Goal: Task Accomplishment & Management: Manage account settings

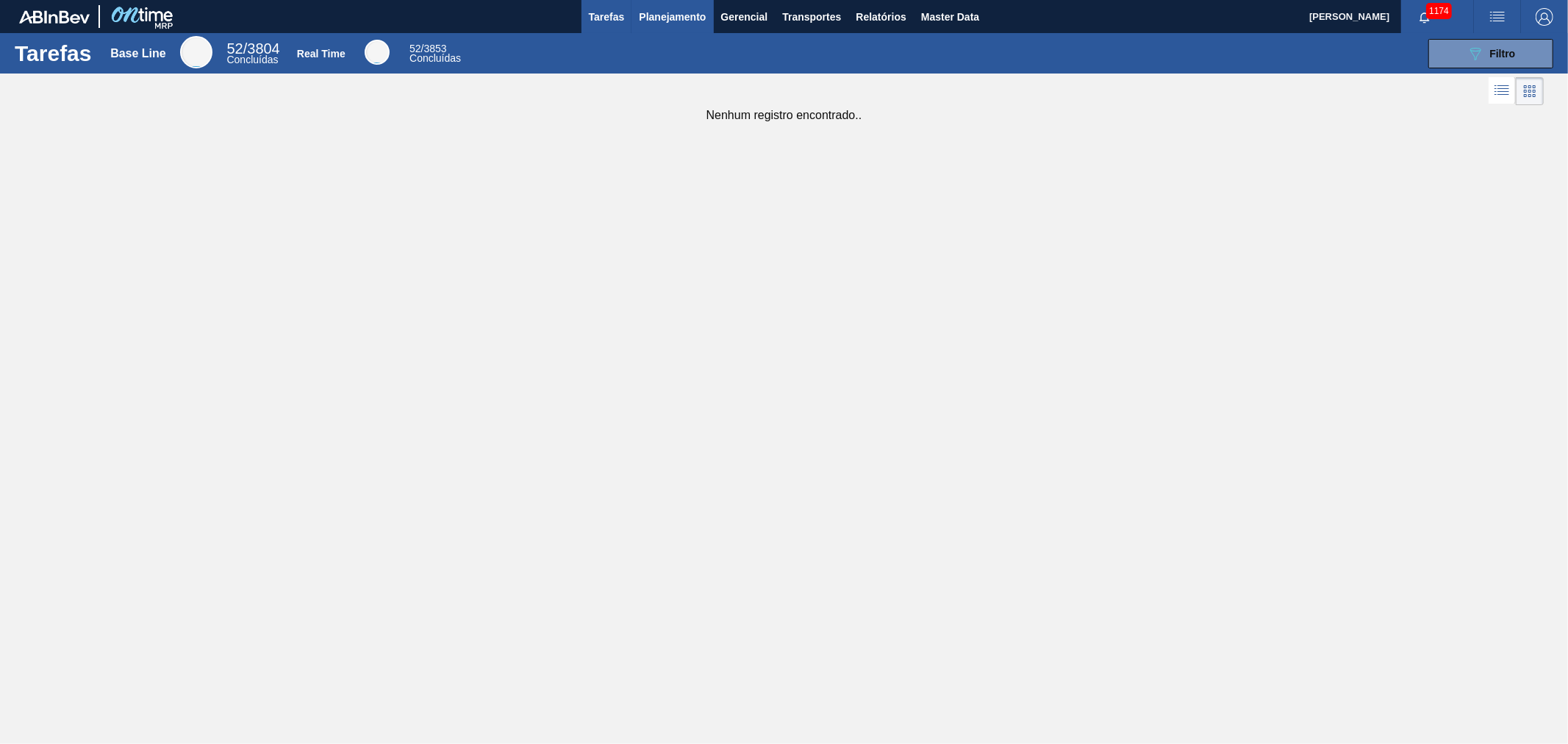
click at [675, 30] on button "Planejamento" at bounding box center [672, 16] width 82 height 33
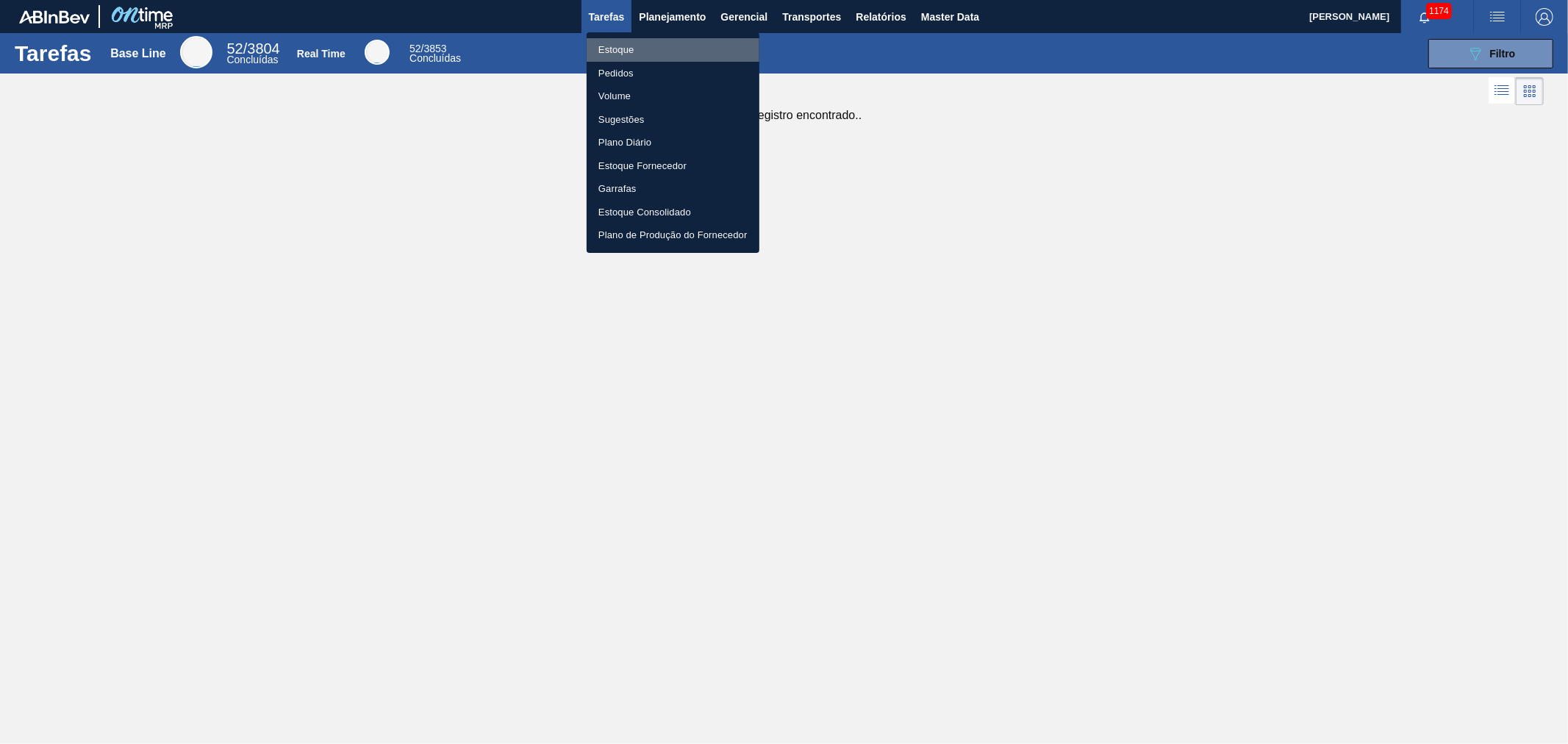
click at [623, 50] on li "Estoque" at bounding box center [673, 50] width 173 height 24
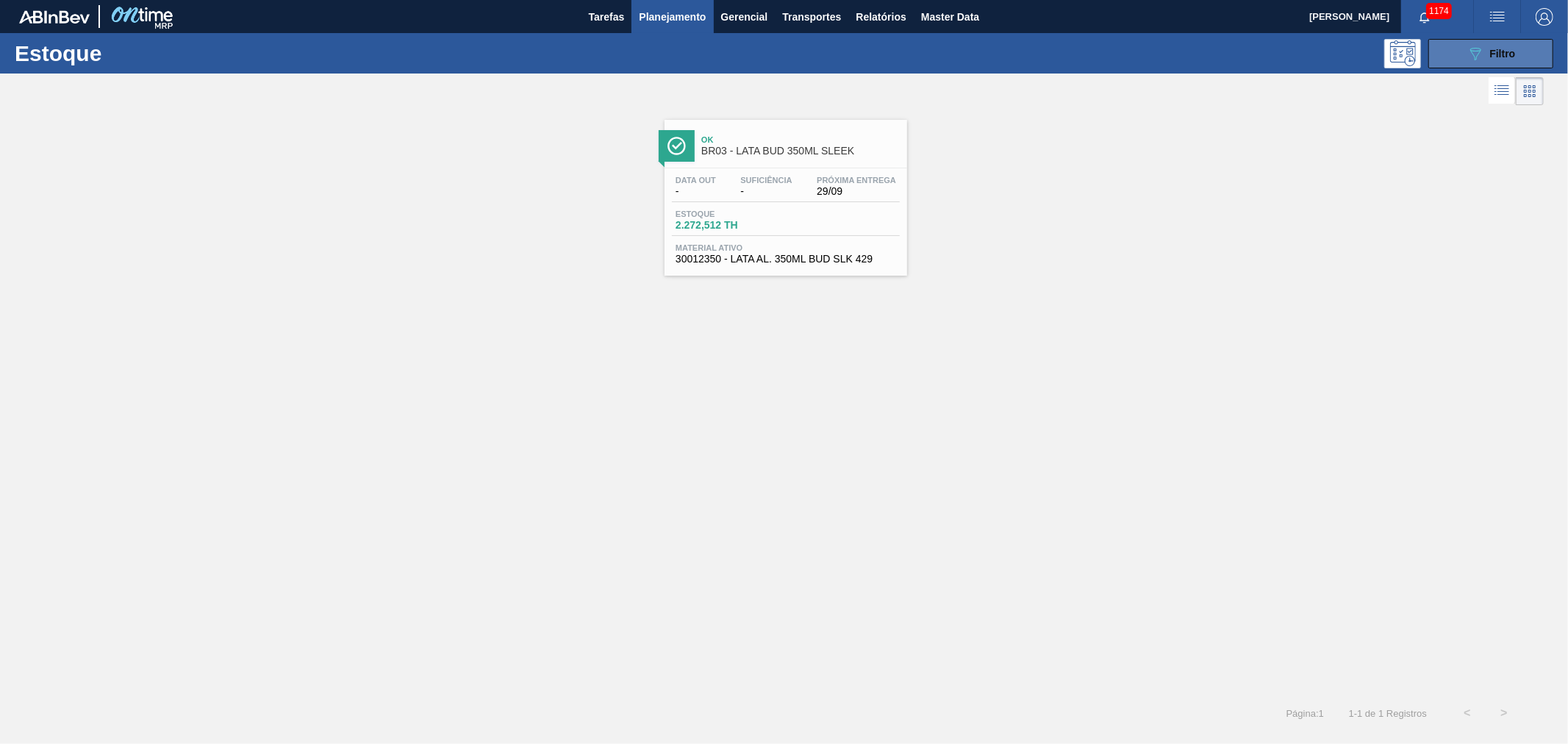
click at [1487, 57] on div "089F7B8B-B2A5-4AFE-B5C0-19BA573D28AC Filtro" at bounding box center [1492, 54] width 49 height 18
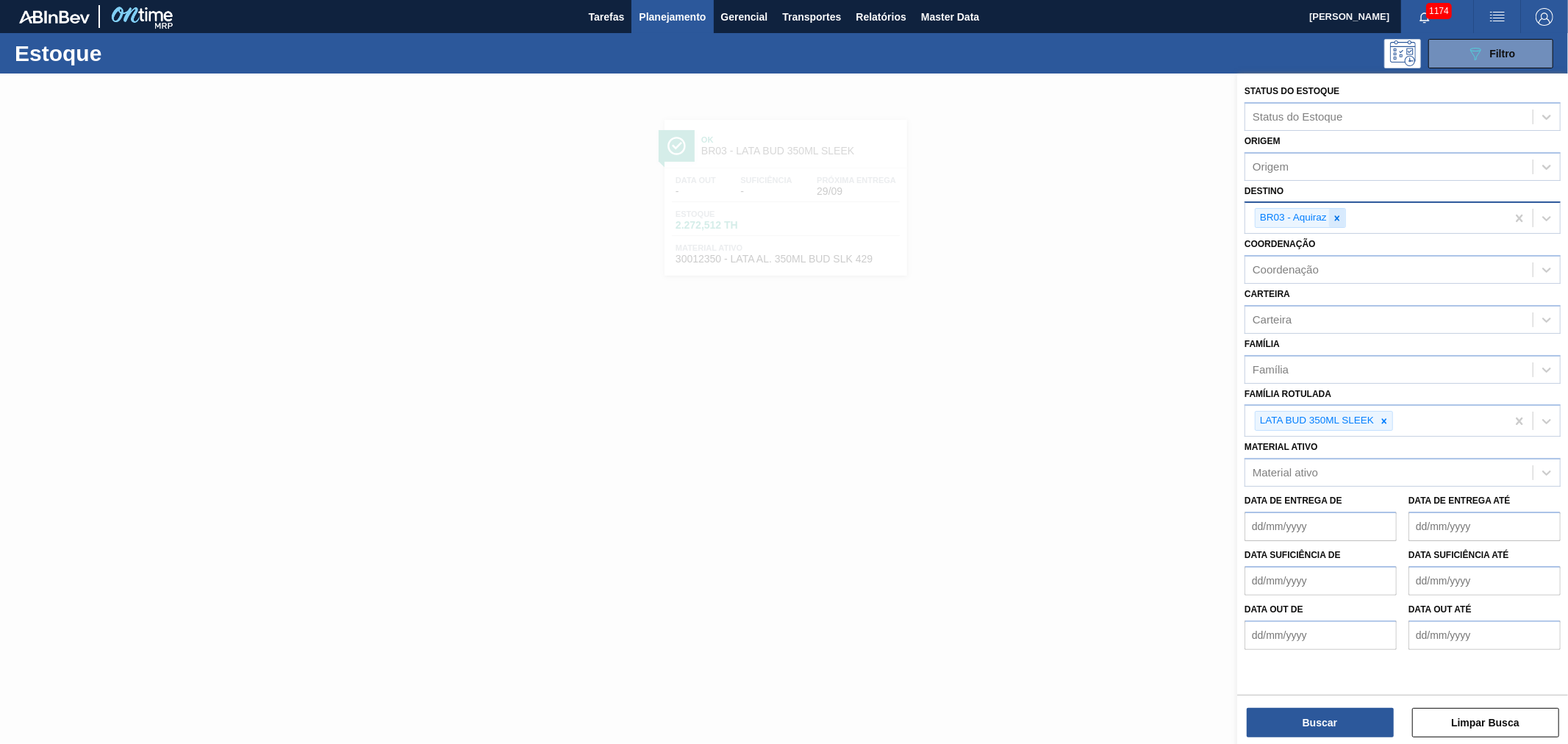
click at [1338, 219] on icon at bounding box center [1337, 218] width 10 height 10
type input "jac"
click at [1338, 236] on div "BR16 - Jacareí BRAS - Jacarepaguá" at bounding box center [1402, 266] width 316 height 60
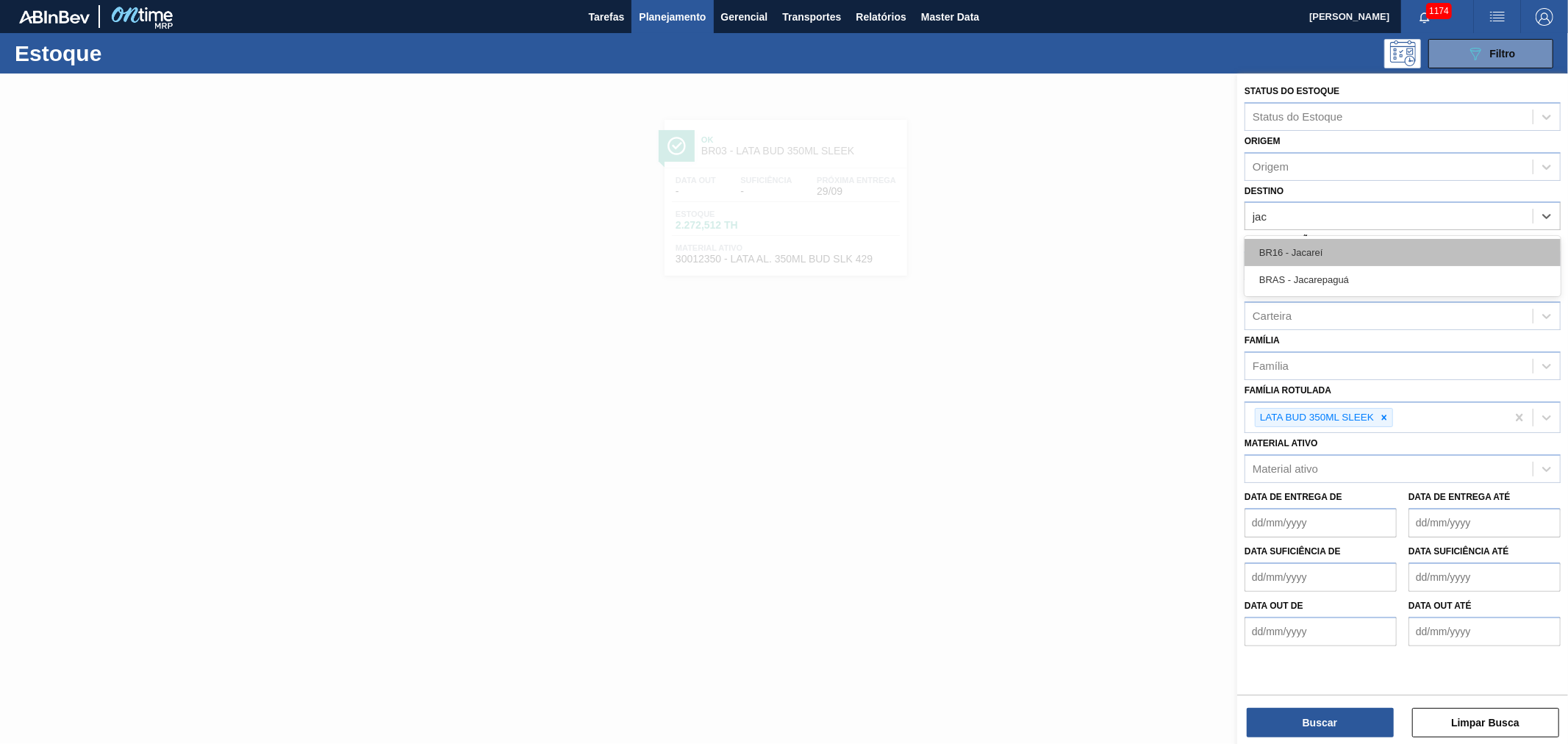
click at [1334, 243] on div "BR16 - Jacareí" at bounding box center [1402, 252] width 316 height 27
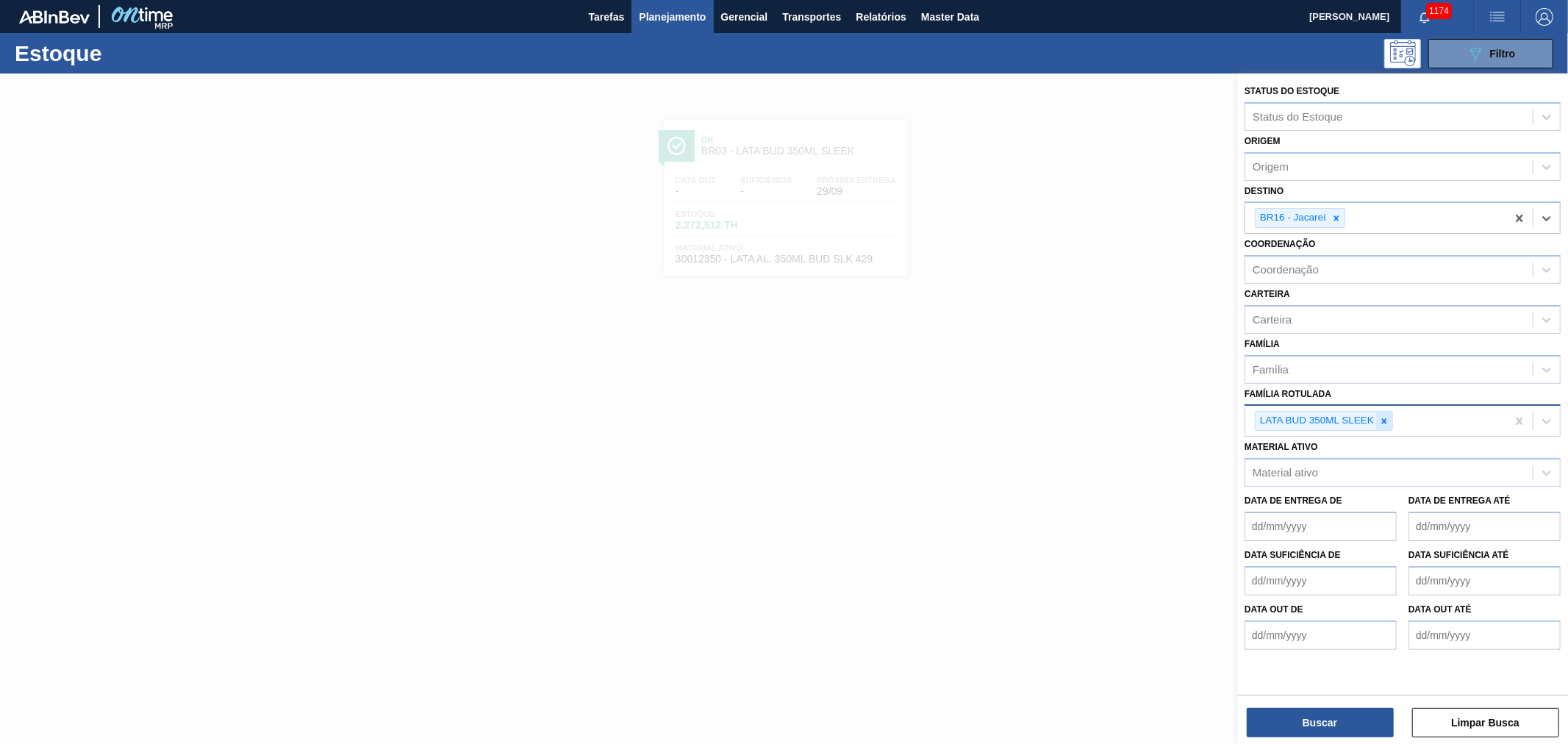
click at [1385, 418] on icon at bounding box center [1384, 420] width 5 height 5
type Rotulada "lata ap 3"
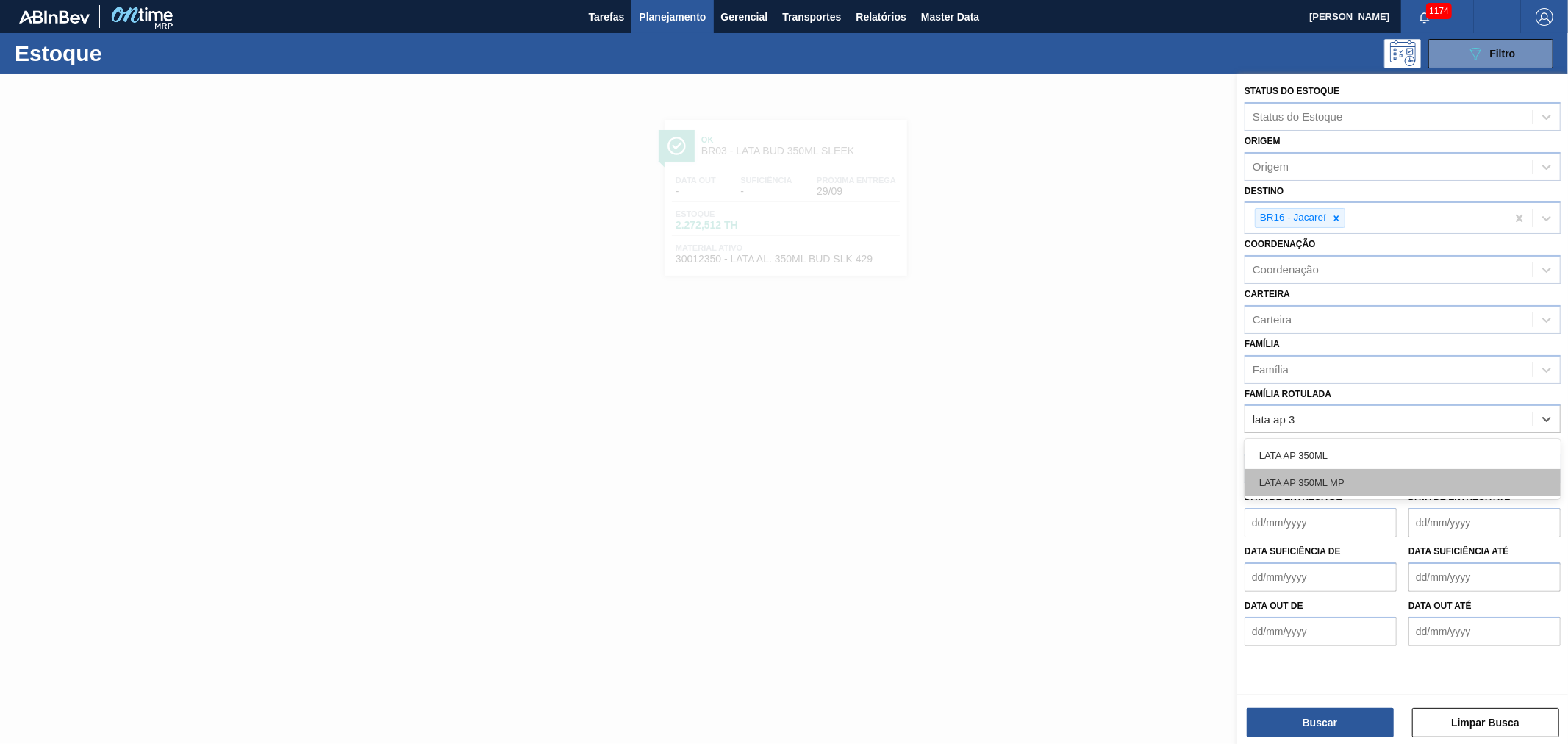
click at [1354, 478] on div "LATA AP 350ML MP" at bounding box center [1402, 482] width 316 height 27
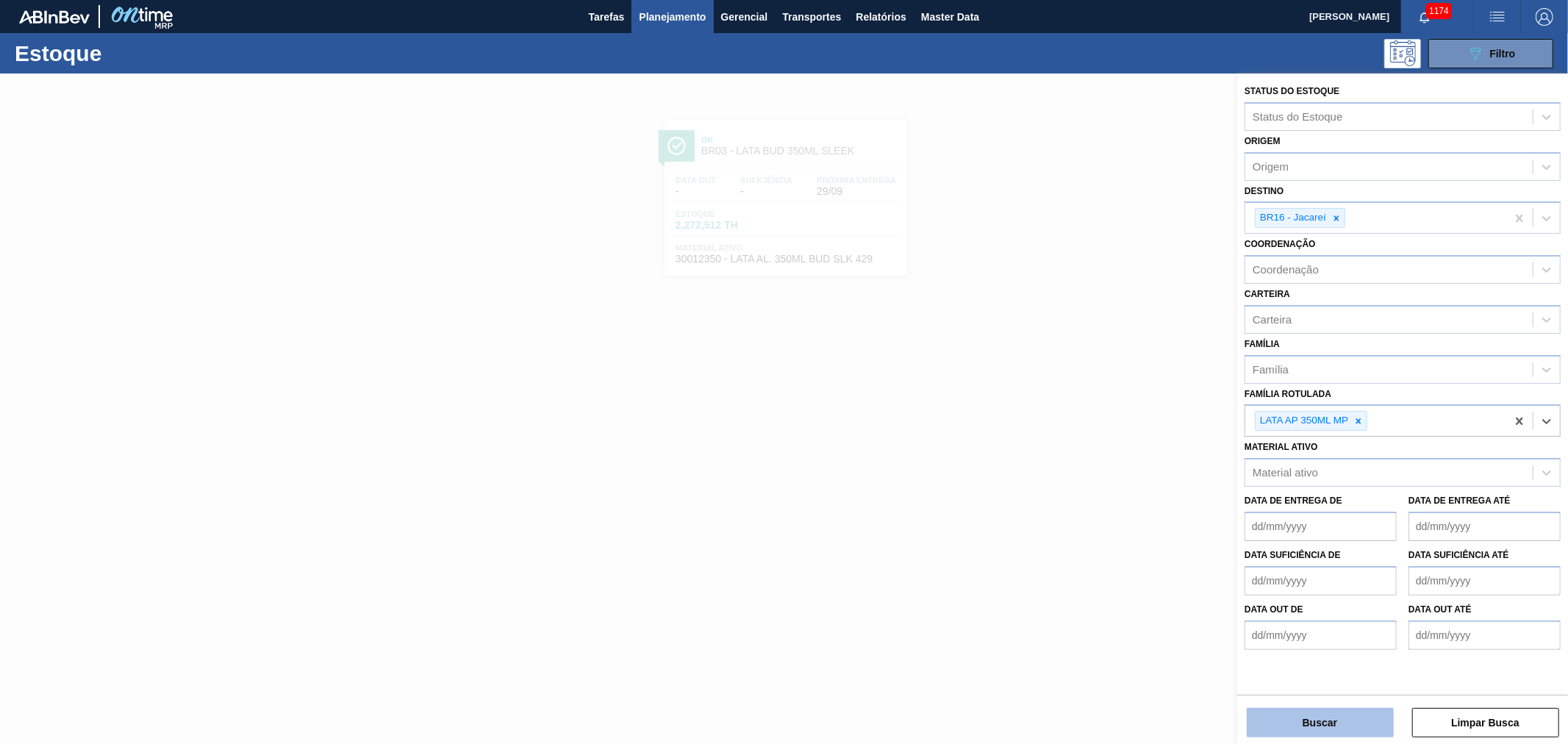
click at [1340, 723] on button "Buscar" at bounding box center [1321, 721] width 147 height 29
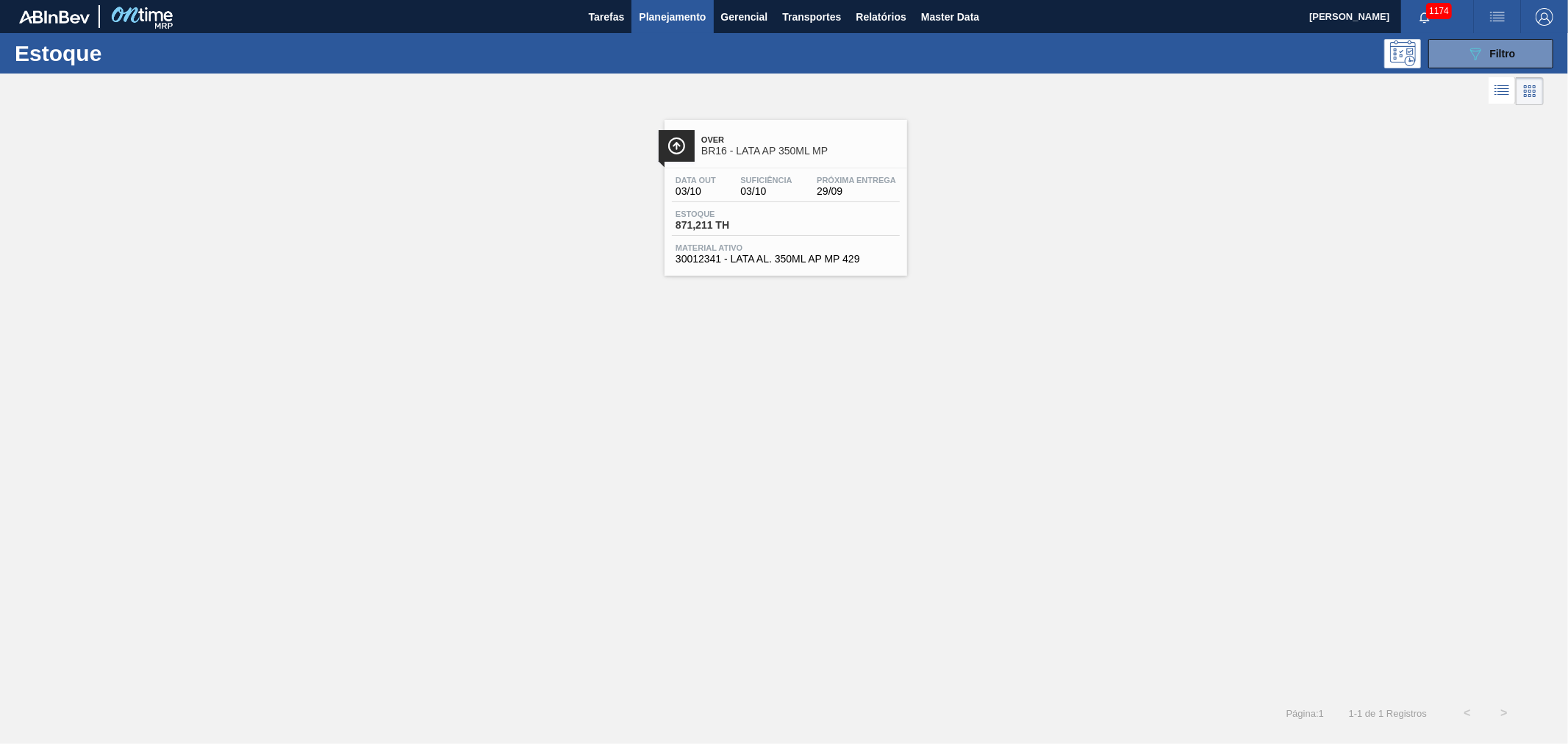
click at [773, 133] on div "Over BR16 - LATA AP 350ML MP" at bounding box center [800, 145] width 198 height 33
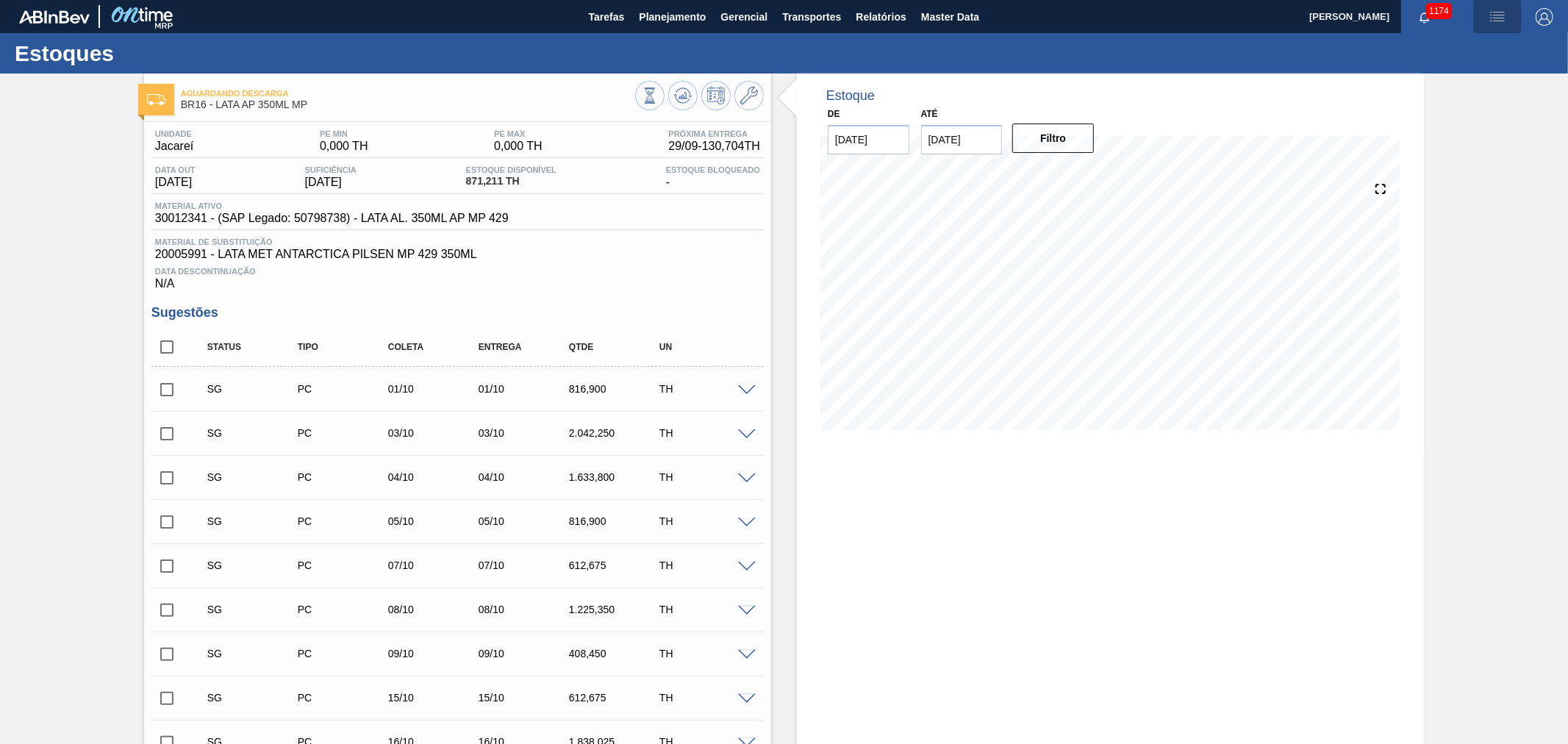
click at [1497, 19] on img "button" at bounding box center [1497, 17] width 18 height 18
click at [1464, 48] on li "Pedido Contingência" at bounding box center [1489, 52] width 135 height 26
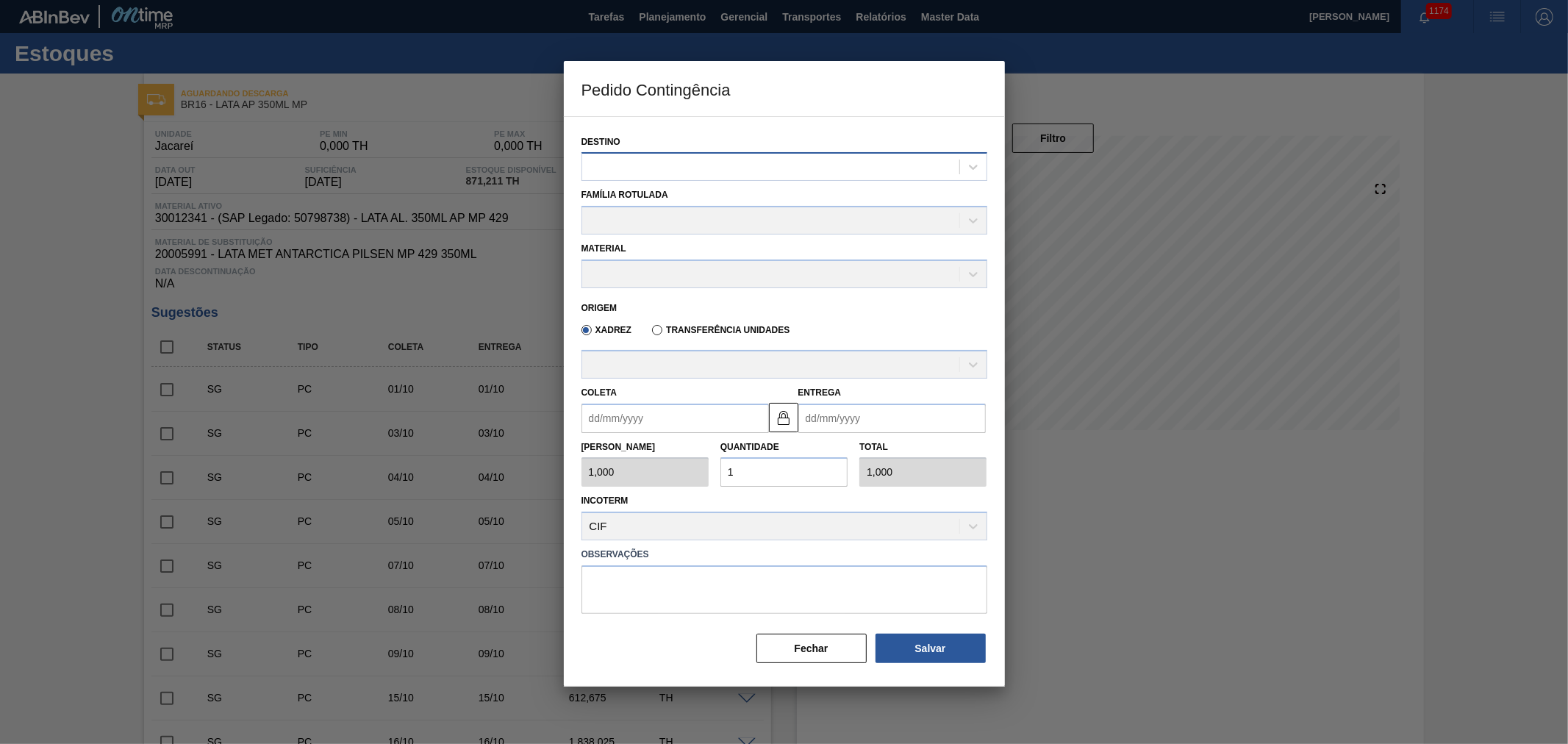
click at [876, 167] on div at bounding box center [771, 167] width 377 height 22
type input "jaca"
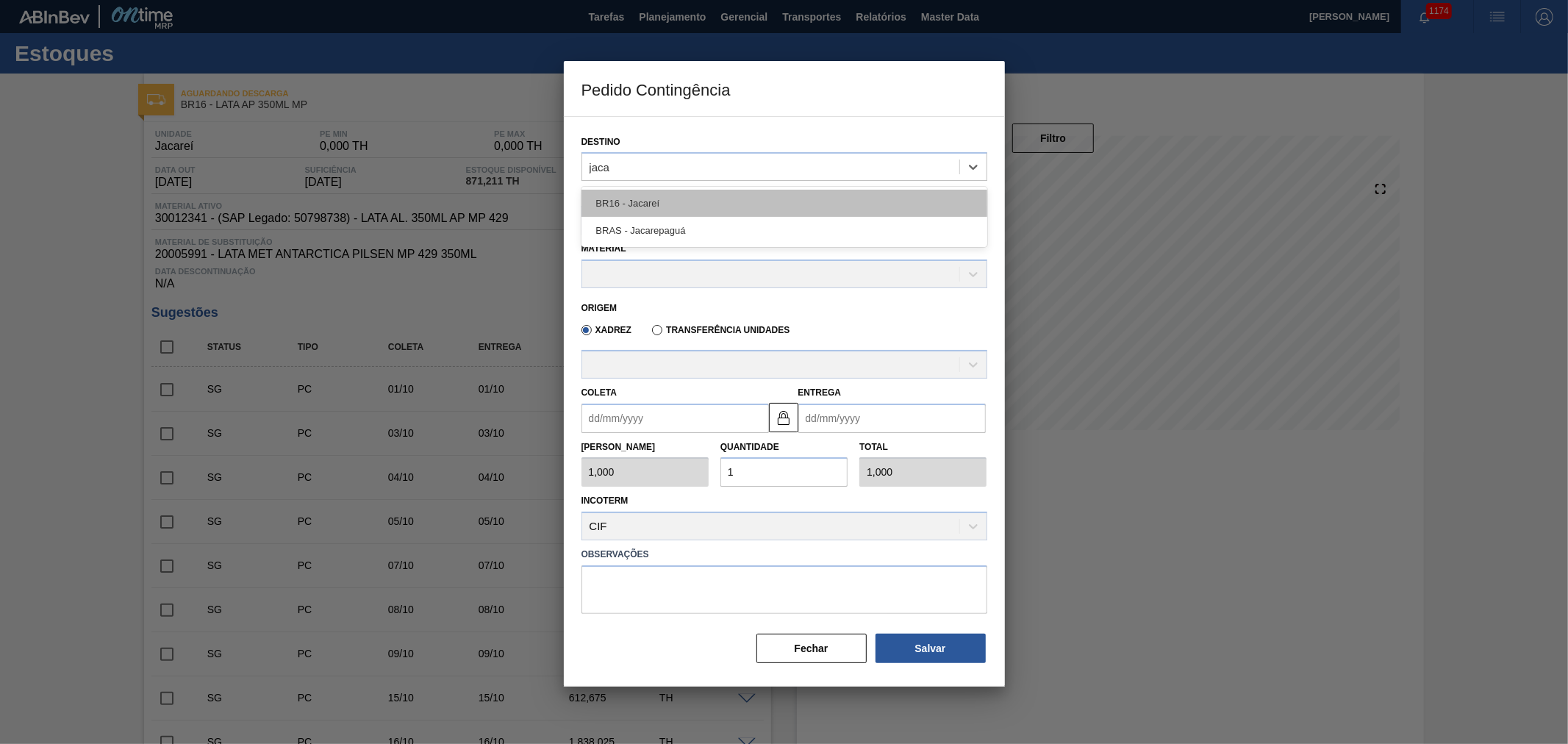
click at [780, 207] on div "BR16 - Jacareí" at bounding box center [784, 203] width 406 height 27
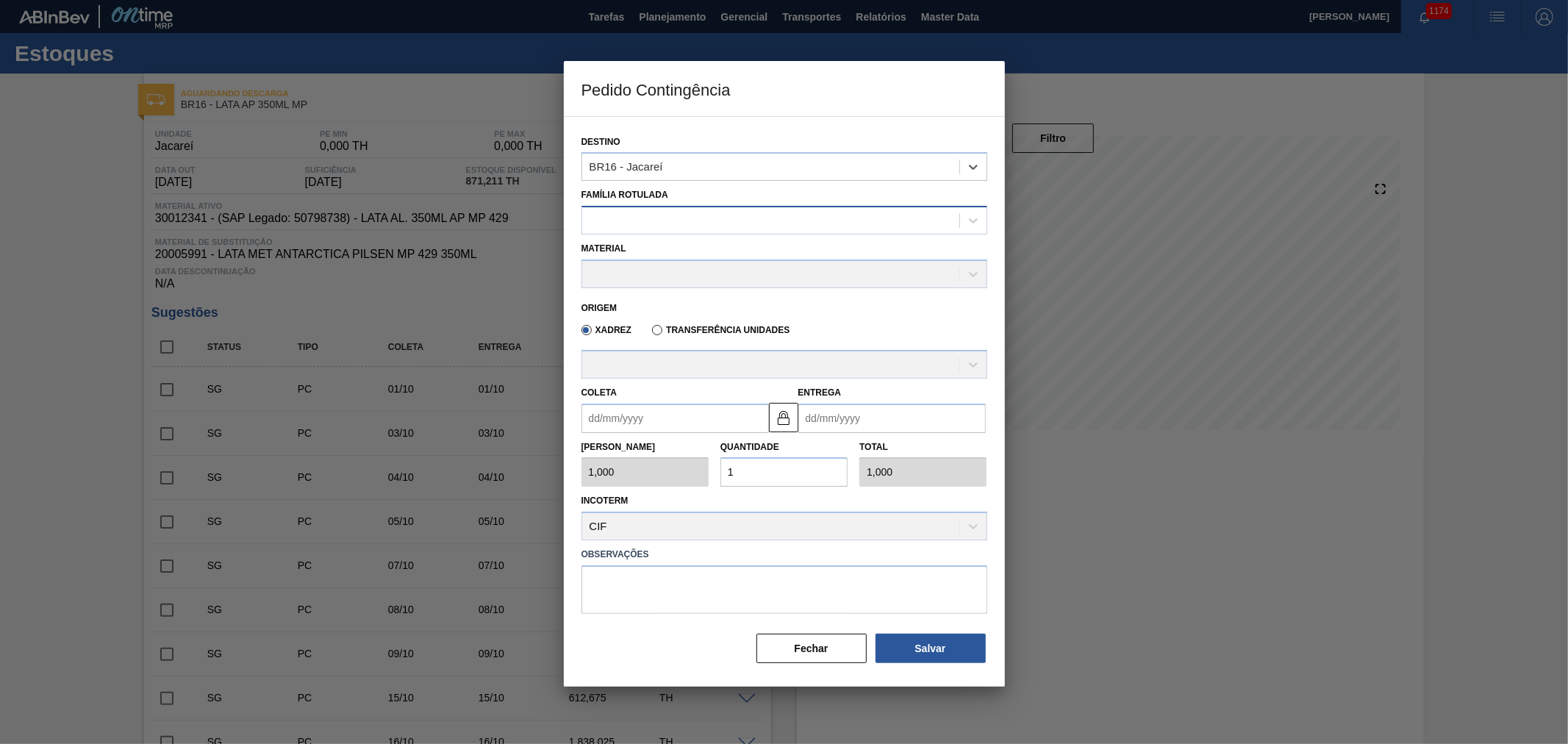
click at [744, 217] on div at bounding box center [771, 221] width 377 height 22
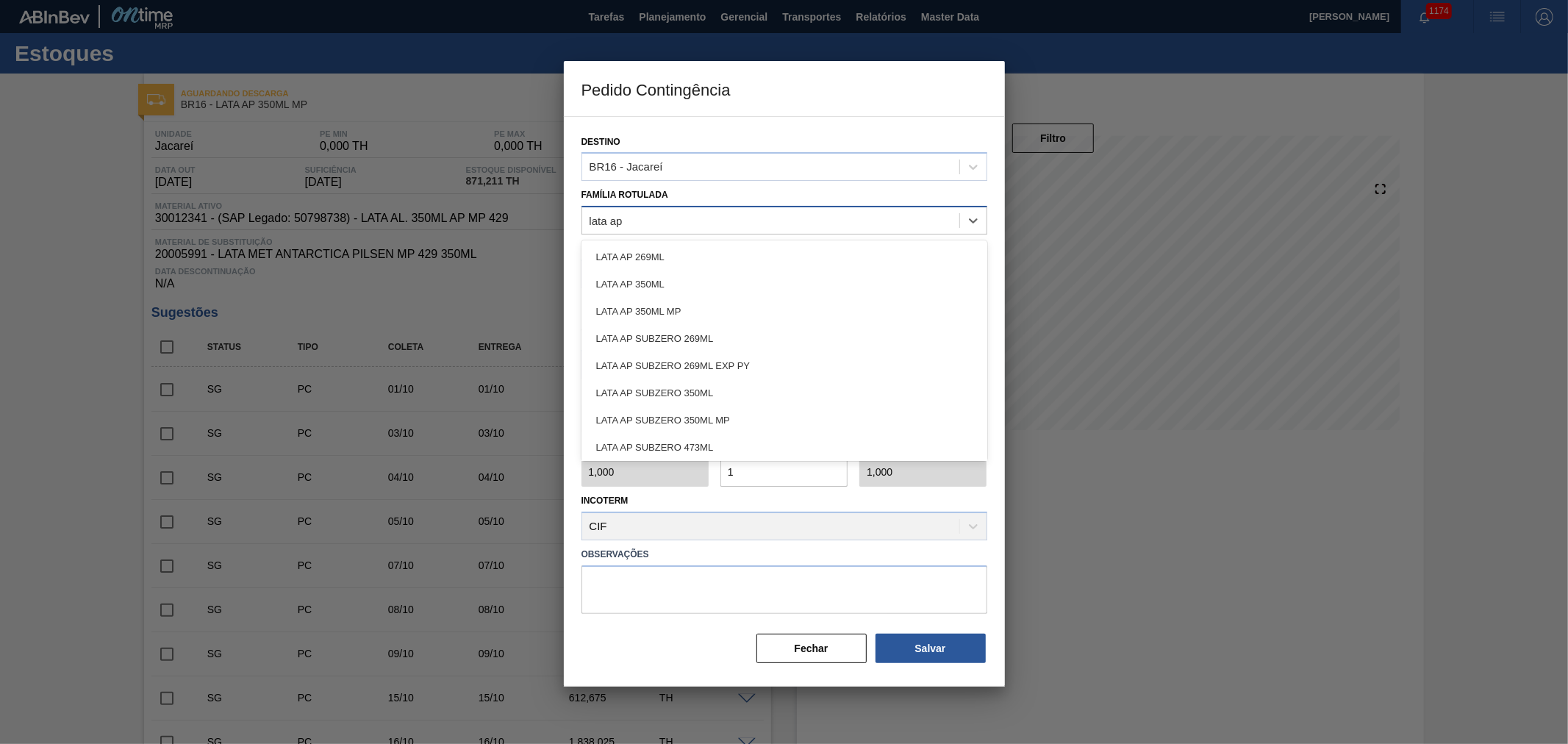
type Rotulada "lata ap 3"
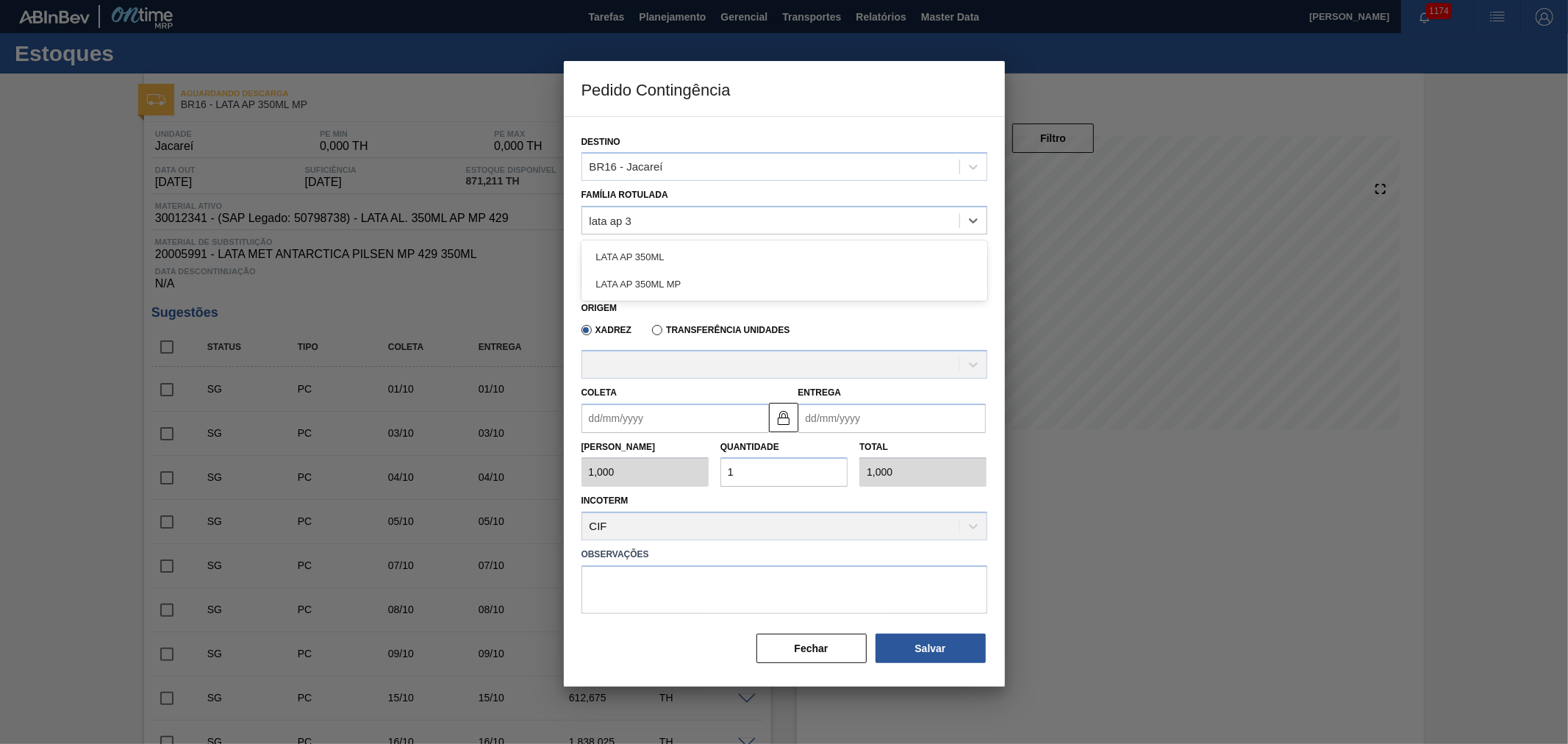
click at [673, 290] on div "LATA AP 350ML MP" at bounding box center [784, 284] width 406 height 27
click at [675, 270] on div at bounding box center [771, 273] width 377 height 22
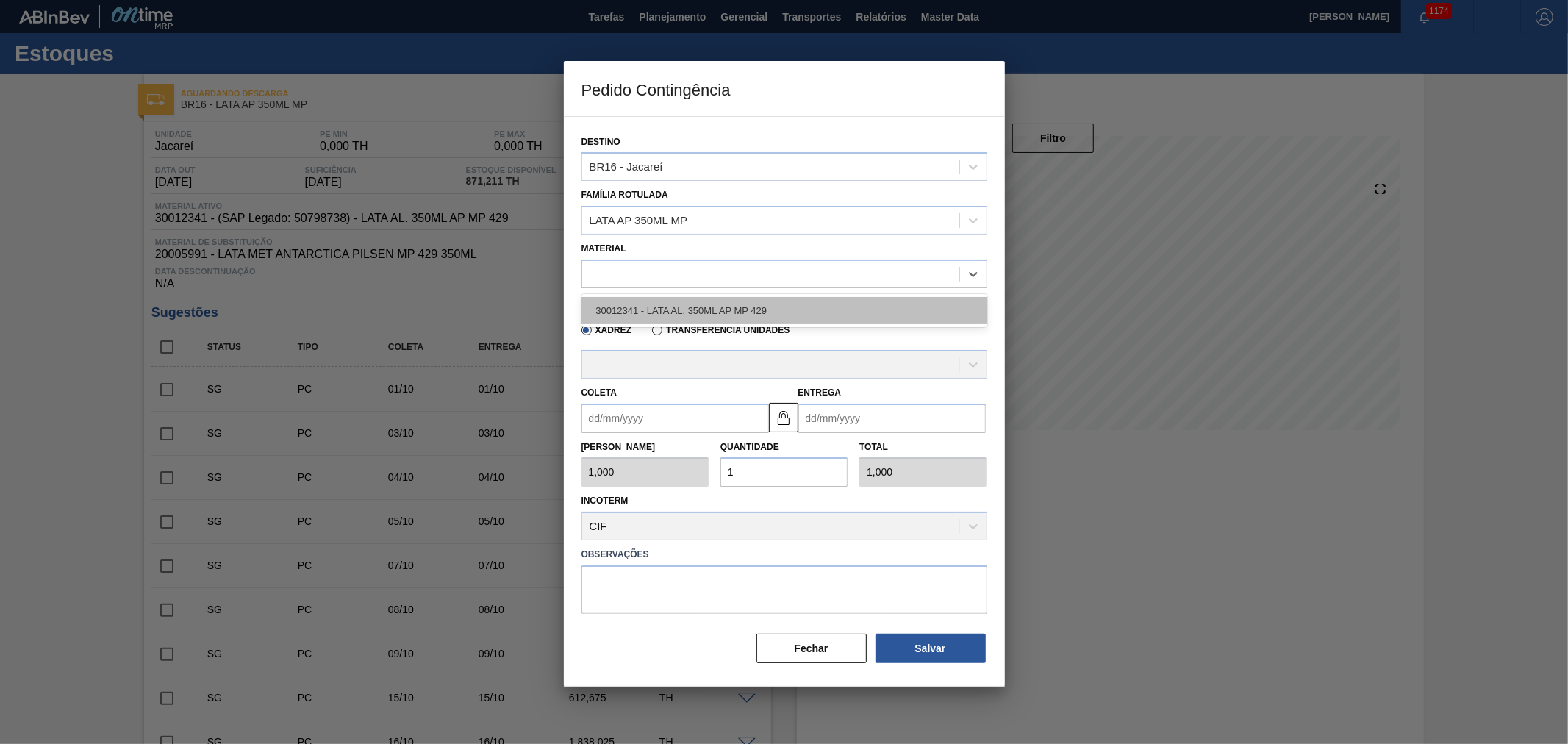
click at [673, 306] on div "30012341 - LATA AL. 350ML AP MP 429" at bounding box center [784, 310] width 406 height 27
type input "8,169"
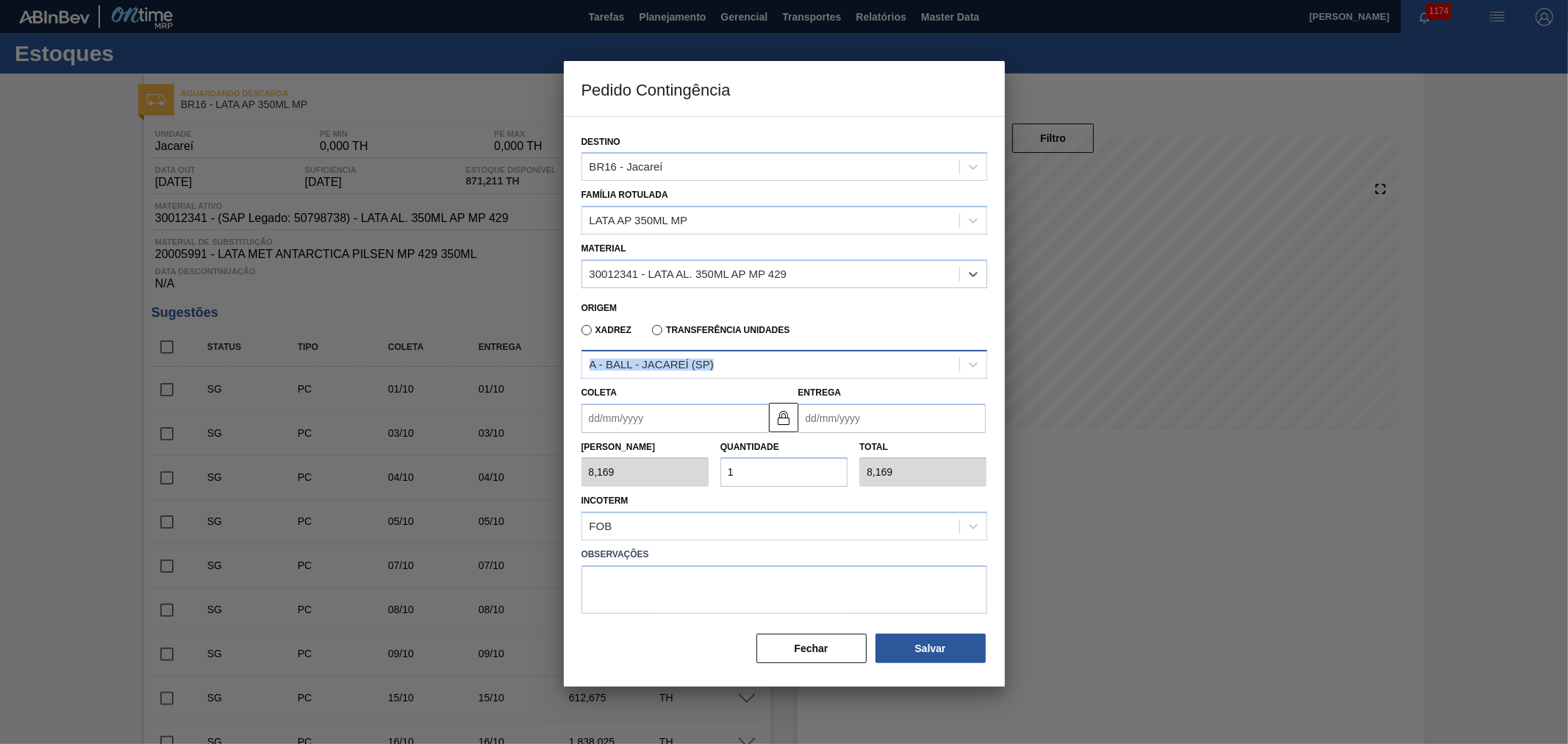
drag, startPoint x: 652, startPoint y: 338, endPoint x: 703, endPoint y: 368, distance: 59.2
click at [677, 373] on div "Destino BR16 - Jacareí Família Rotulada LATA AP 350ML MP Material option 300123…" at bounding box center [784, 392] width 406 height 544
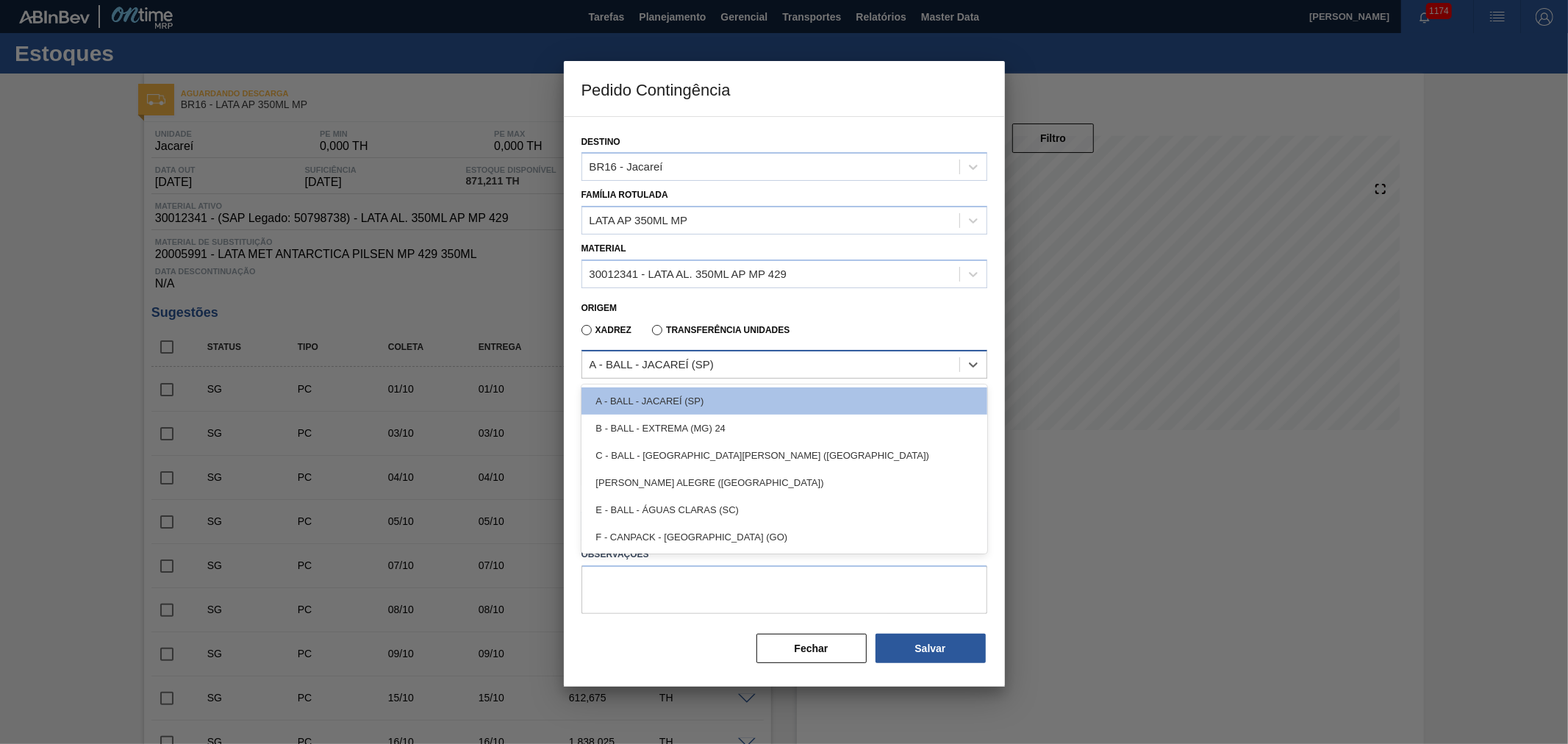
click at [753, 363] on div "A - BALL - JACAREÍ (SP)" at bounding box center [771, 364] width 377 height 22
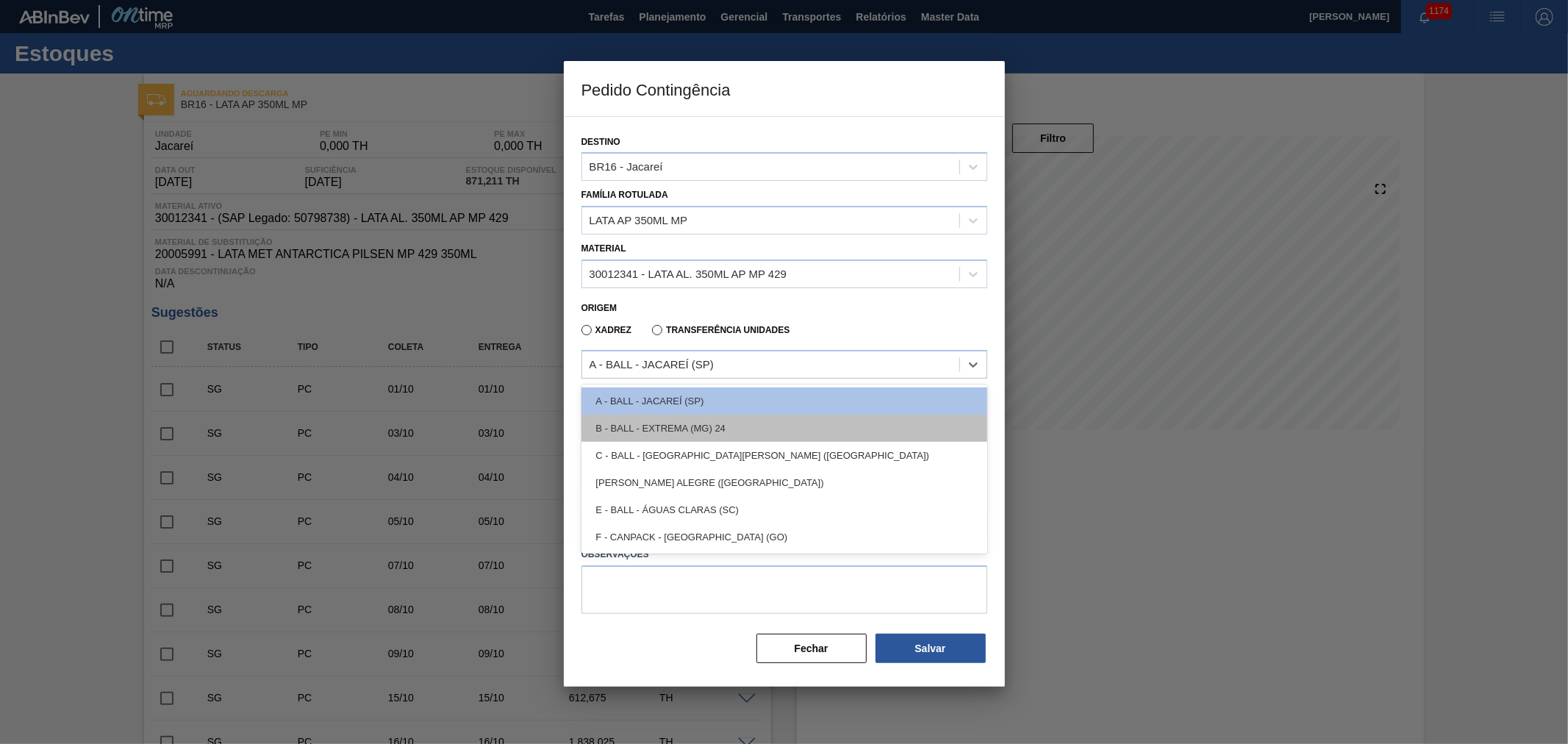
click at [708, 422] on div "B - BALL - EXTREMA (MG) 24" at bounding box center [784, 428] width 406 height 27
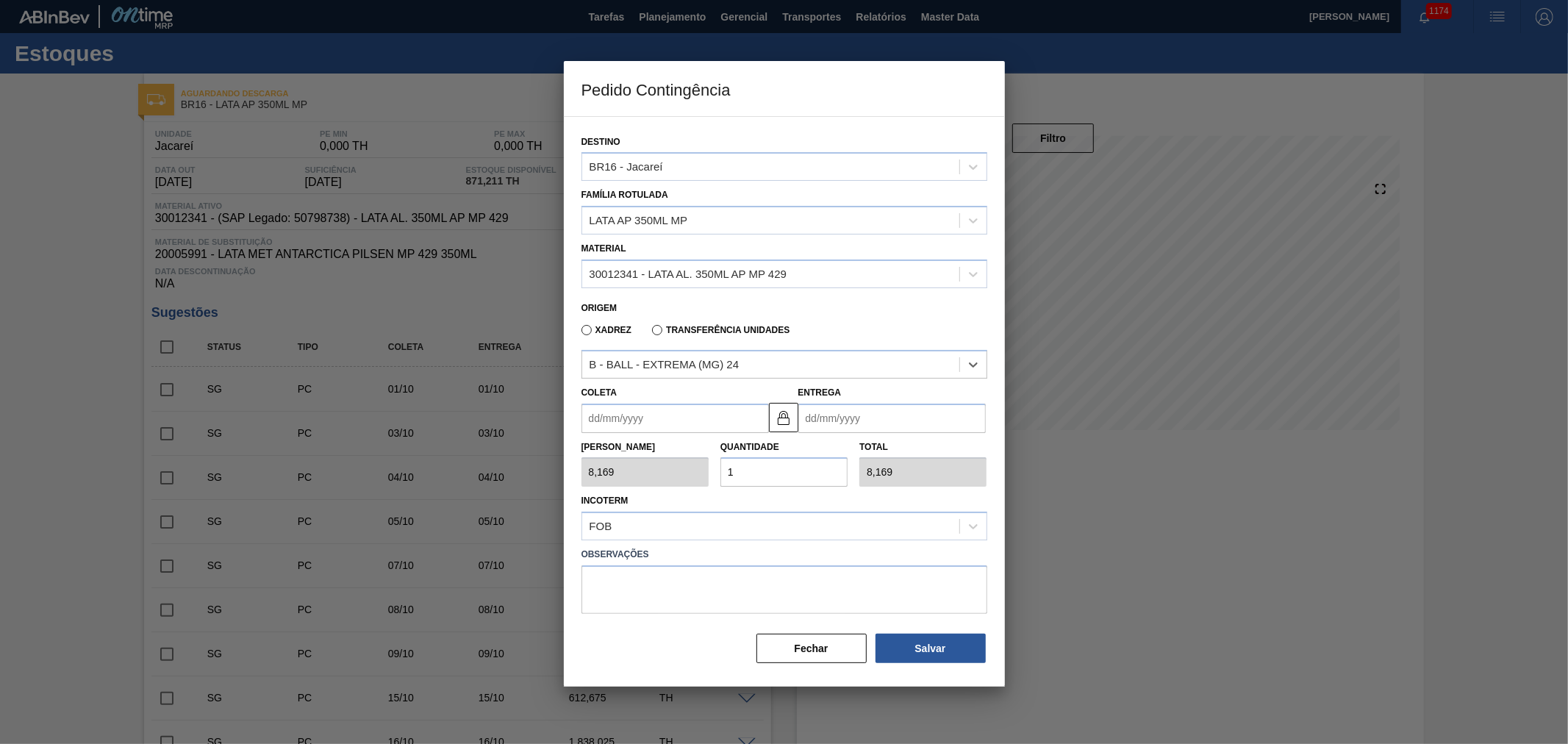
click at [665, 415] on input "Coleta" at bounding box center [675, 418] width 188 height 29
type input "15/09/2025"
click at [701, 420] on input "15/09/2025" at bounding box center [675, 418] width 188 height 29
click at [621, 597] on div "29" at bounding box center [622, 595] width 20 height 20
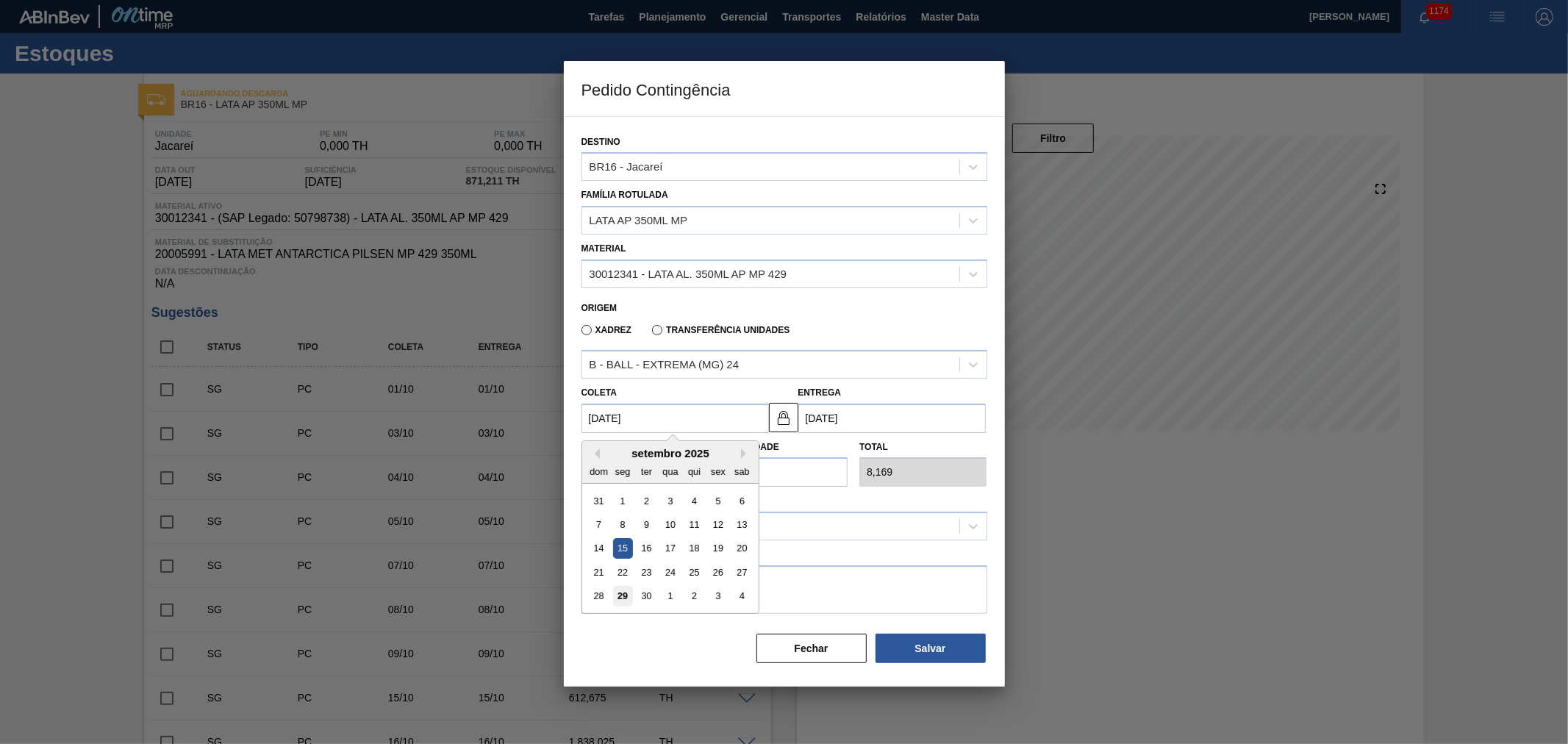
type input "[DATE]"
click at [678, 474] on div "Tam Lote 8,169 Quantidade 1 Total 8,169" at bounding box center [784, 460] width 418 height 55
type input "2"
type input "16,338"
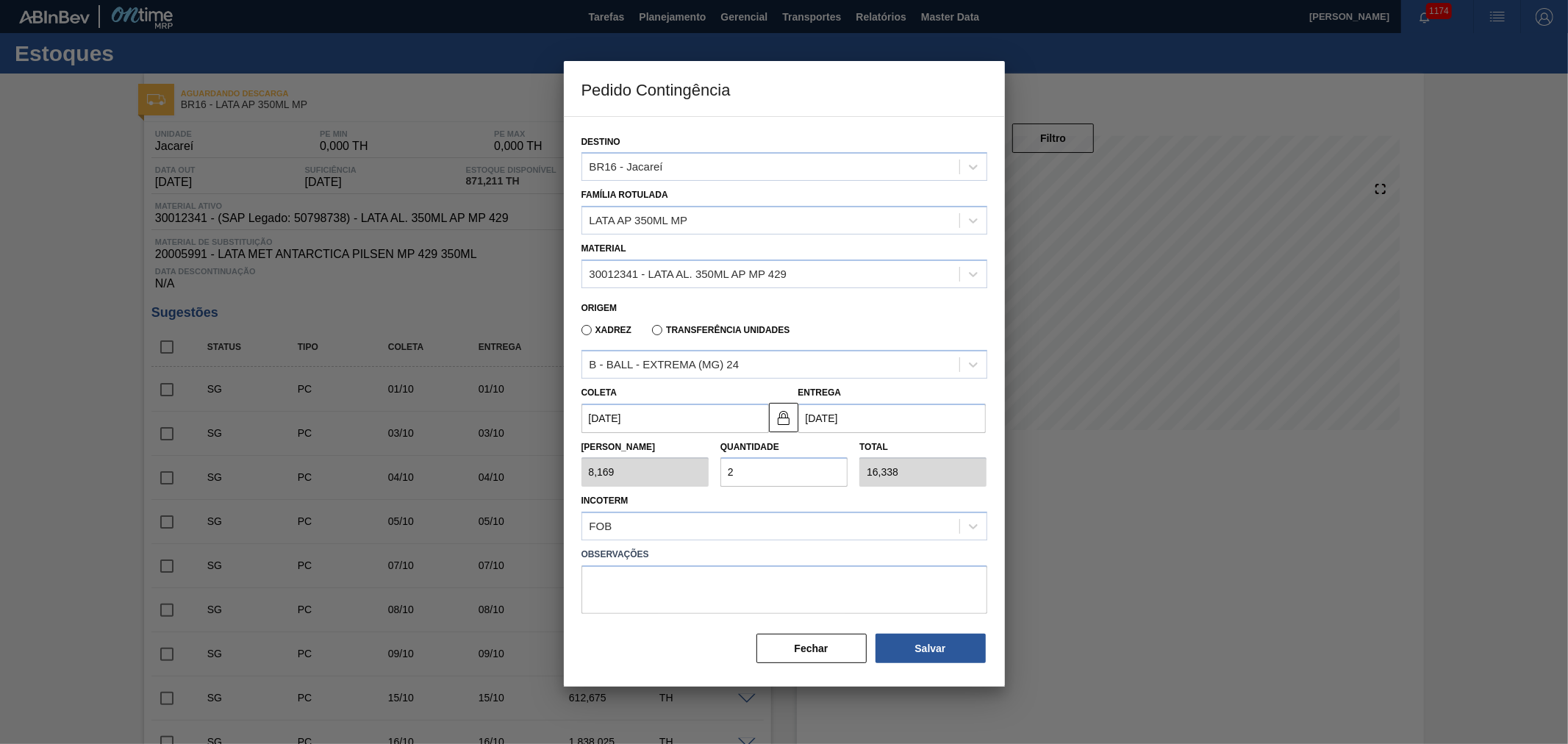
type input "25"
type input "204,225"
click at [774, 549] on label "Observações" at bounding box center [784, 554] width 406 height 22
click at [934, 650] on button "Salvar" at bounding box center [930, 648] width 110 height 29
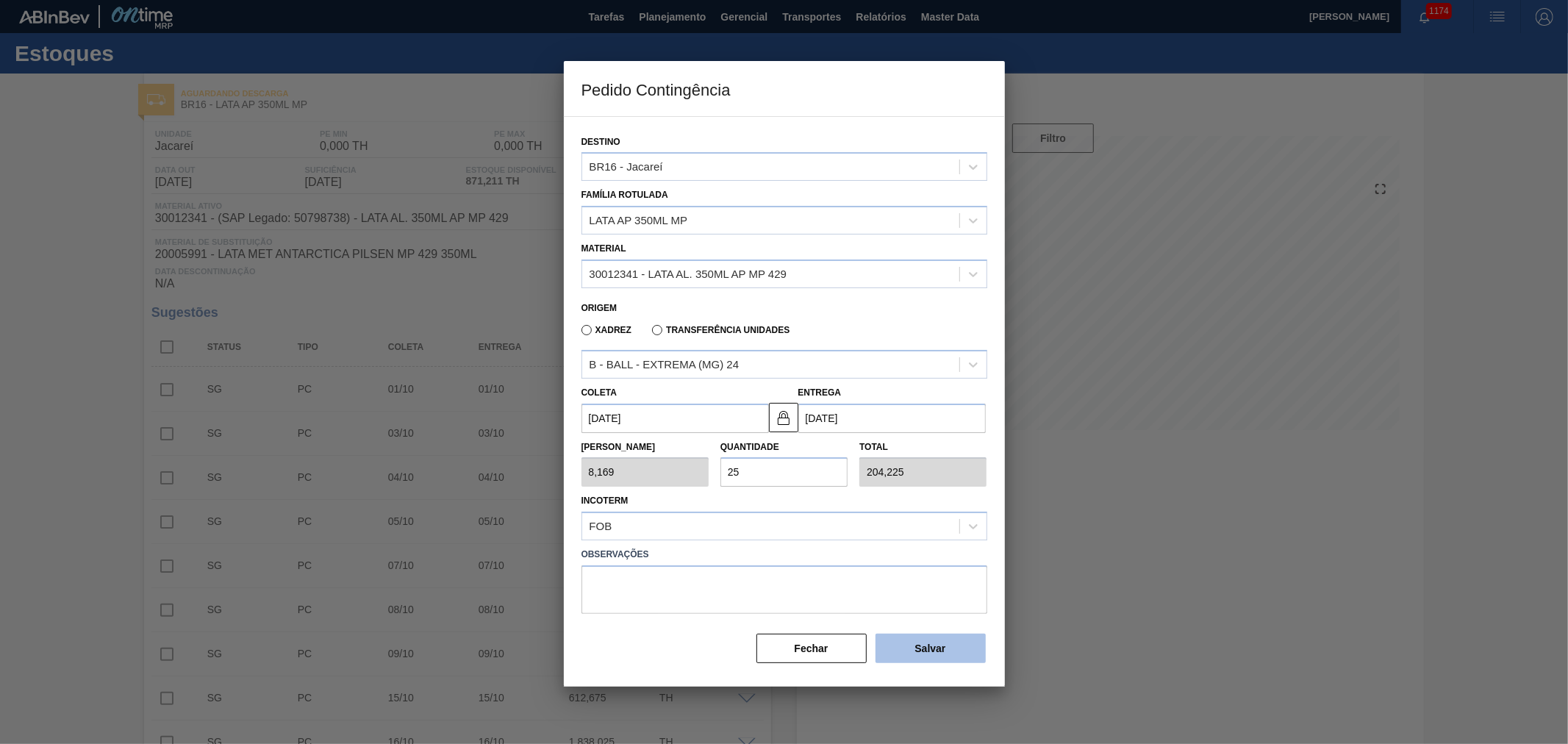
click at [934, 650] on button "Salvar" at bounding box center [930, 648] width 110 height 29
type input "1,000"
type input "1"
type input "1,000"
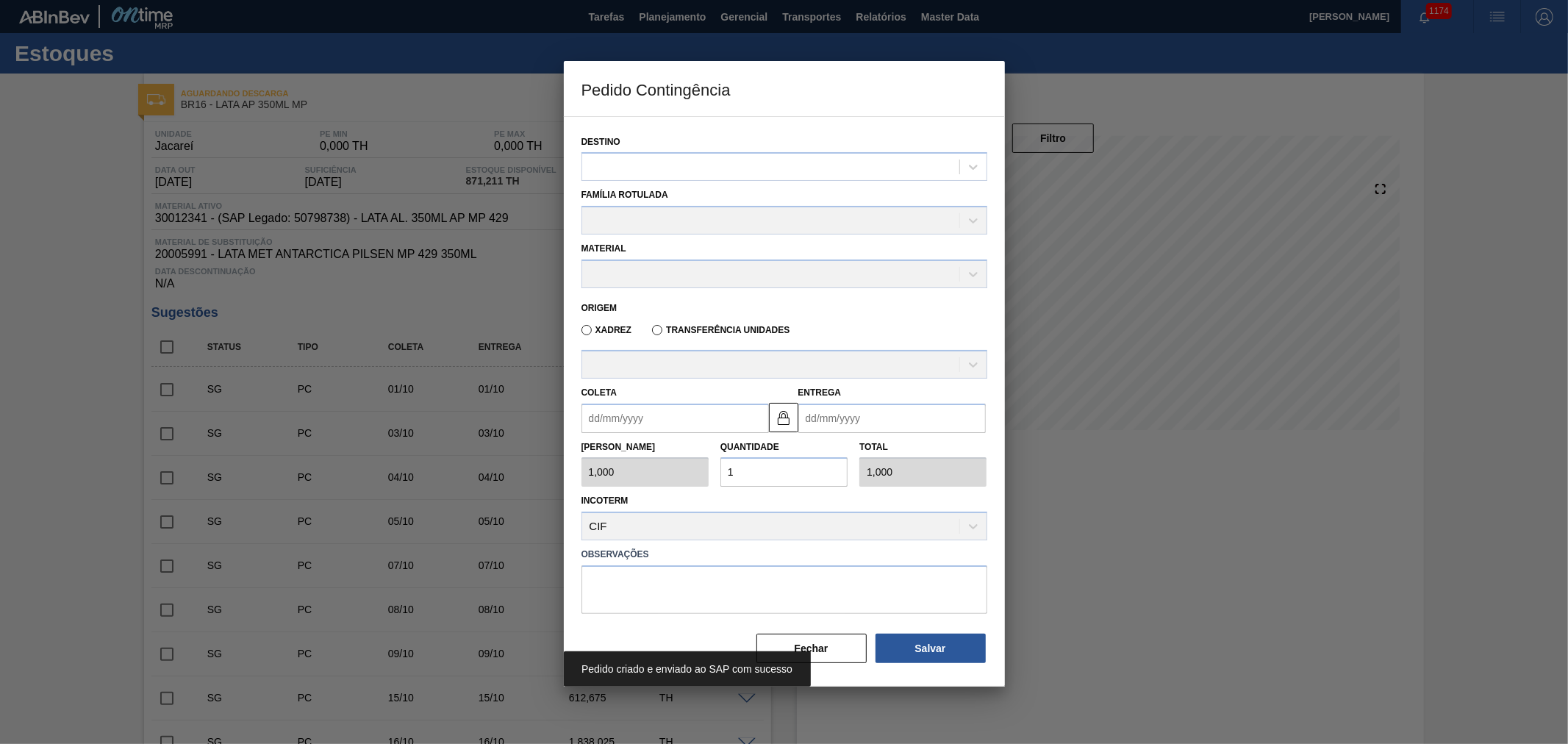
click at [924, 501] on div "Incoterm CIF" at bounding box center [784, 515] width 406 height 50
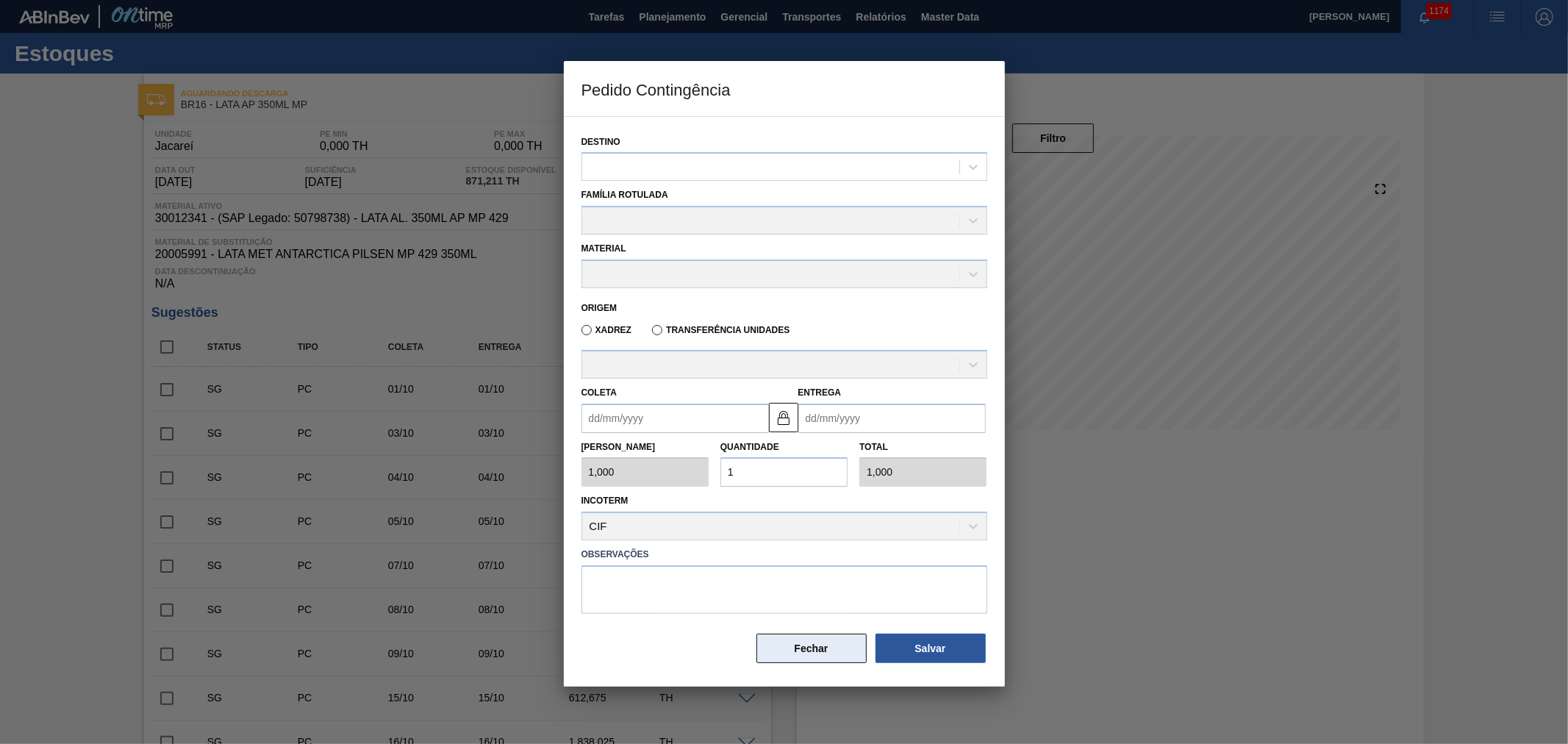
click at [807, 650] on button "Fechar" at bounding box center [811, 648] width 110 height 29
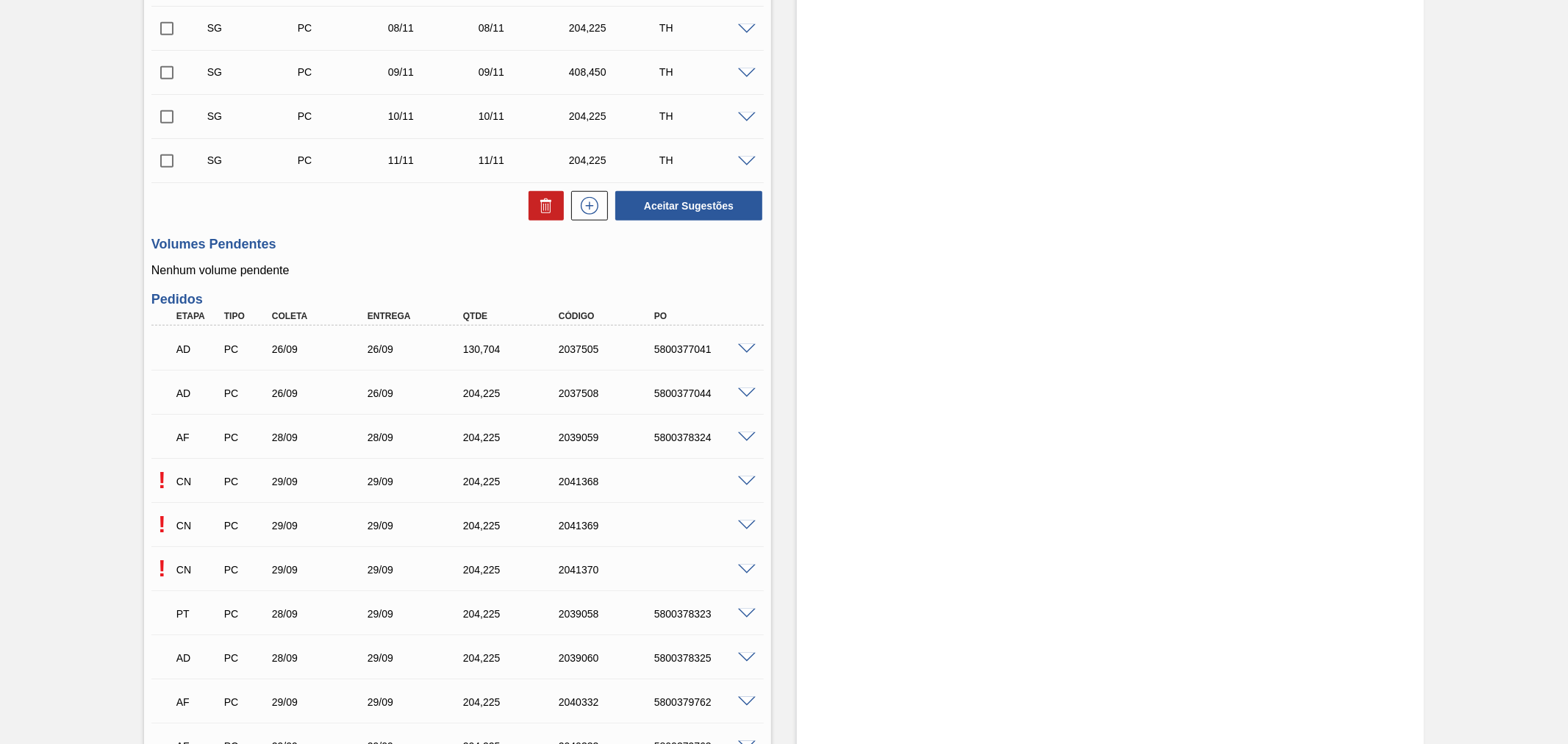
scroll to position [1297, 0]
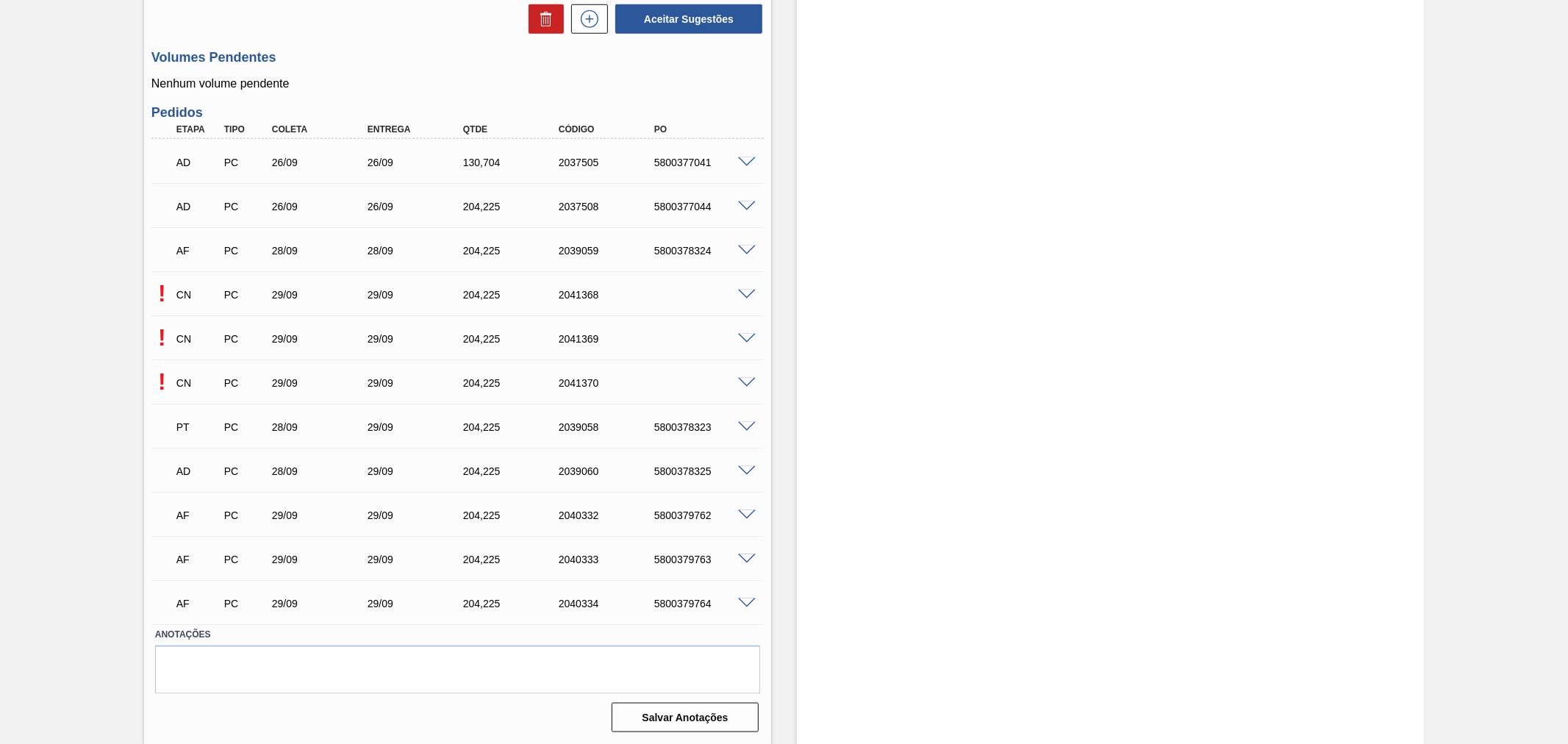
click at [747, 289] on span at bounding box center [746, 295] width 18 height 11
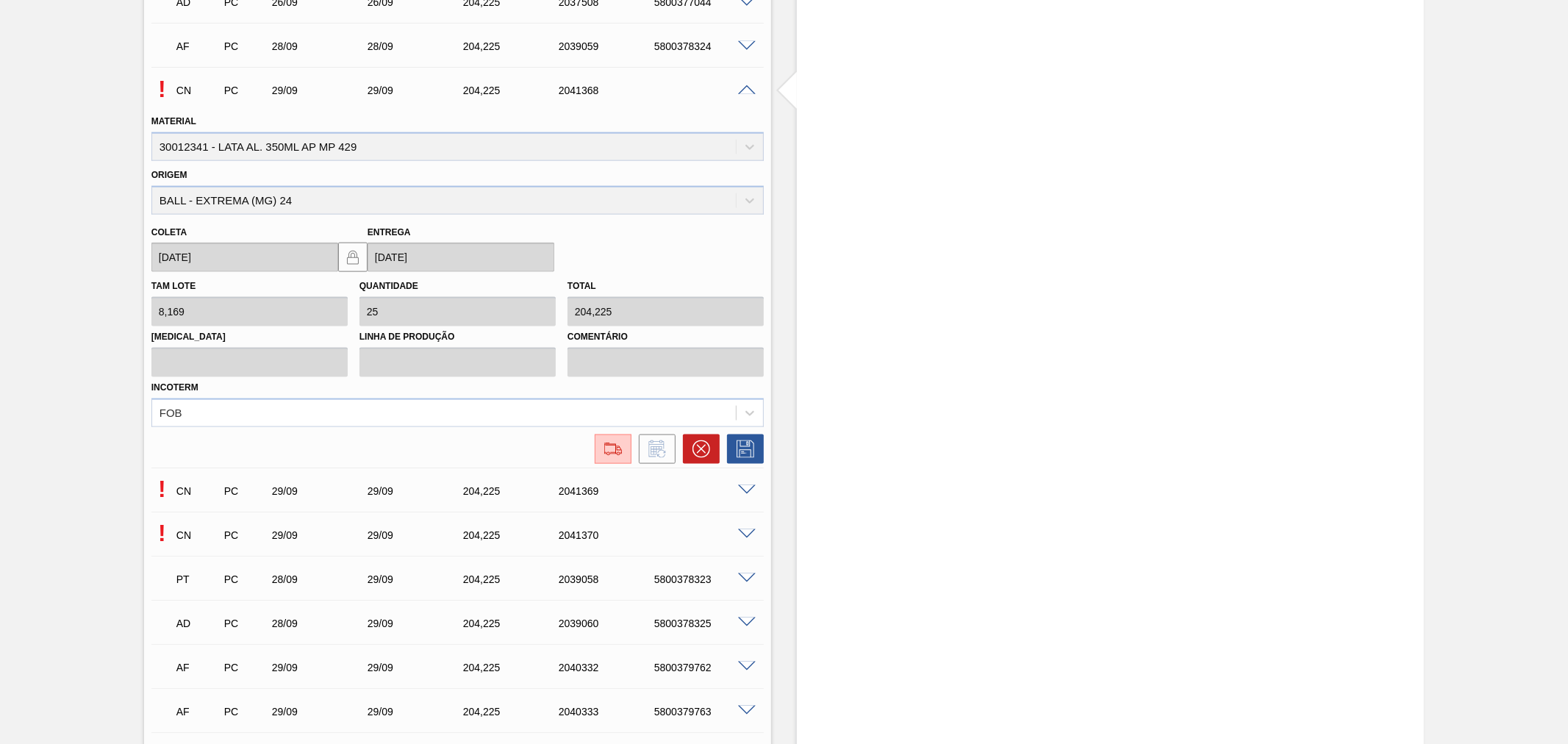
scroll to position [1651, 0]
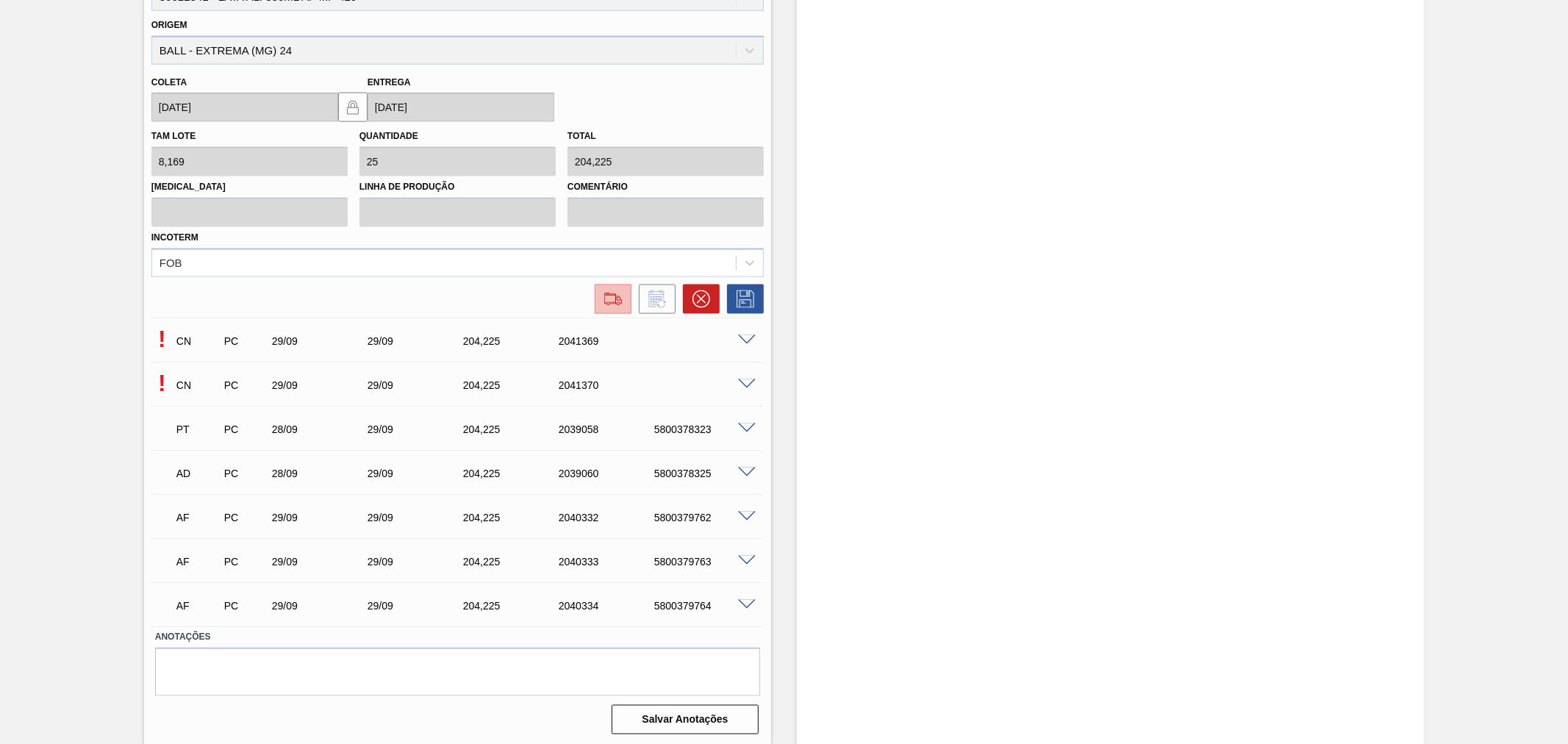
click at [610, 294] on img at bounding box center [612, 299] width 24 height 18
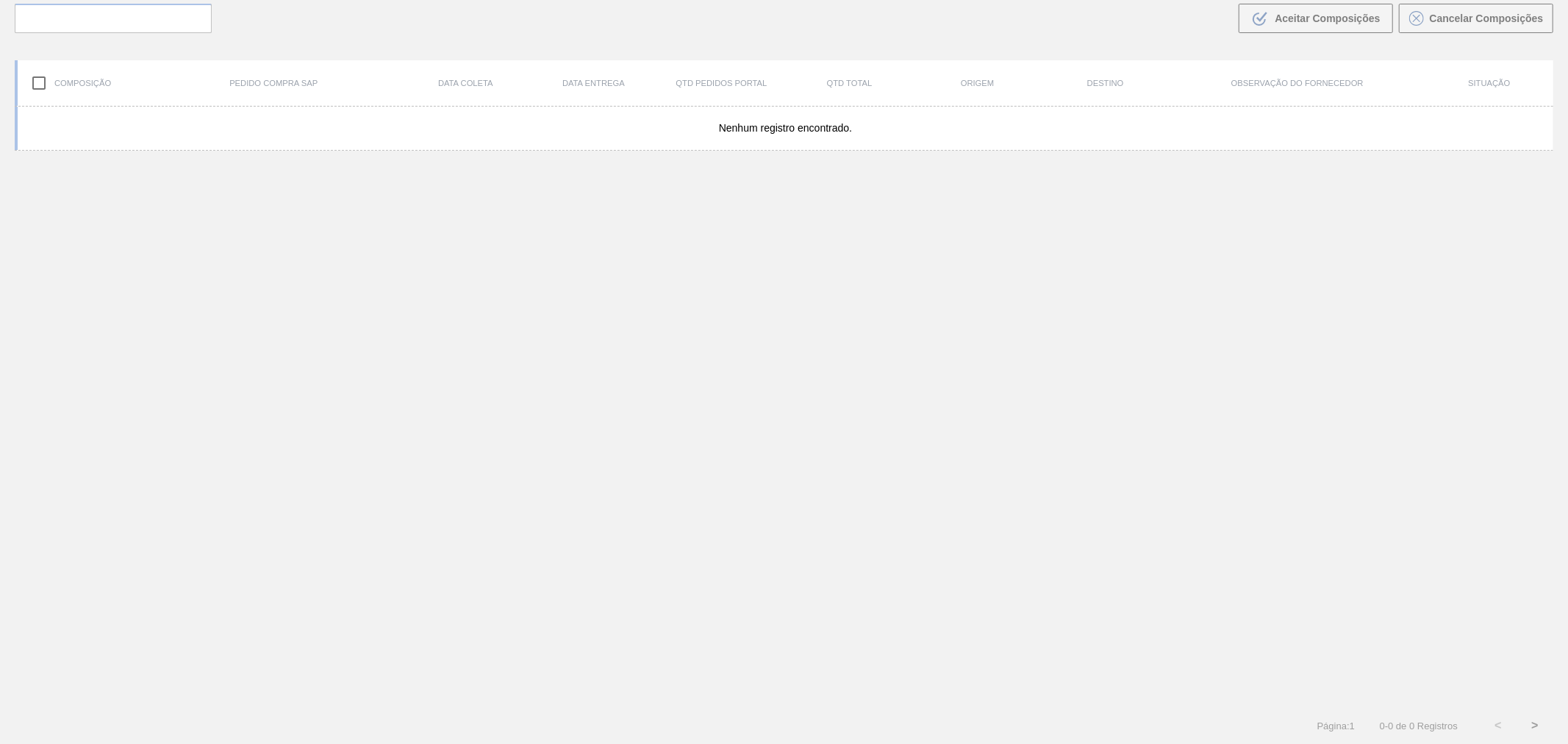
scroll to position [106, 0]
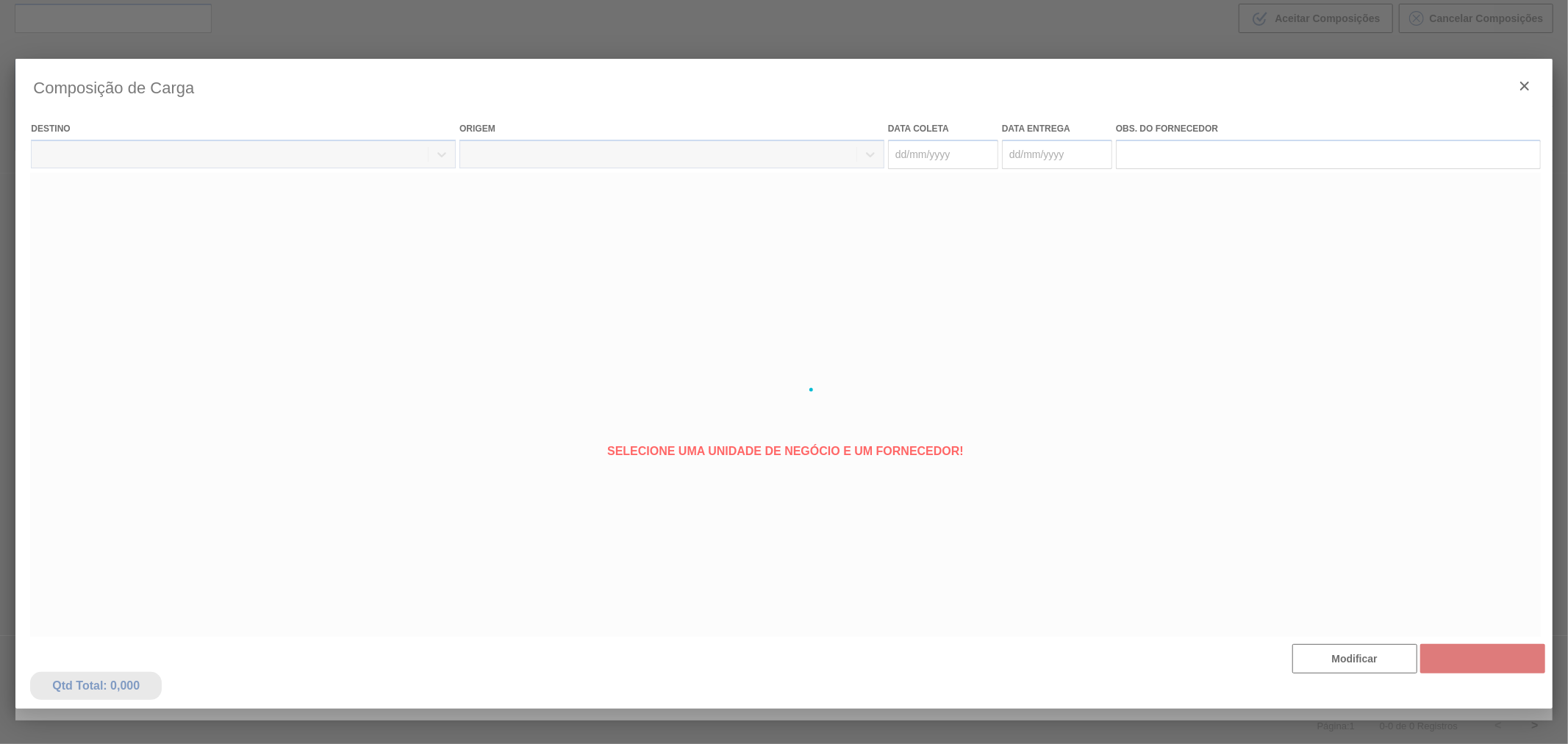
type coleta "[DATE]"
type entrega "[DATE]"
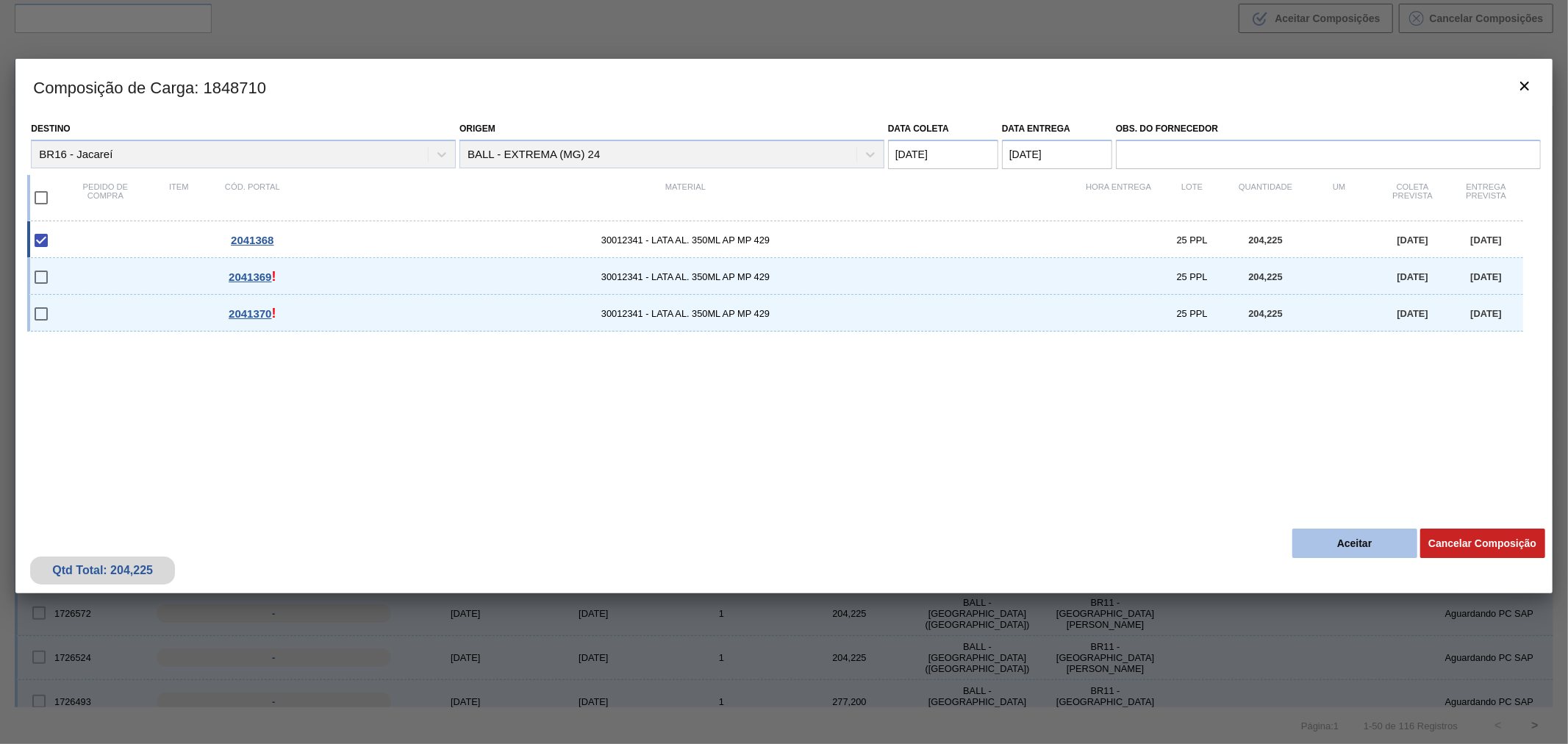
click at [1338, 546] on button "Aceitar" at bounding box center [1355, 542] width 125 height 29
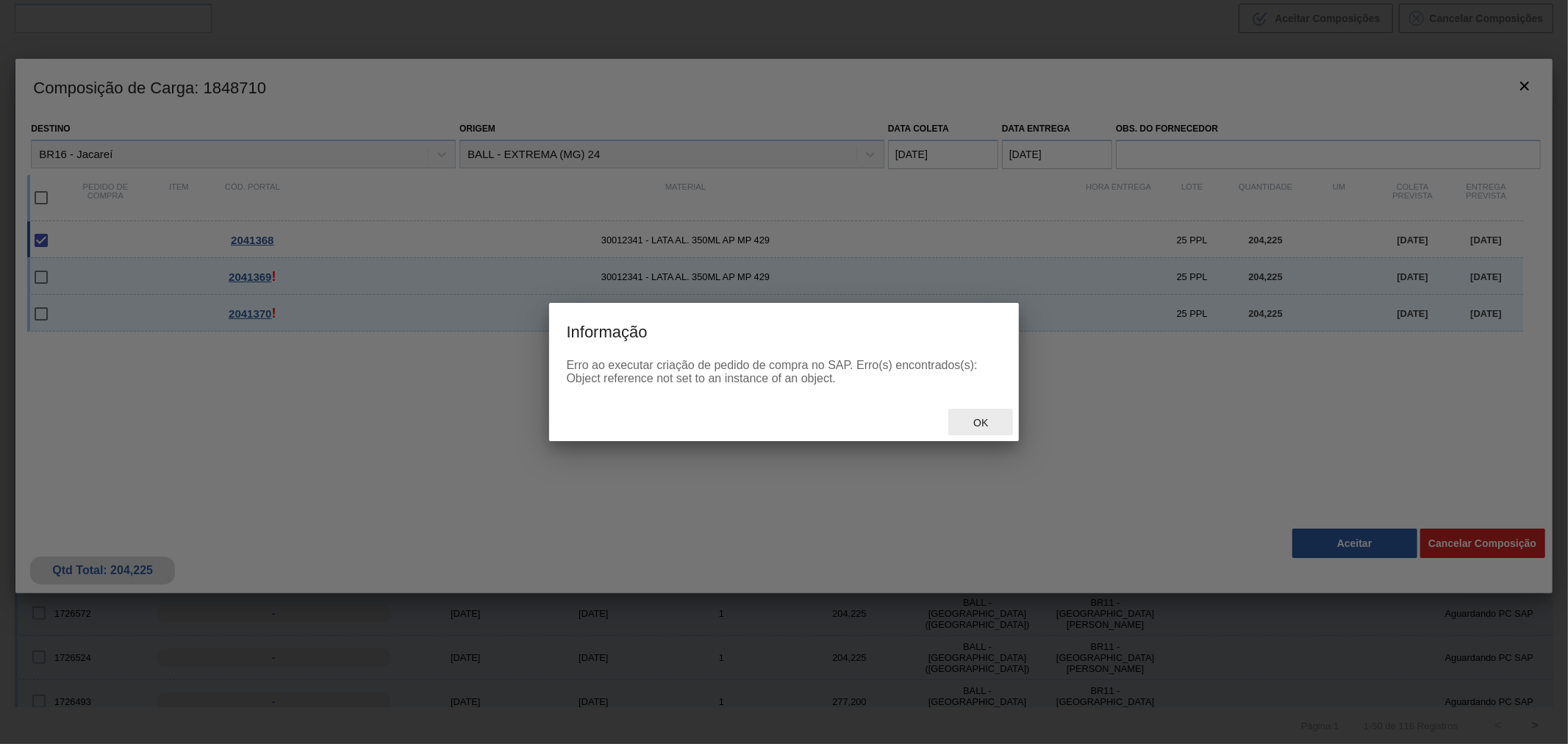
click at [990, 422] on span "Ok" at bounding box center [980, 422] width 39 height 11
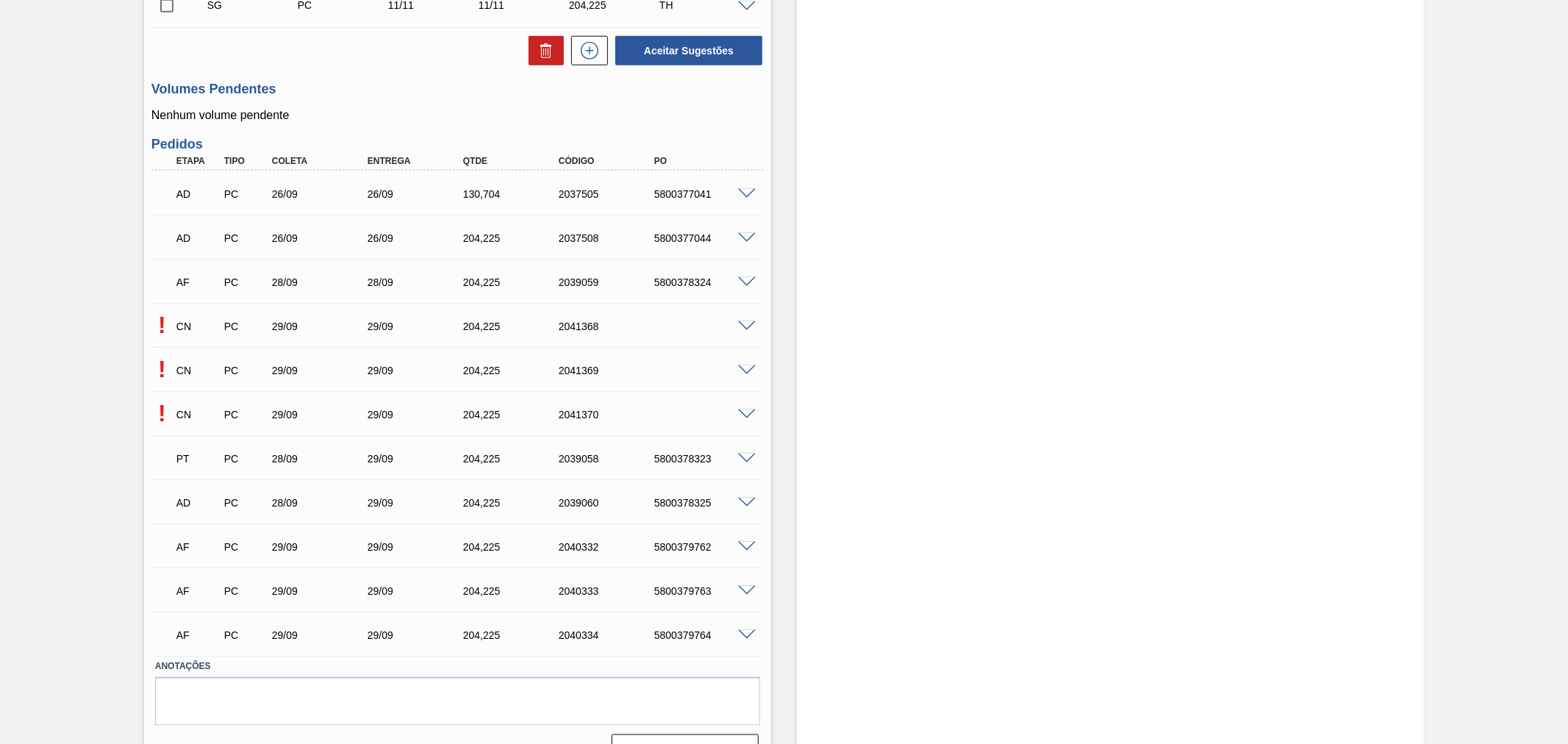
scroll to position [1297, 0]
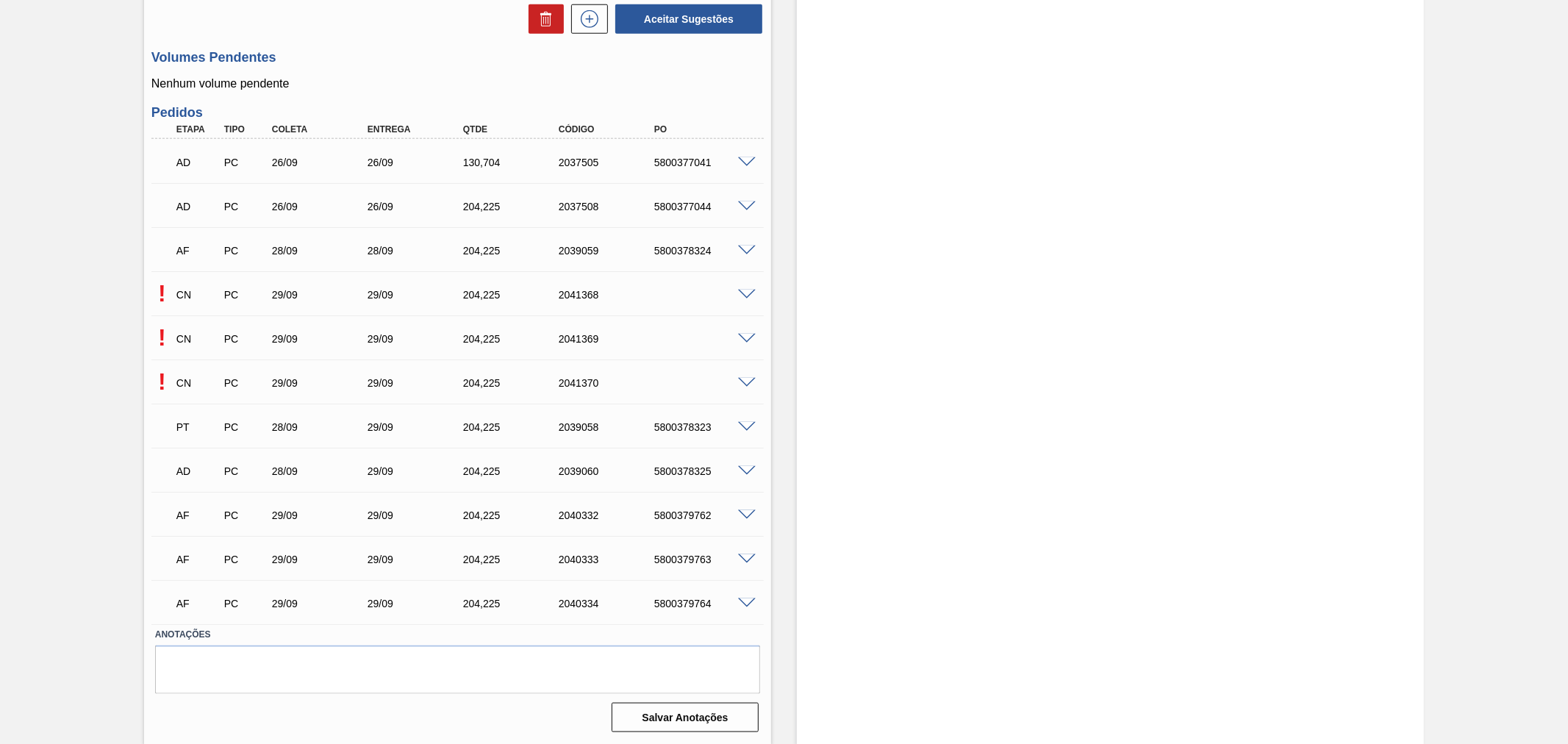
click at [744, 341] on span at bounding box center [746, 339] width 18 height 11
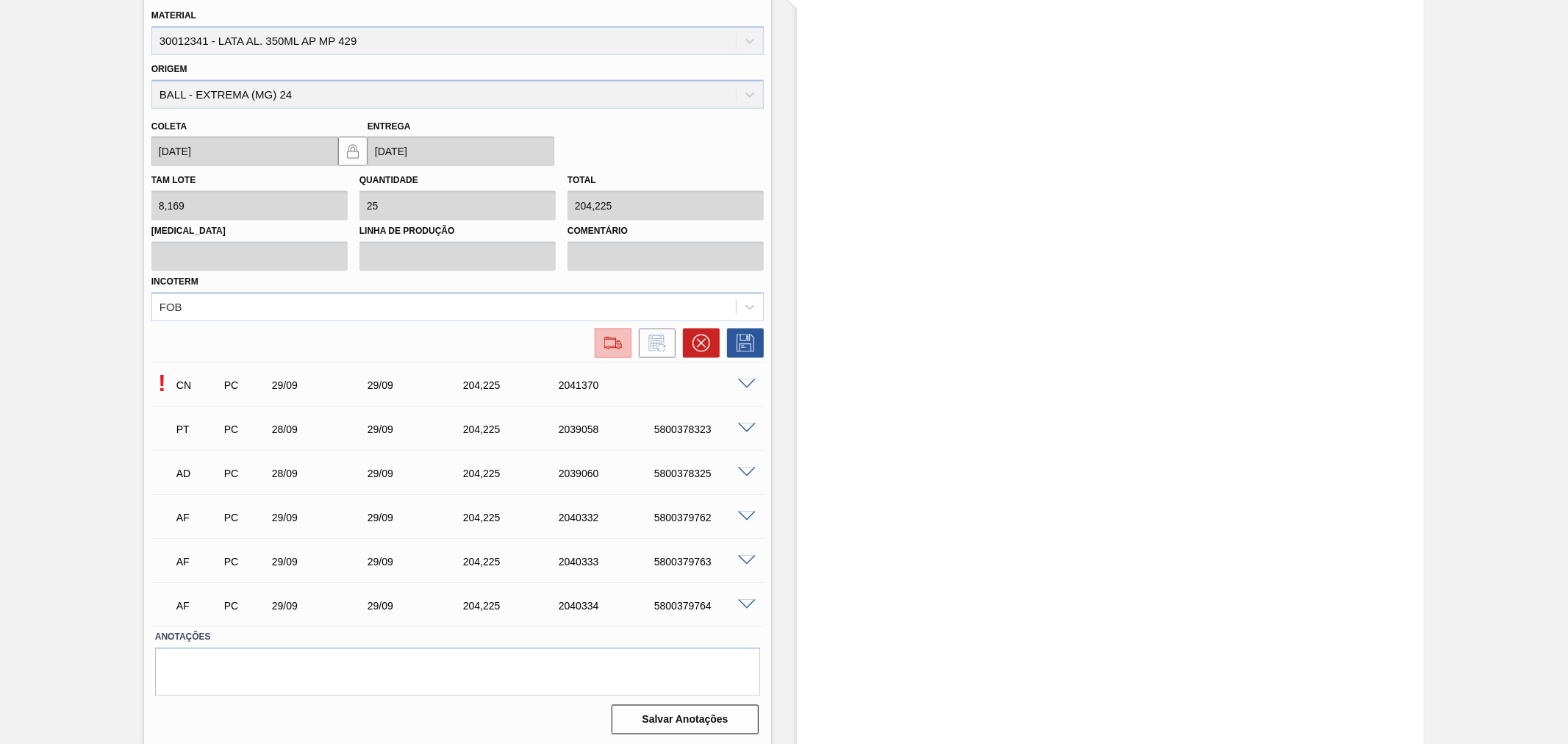
click at [616, 351] on button at bounding box center [612, 342] width 37 height 29
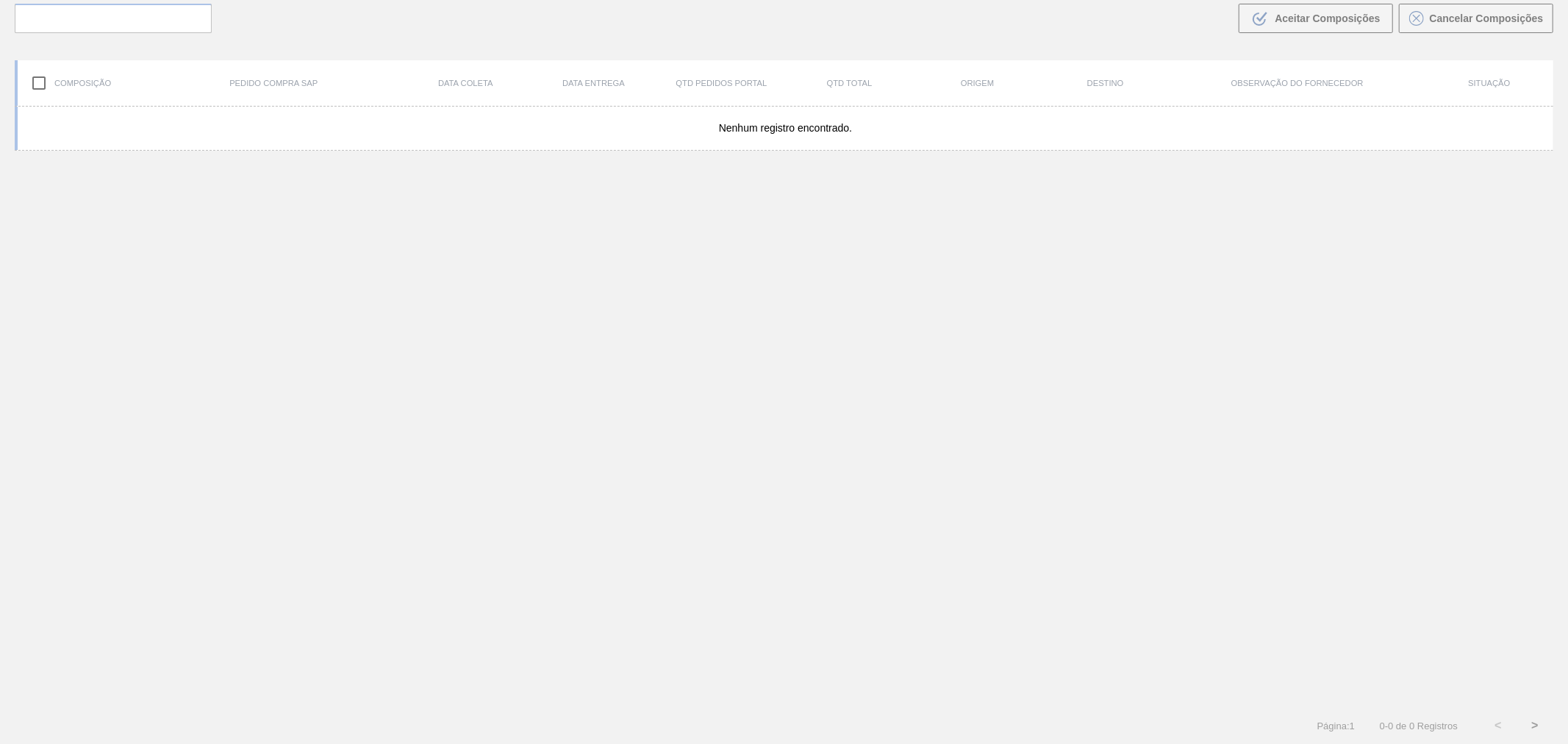
scroll to position [106, 0]
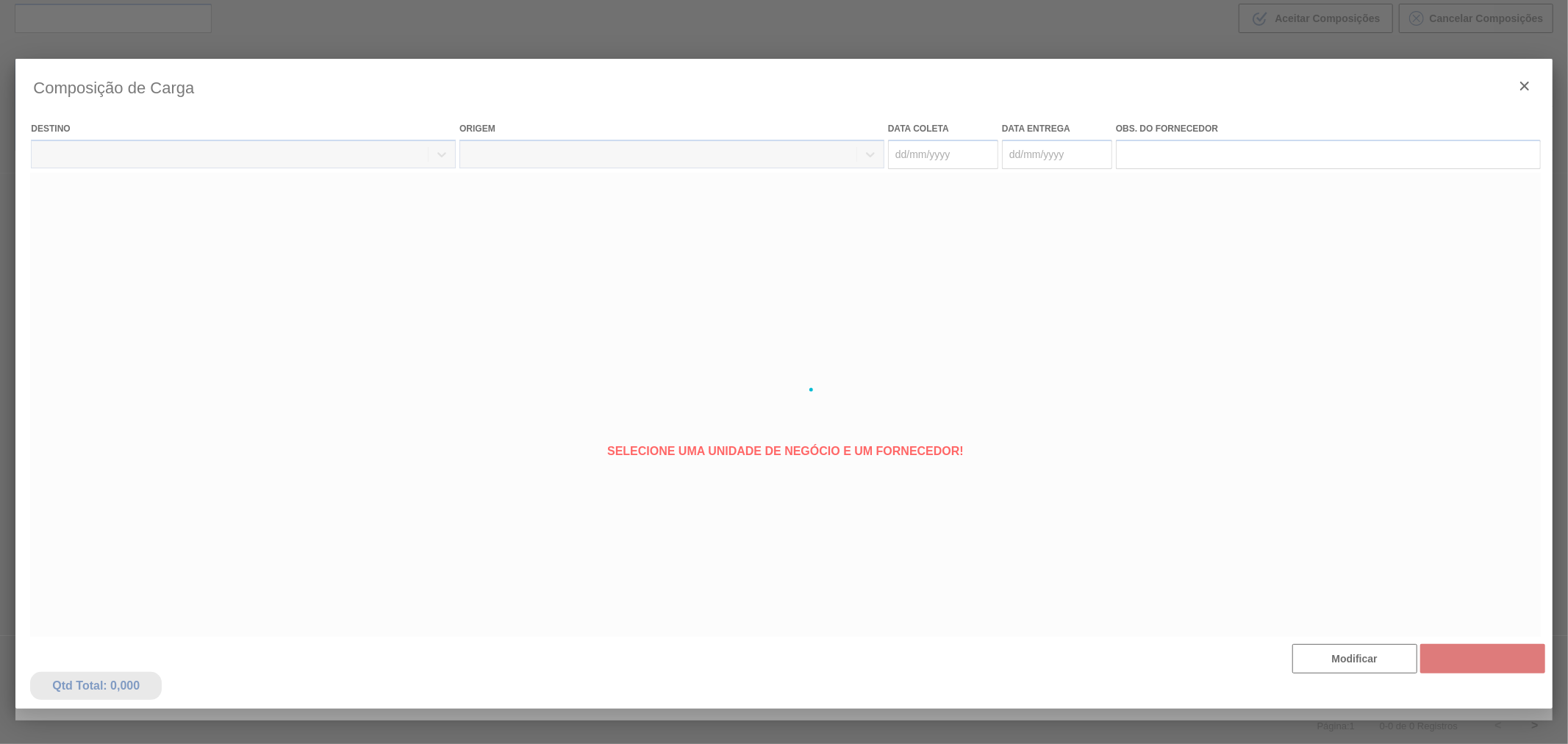
type coleta "[DATE]"
type entrega "[DATE]"
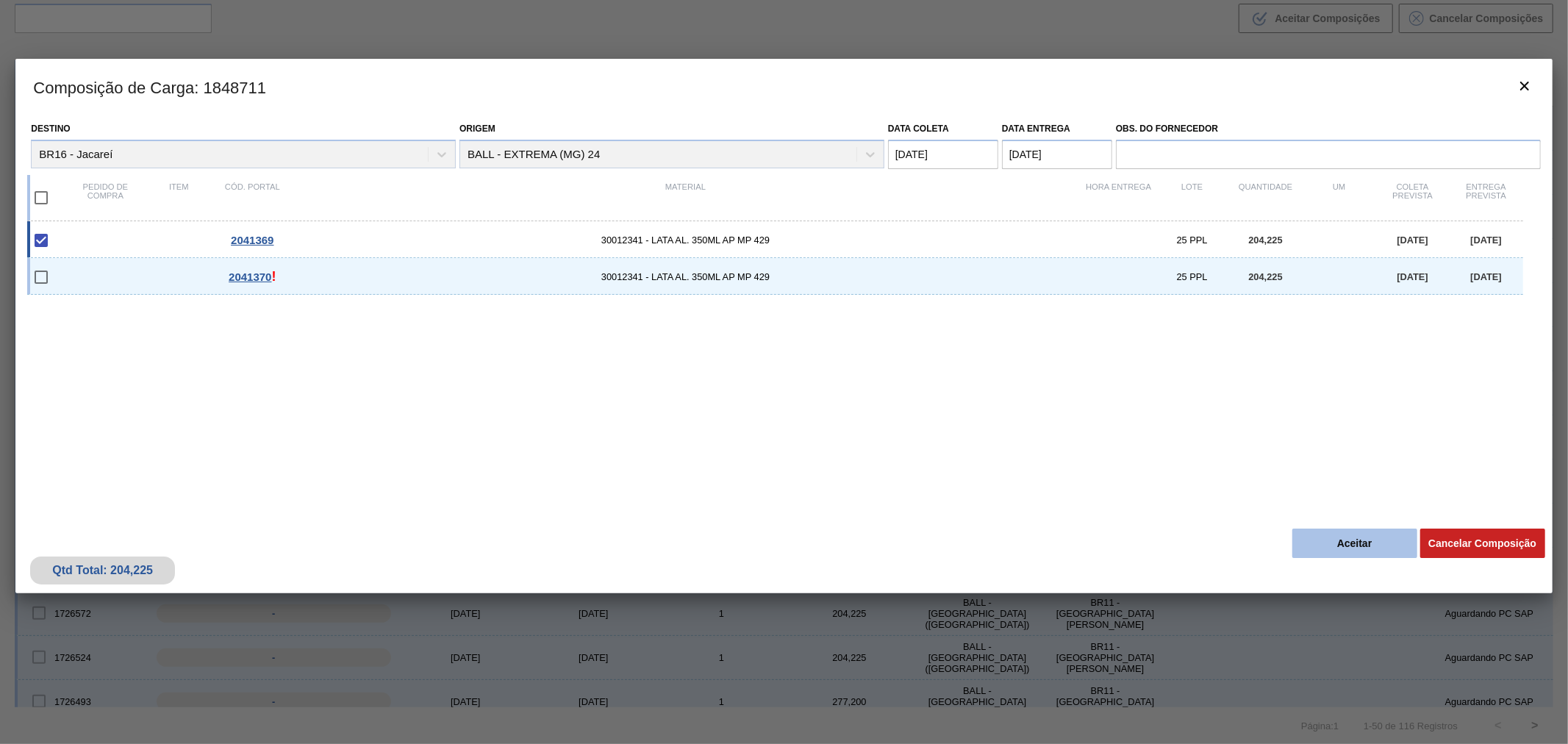
click at [1316, 550] on button "Aceitar" at bounding box center [1355, 542] width 125 height 29
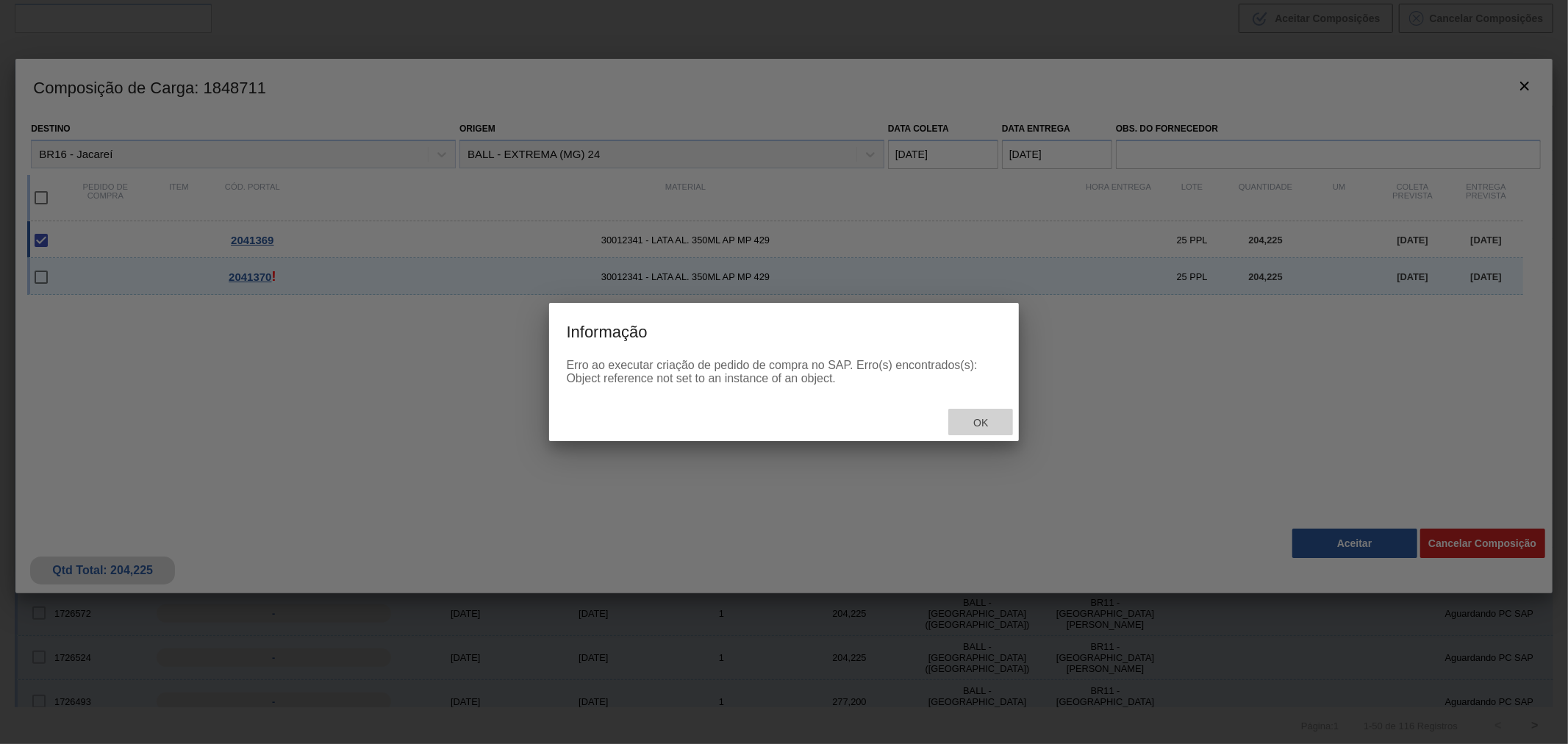
click at [974, 430] on div "Ok" at bounding box center [980, 422] width 65 height 27
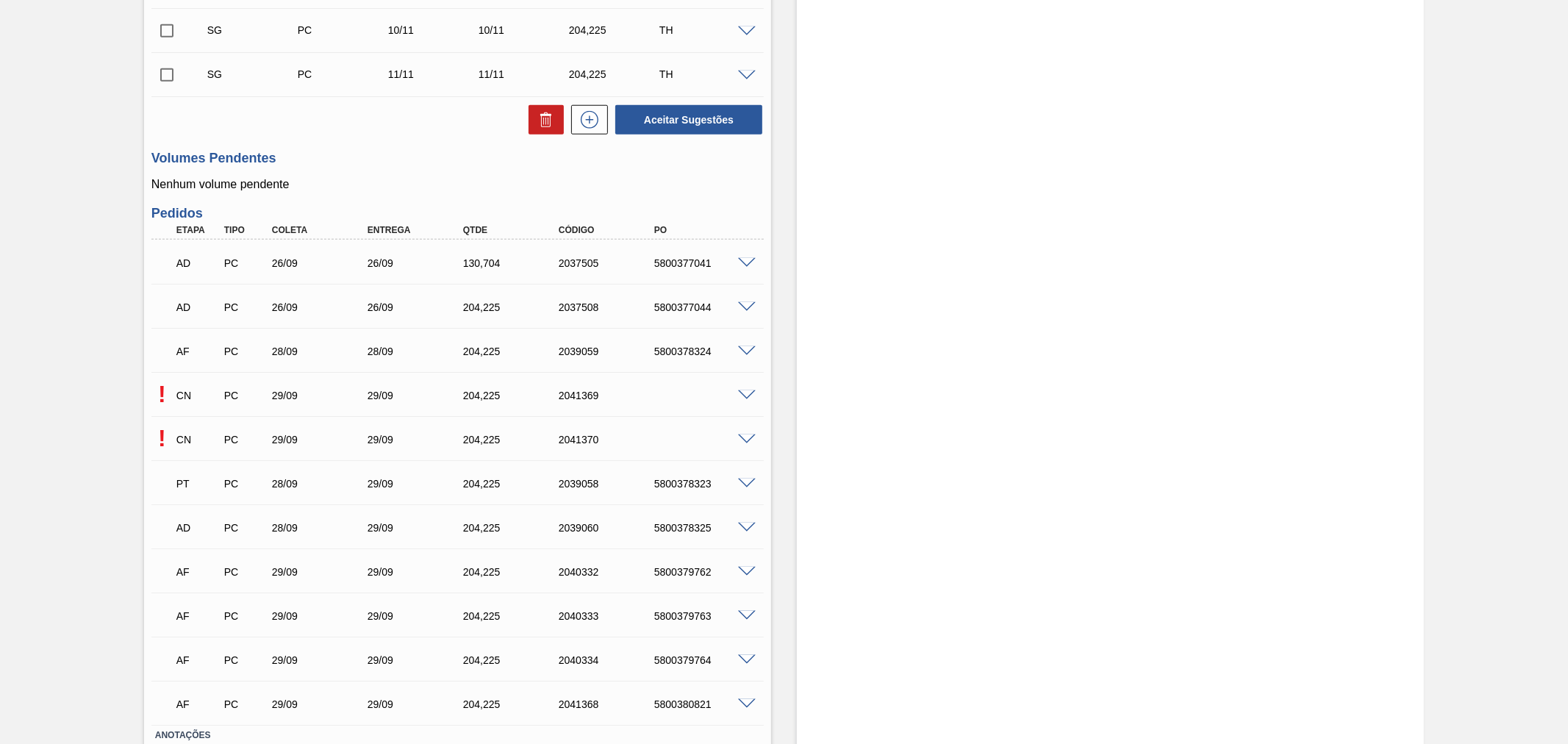
scroll to position [1297, 0]
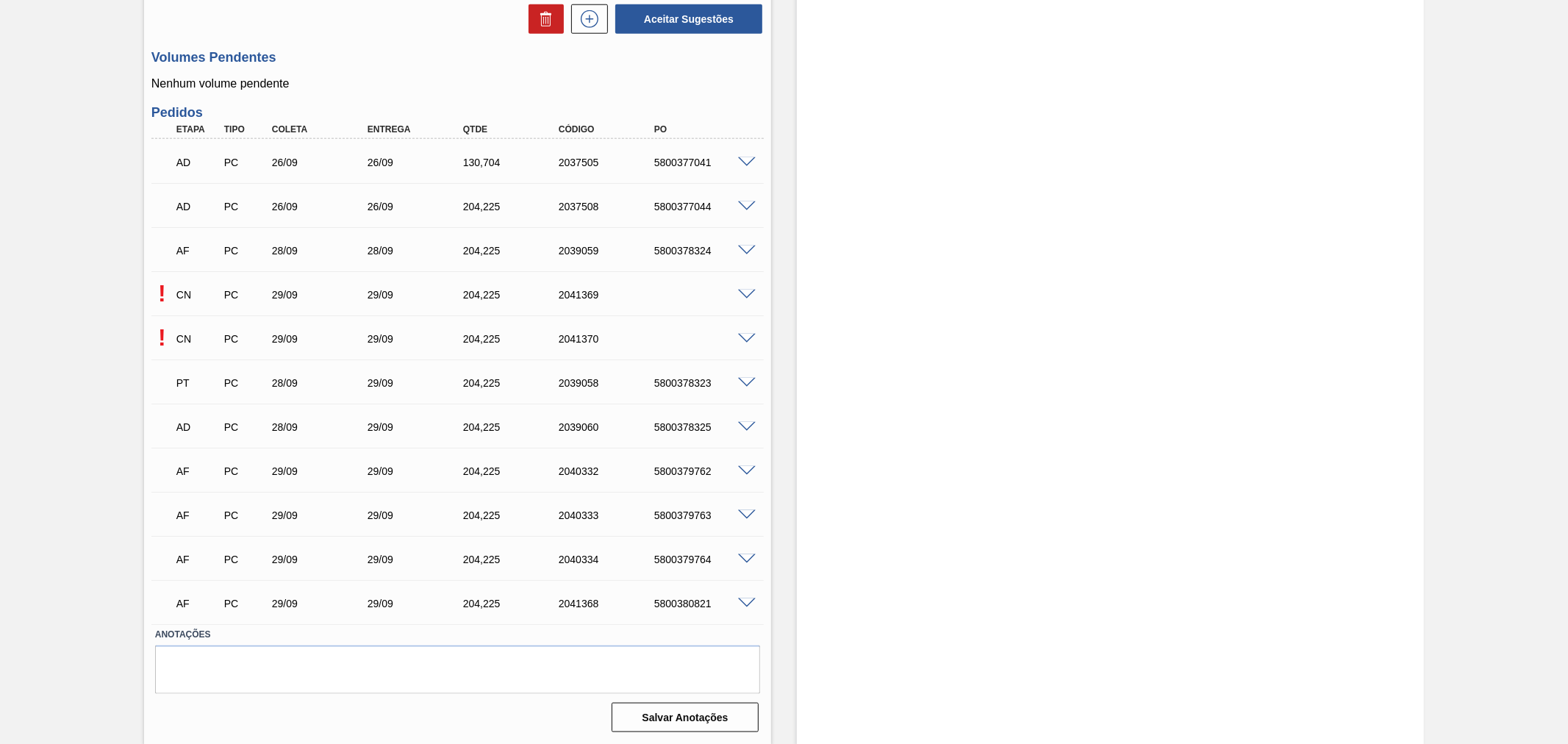
click at [741, 336] on span at bounding box center [746, 339] width 18 height 11
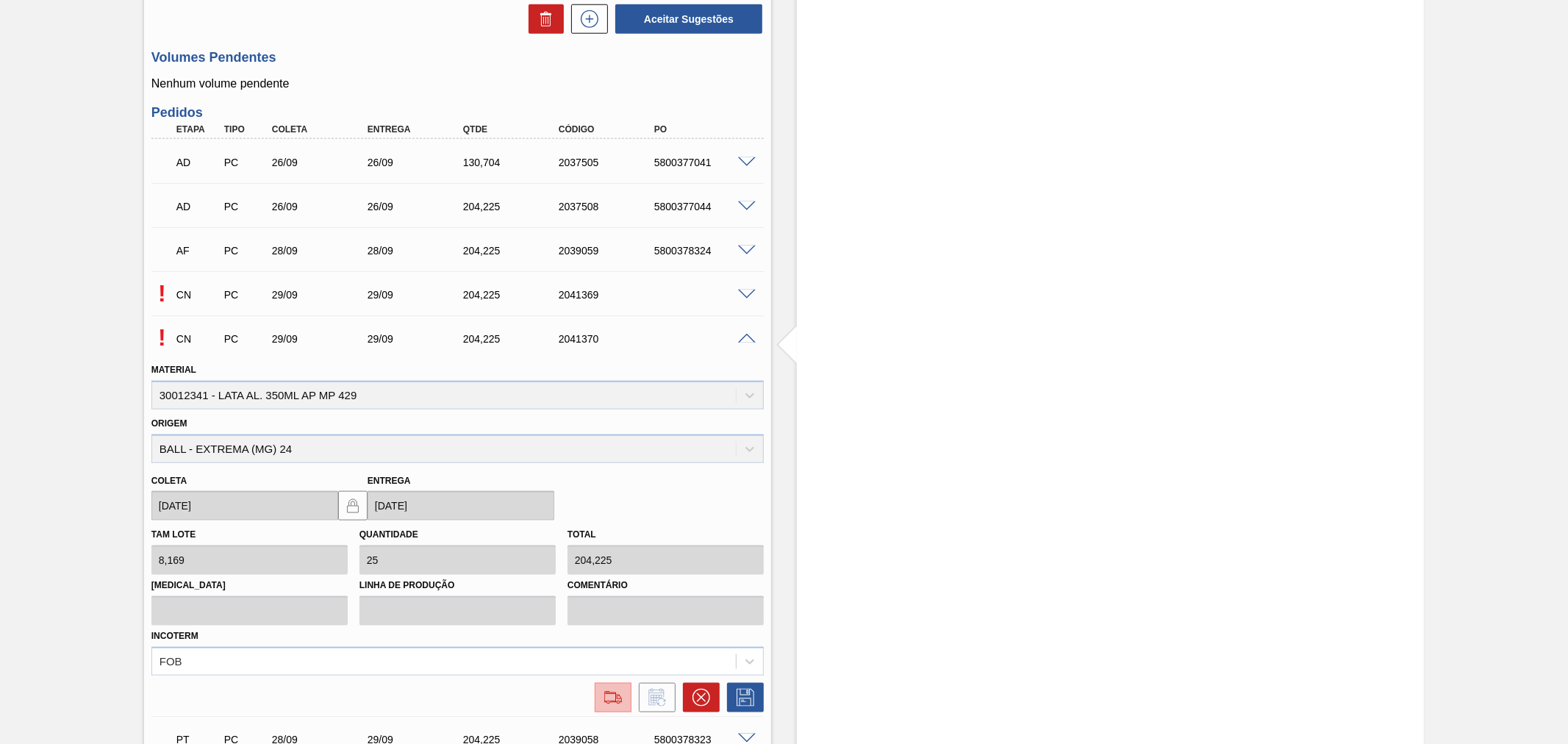
click at [611, 696] on img at bounding box center [612, 697] width 24 height 18
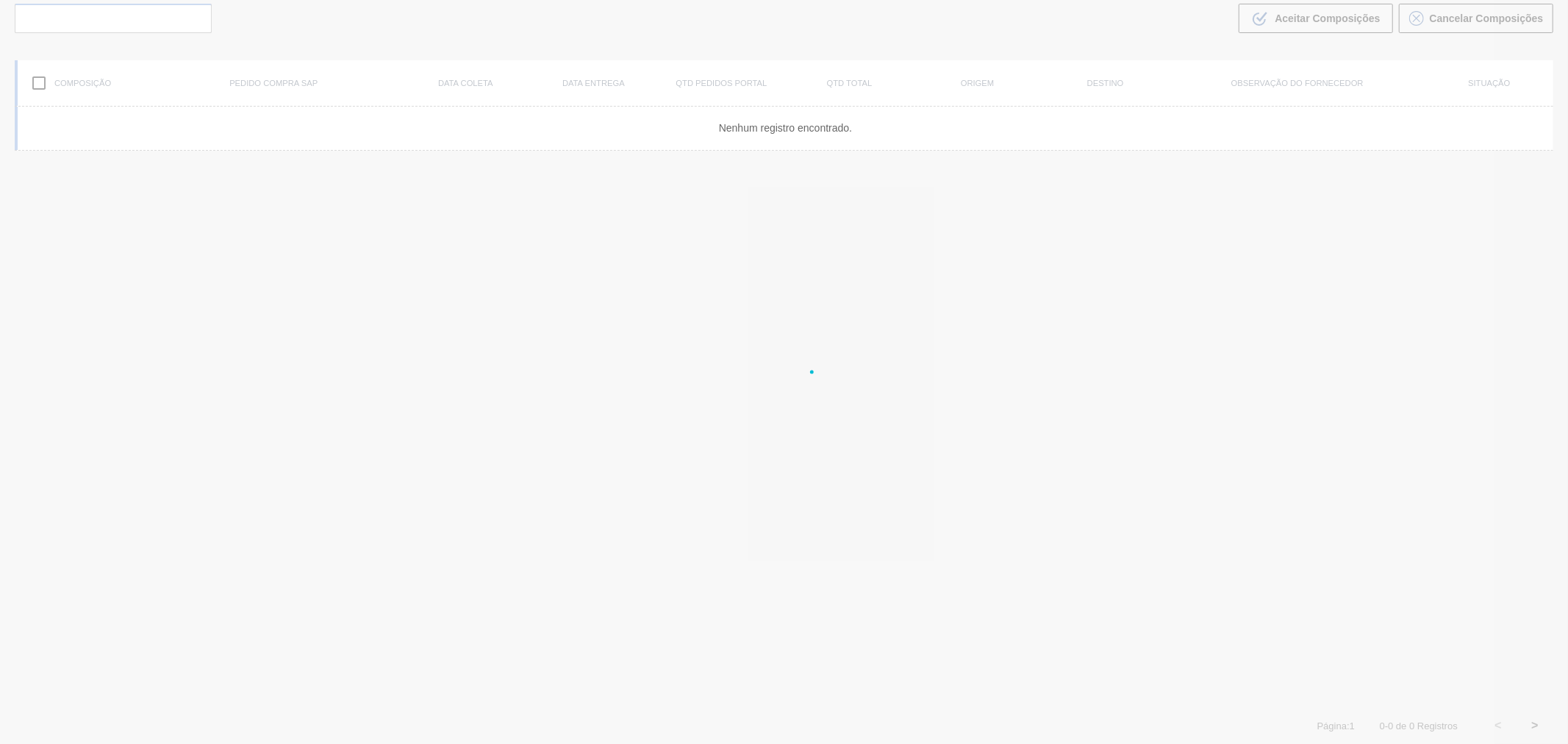
scroll to position [106, 0]
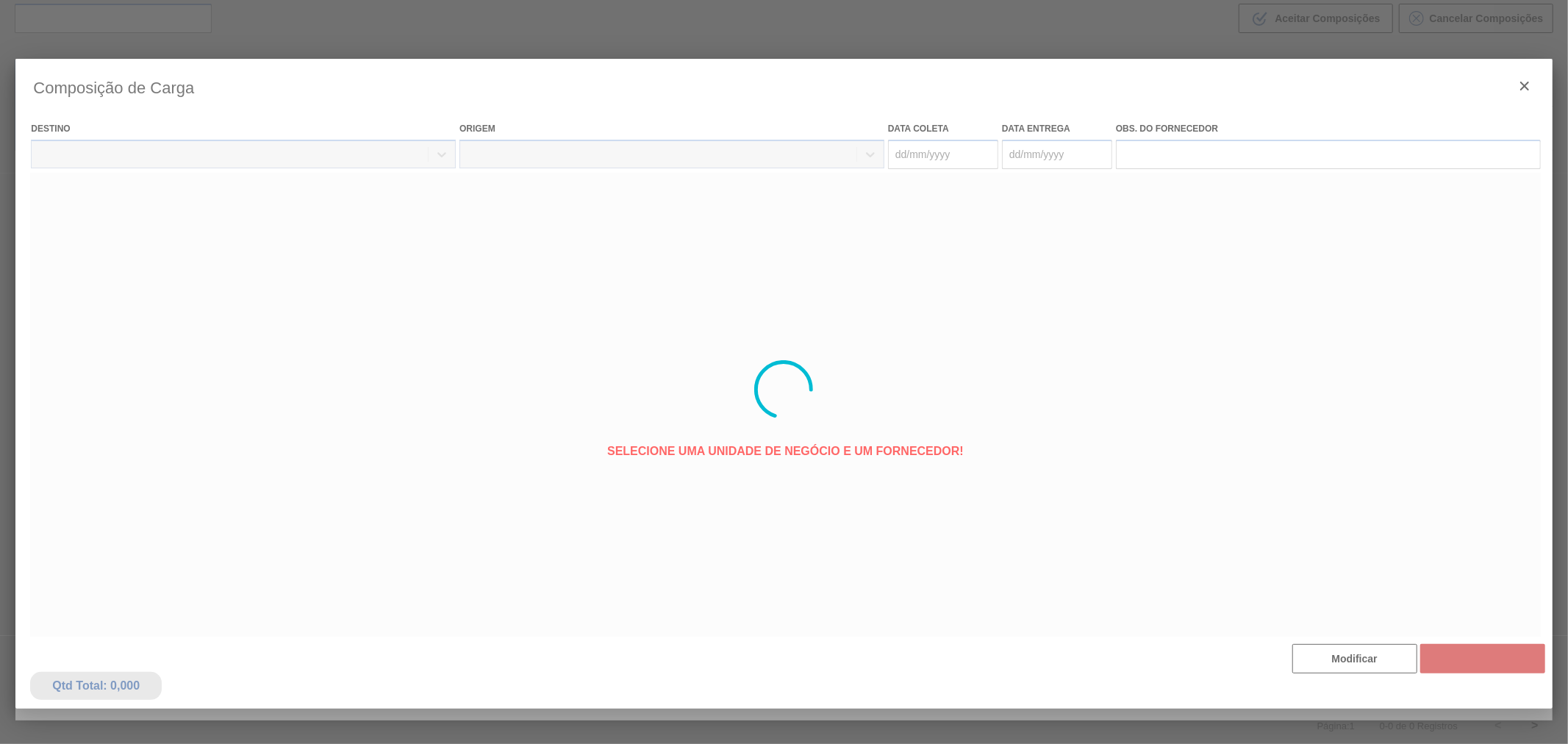
type coleta "[DATE]"
type entrega "[DATE]"
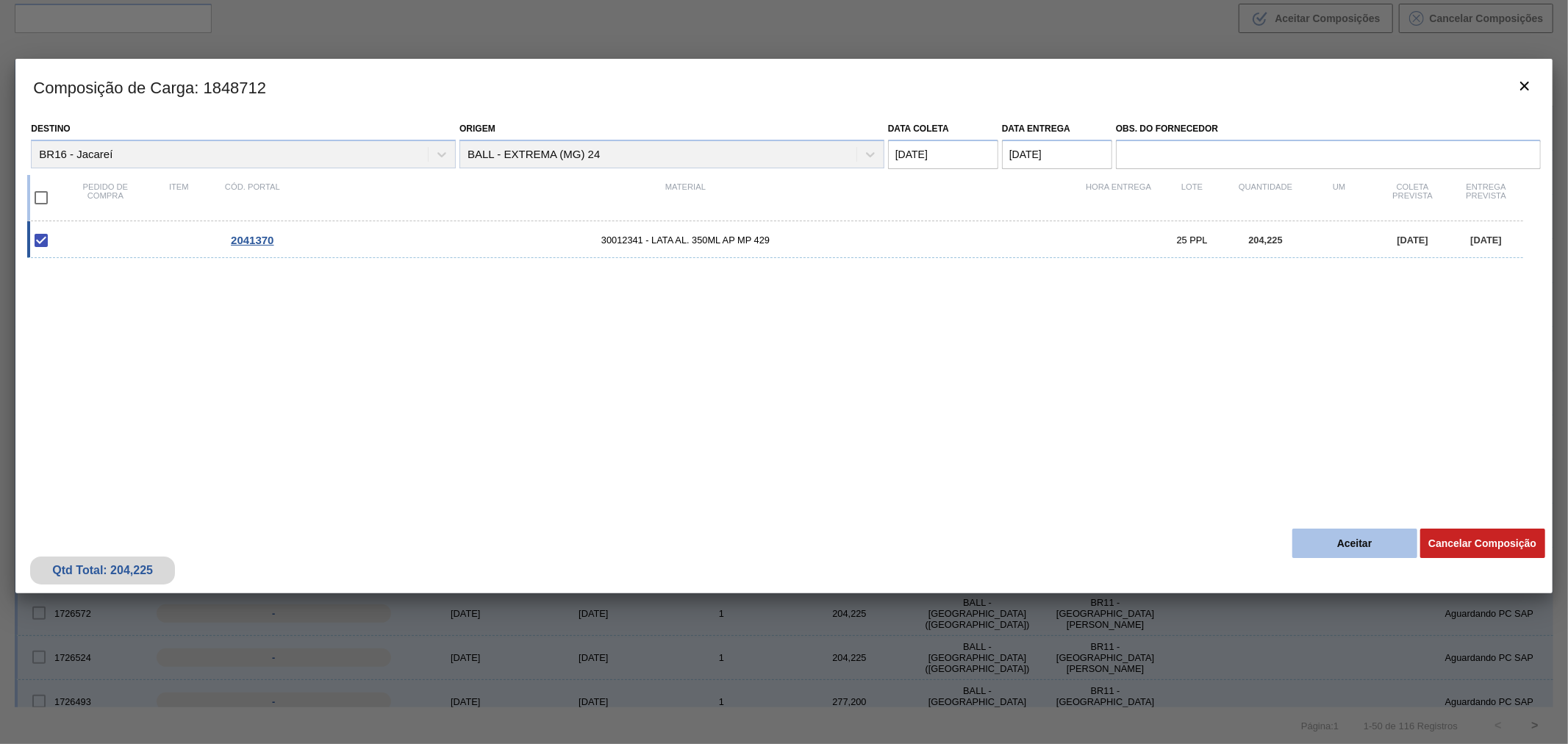
click at [1321, 551] on button "Aceitar" at bounding box center [1355, 542] width 125 height 29
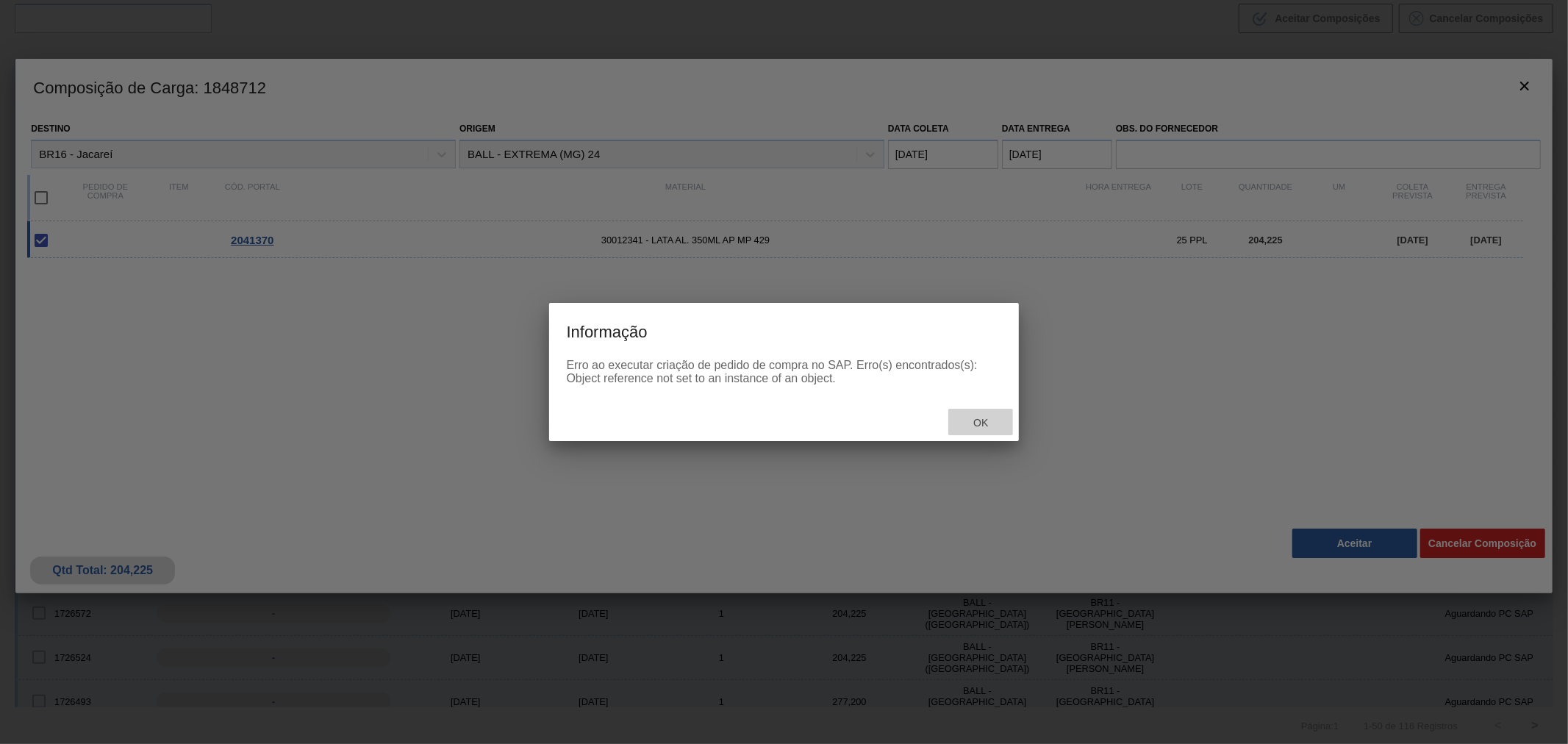
click at [988, 431] on div "Ok" at bounding box center [980, 422] width 65 height 27
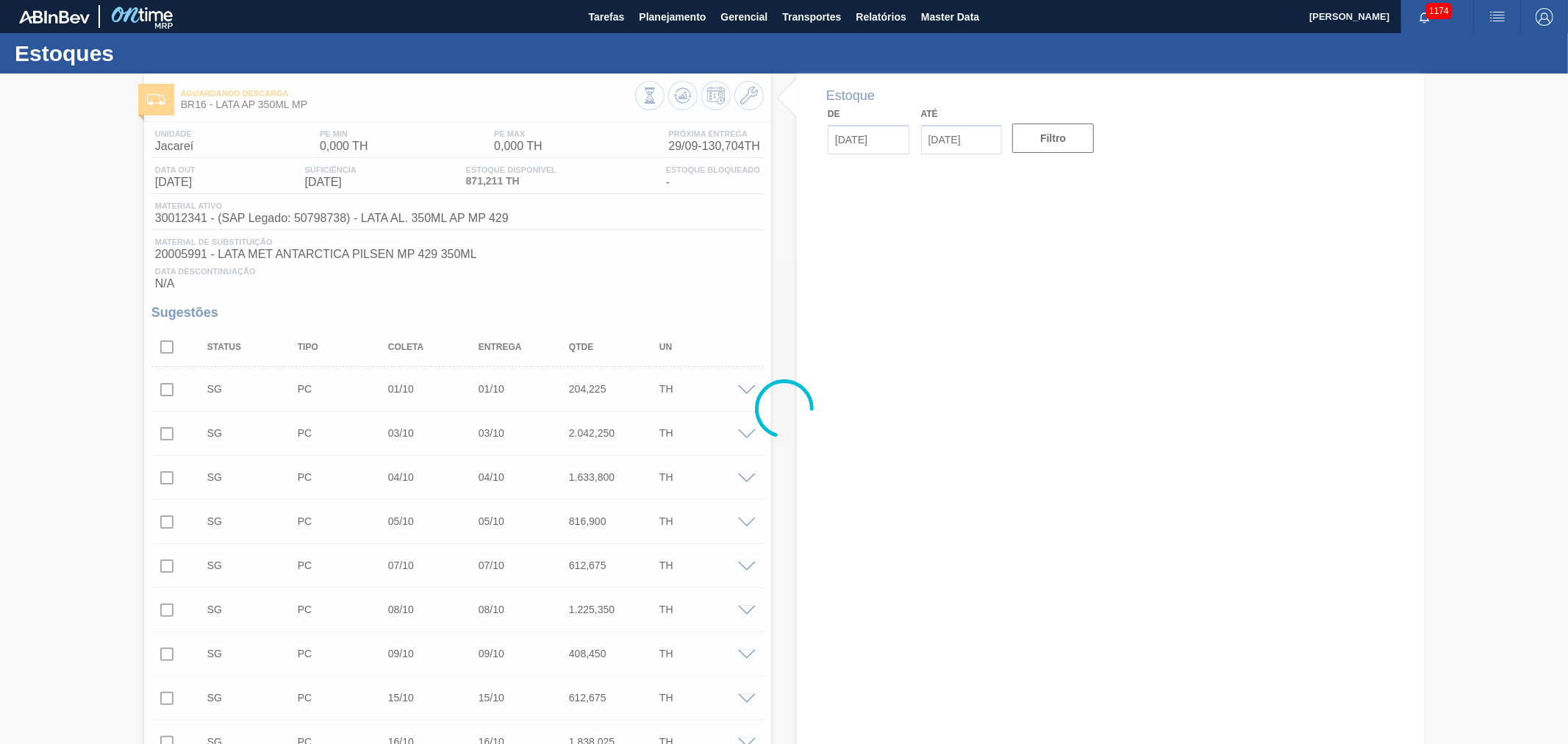
type input "[DATE]"
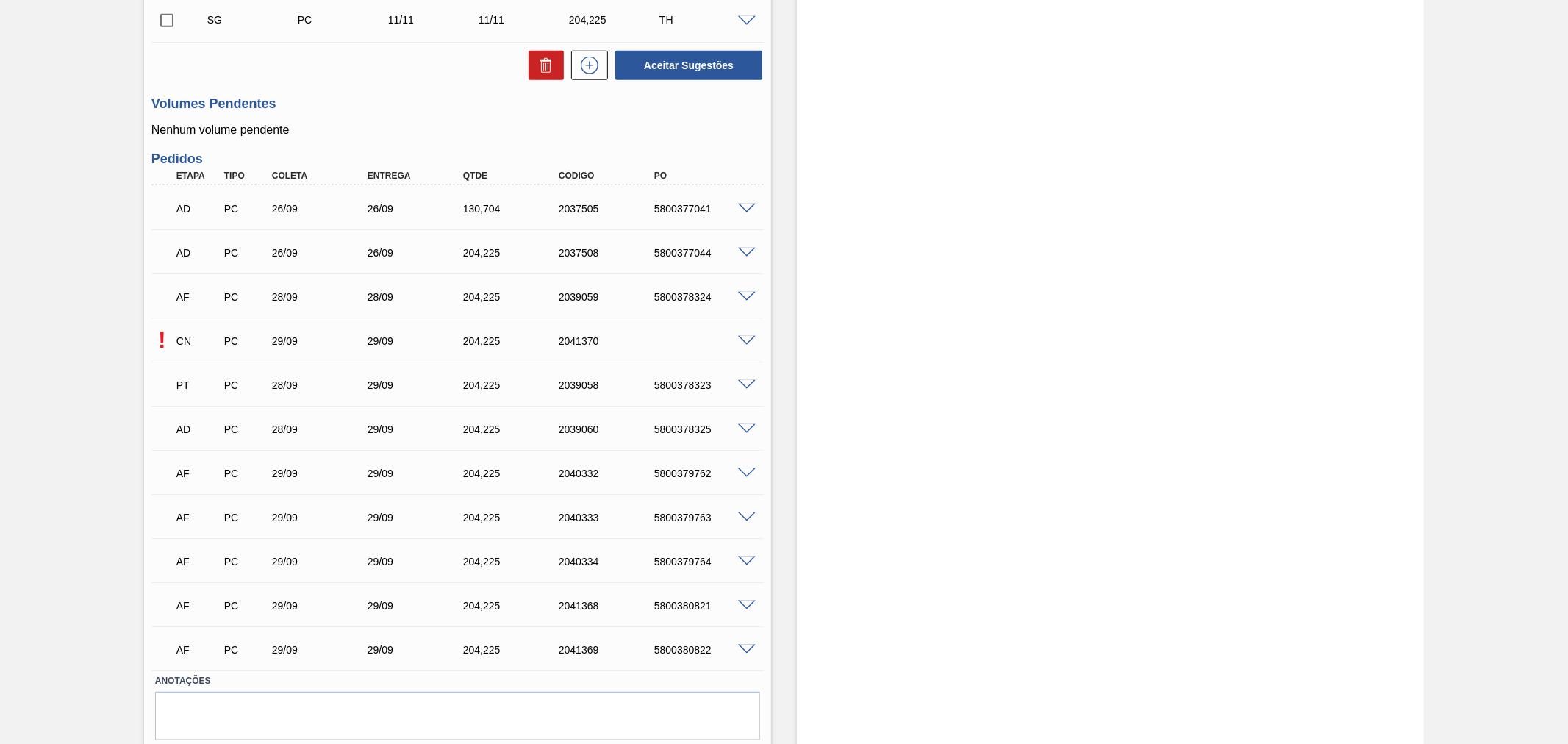
scroll to position [1297, 0]
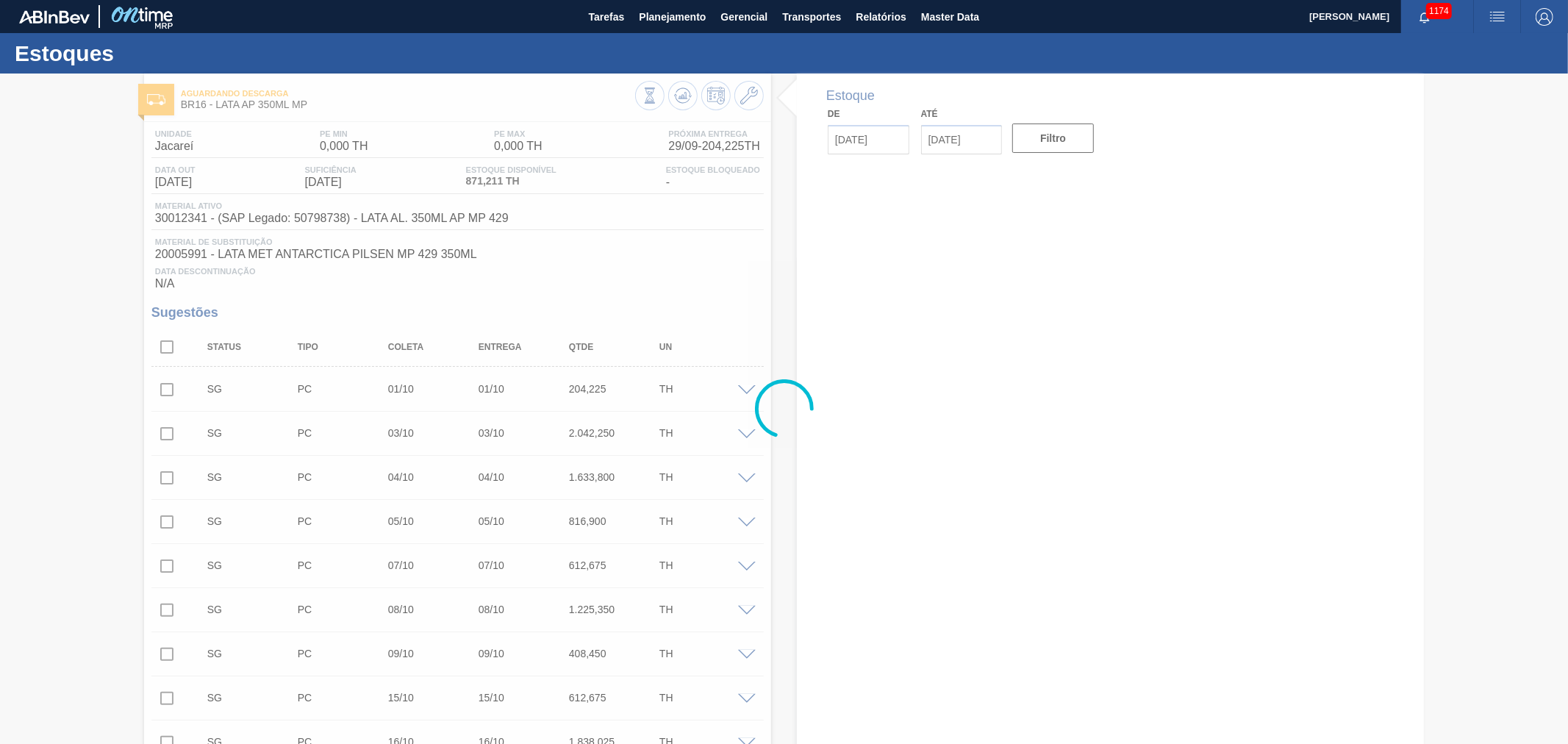
type input "[DATE]"
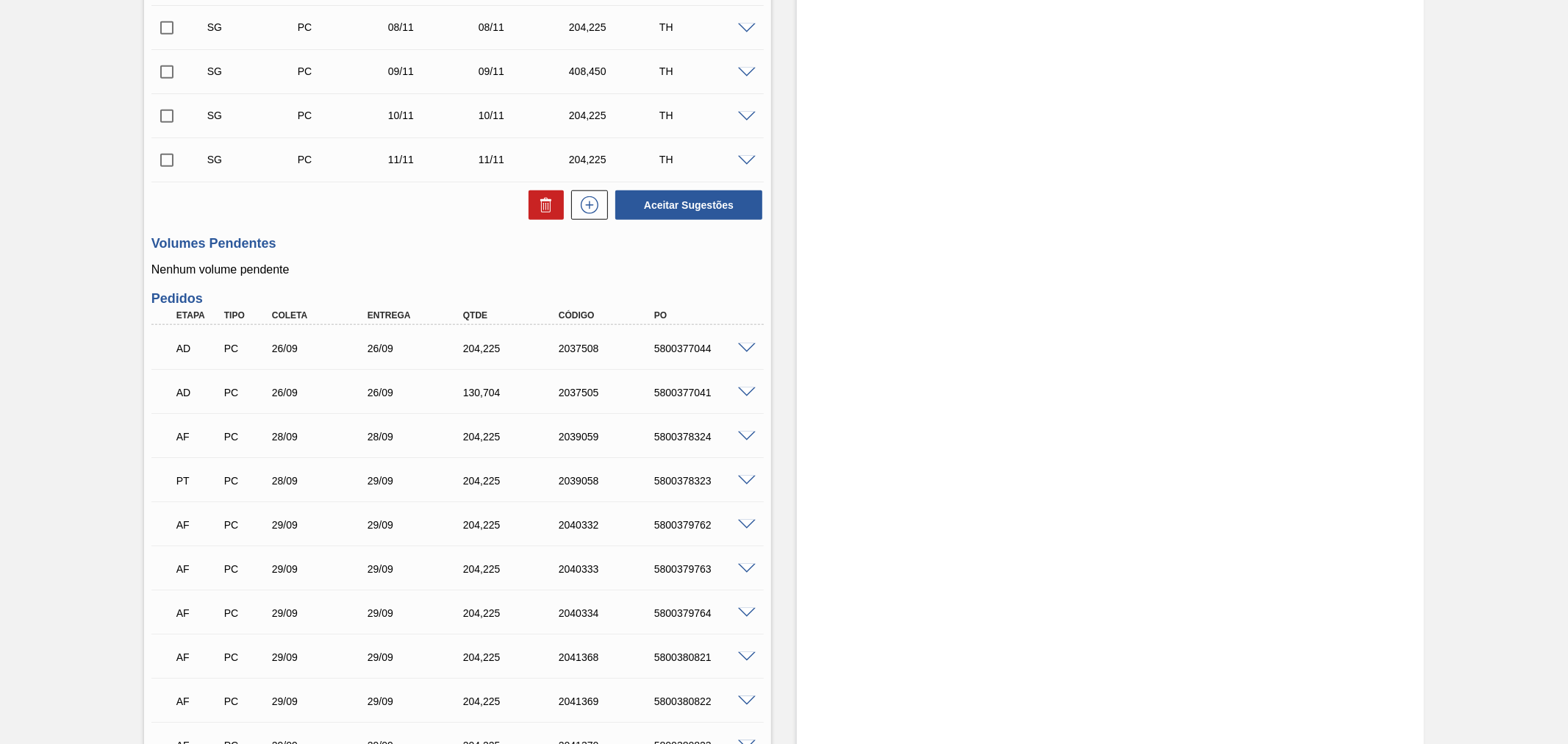
scroll to position [1297, 0]
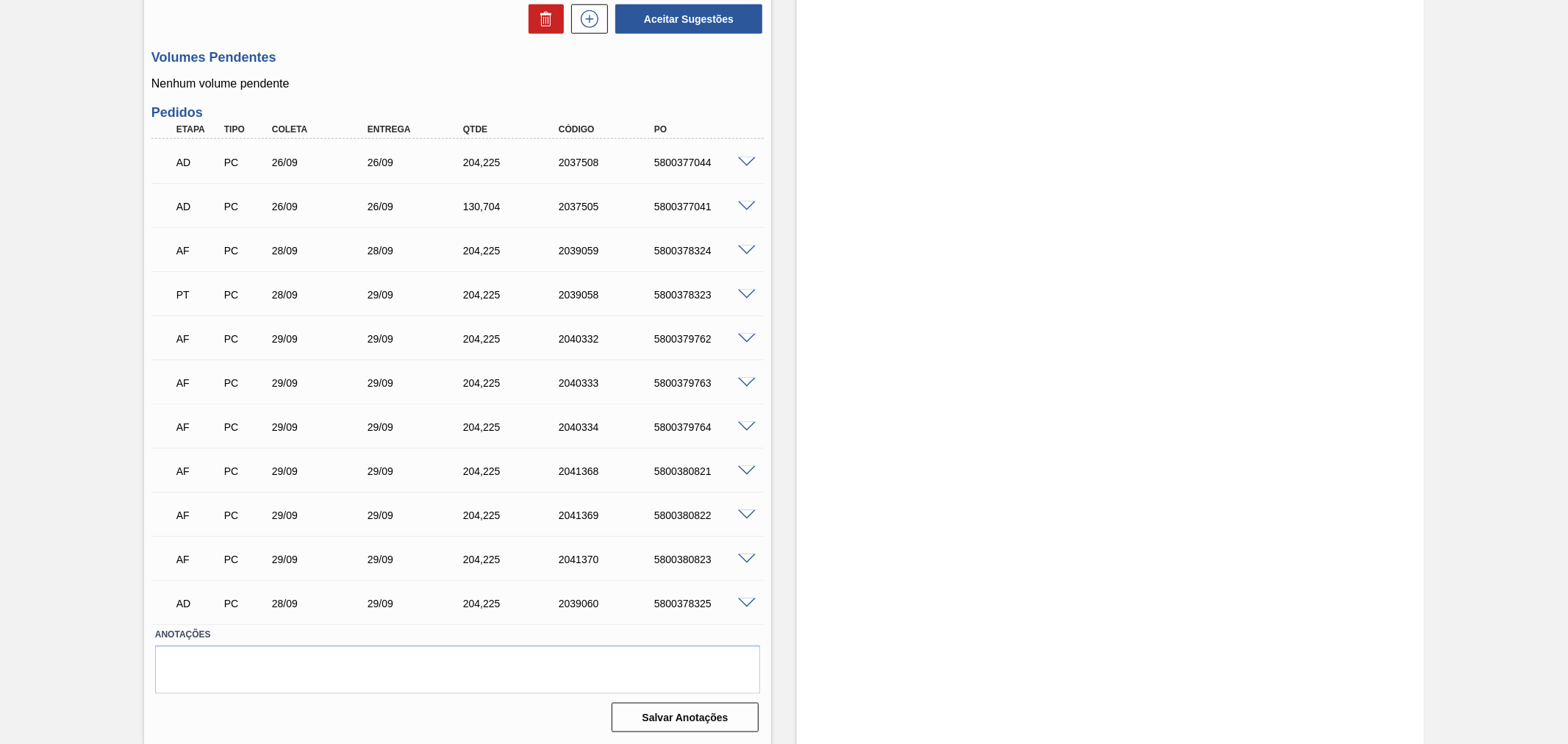
click at [684, 471] on div "5800380821" at bounding box center [705, 471] width 108 height 11
copy div "5800380821"
click at [675, 517] on div "5800380822" at bounding box center [705, 515] width 108 height 11
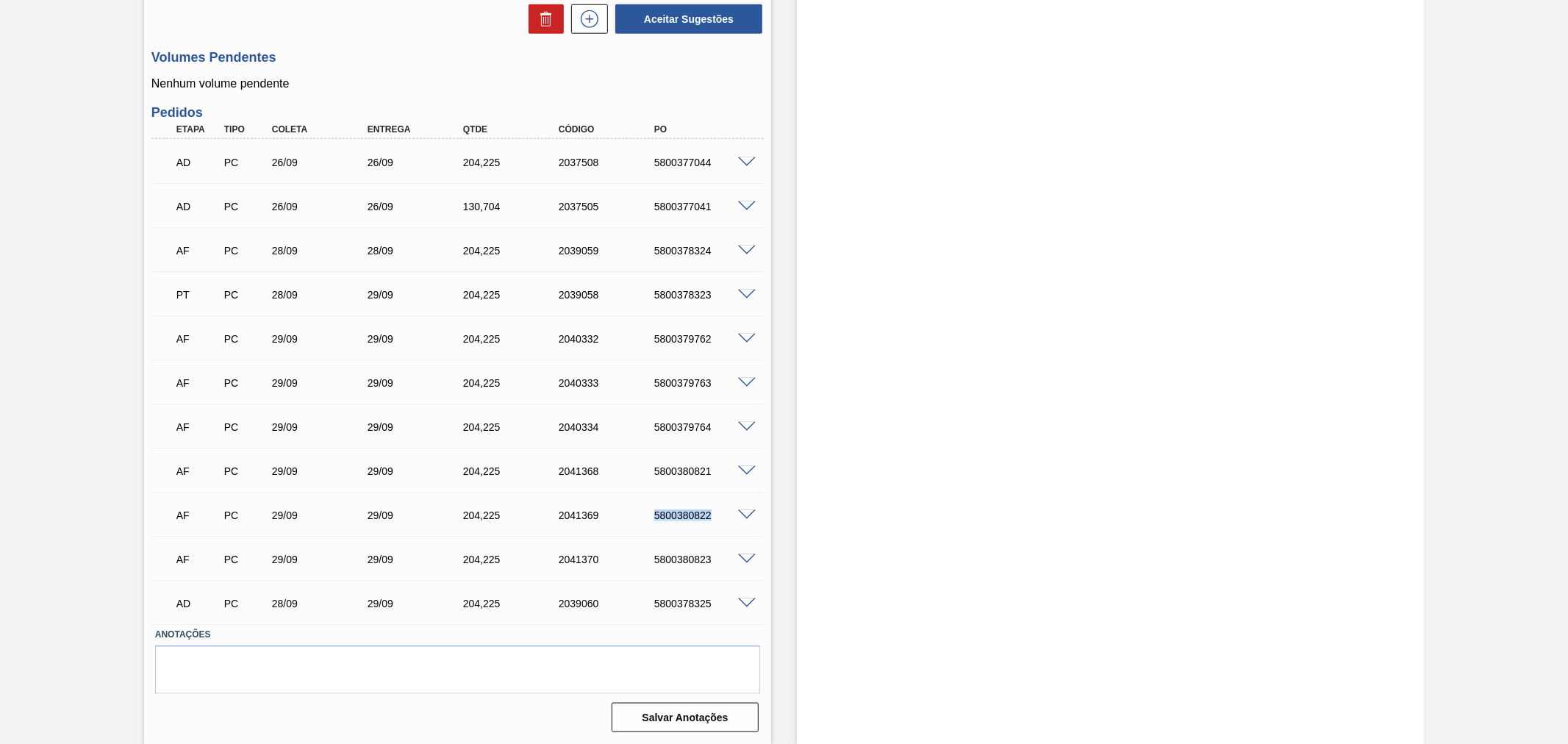
copy div "5800380822"
click at [682, 562] on div "5800380823" at bounding box center [705, 559] width 108 height 11
copy div "5800380823"
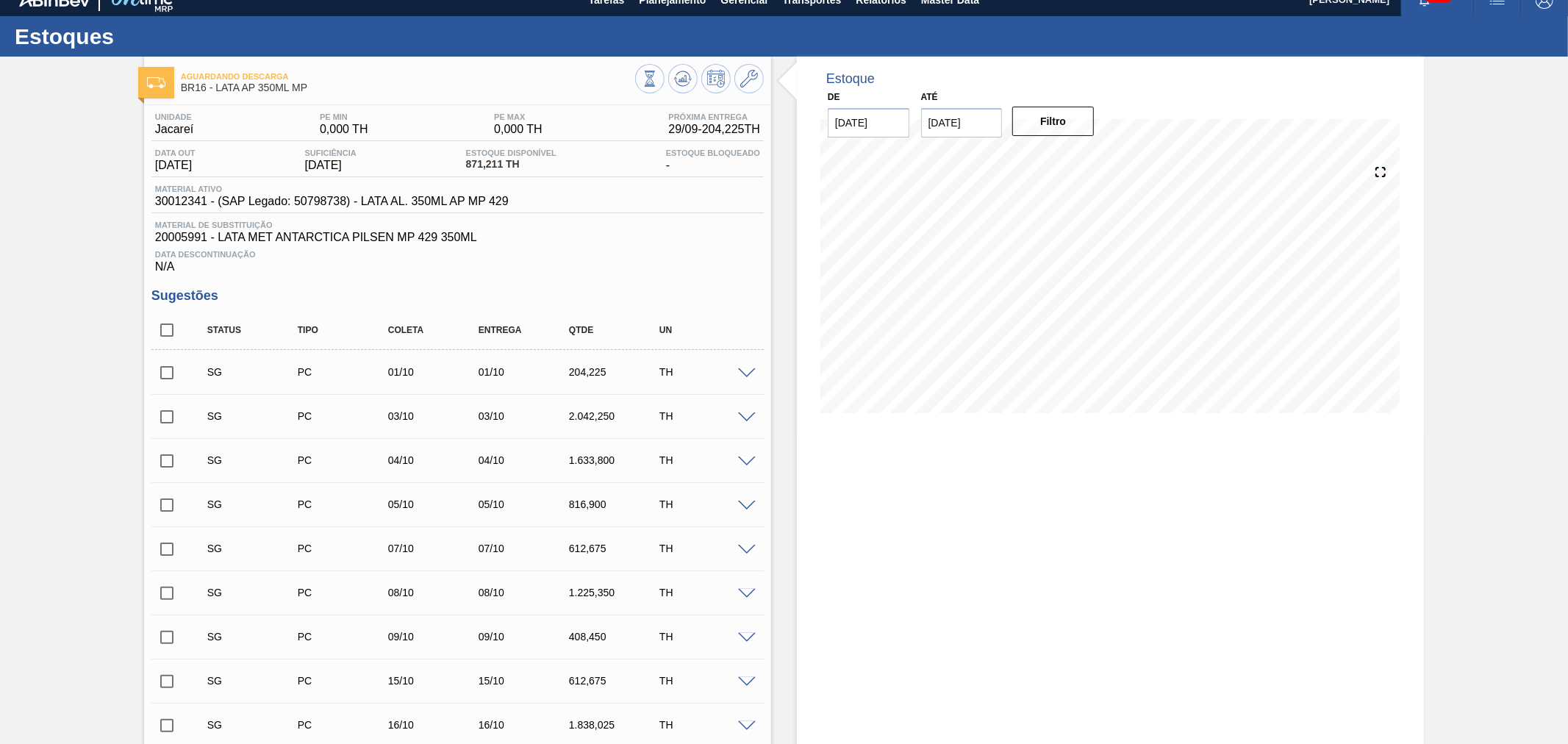
scroll to position [0, 0]
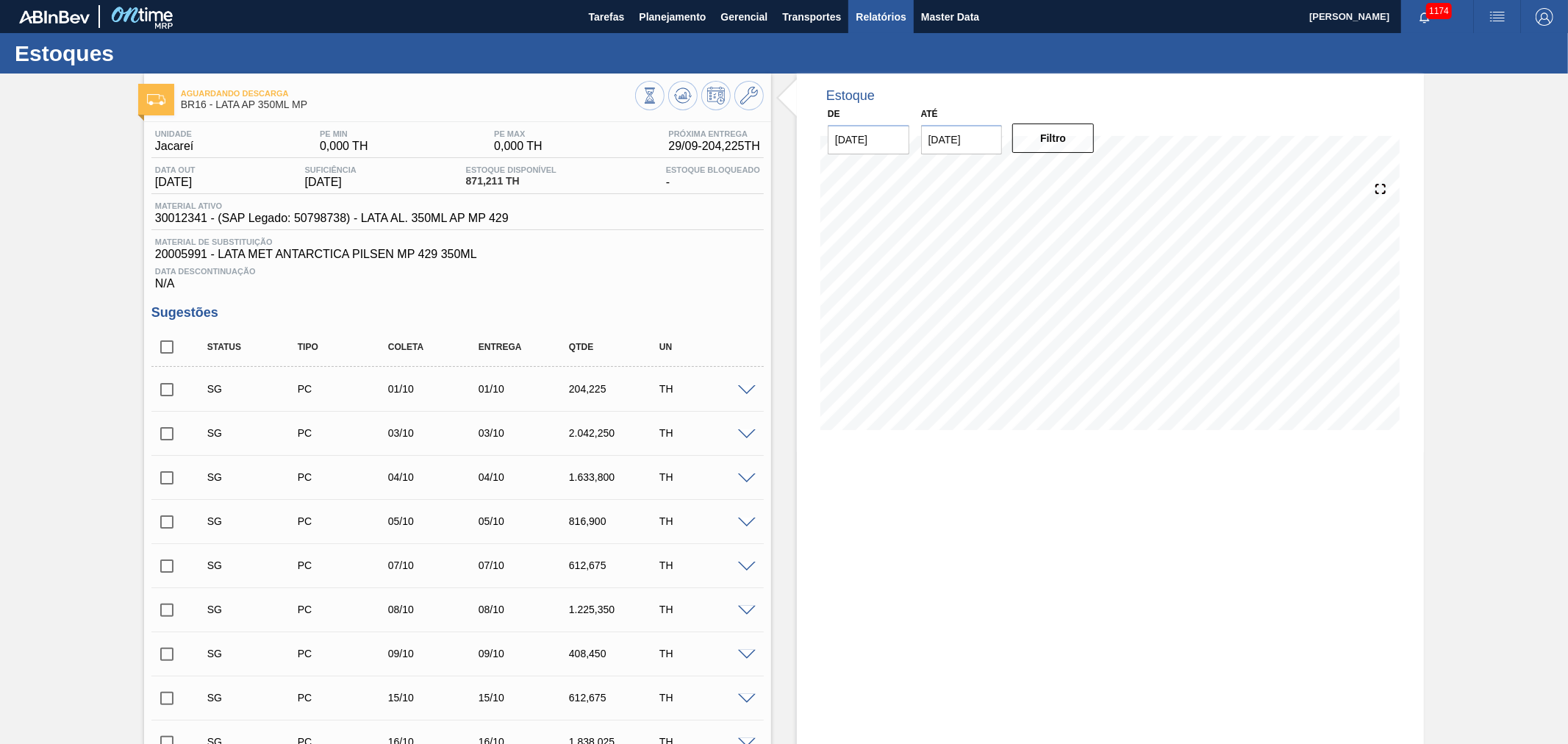
click at [892, 21] on span "Relatórios" at bounding box center [880, 17] width 50 height 18
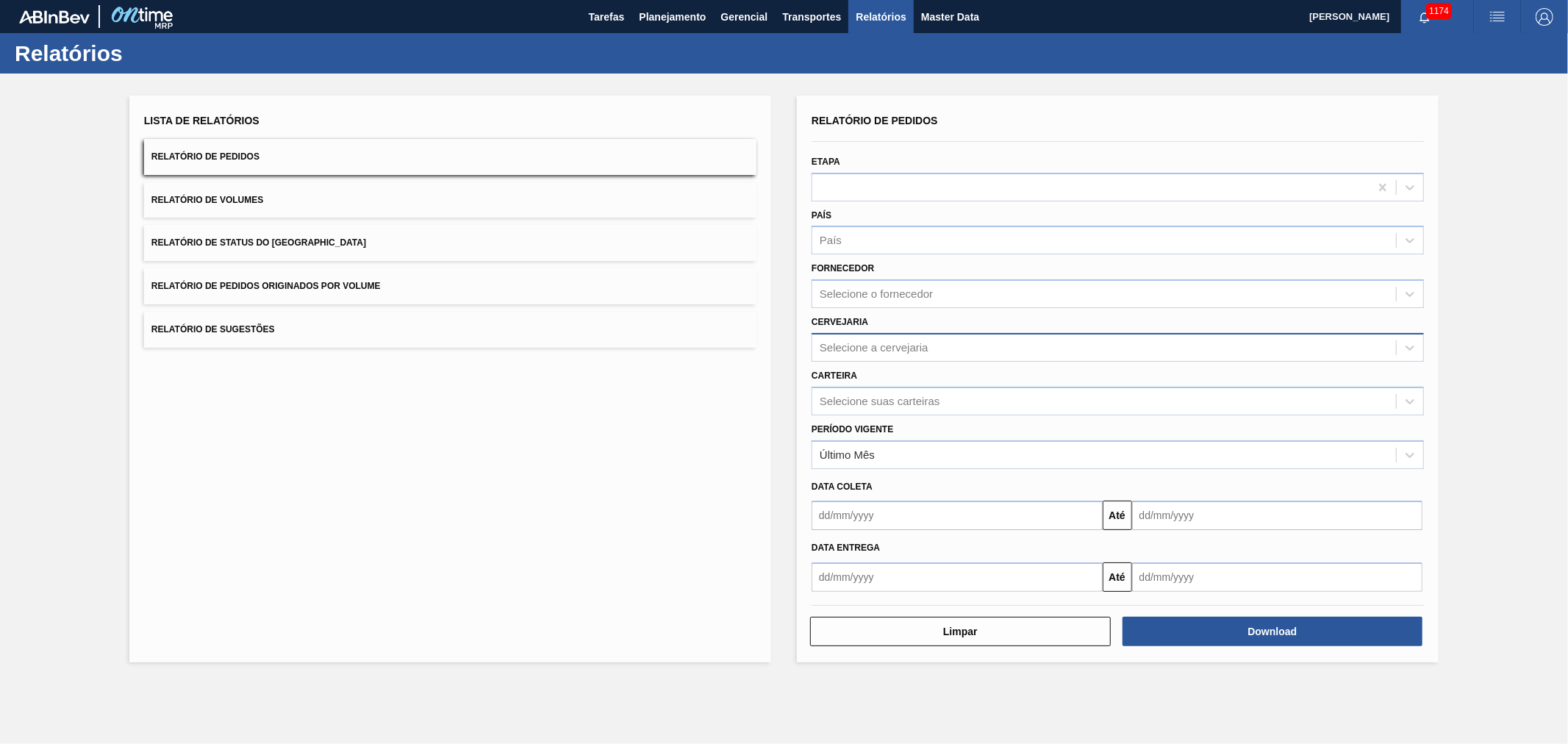
click at [855, 347] on div "Selecione a cervejaria" at bounding box center [874, 347] width 108 height 12
type input "agu"
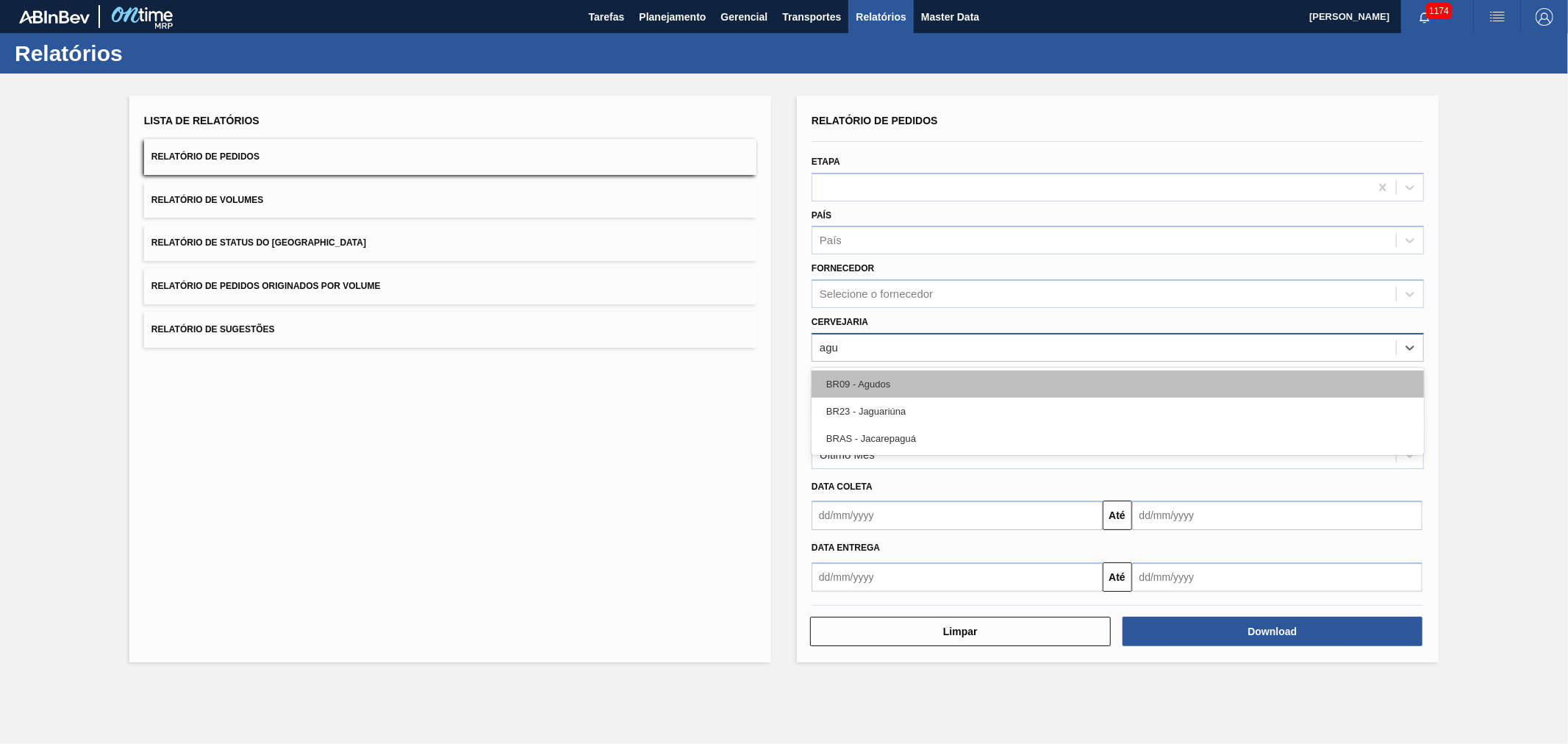
click at [881, 389] on div "BR09 - Agudos" at bounding box center [1117, 384] width 612 height 27
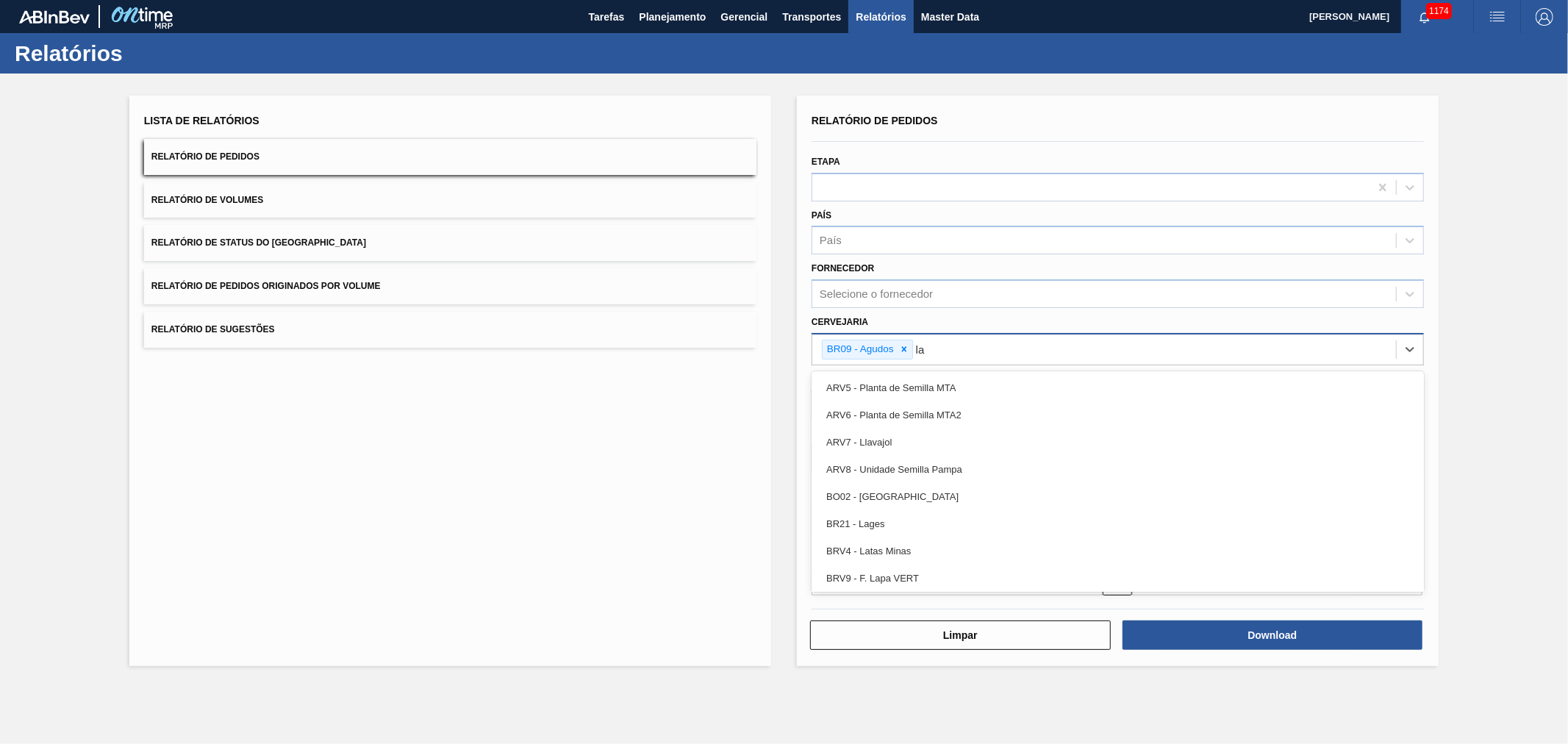
type input "lag"
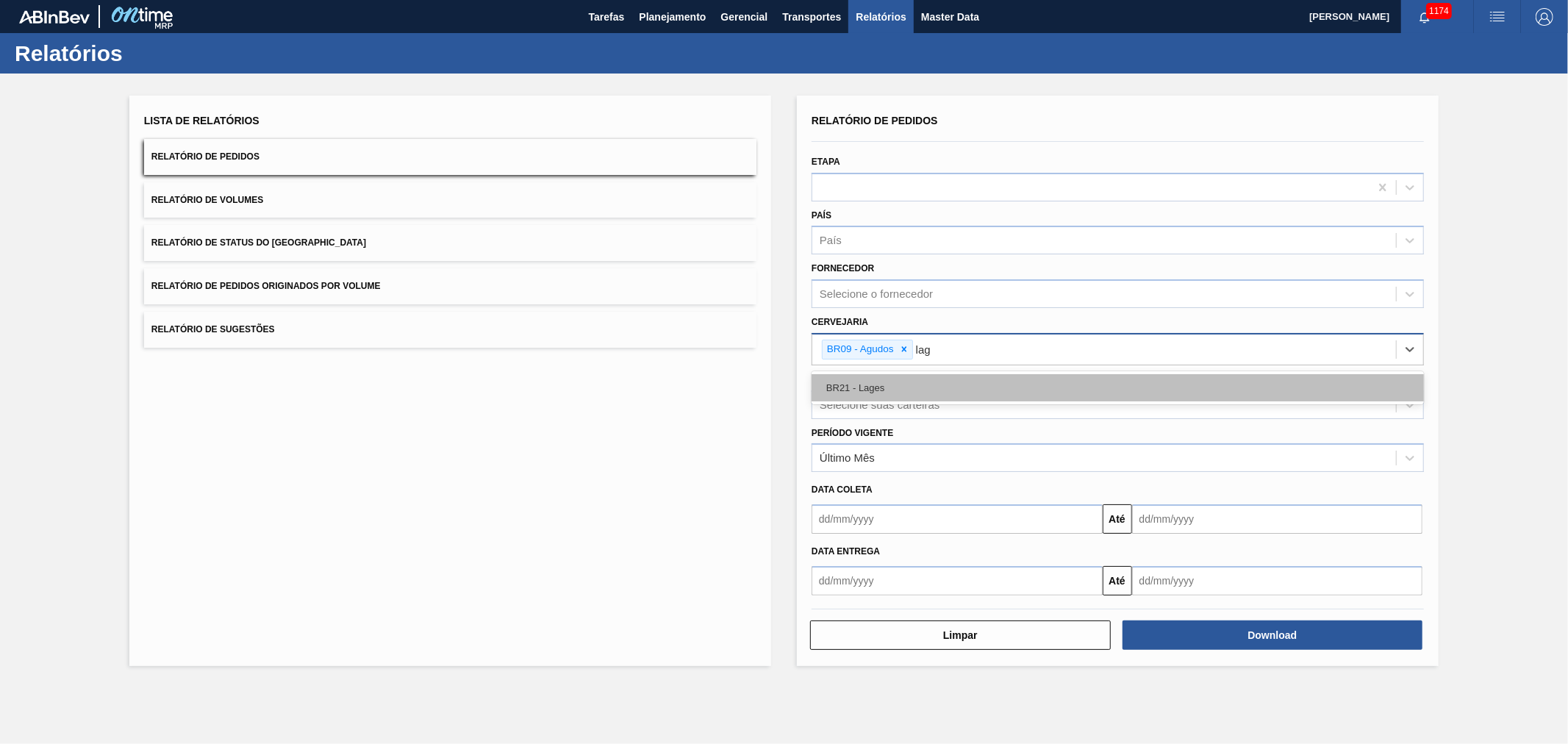
click at [900, 390] on div "BR21 - Lages" at bounding box center [1117, 388] width 612 height 27
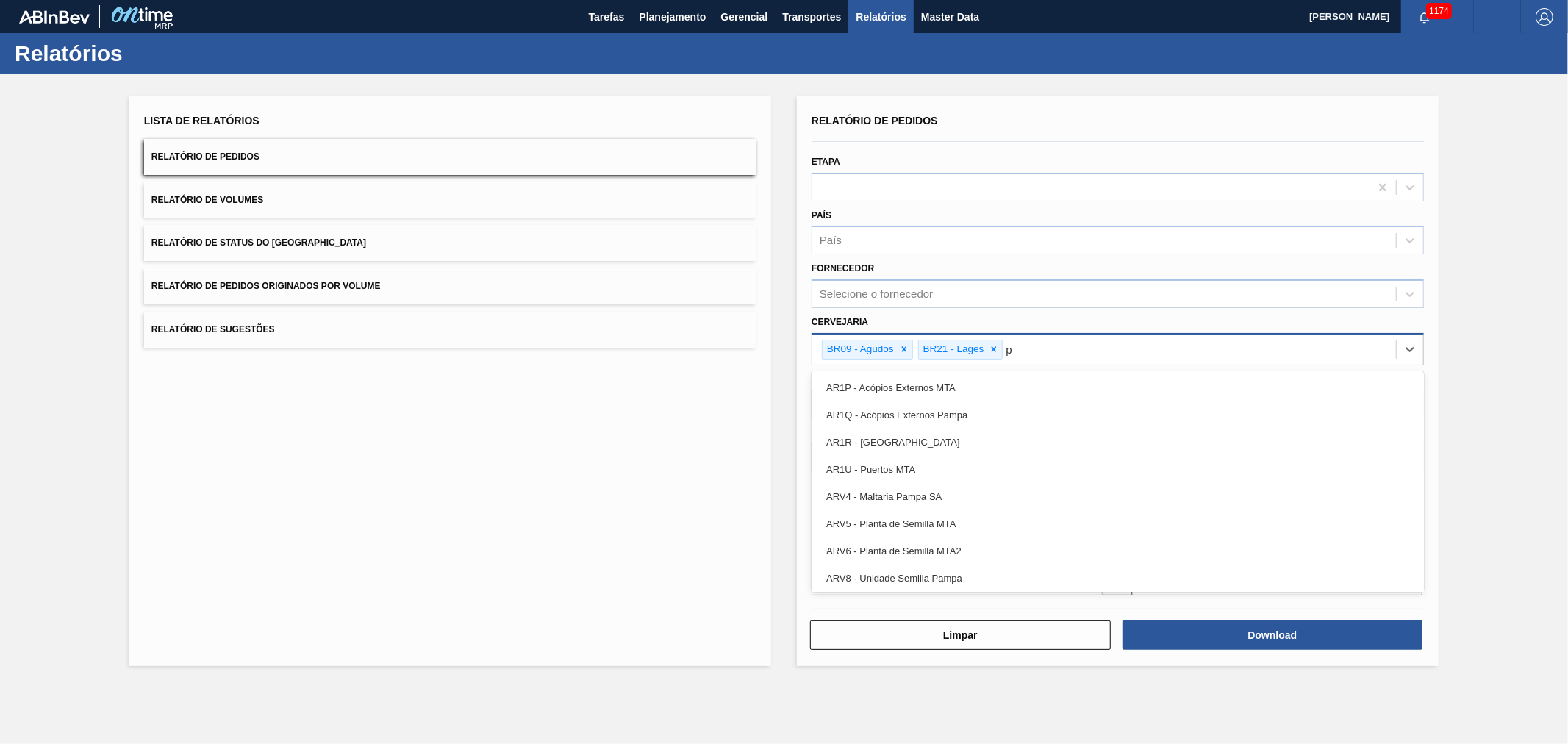
type input "po"
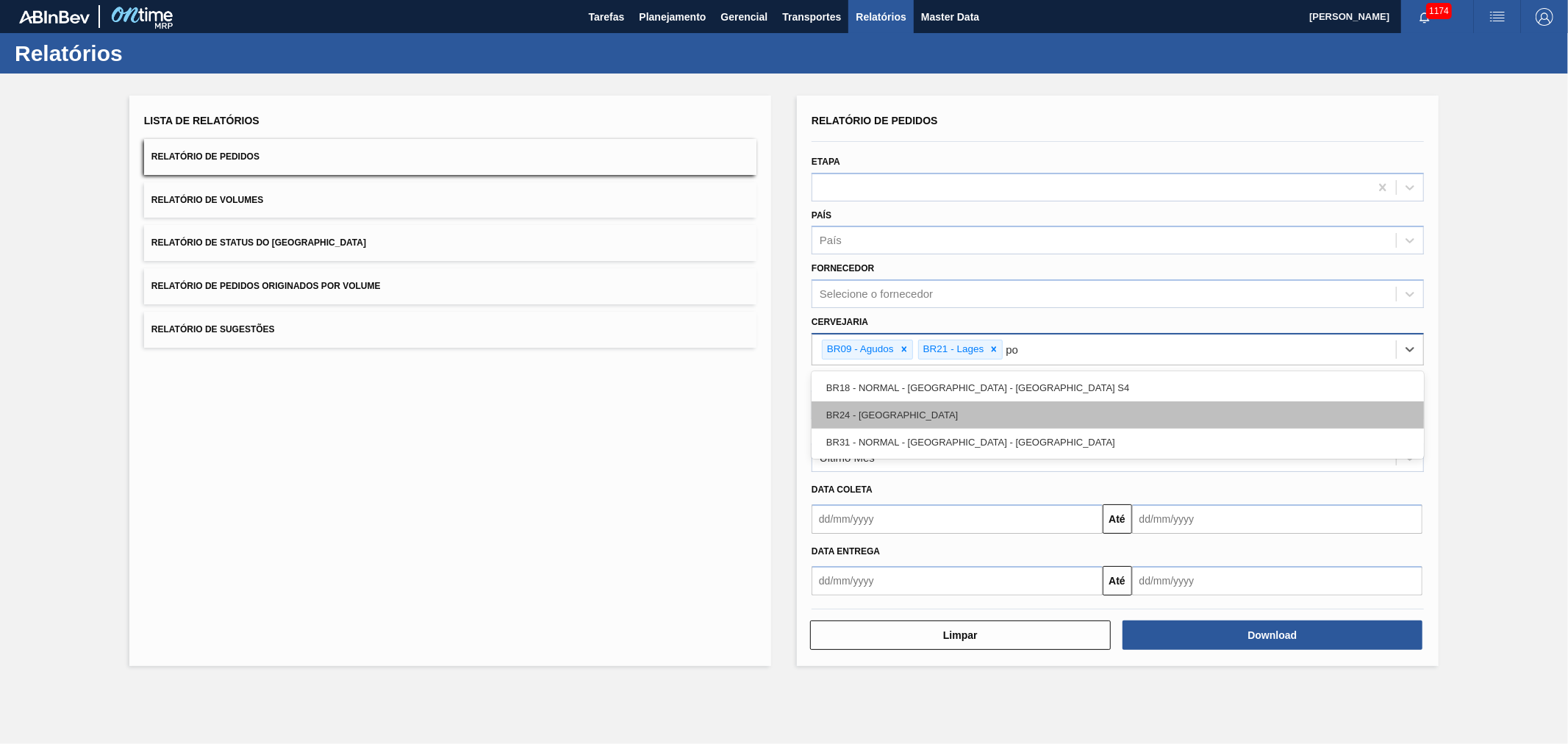
click at [898, 405] on div "BR24 - Ponta Grossa" at bounding box center [1117, 415] width 612 height 27
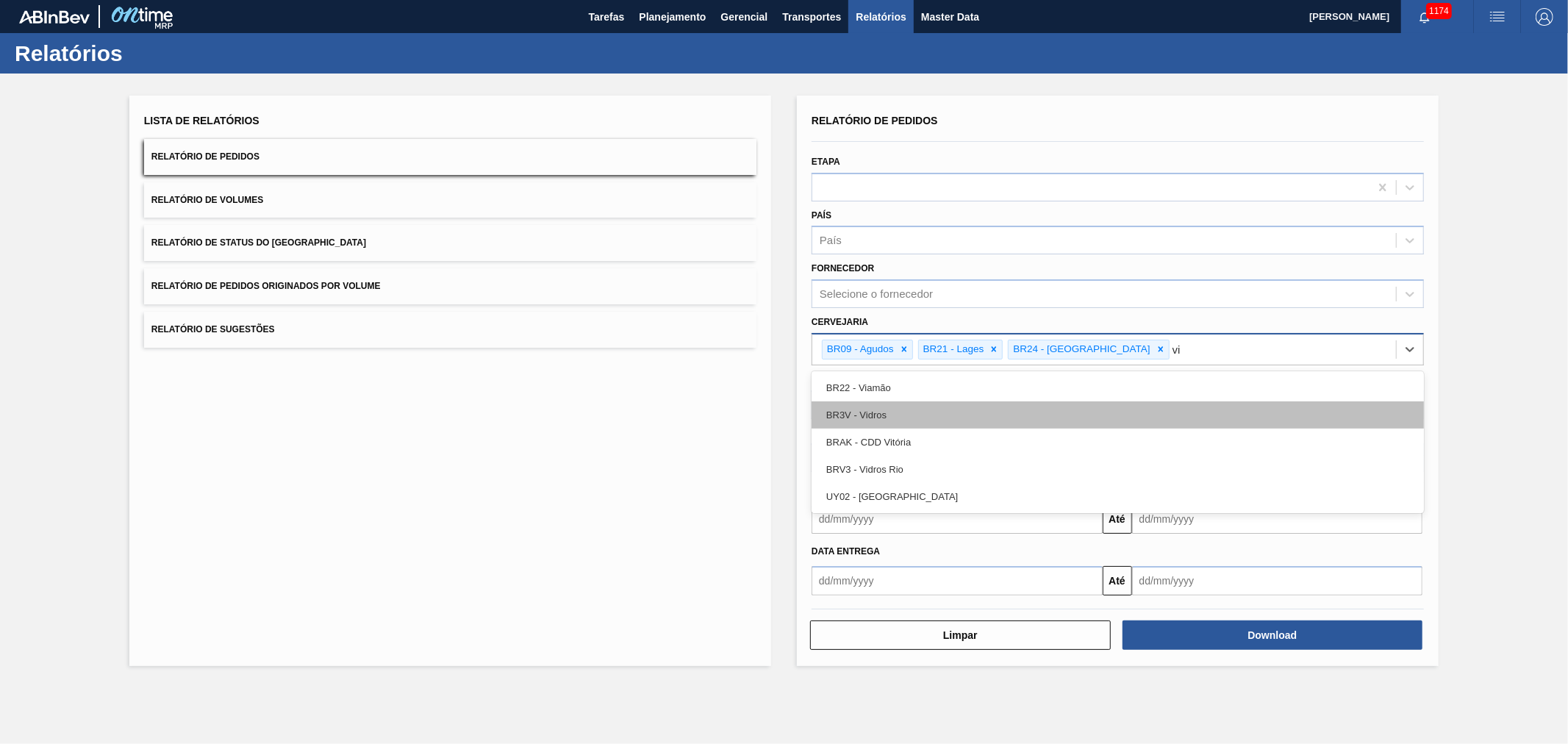
type input "via"
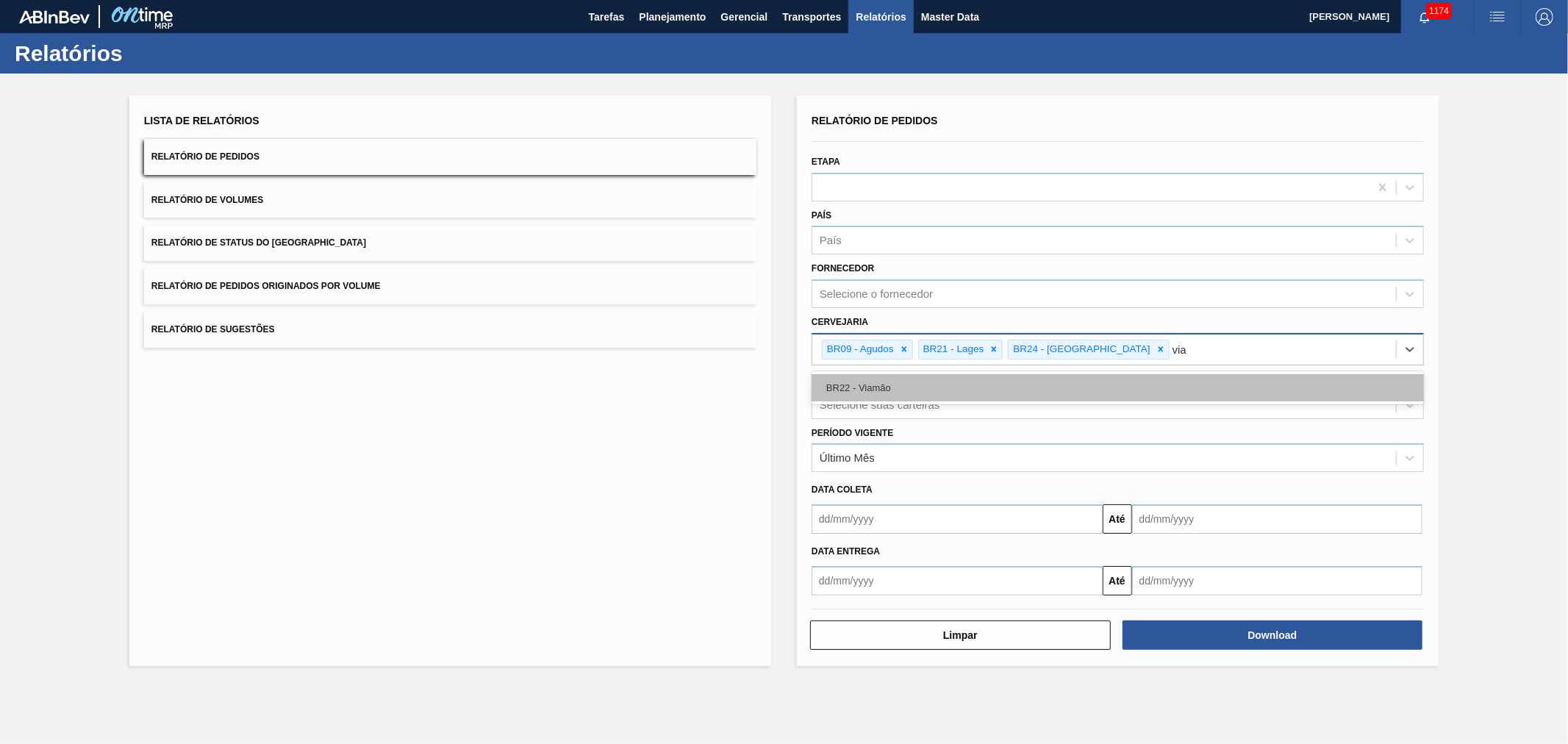
click at [877, 391] on div "BR22 - Viamão" at bounding box center [1117, 388] width 612 height 27
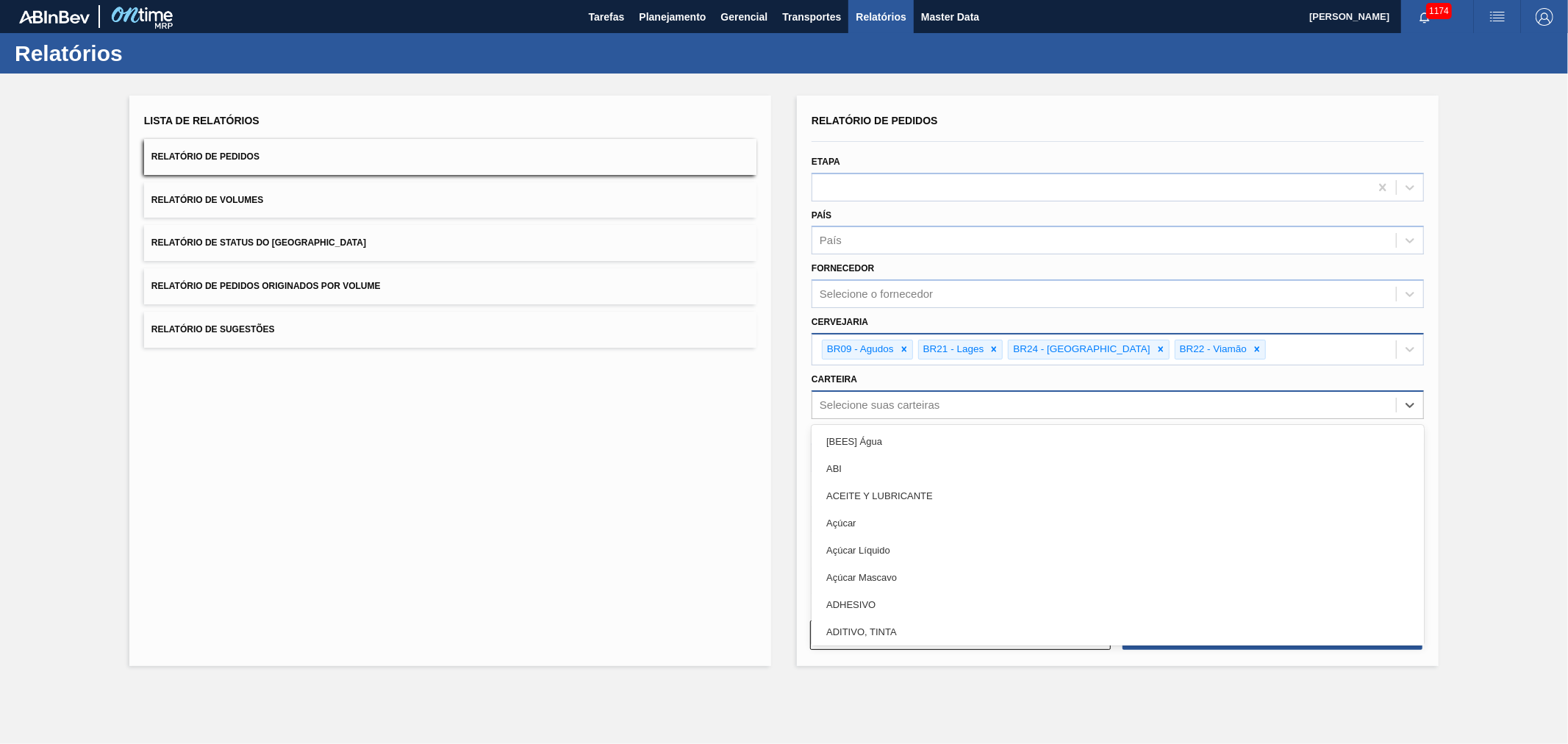
click at [878, 405] on div "Selecione suas carteiras" at bounding box center [879, 404] width 120 height 12
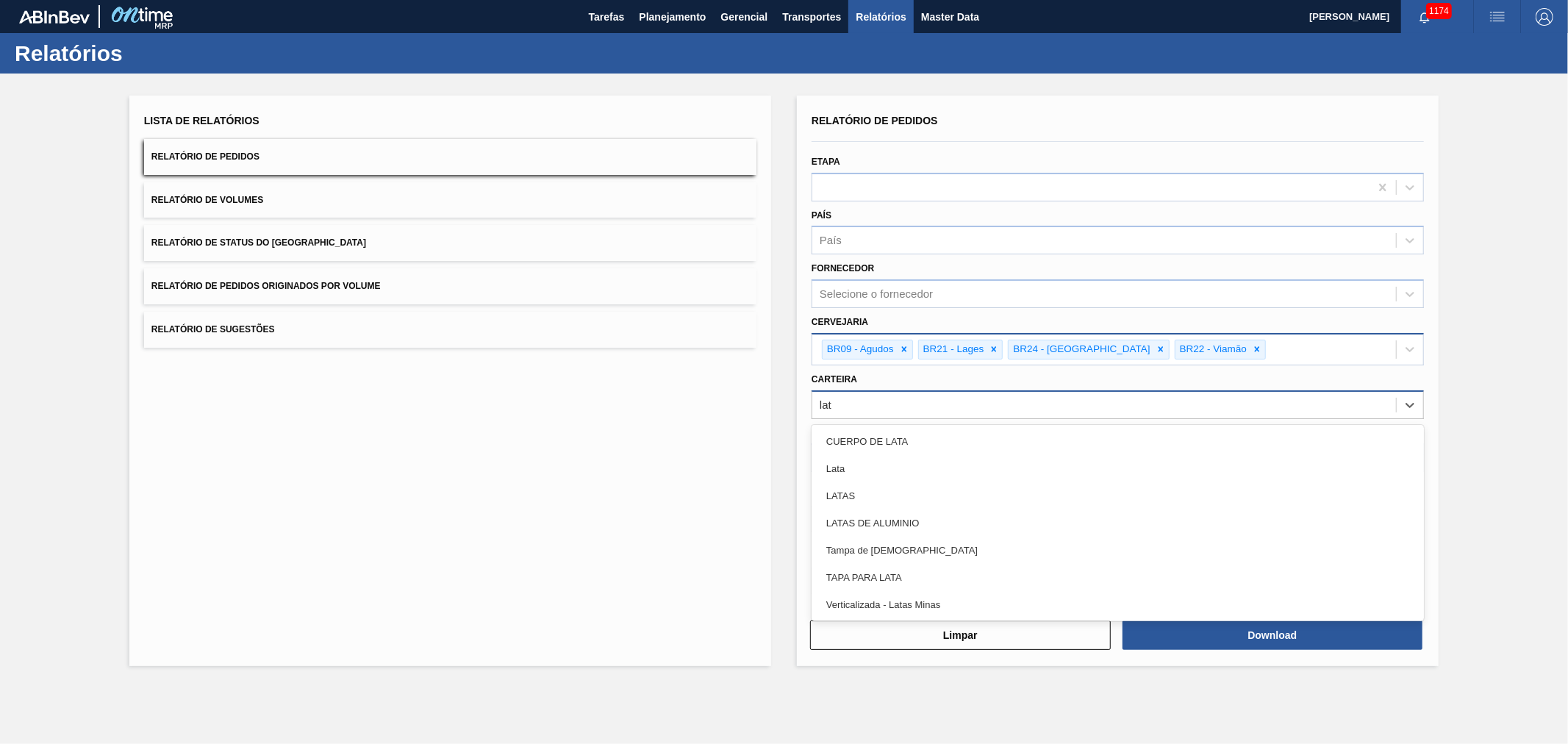
type input "lata"
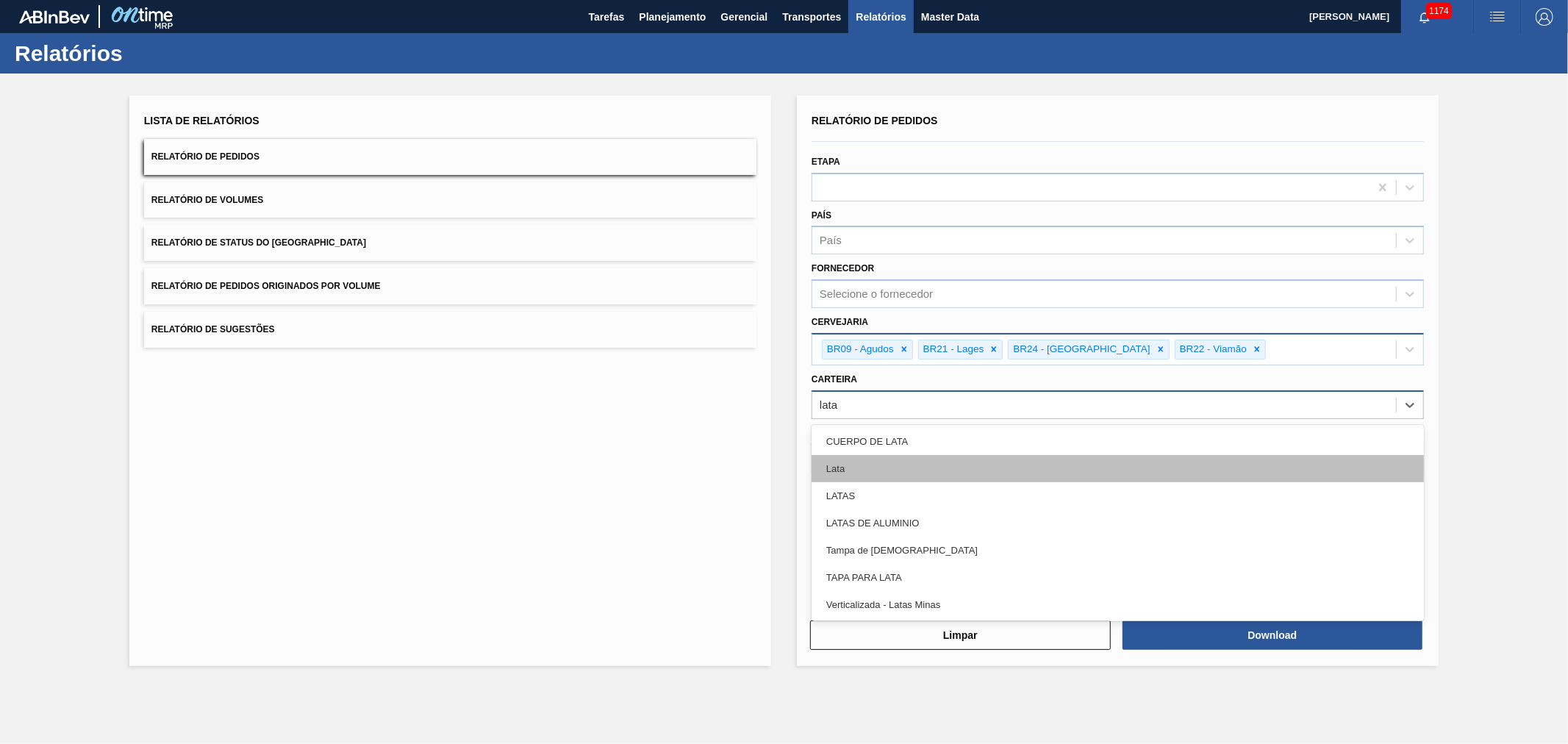
click at [876, 465] on div "Lata" at bounding box center [1117, 468] width 612 height 27
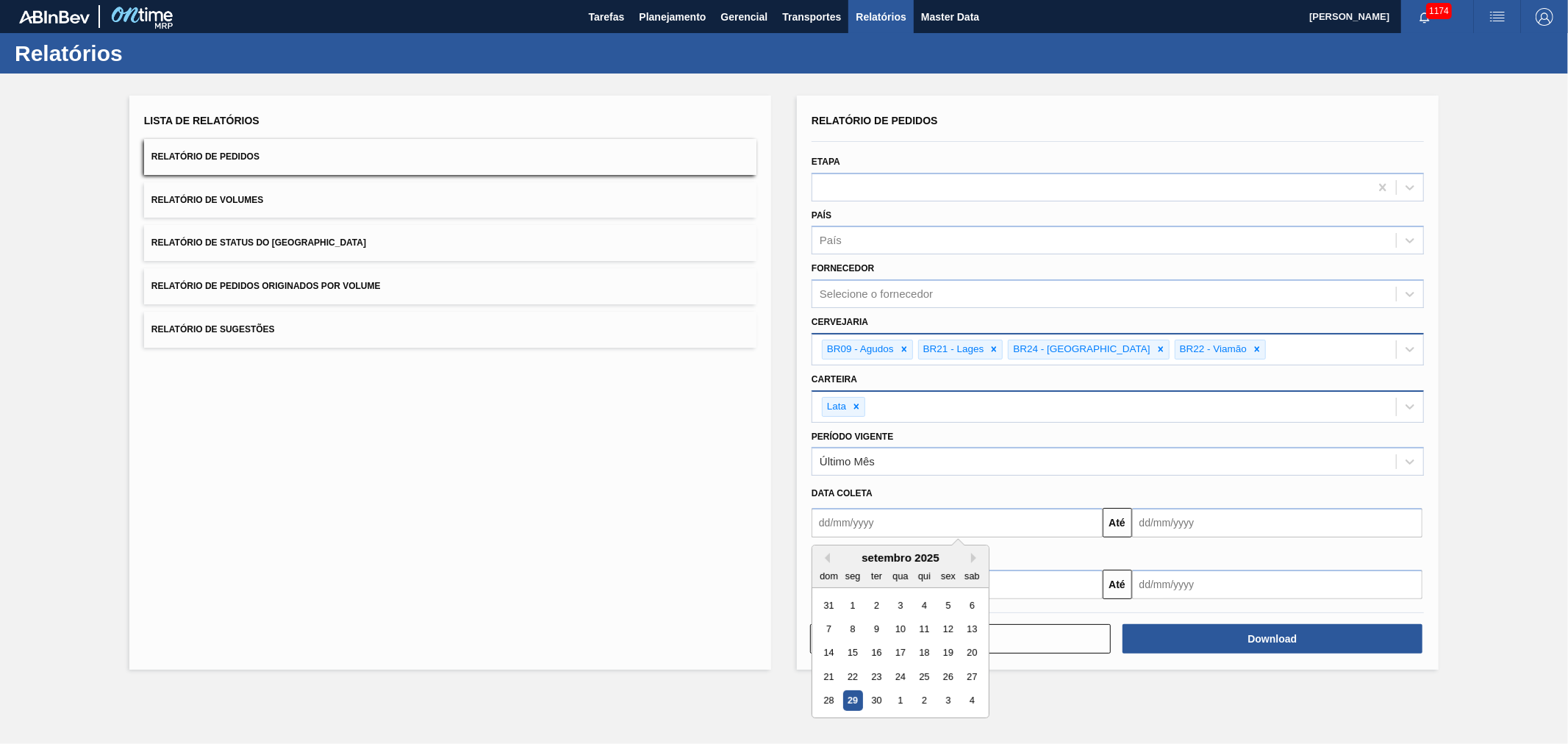
click at [881, 524] on input "text" at bounding box center [957, 521] width 292 height 29
click at [855, 599] on div "1" at bounding box center [853, 604] width 20 height 20
type input "01/09/2025"
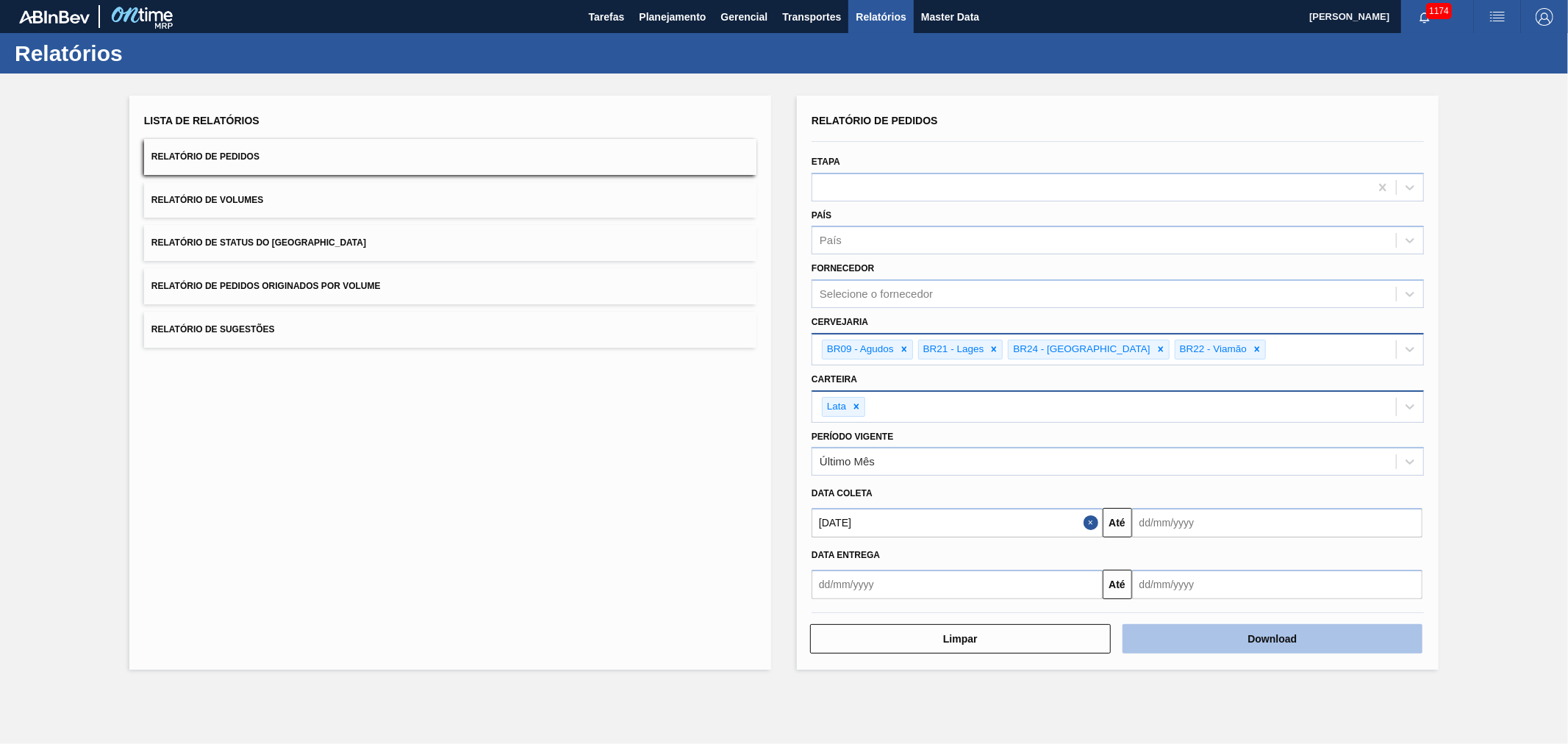
click at [1238, 630] on button "Download" at bounding box center [1273, 638] width 301 height 29
click at [201, 191] on button "Relatório de Volumes" at bounding box center [450, 200] width 612 height 36
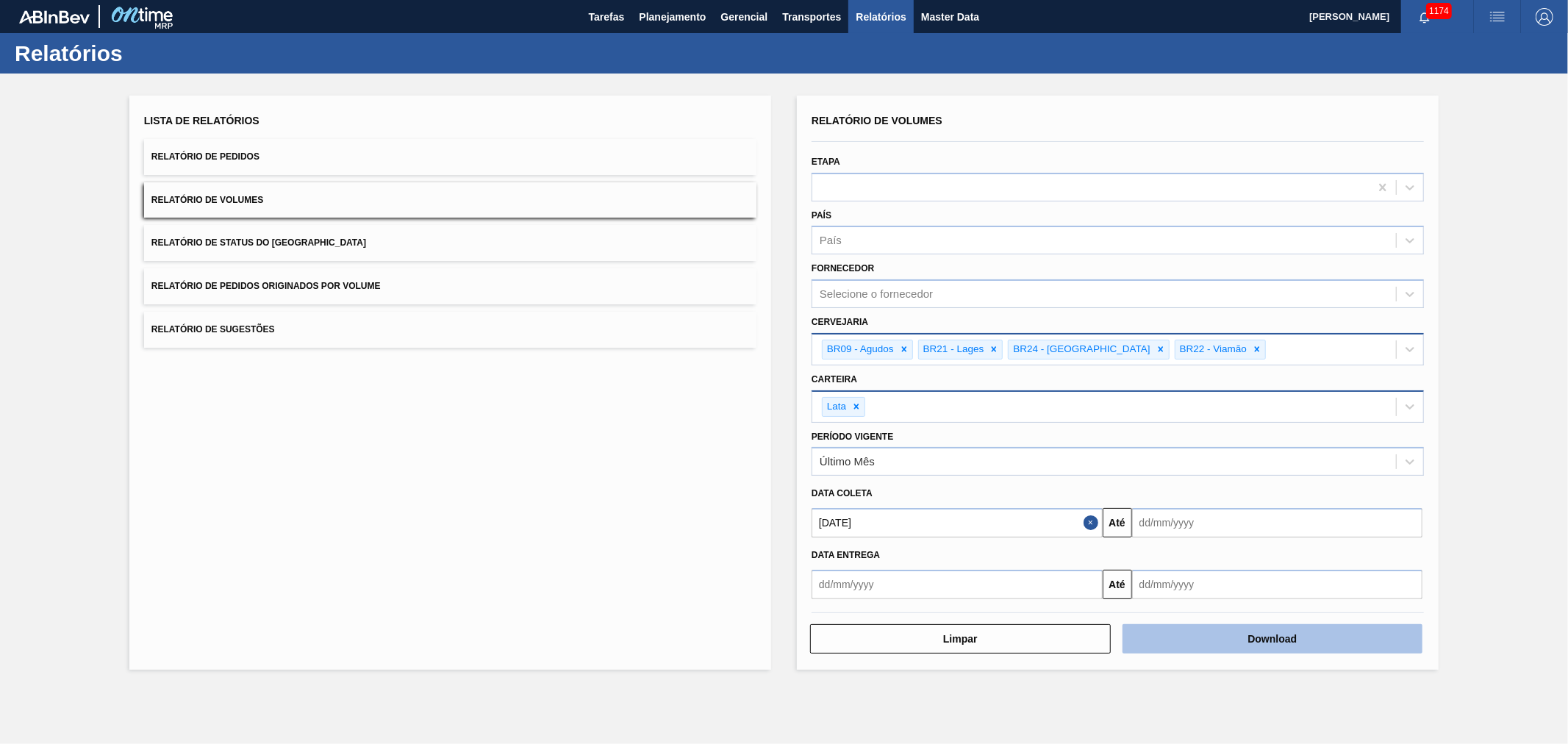
click at [1235, 644] on button "Download" at bounding box center [1273, 638] width 301 height 29
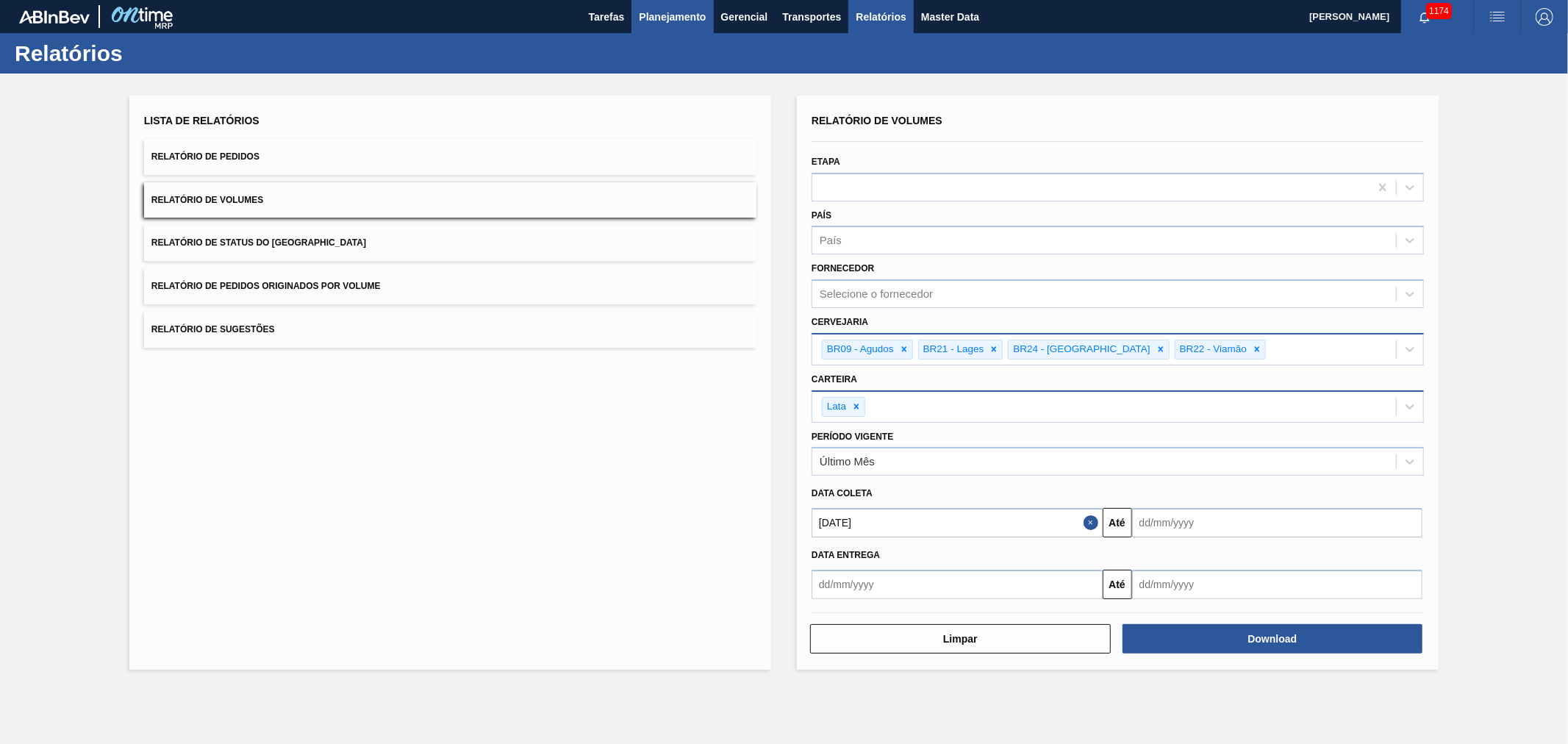
click at [678, 22] on span "Planejamento" at bounding box center [672, 17] width 67 height 18
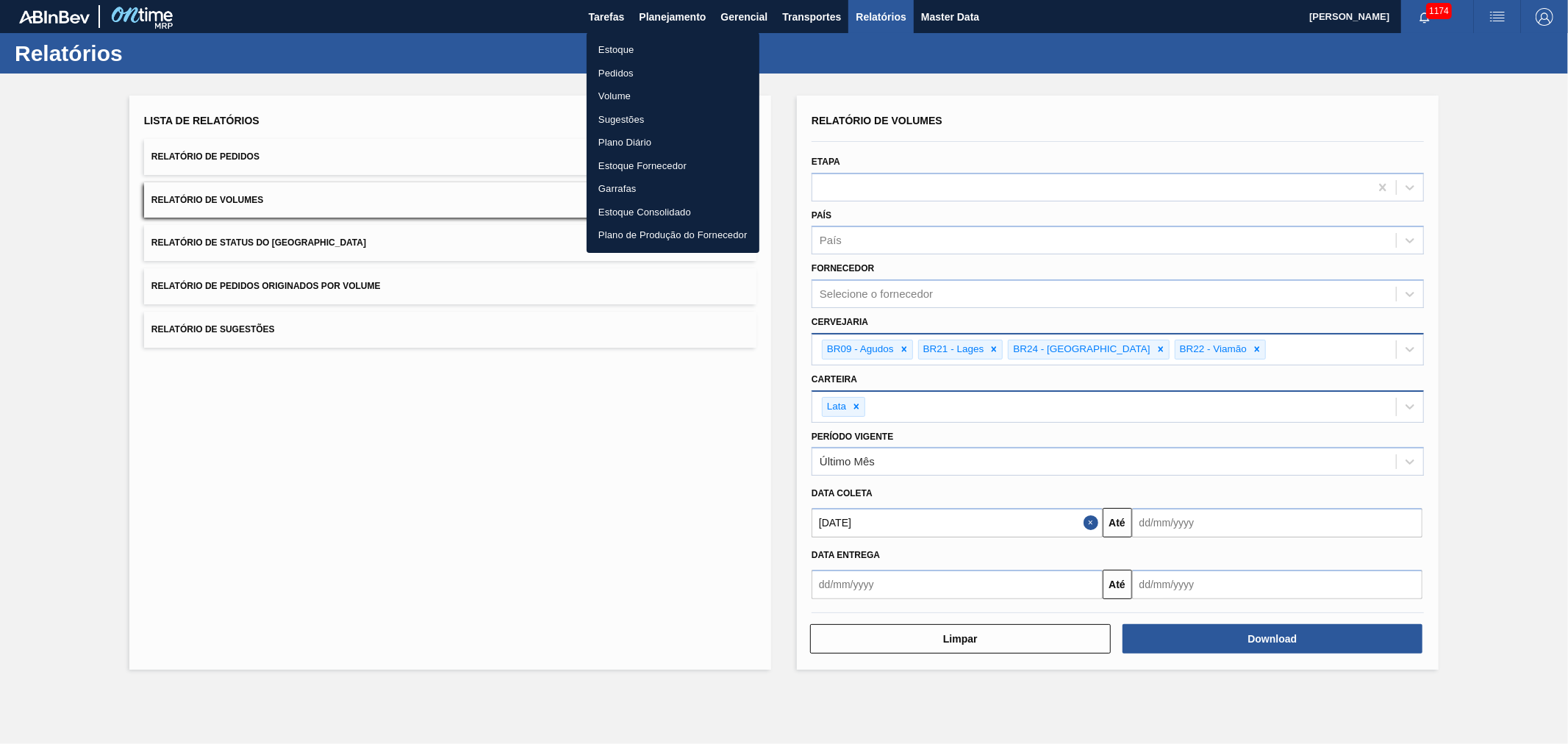
click at [633, 52] on li "Estoque" at bounding box center [673, 50] width 173 height 24
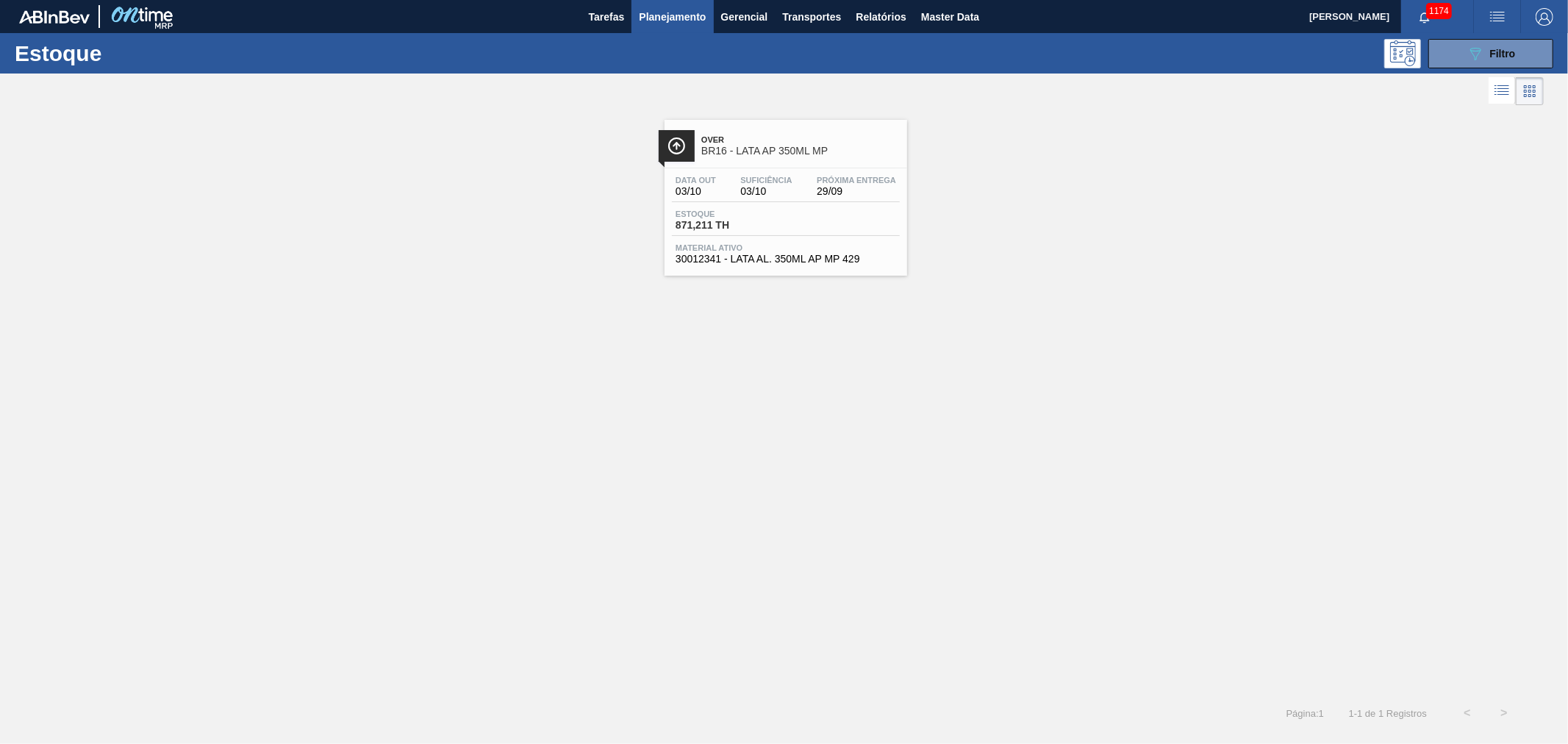
click at [751, 158] on div "Over BR16 - LATA AP 350ML MP" at bounding box center [800, 145] width 198 height 33
click at [1480, 34] on div "Estoque 089F7B8B-B2A5-4AFE-B5C0-19BA573D28AC Filtro" at bounding box center [784, 53] width 1568 height 41
click at [1468, 58] on icon "089F7B8B-B2A5-4AFE-B5C0-19BA573D28AC" at bounding box center [1476, 54] width 18 height 18
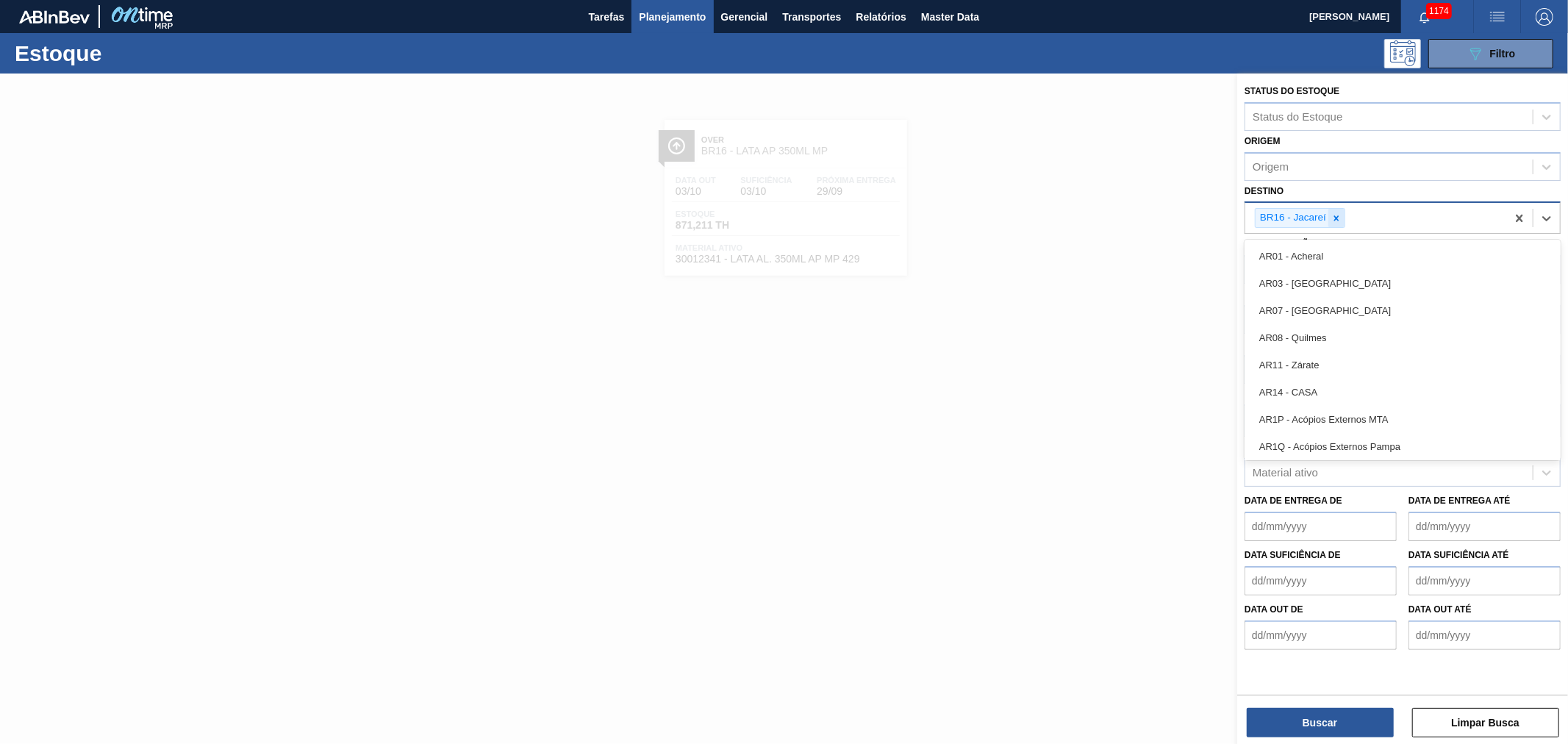
drag, startPoint x: 1327, startPoint y: 213, endPoint x: 1334, endPoint y: 215, distance: 7.3
click at [1328, 213] on div "BR16 - Jacareí" at bounding box center [1300, 218] width 91 height 20
click at [1334, 215] on icon at bounding box center [1336, 218] width 10 height 10
type input "são"
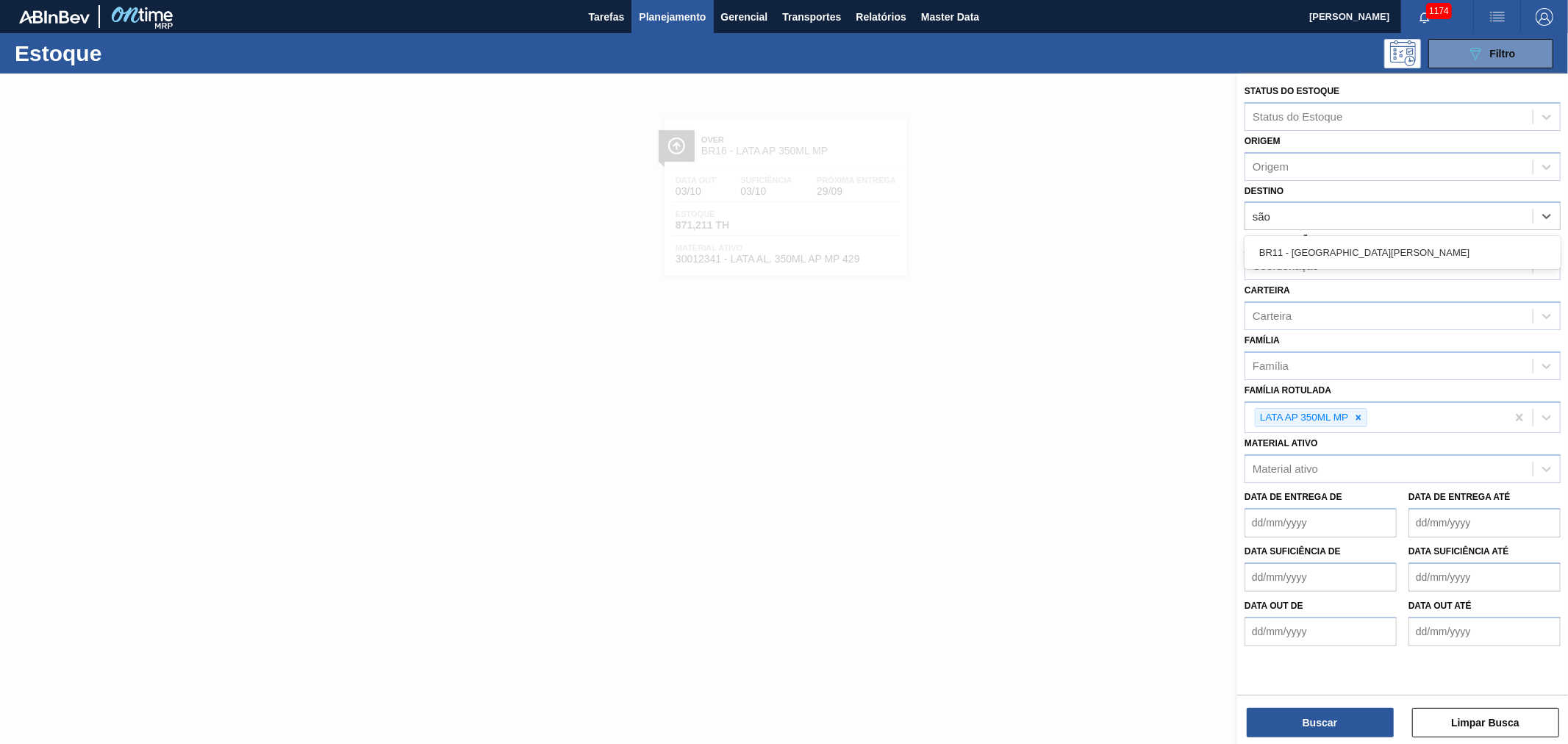
click at [1304, 255] on div "BR11 - São Luís" at bounding box center [1402, 252] width 316 height 27
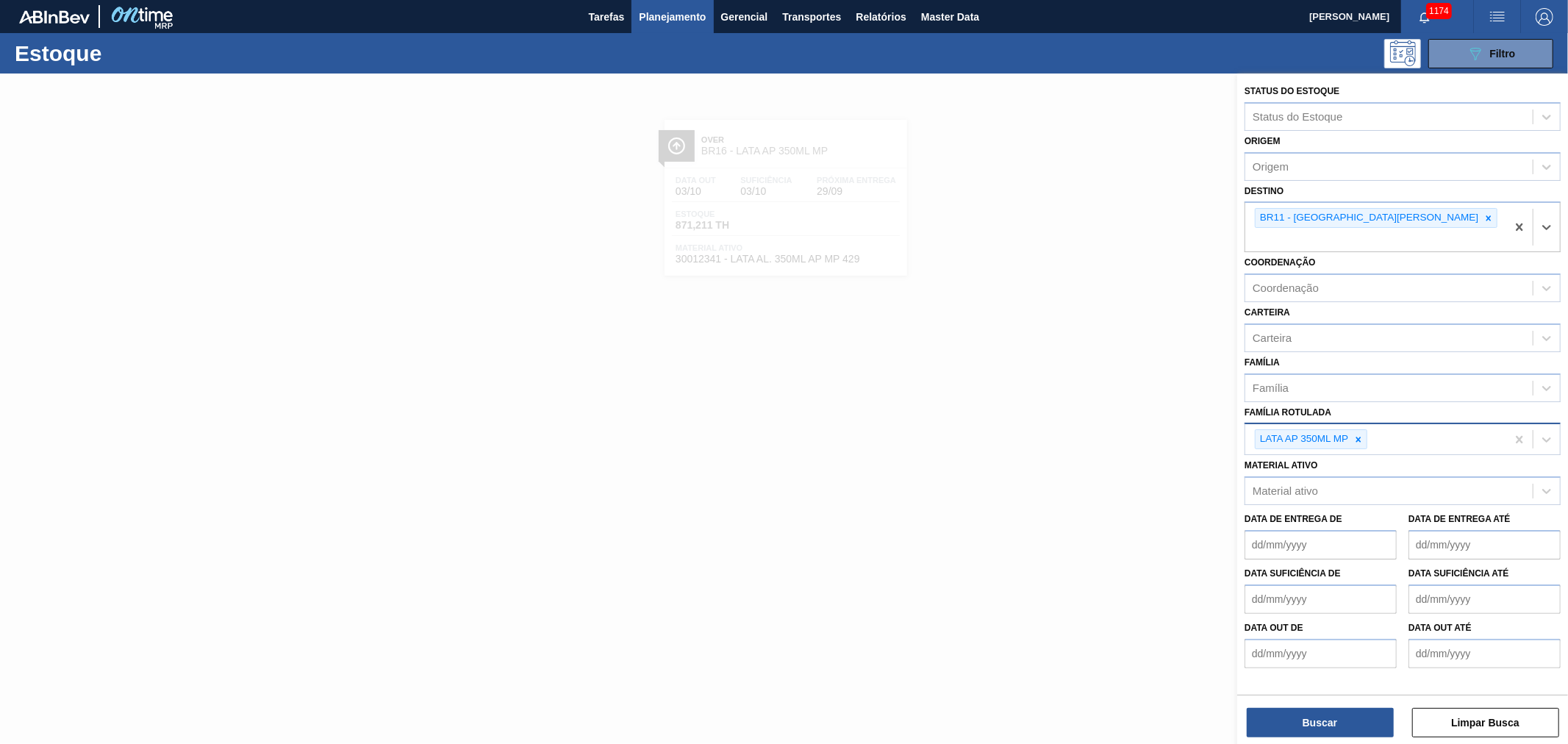
click at [1360, 430] on div at bounding box center [1359, 438] width 16 height 18
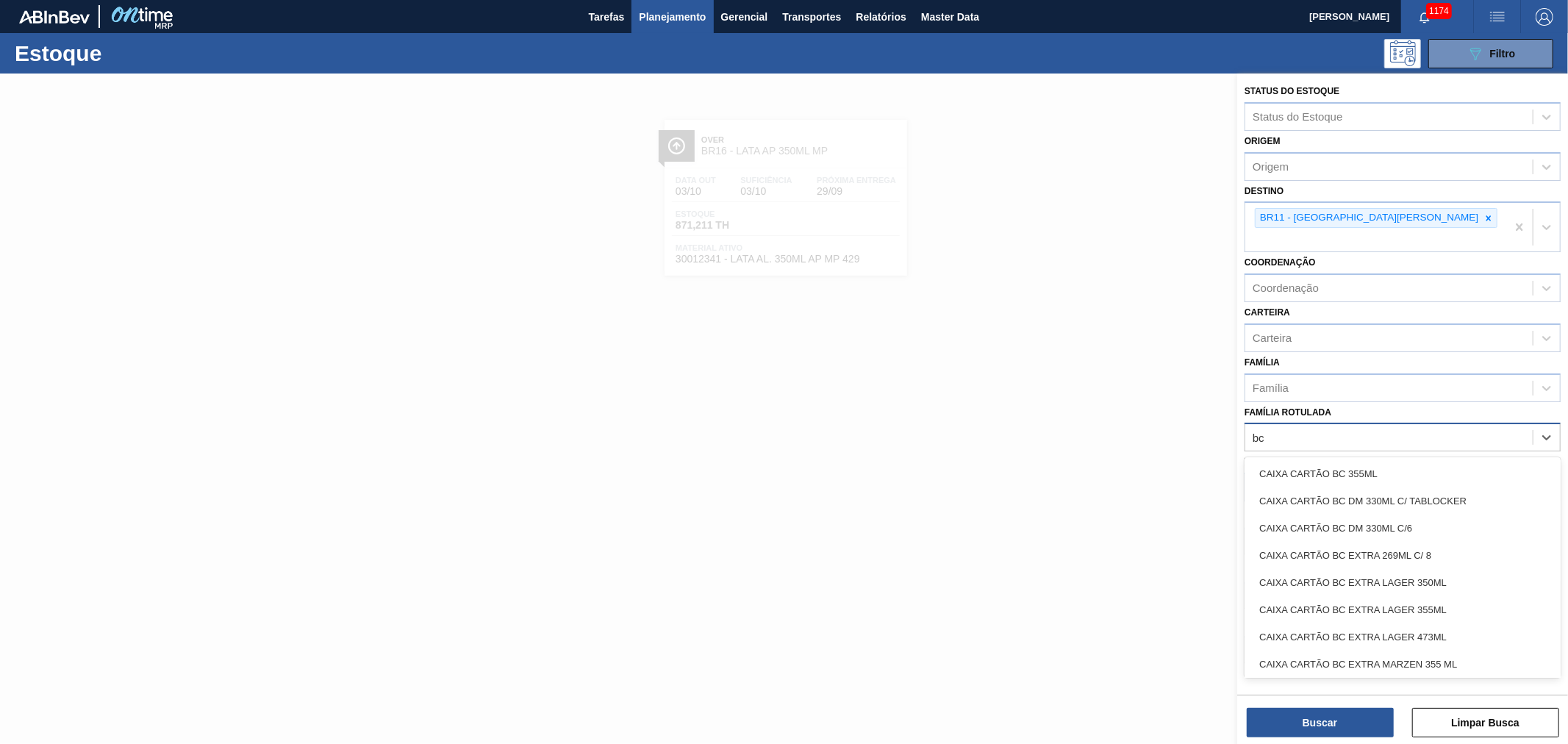
type Rotulada "b"
type Rotulada "lata bc 35"
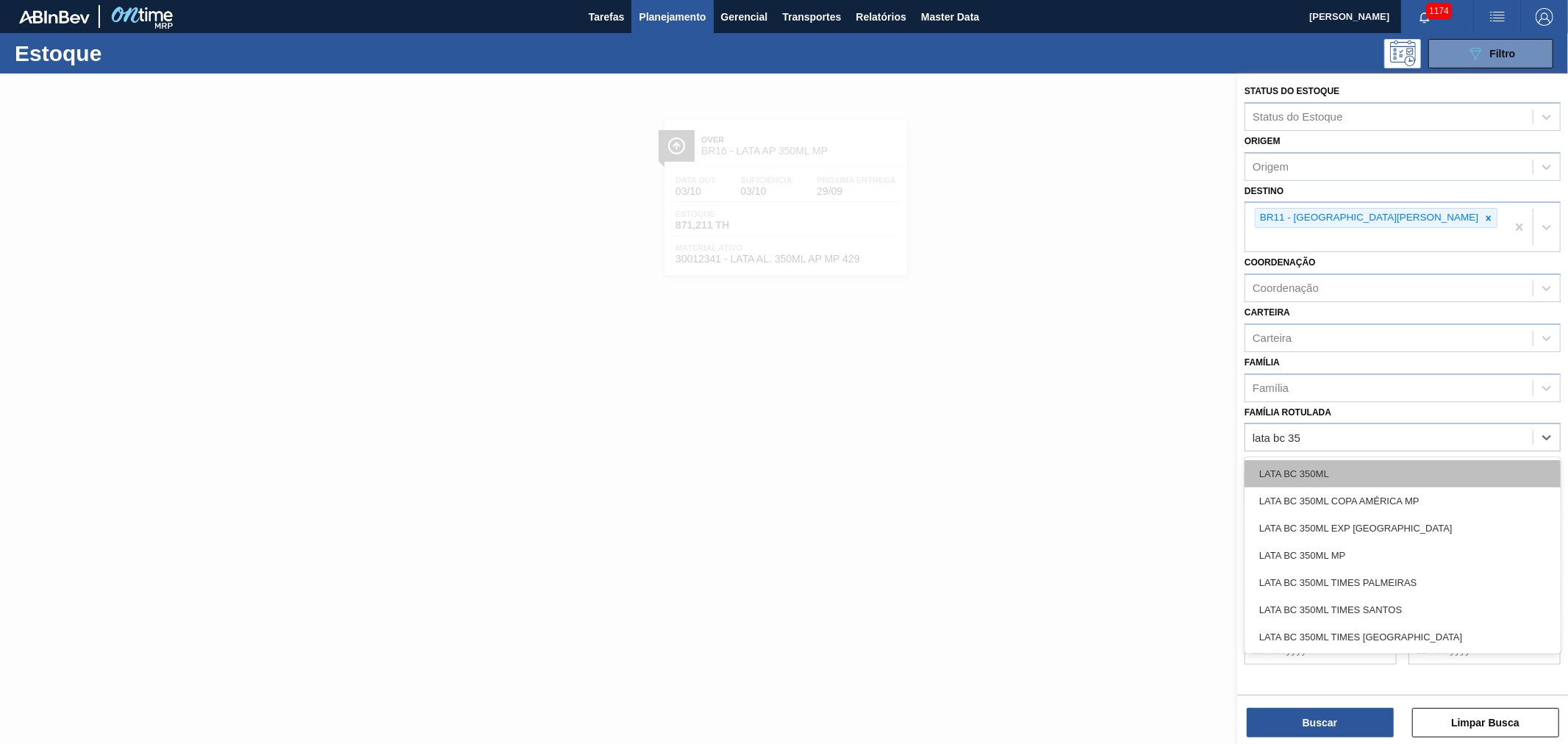
click at [1326, 461] on div "LATA BC 350ML" at bounding box center [1402, 473] width 316 height 27
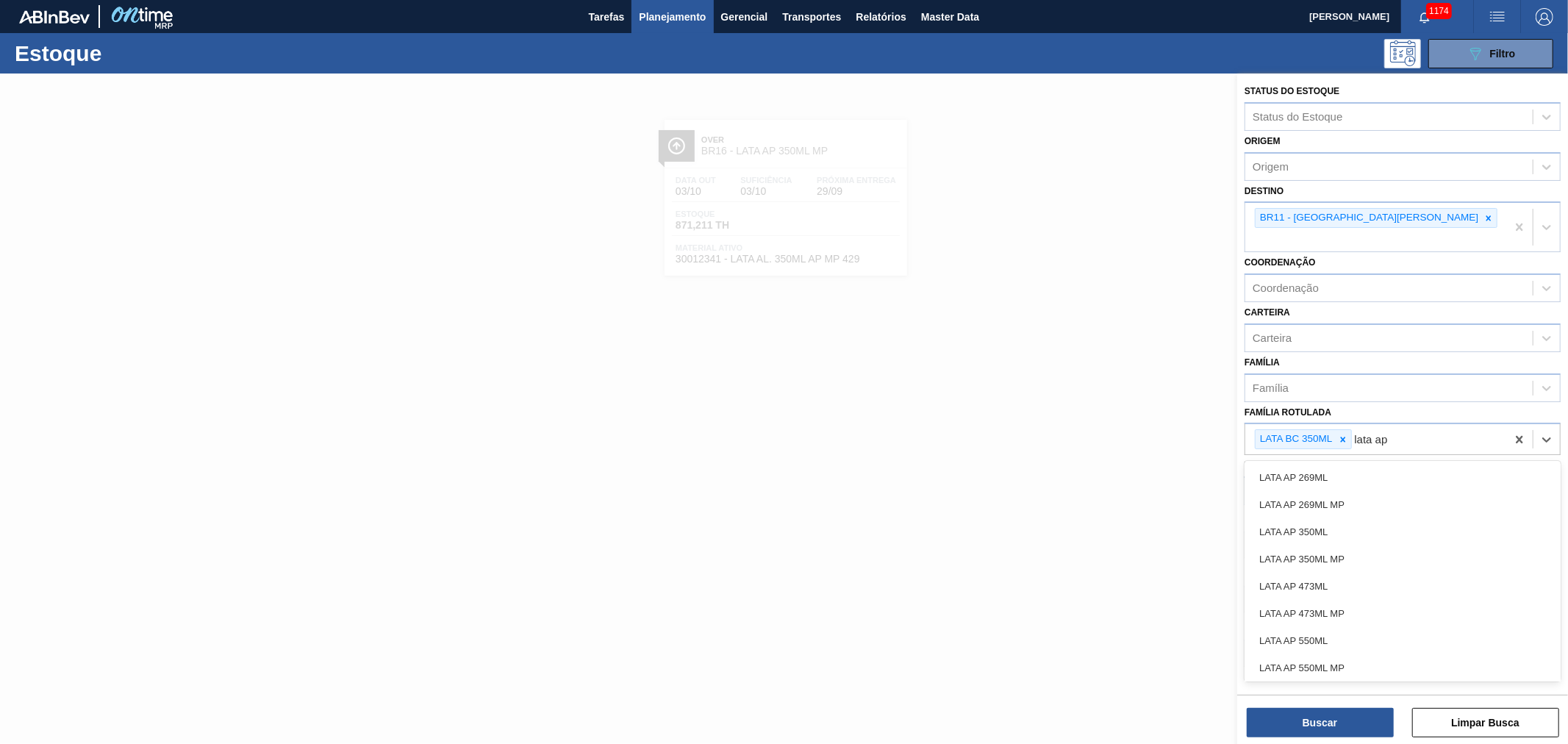
type Rotulada "lata ap 3"
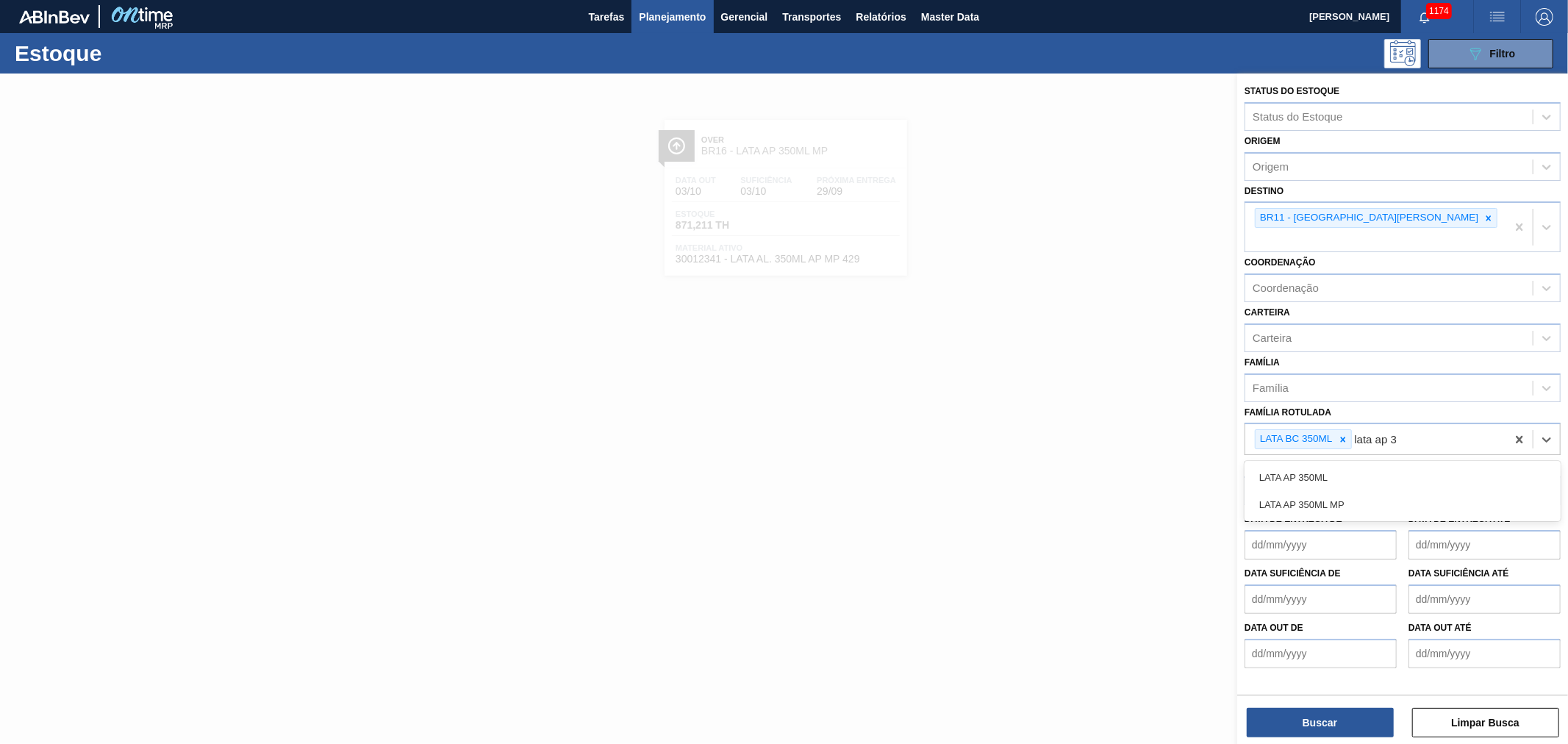
click at [1364, 491] on div "LATA AP 350ML MP" at bounding box center [1402, 504] width 316 height 27
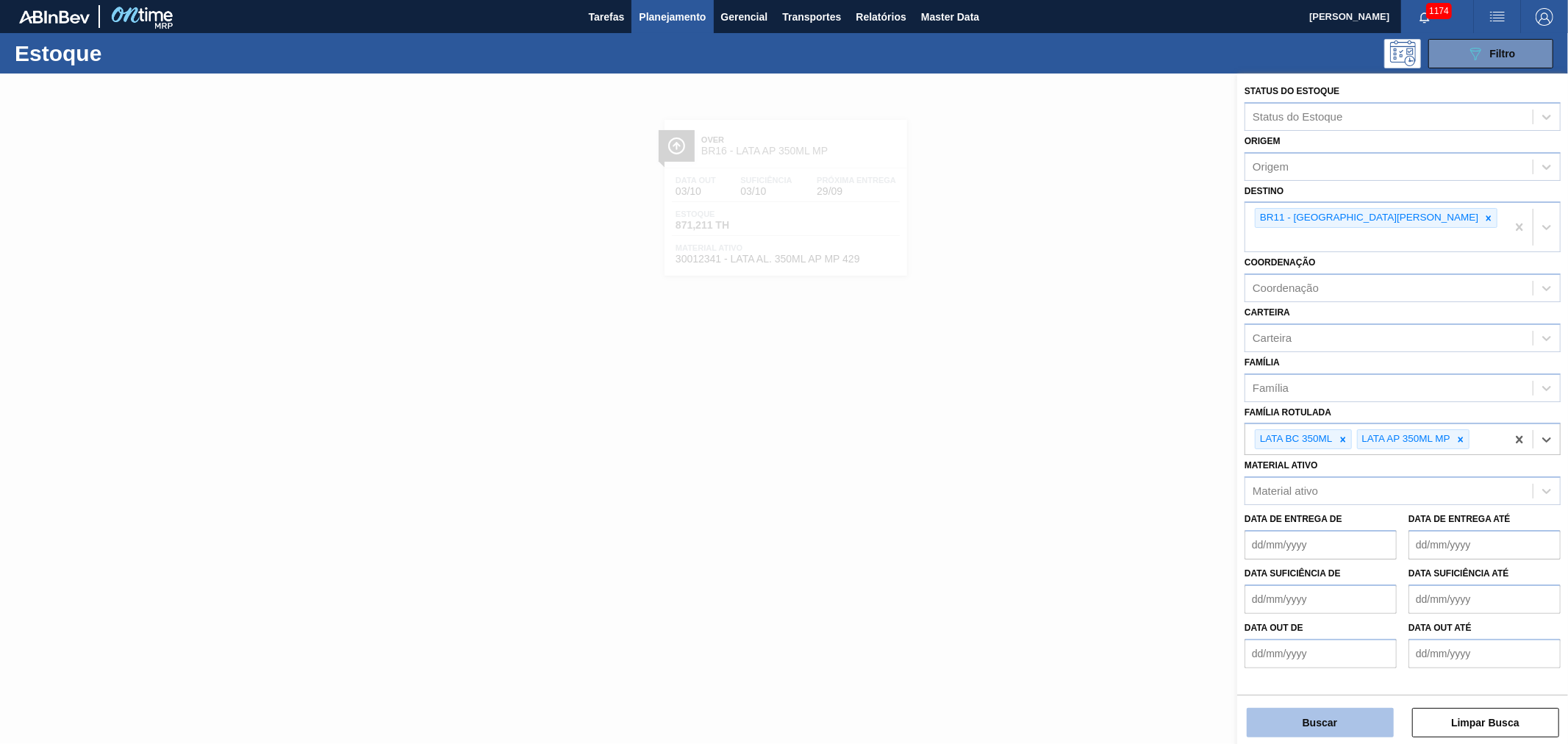
click at [1316, 711] on button "Buscar" at bounding box center [1321, 721] width 147 height 29
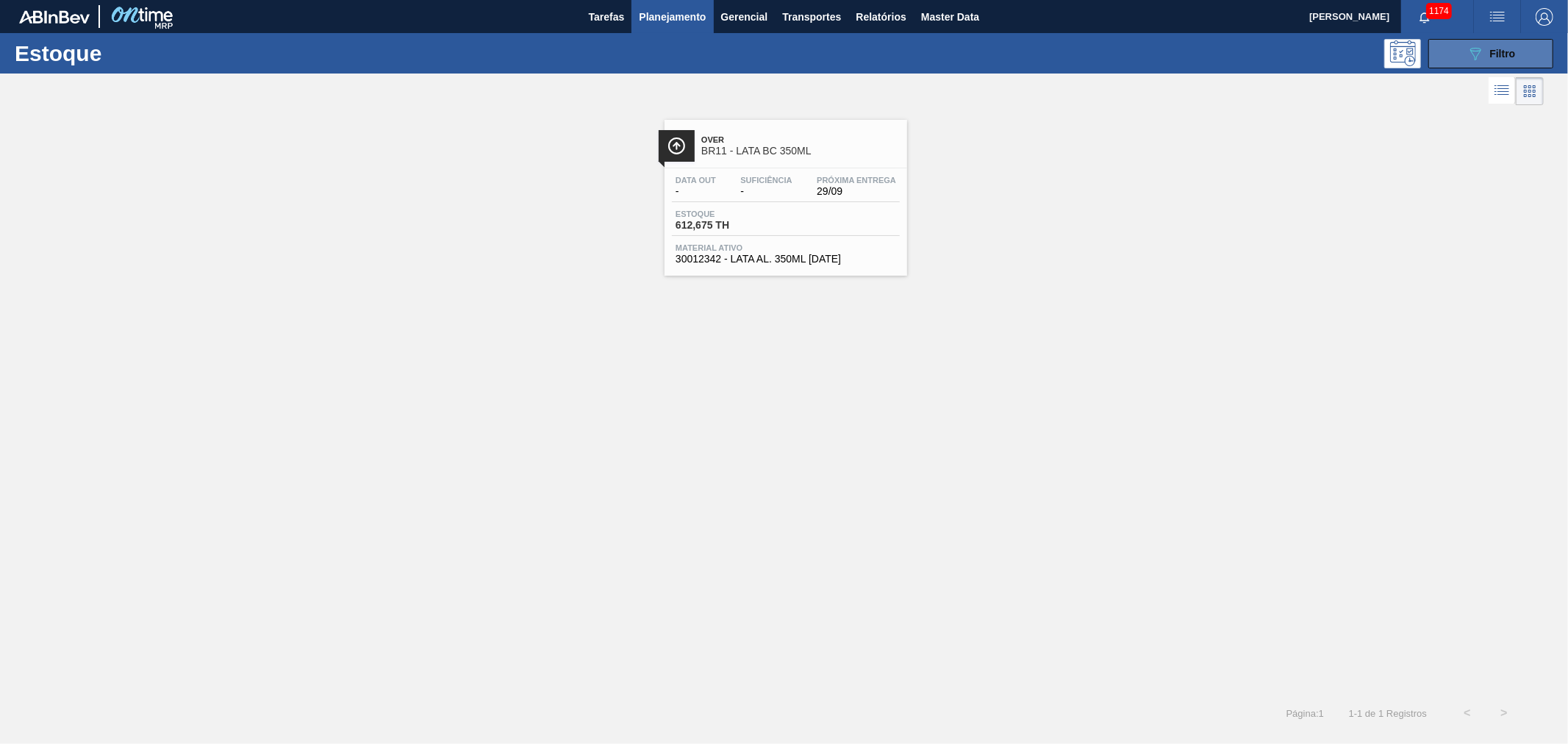
click at [1460, 60] on button "089F7B8B-B2A5-4AFE-B5C0-19BA573D28AC Filtro" at bounding box center [1491, 53] width 125 height 29
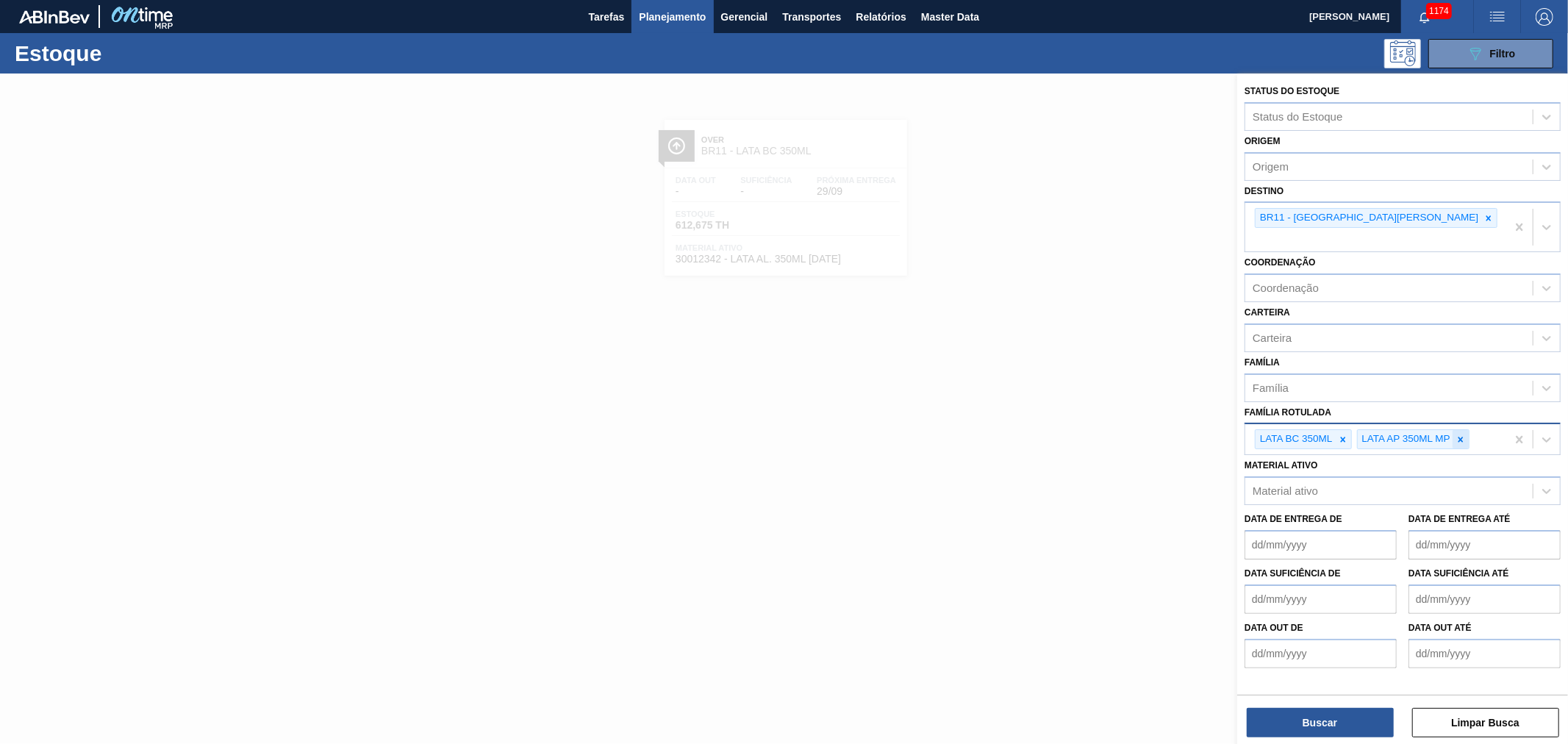
click at [1467, 430] on div at bounding box center [1460, 438] width 16 height 18
type Rotulada "lata sk 35"
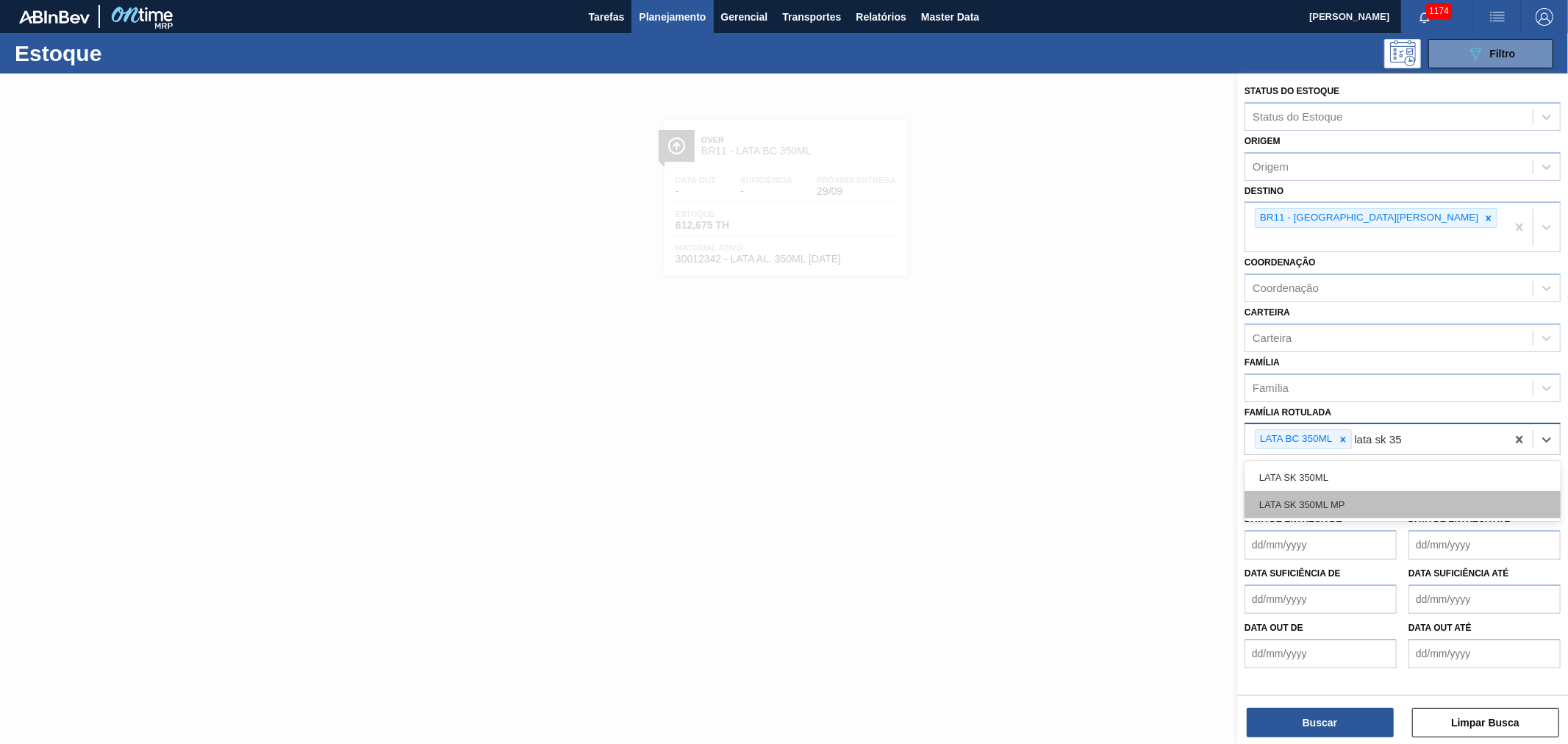
click at [1341, 491] on div "LATA SK 350ML MP" at bounding box center [1402, 504] width 316 height 27
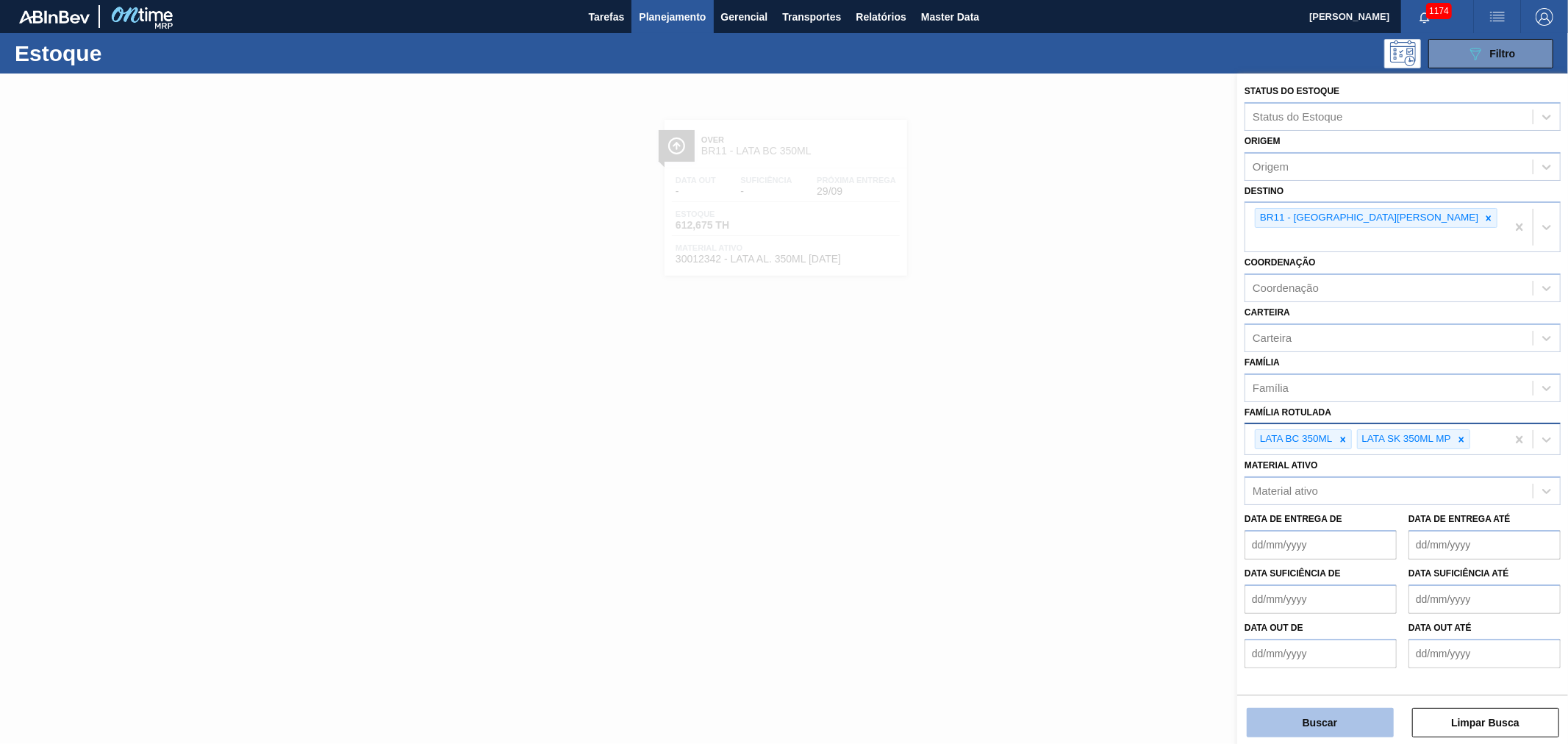
click at [1313, 718] on button "Buscar" at bounding box center [1321, 721] width 147 height 29
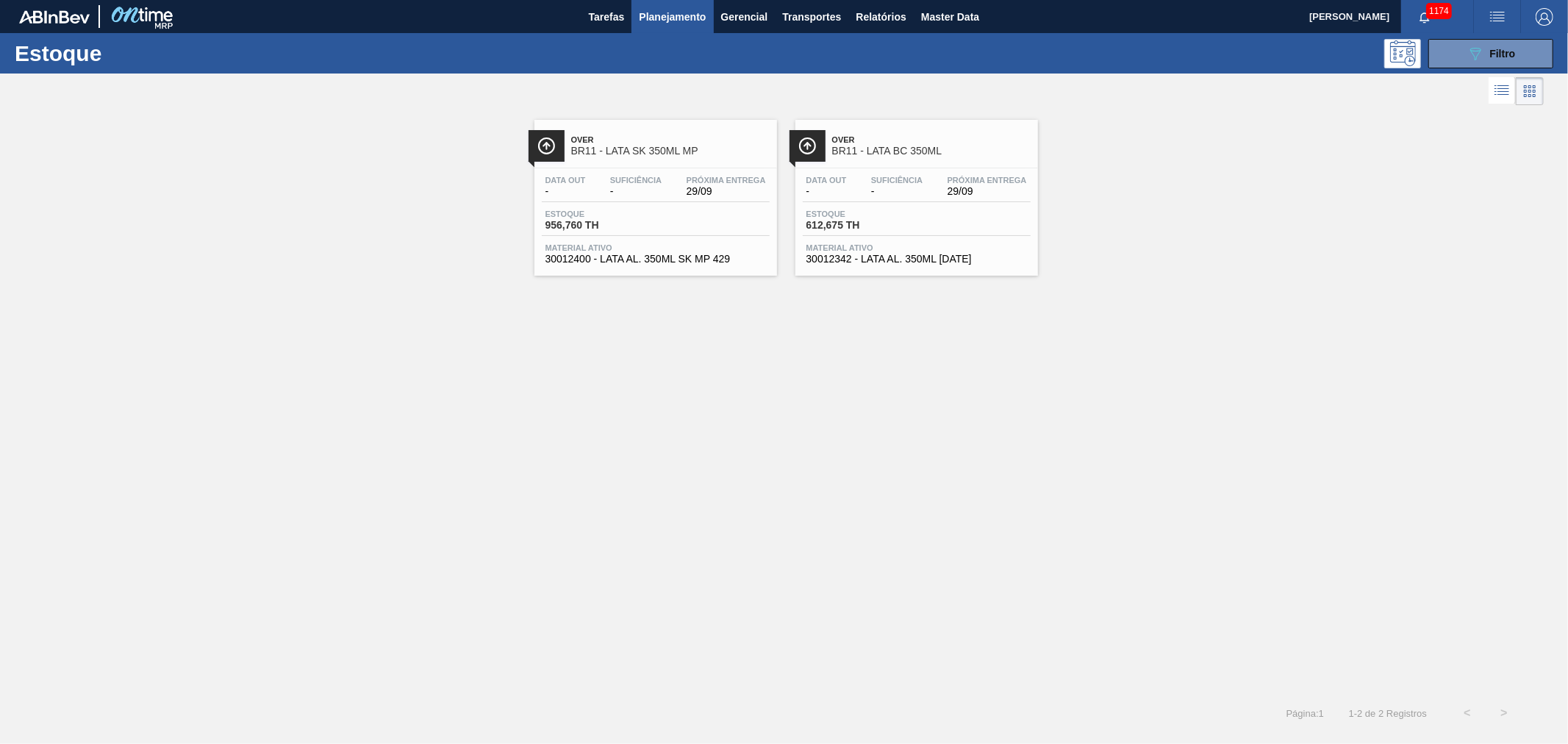
click at [678, 148] on span "BR11 - LATA SK 350ML MP" at bounding box center [671, 151] width 198 height 11
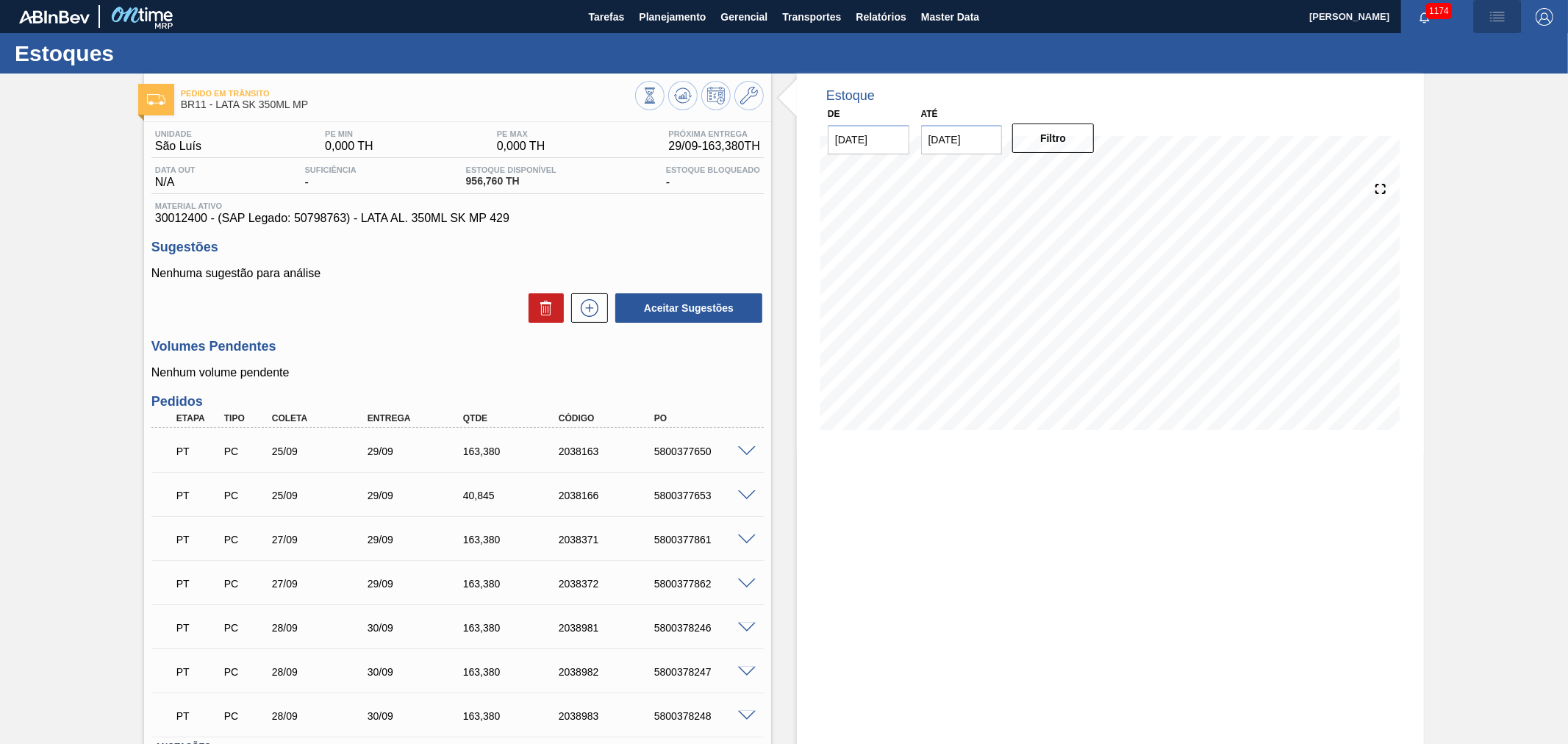
click at [1517, 8] on button "button" at bounding box center [1498, 16] width 47 height 33
click at [1474, 41] on li "Pedido Contingência" at bounding box center [1489, 52] width 135 height 26
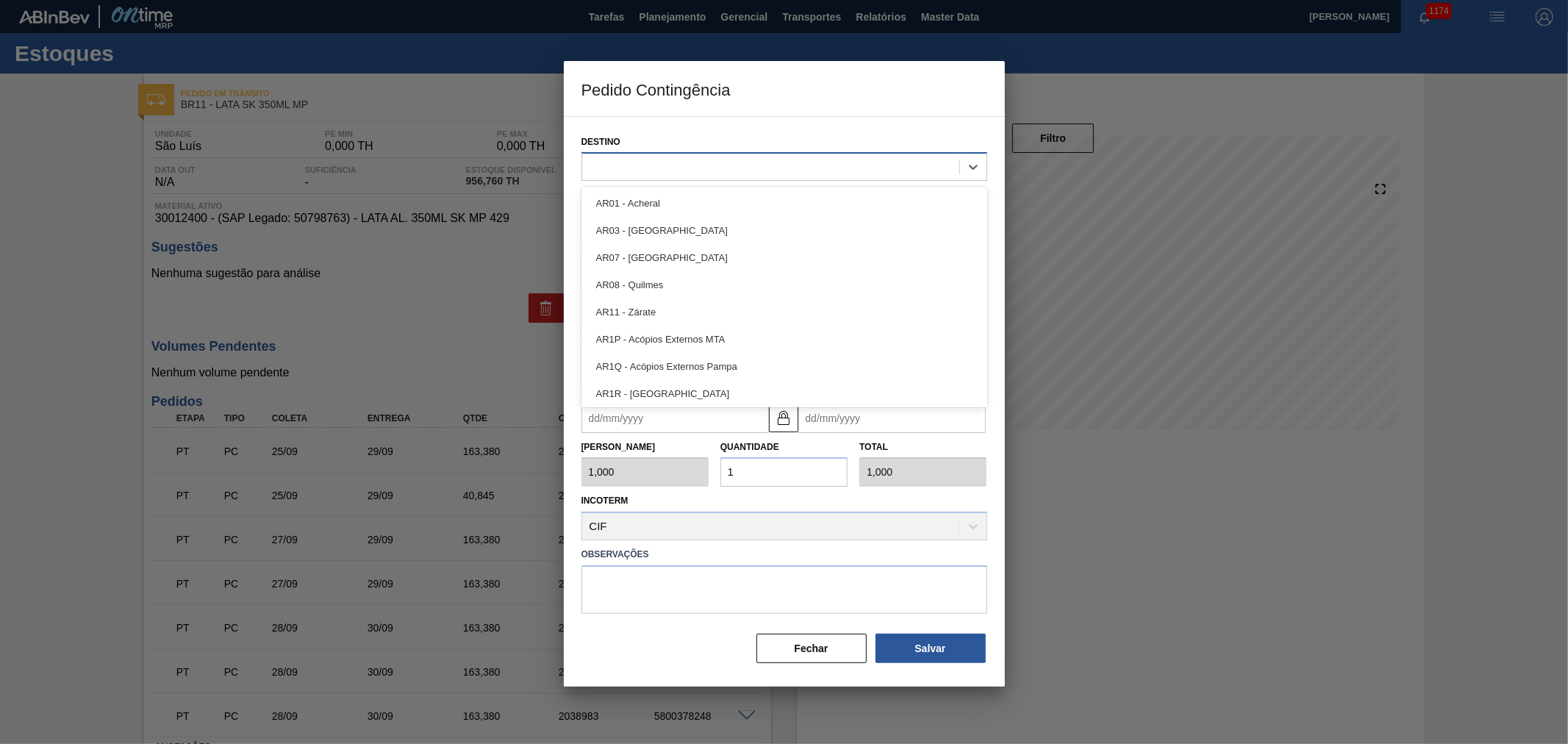
click at [653, 159] on div at bounding box center [771, 167] width 377 height 22
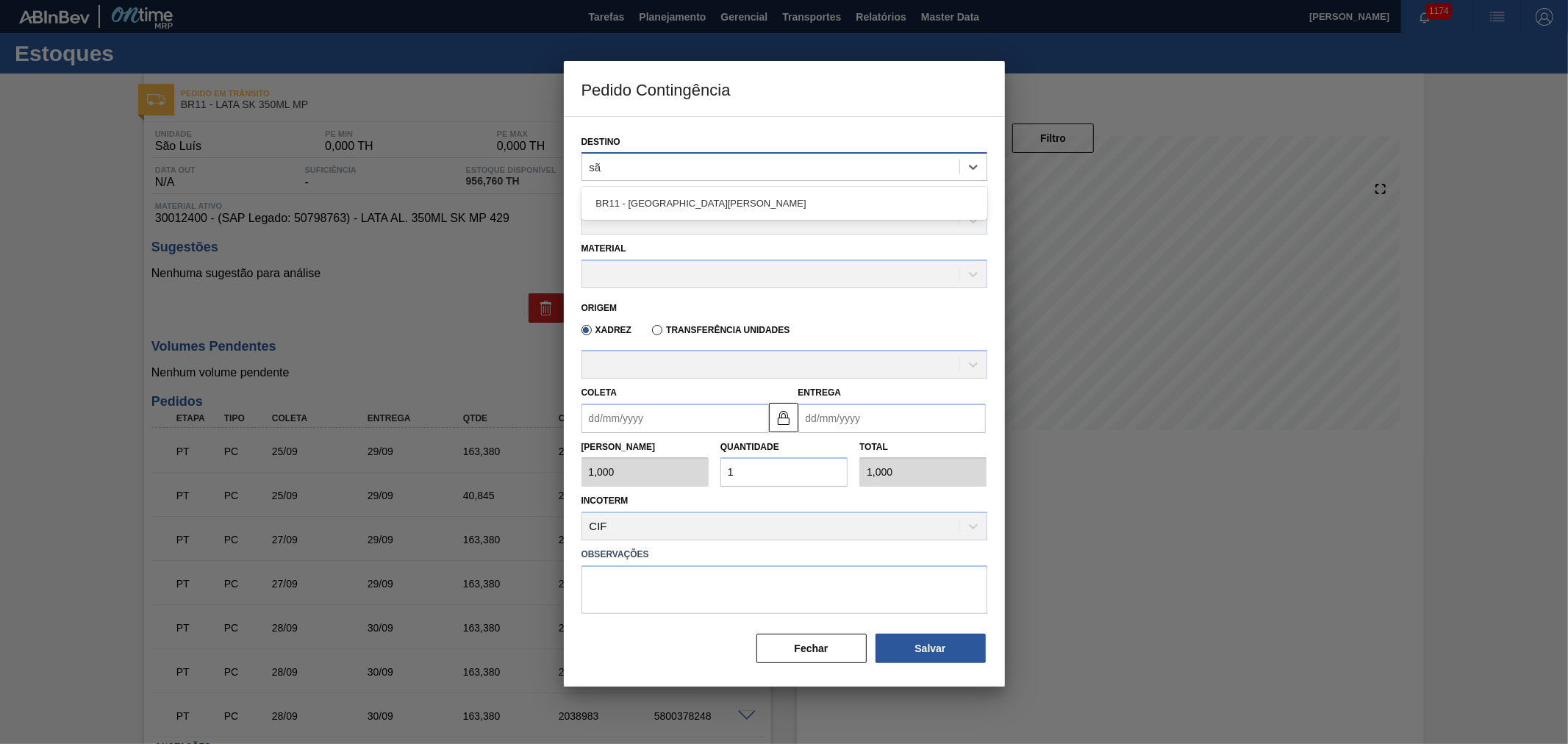
type input "são"
click at [642, 202] on div "BR11 - São Luís" at bounding box center [784, 203] width 406 height 27
click at [673, 230] on div at bounding box center [784, 220] width 406 height 28
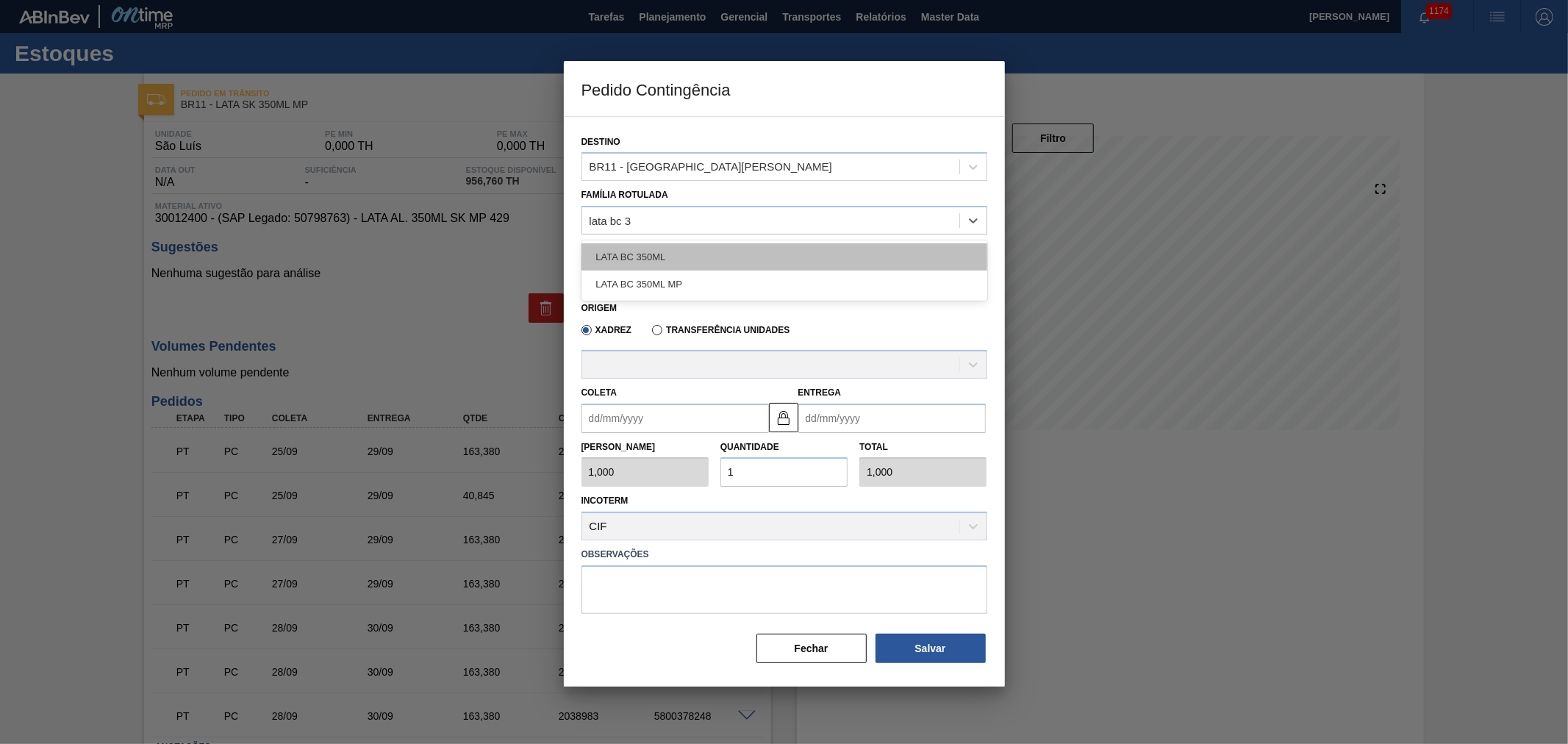
type Rotulada "lata bc 35"
click at [692, 260] on div "LATA BC 350ML" at bounding box center [784, 256] width 406 height 27
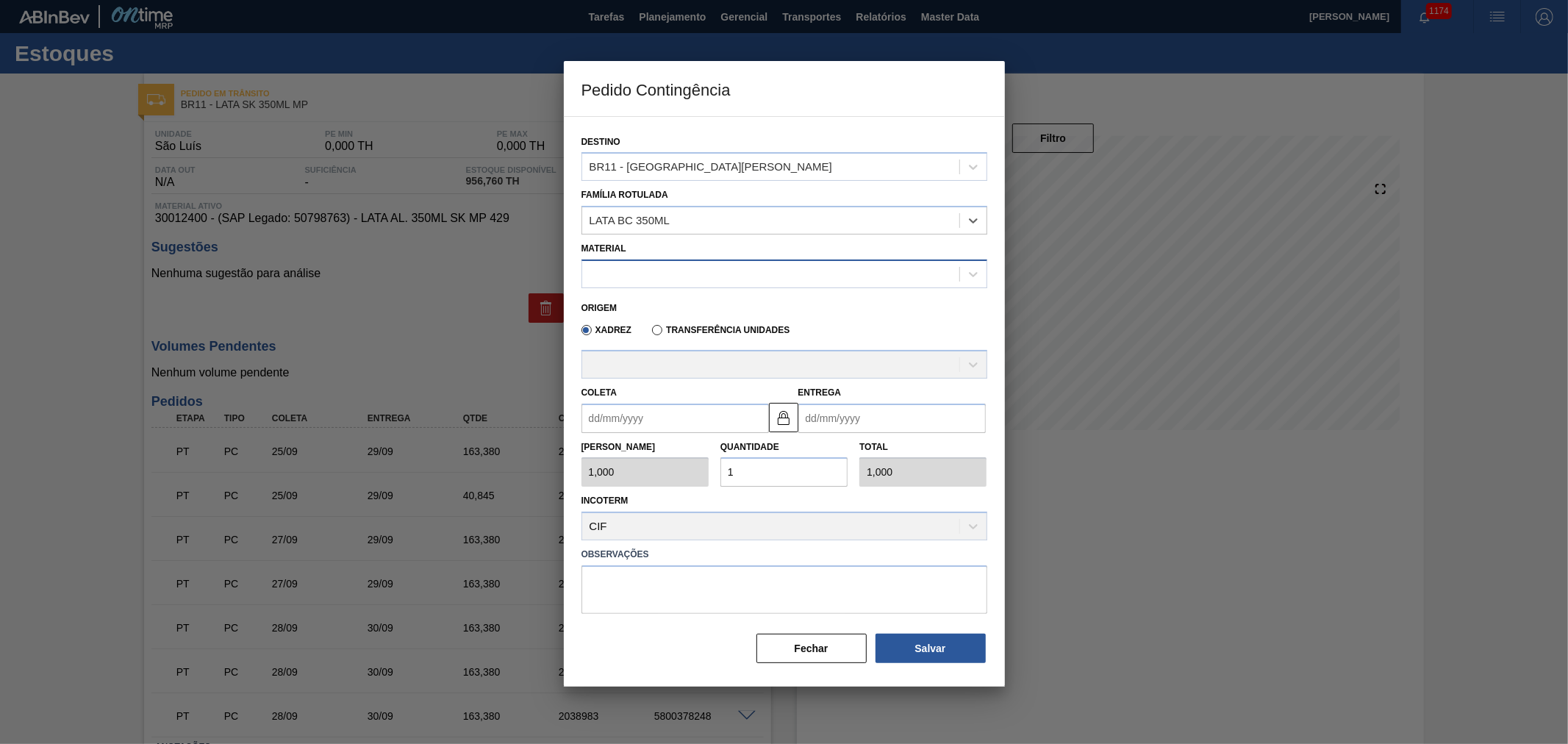
click at [648, 266] on div at bounding box center [771, 273] width 377 height 22
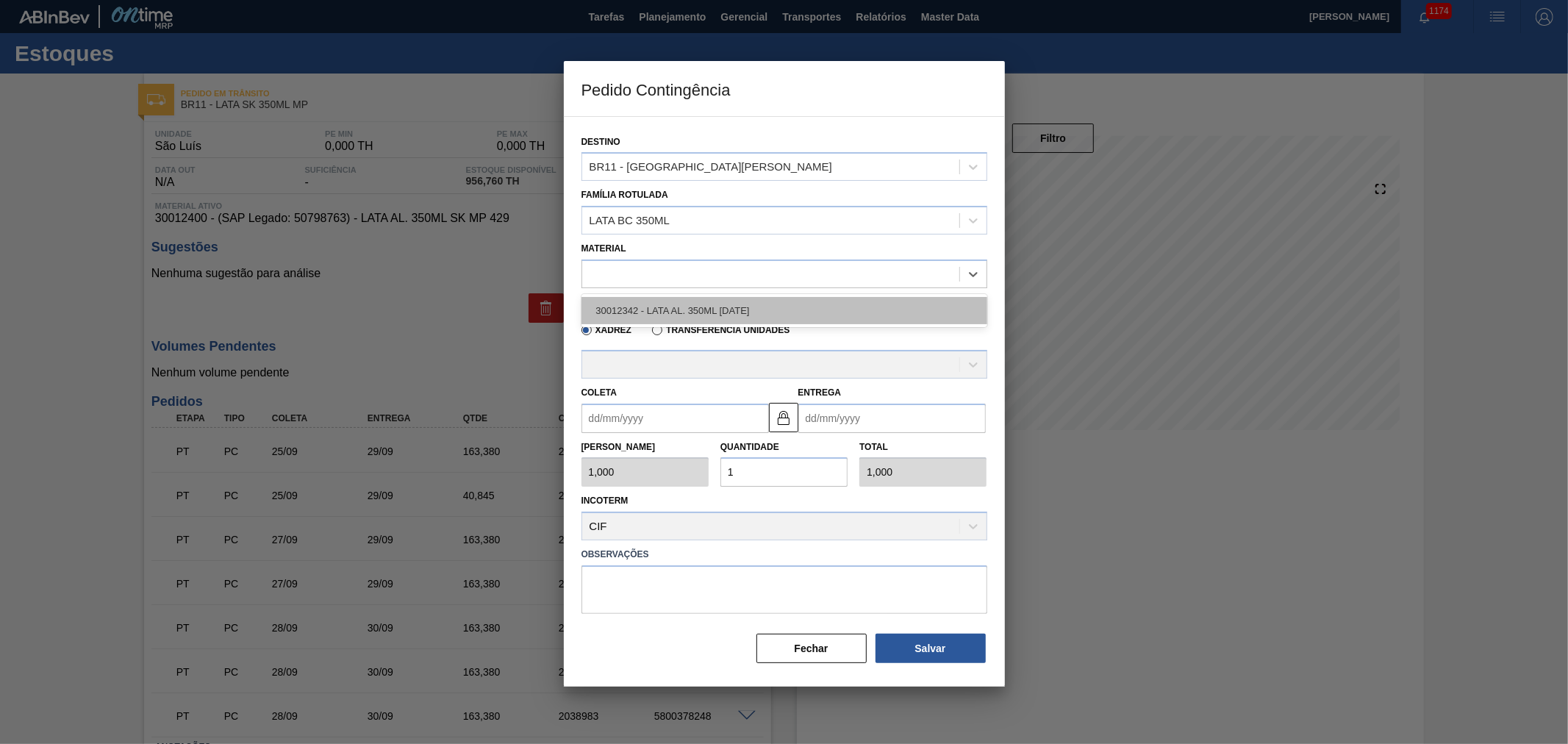
click at [698, 316] on div "30012342 - LATA AL. 350ML [DATE]" at bounding box center [784, 310] width 406 height 27
type input "8,169"
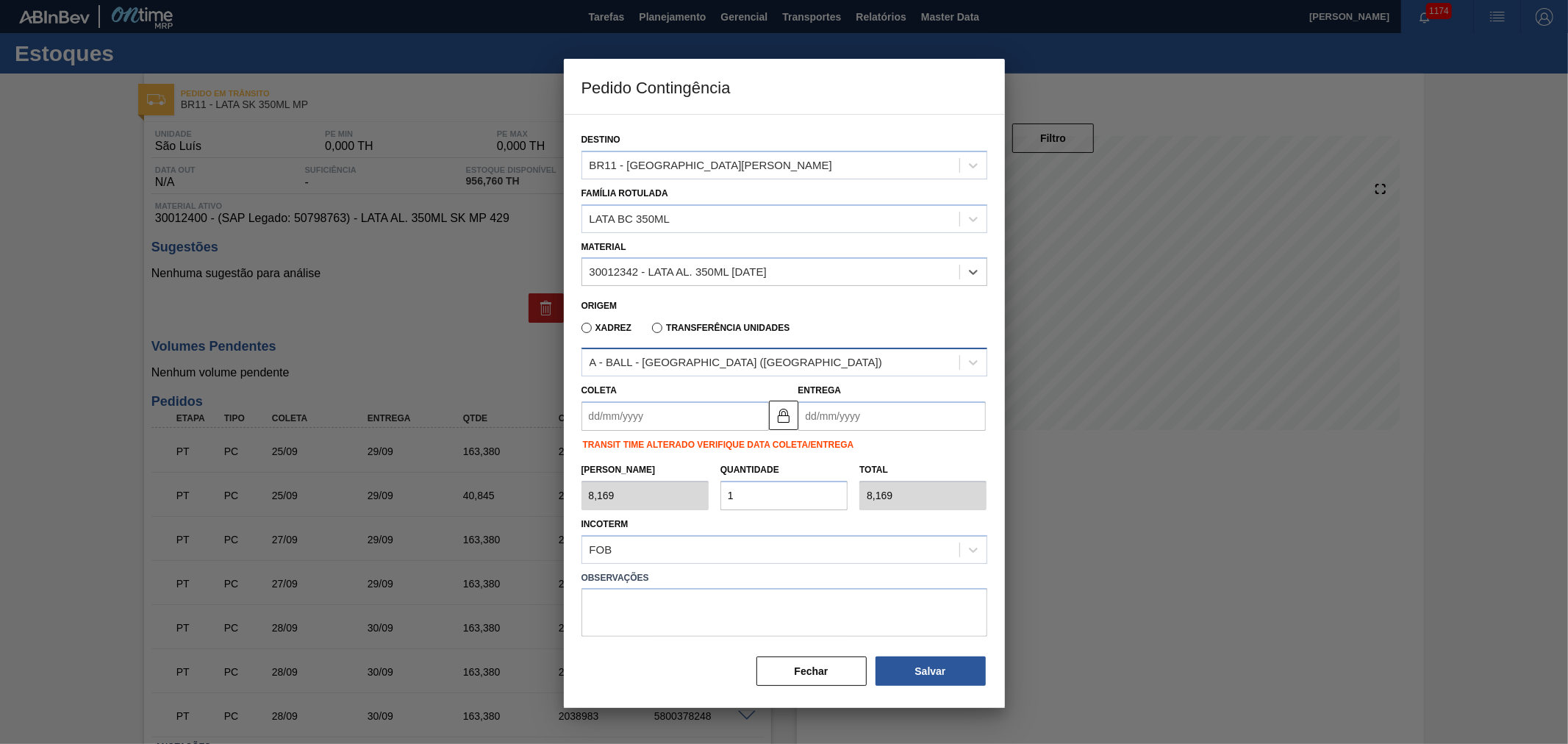
click at [673, 361] on div "A - BALL - RECIFE (PE)" at bounding box center [736, 362] width 292 height 12
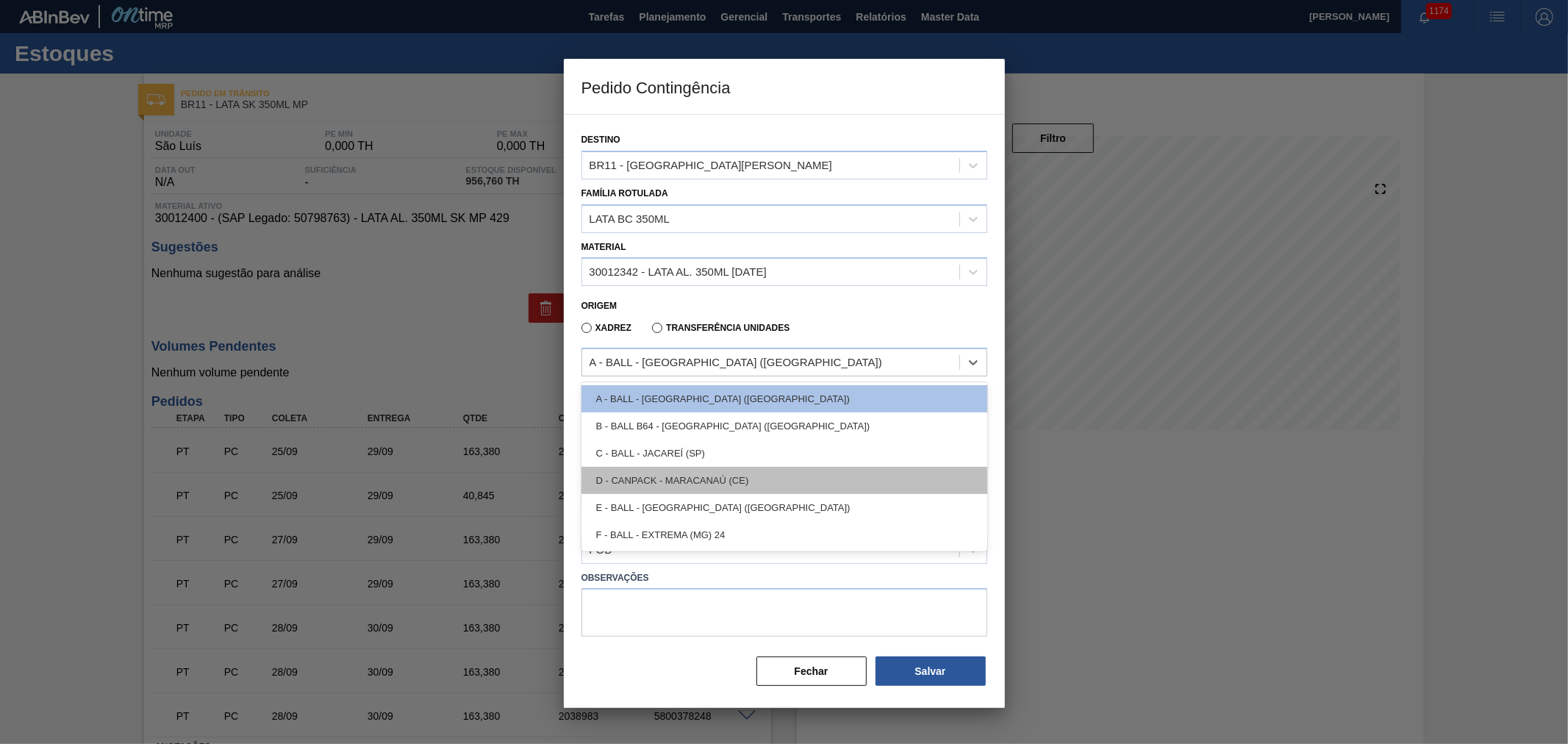
click at [701, 478] on div "D - CANPACK - MARACANAÚ (CE)" at bounding box center [784, 480] width 406 height 27
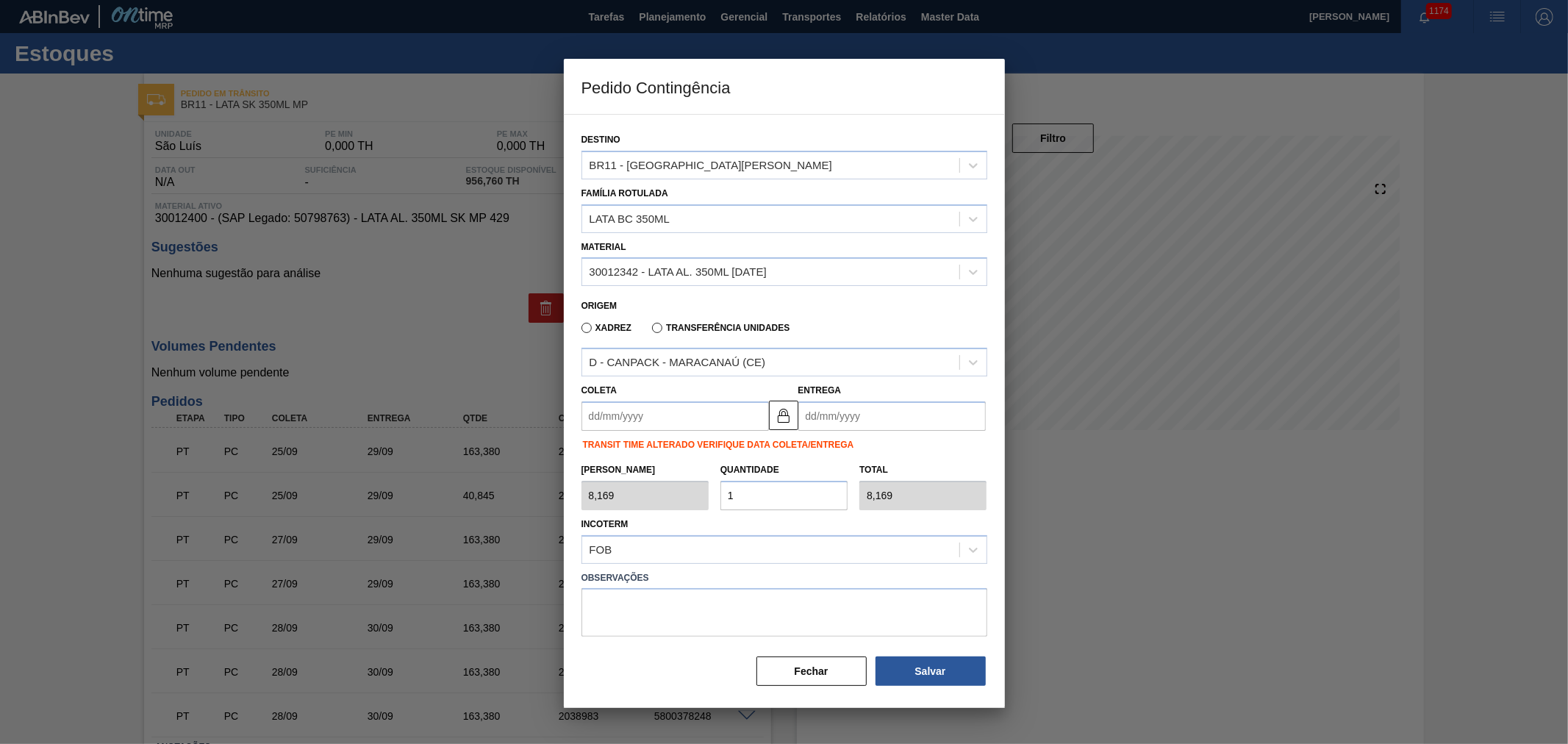
click at [665, 491] on div "Tam Lote 8,169 Quantidade 1 Total 8,169" at bounding box center [784, 483] width 418 height 55
type input "2"
type input "16,338"
type input "25"
type input "204,225"
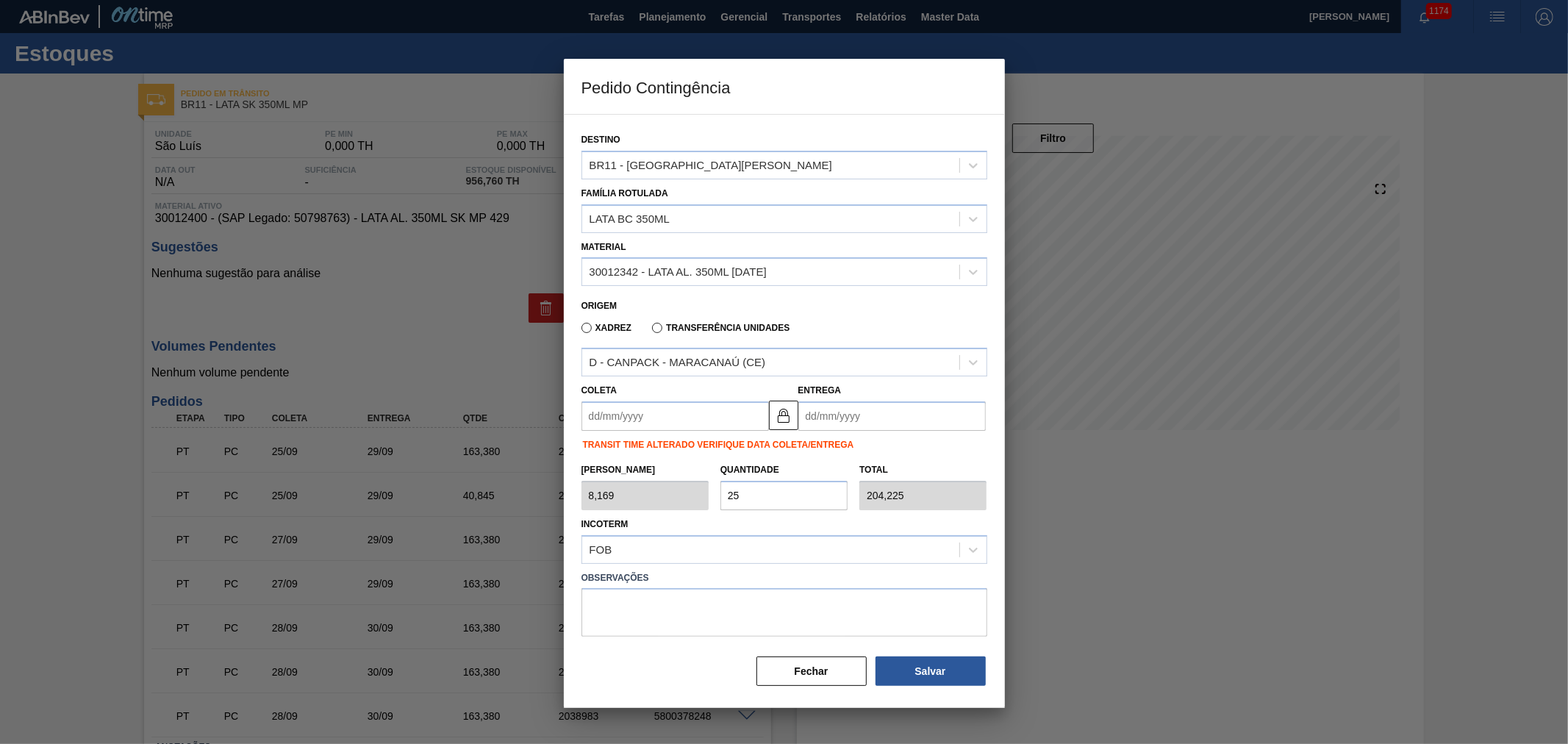
click at [649, 407] on input "Coleta" at bounding box center [675, 416] width 188 height 29
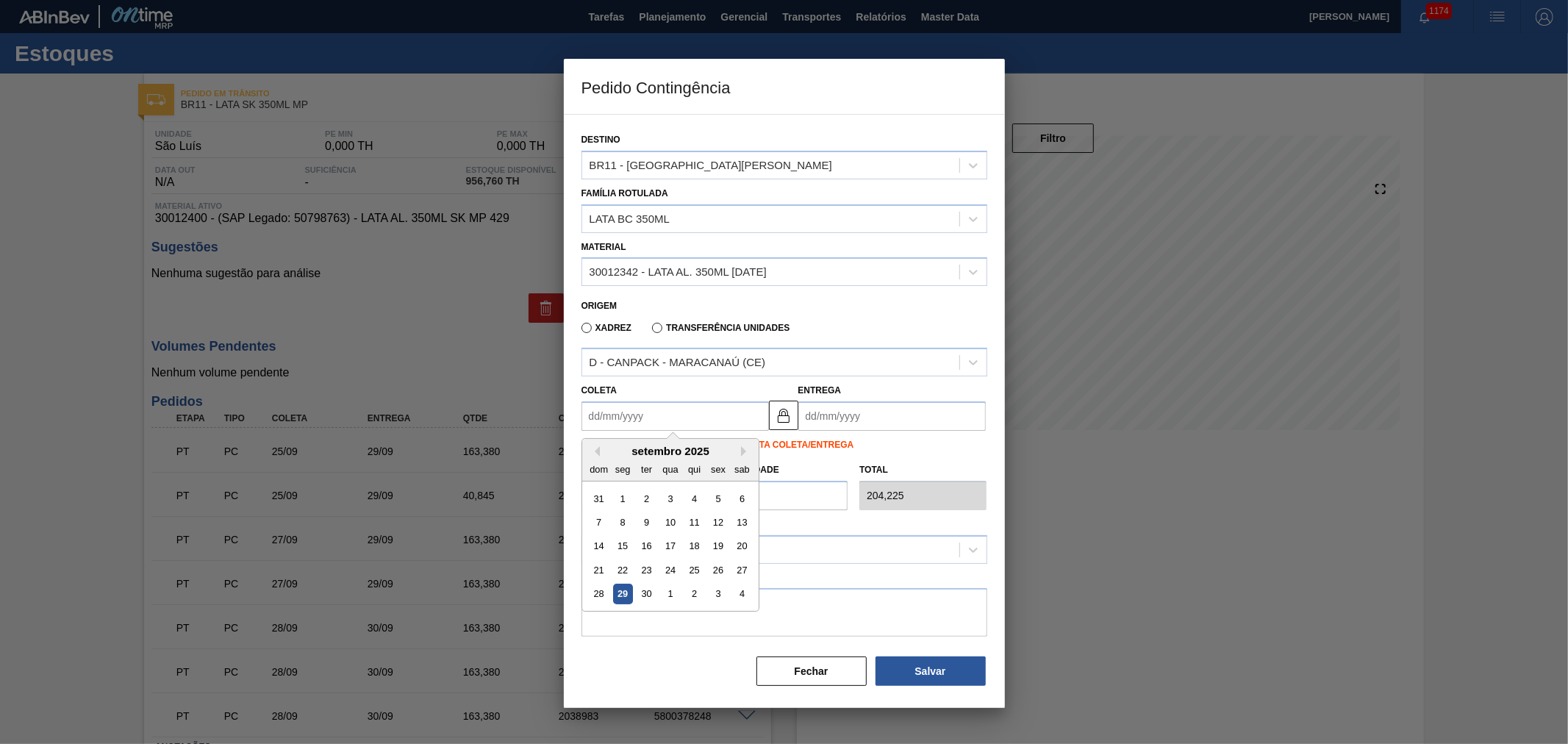
click at [623, 598] on div "29" at bounding box center [622, 594] width 20 height 20
type input "[DATE]"
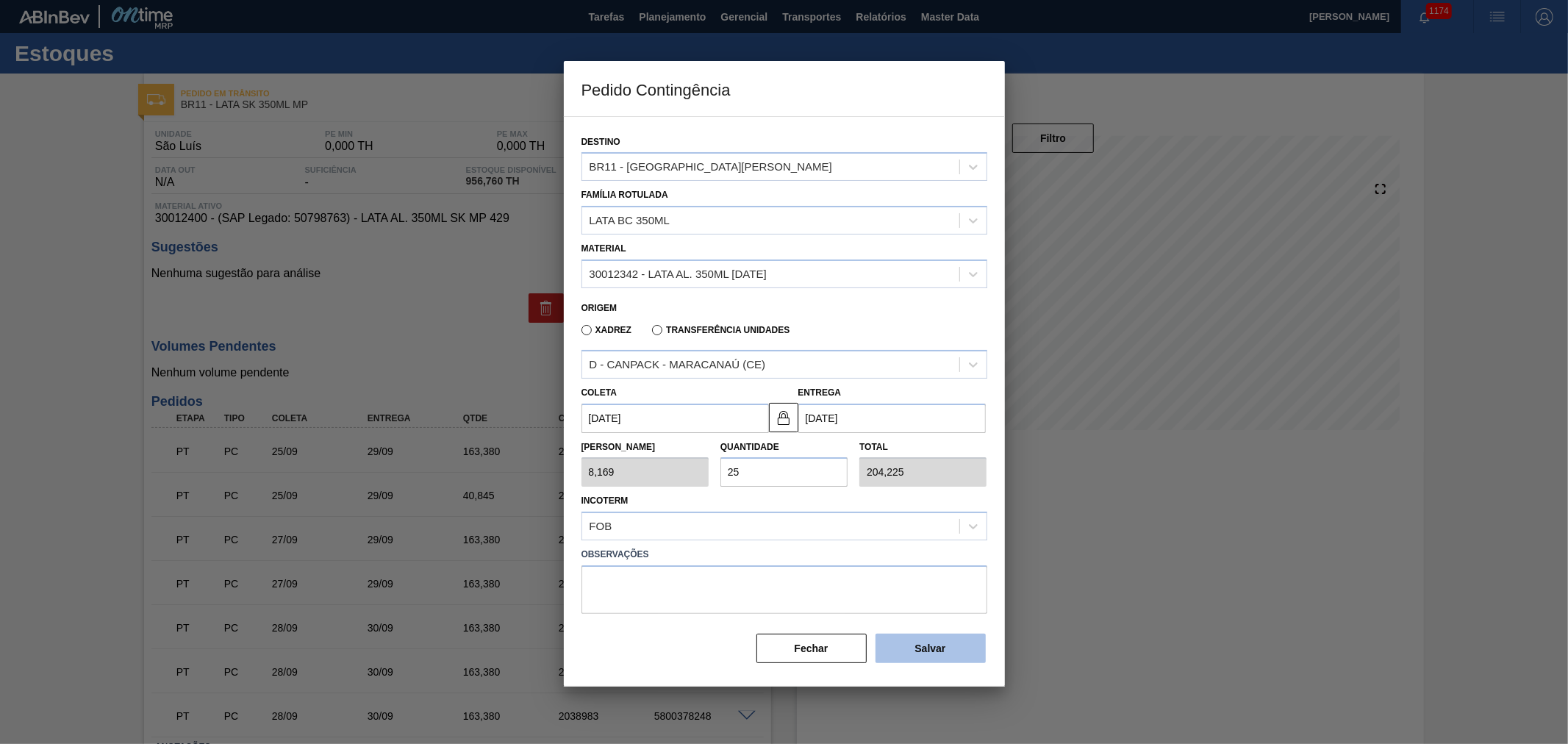
click at [940, 642] on button "Salvar" at bounding box center [930, 648] width 110 height 29
type input "1,000"
type input "1"
type input "1,000"
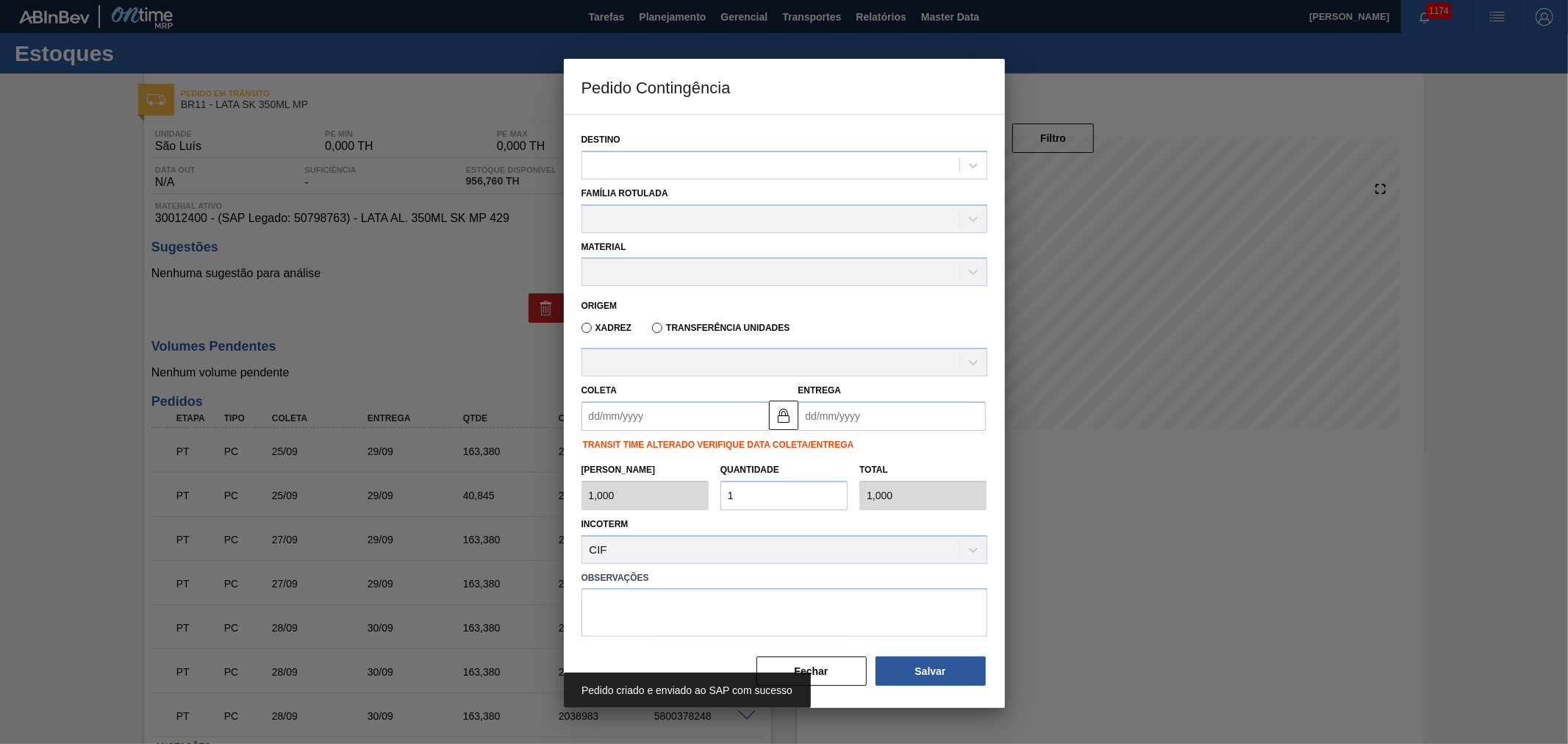
click at [850, 515] on div "Incoterm CIF" at bounding box center [784, 538] width 406 height 50
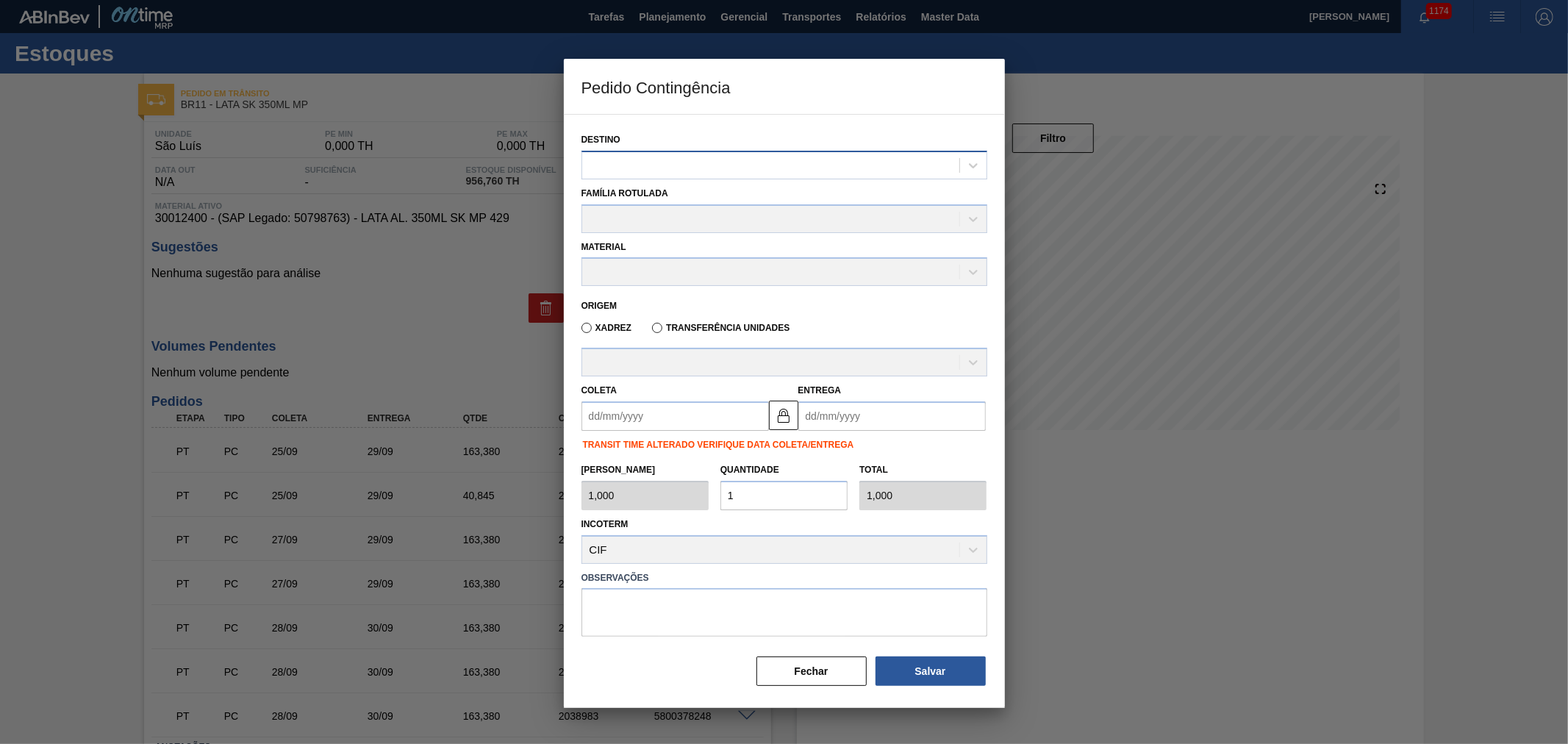
click at [644, 158] on div at bounding box center [771, 165] width 377 height 22
type input "são"
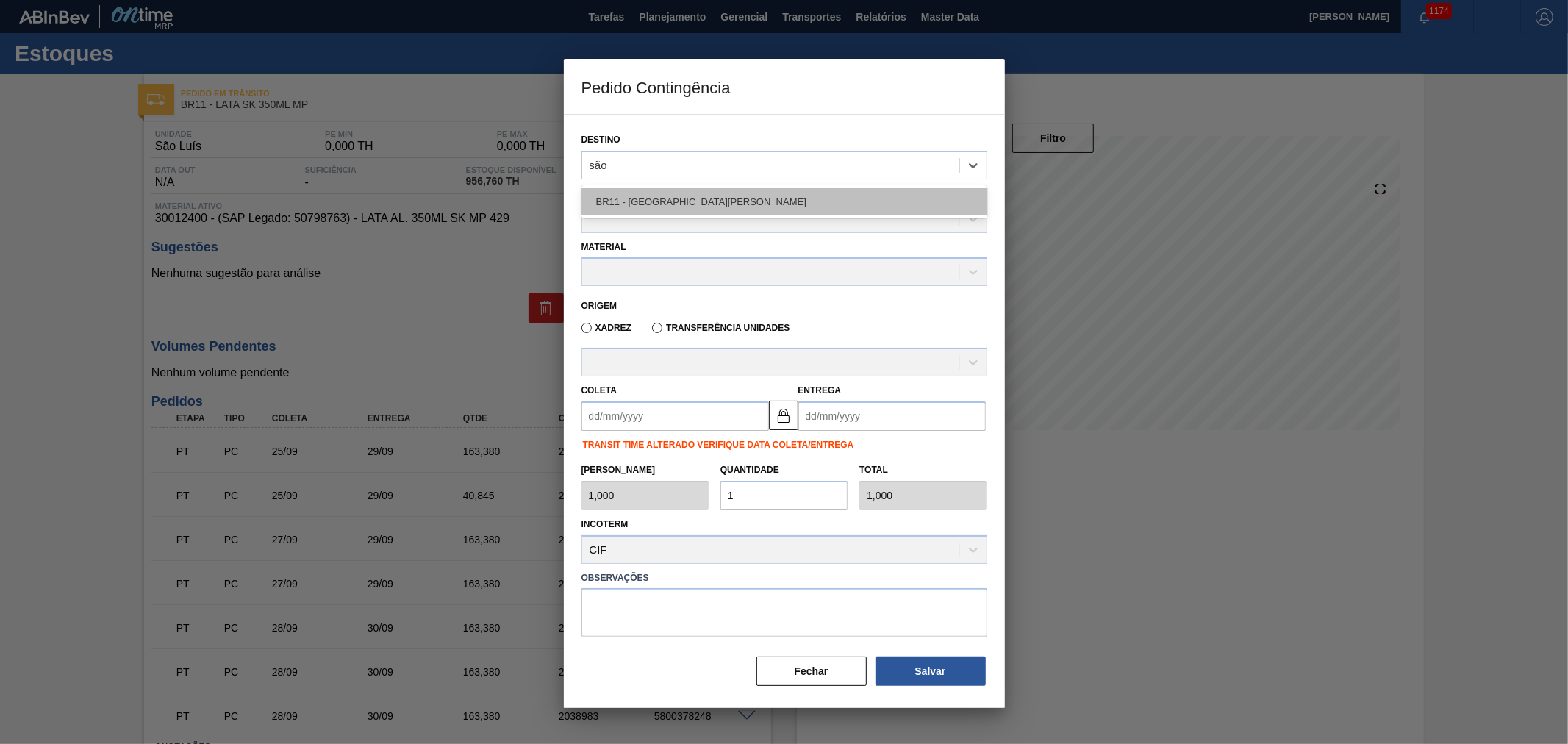
click at [658, 193] on div "BR11 - São Luís" at bounding box center [784, 202] width 406 height 27
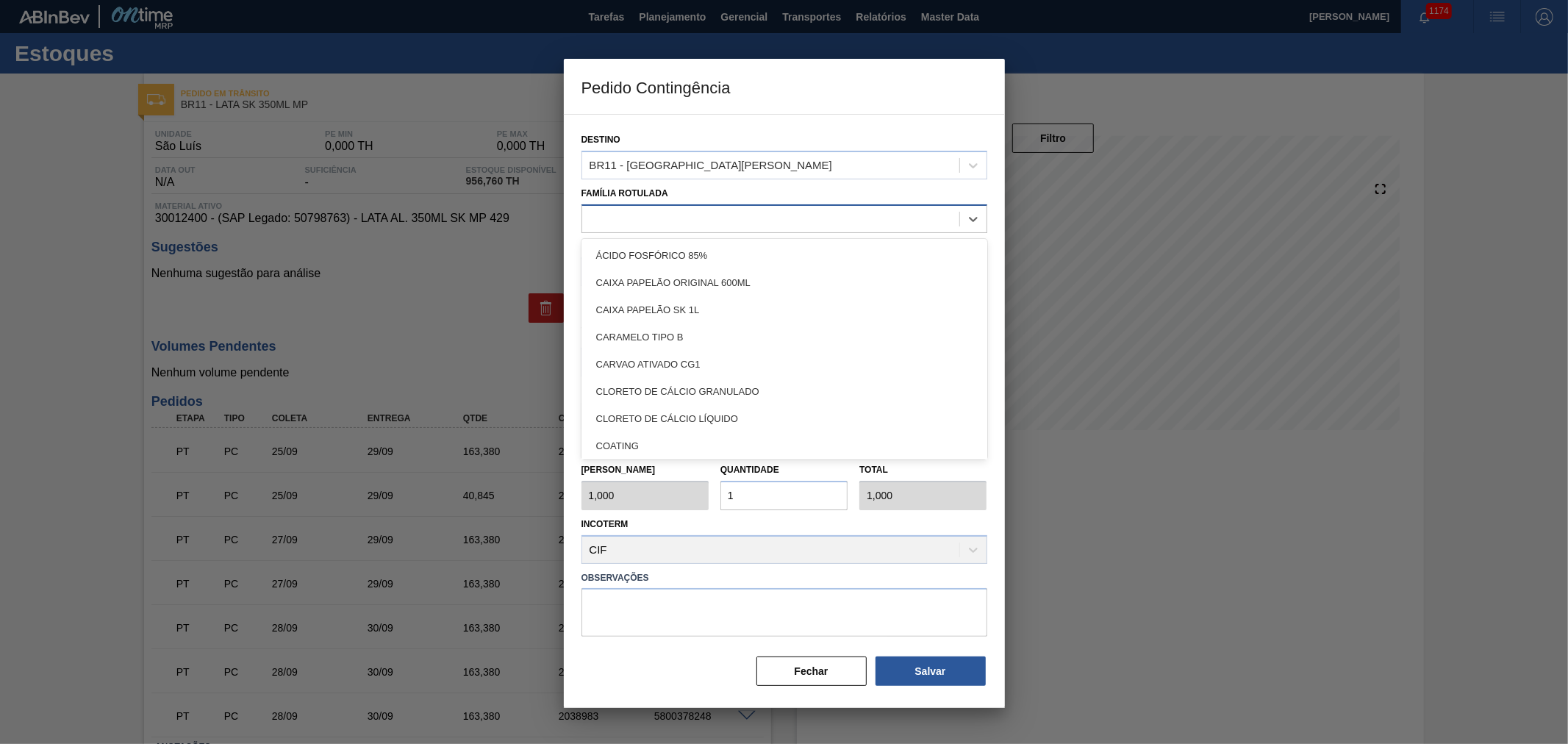
click at [638, 215] on div at bounding box center [771, 219] width 377 height 22
type Rotulada "lata sk 3"
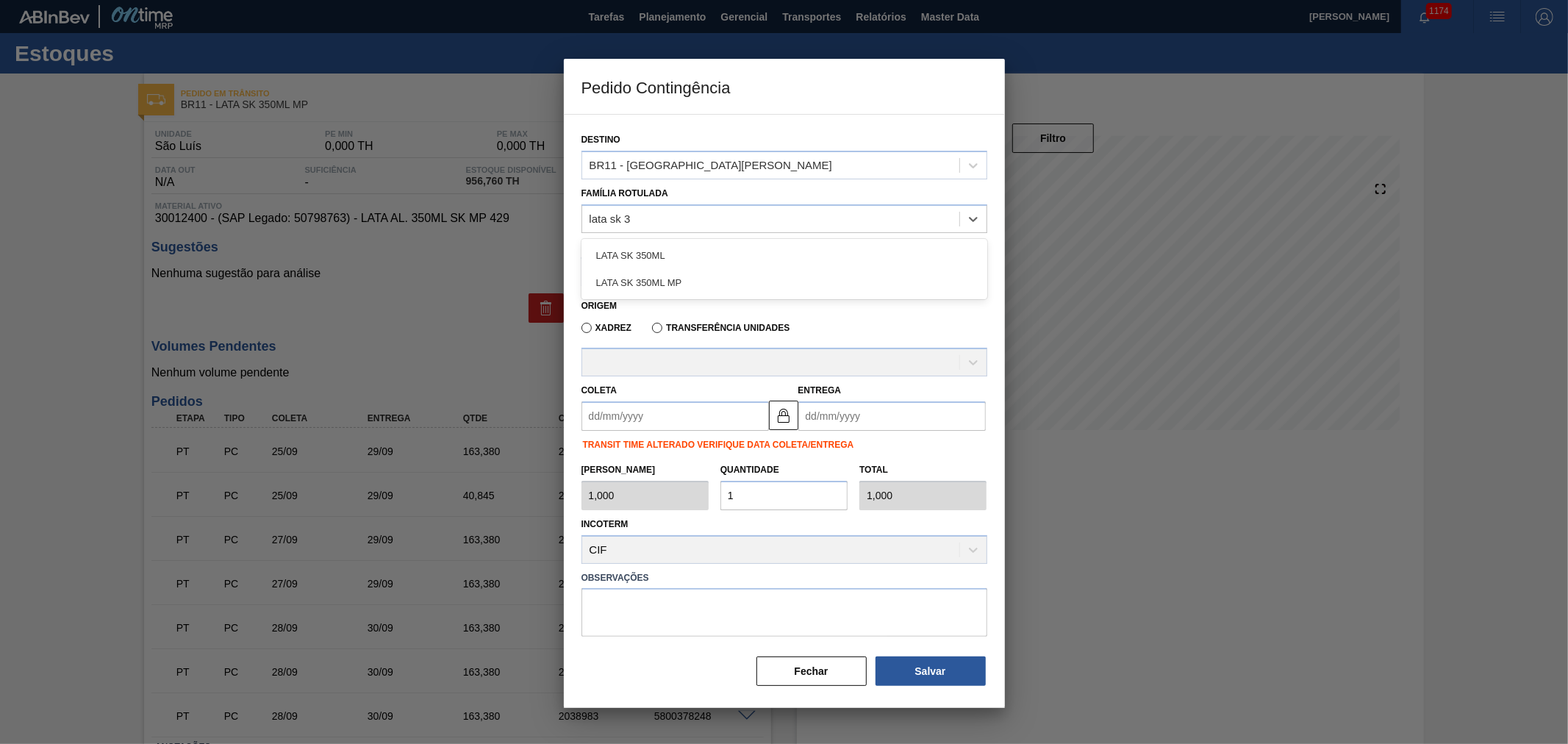
click at [661, 274] on div "LATA SK 350ML MP" at bounding box center [784, 282] width 406 height 27
click at [643, 273] on div at bounding box center [771, 272] width 377 height 22
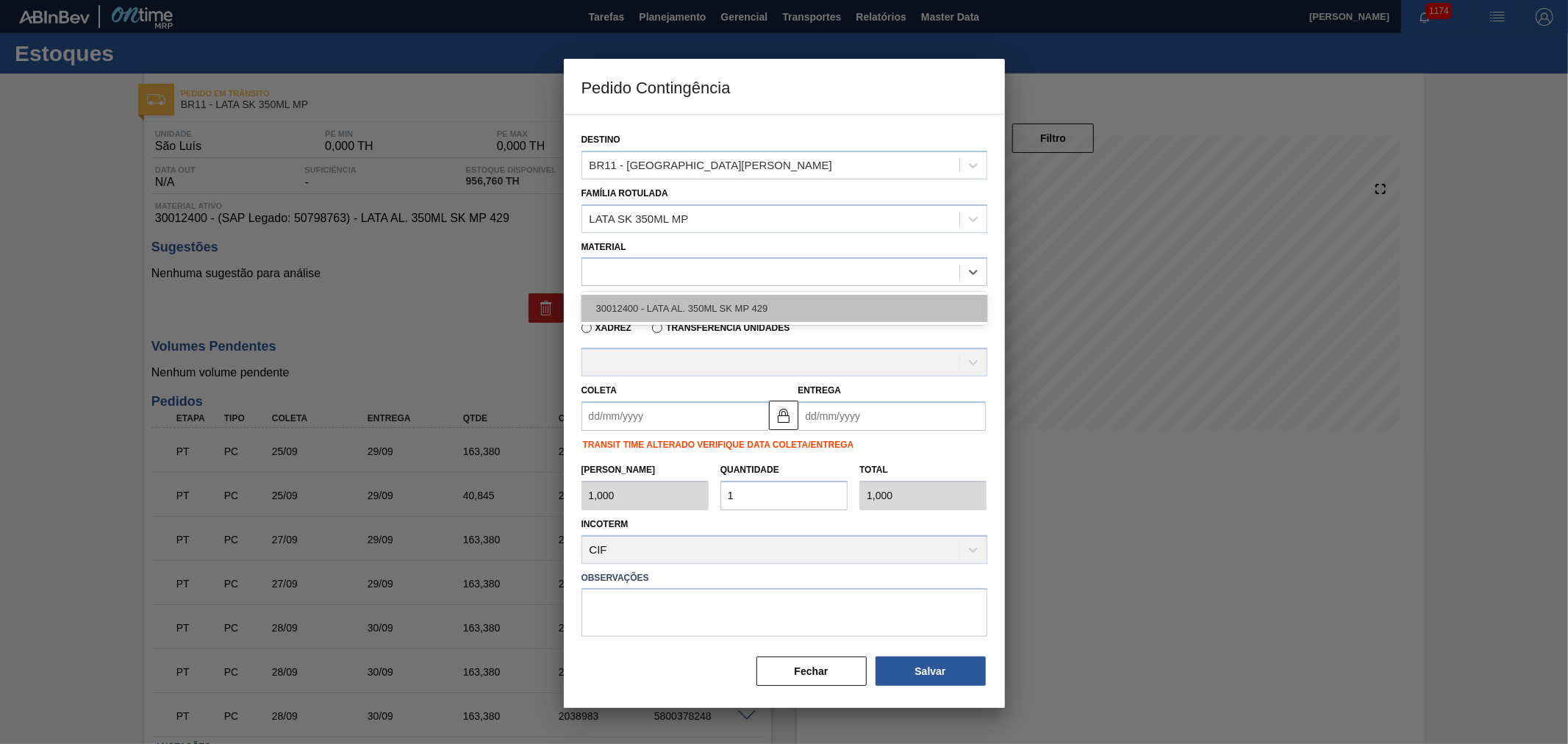
click at [689, 303] on div "30012400 - LATA AL. 350ML SK MP 429" at bounding box center [784, 308] width 406 height 27
type input "8,169"
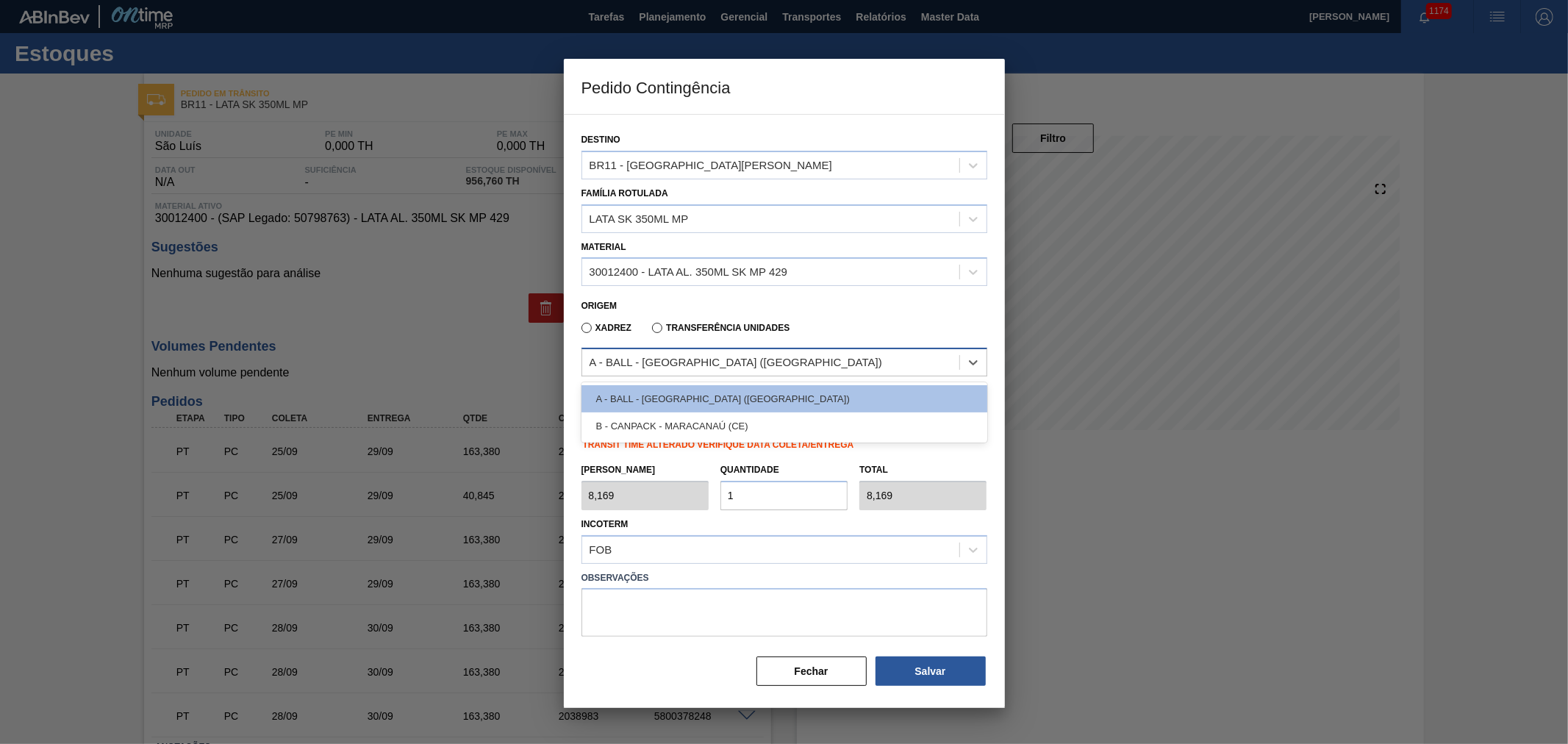
click at [668, 357] on div "A - BALL - RECIFE (PE)" at bounding box center [736, 362] width 292 height 12
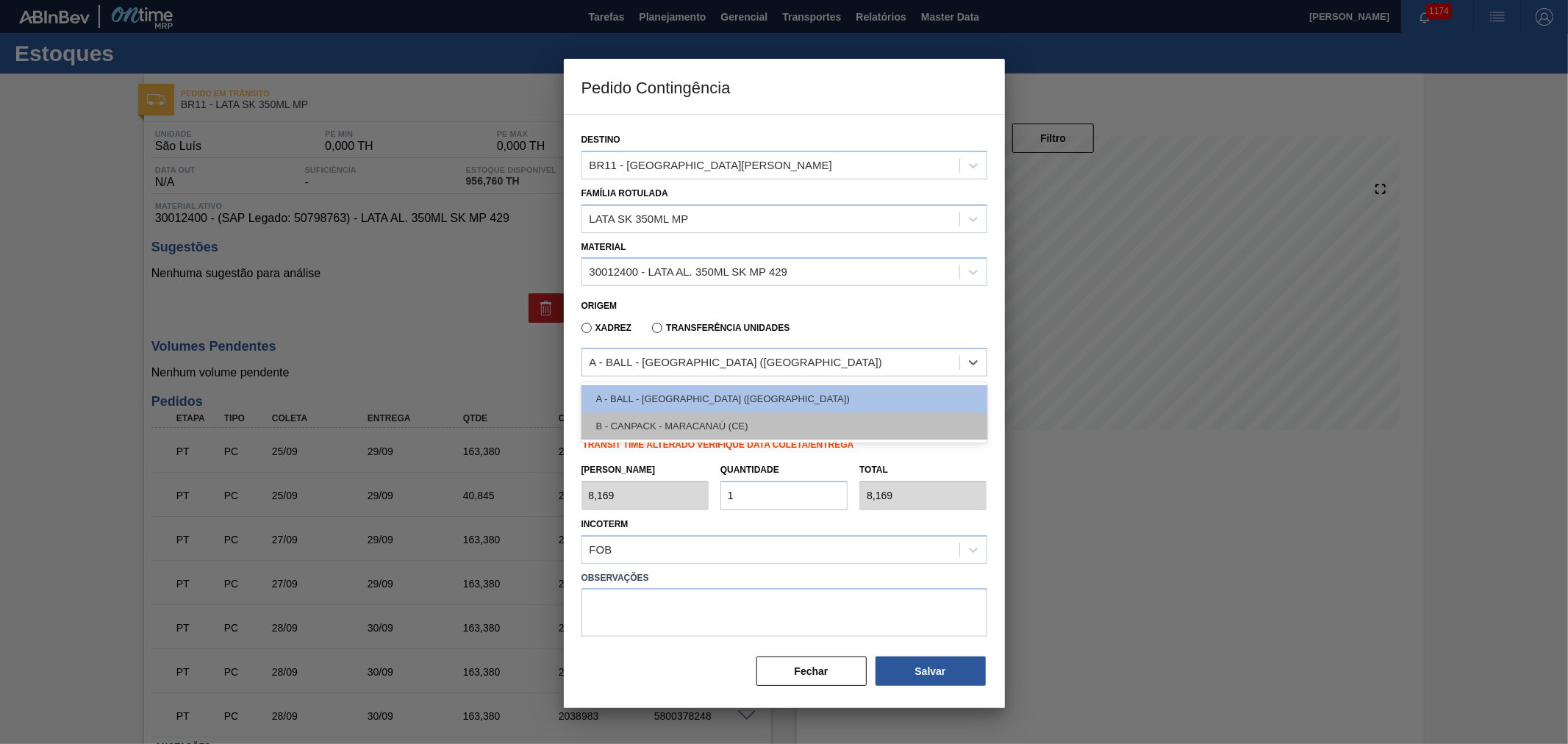
click at [687, 424] on div "B - CANPACK - MARACANAÚ (CE)" at bounding box center [784, 425] width 406 height 27
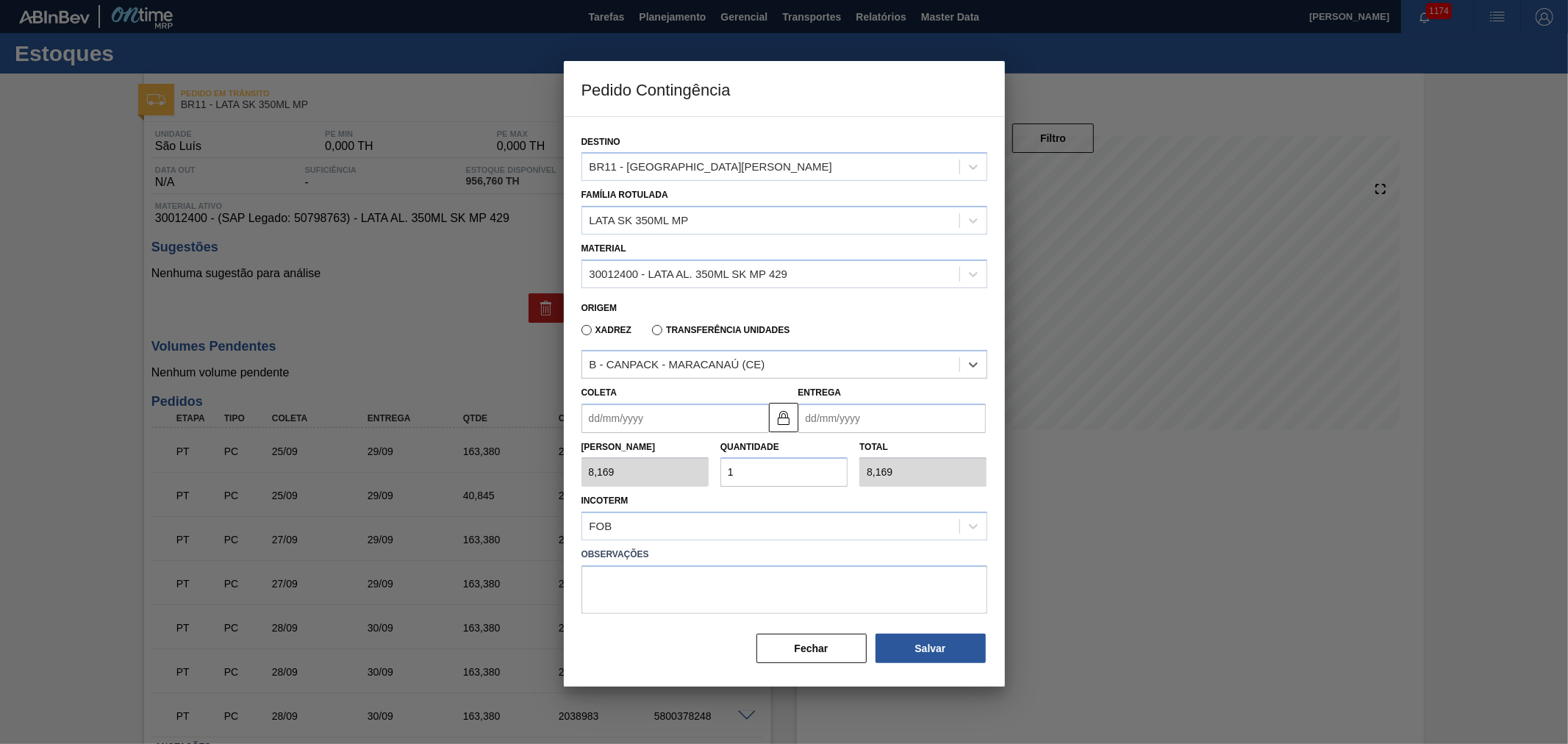
click at [675, 413] on input "Coleta" at bounding box center [675, 418] width 188 height 29
click at [630, 593] on div "29" at bounding box center [622, 595] width 20 height 20
type input "[DATE]"
drag, startPoint x: 767, startPoint y: 461, endPoint x: 731, endPoint y: 473, distance: 37.9
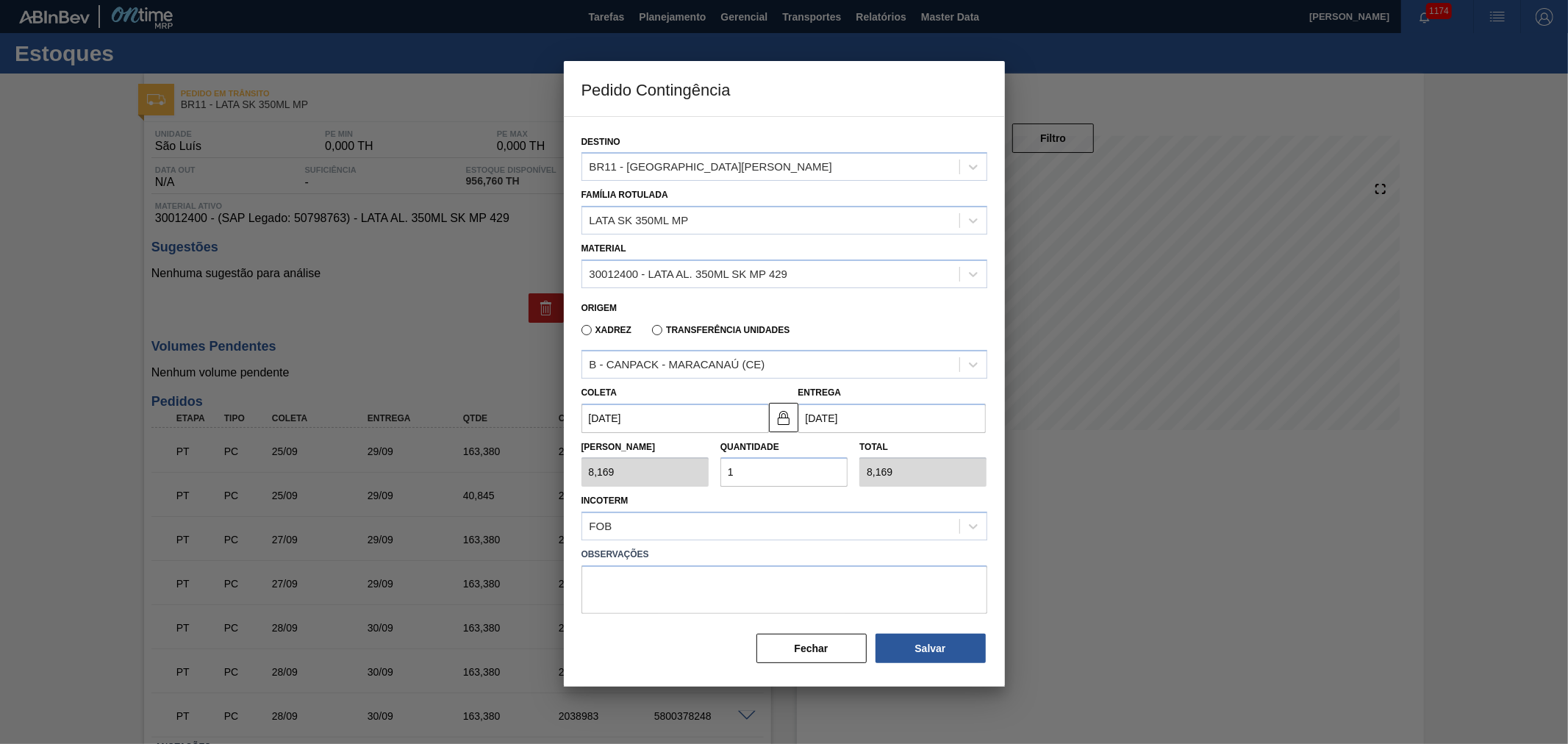
click at [714, 465] on div "Quantidade 1" at bounding box center [783, 462] width 139 height 51
type input "2"
type input "16,338"
type input "25"
type input "204,225"
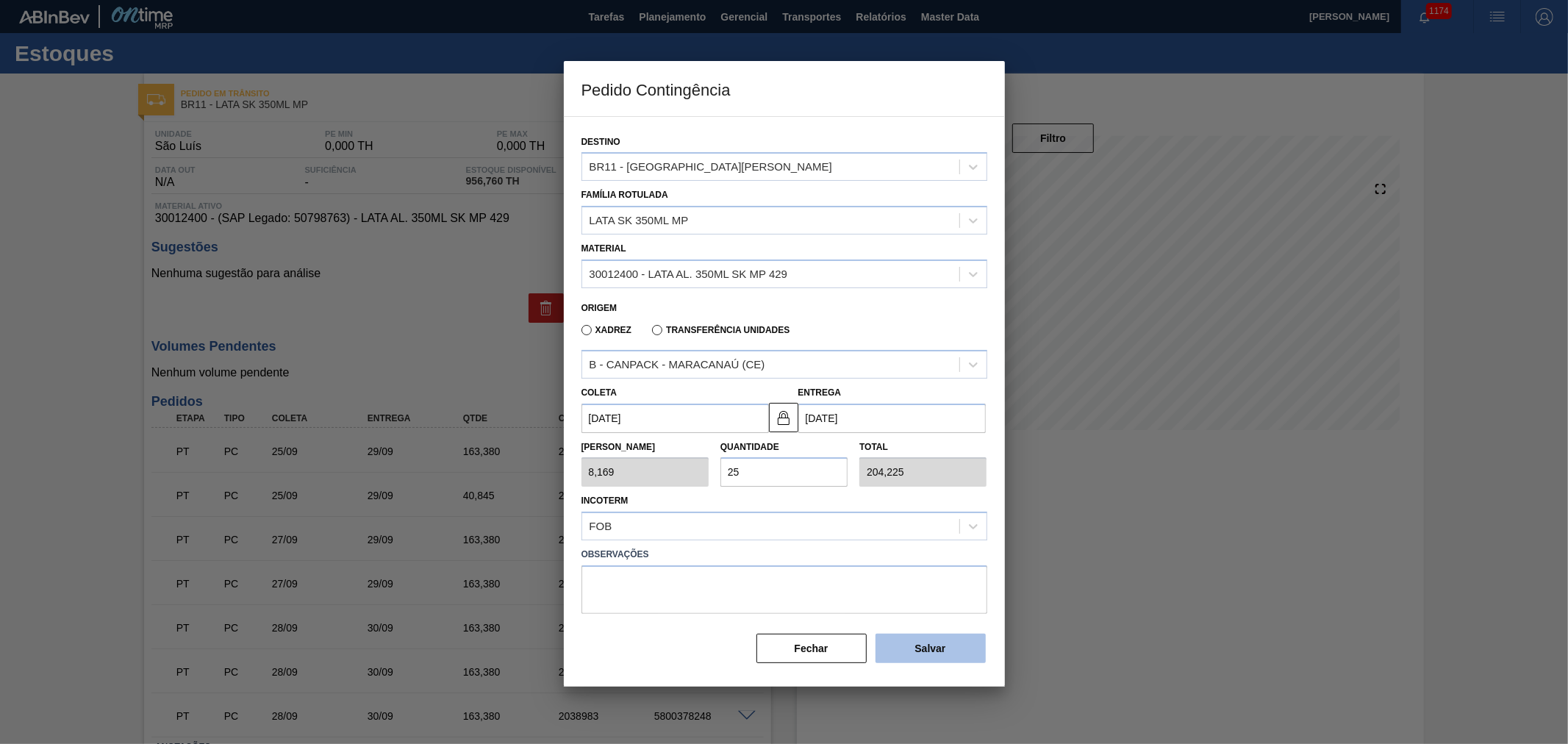
click at [922, 645] on button "Salvar" at bounding box center [930, 648] width 110 height 29
type input "1,000"
type input "1"
type input "1,000"
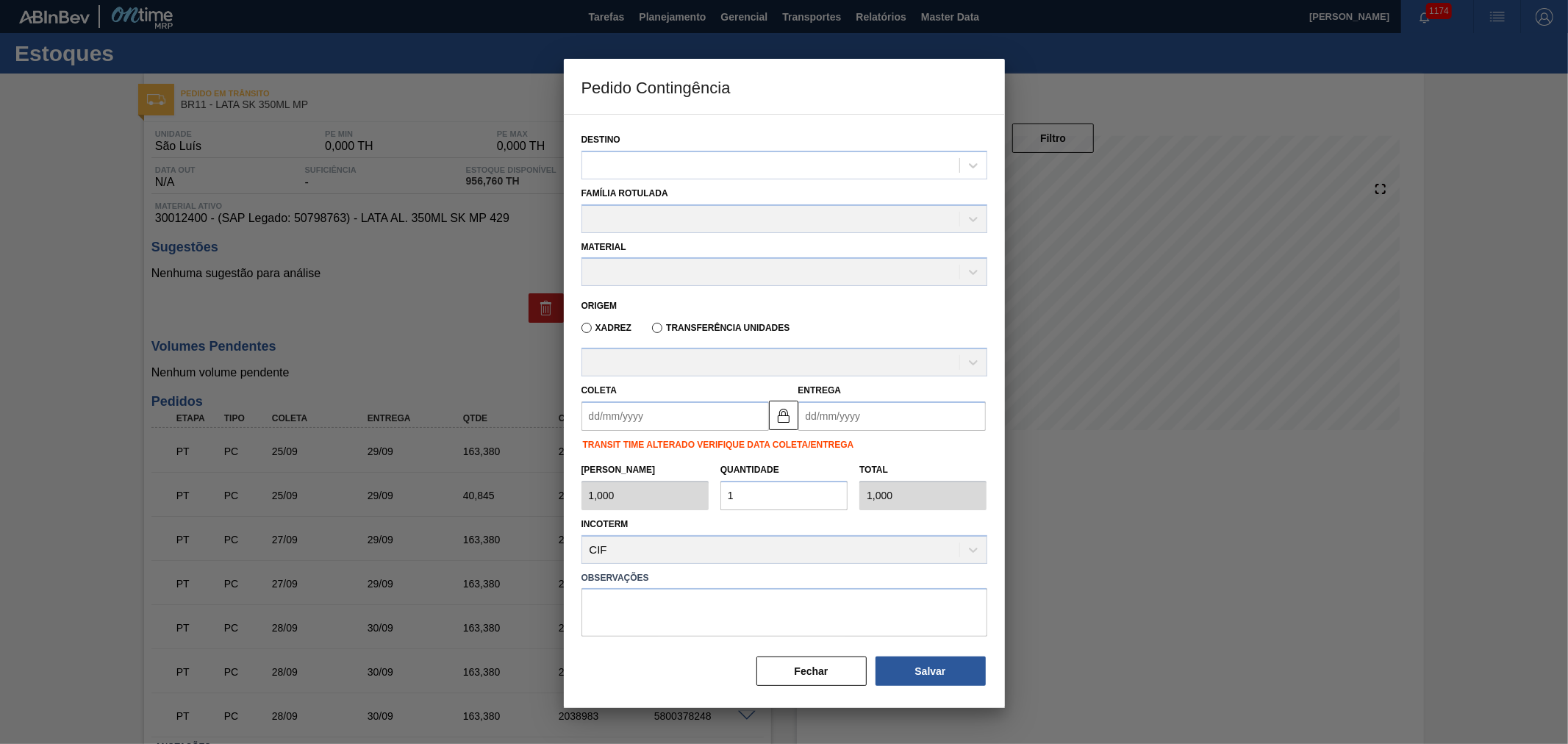
click at [873, 568] on label "Observações" at bounding box center [784, 578] width 406 height 22
click at [813, 667] on button "Fechar" at bounding box center [811, 670] width 110 height 29
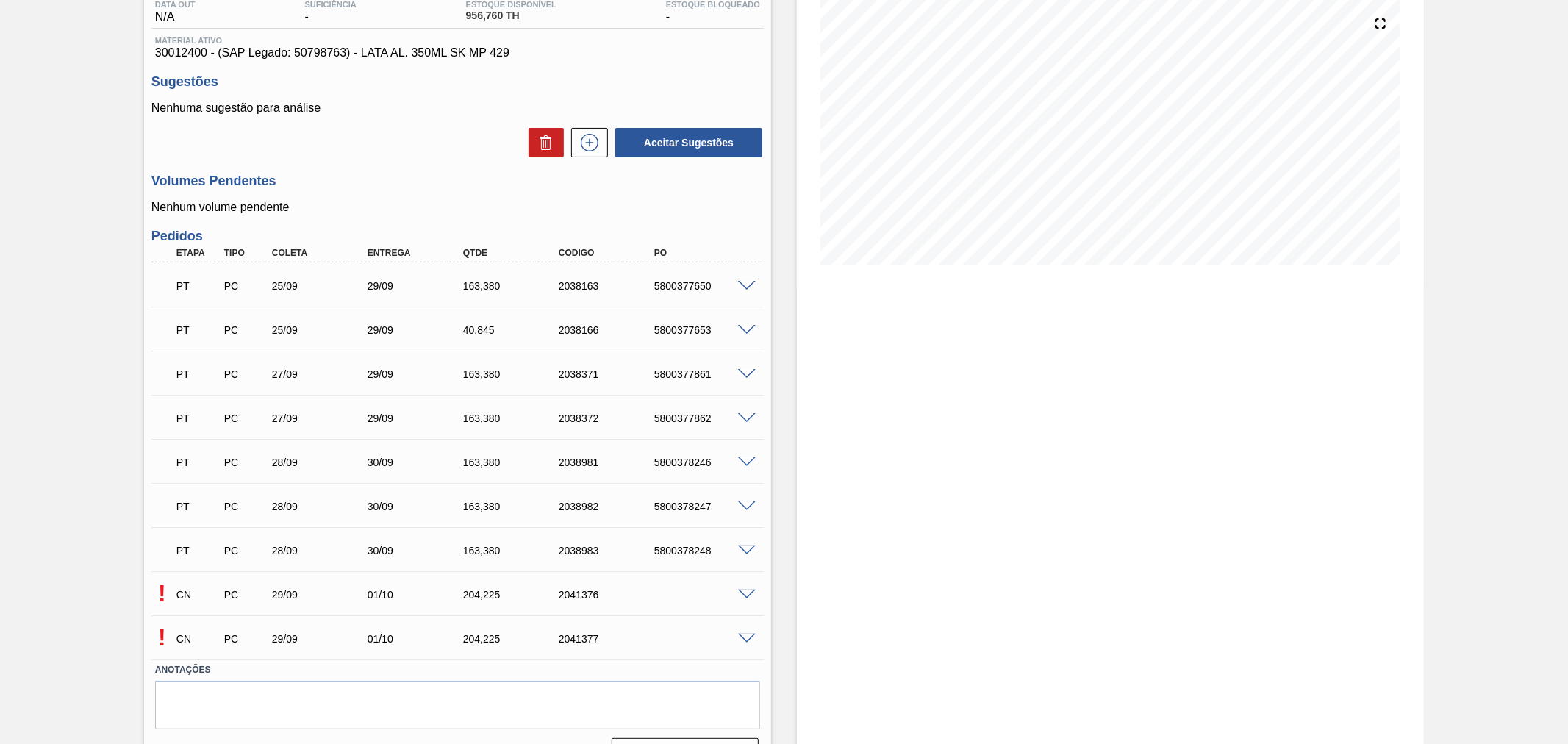
scroll to position [201, 0]
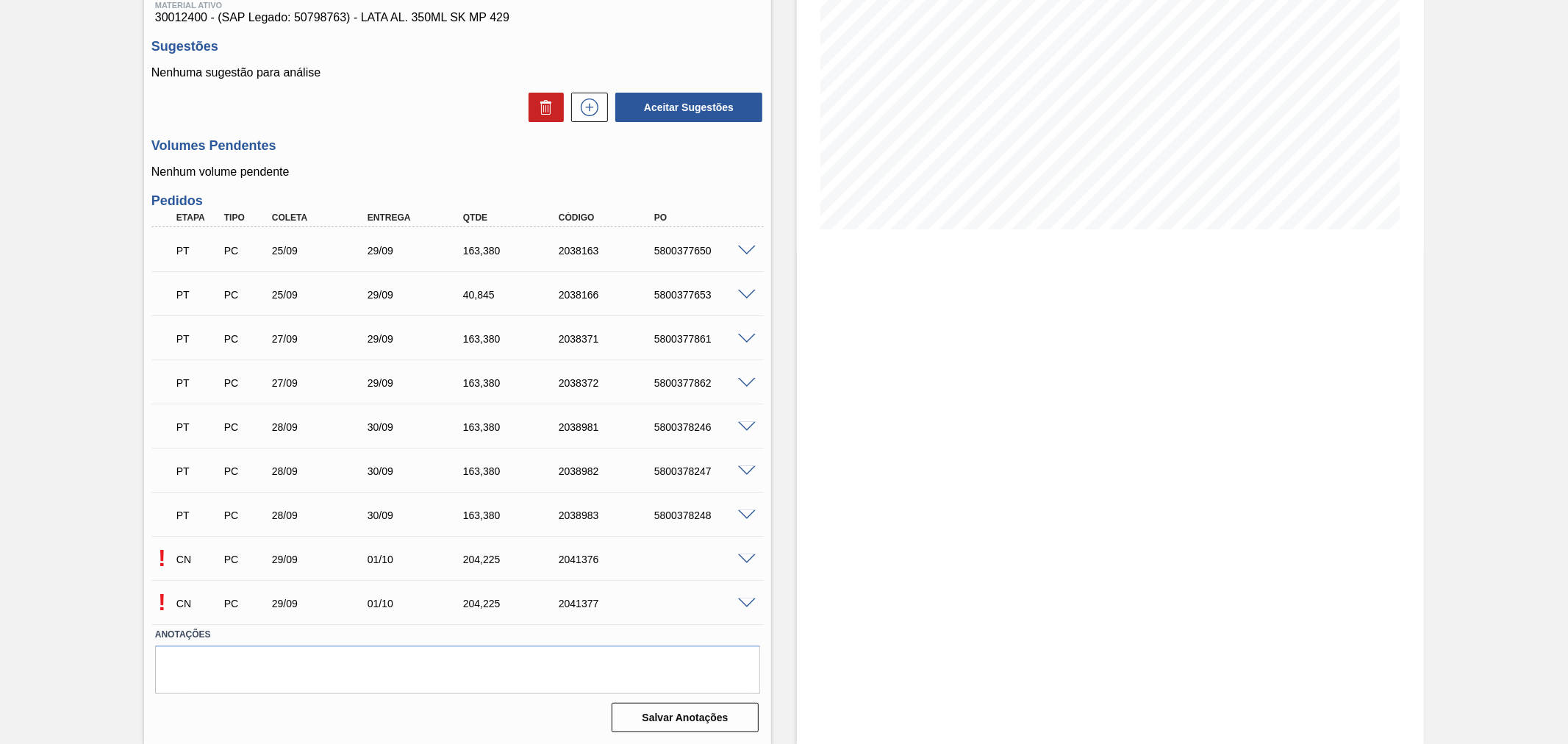
click at [747, 556] on span at bounding box center [746, 560] width 18 height 11
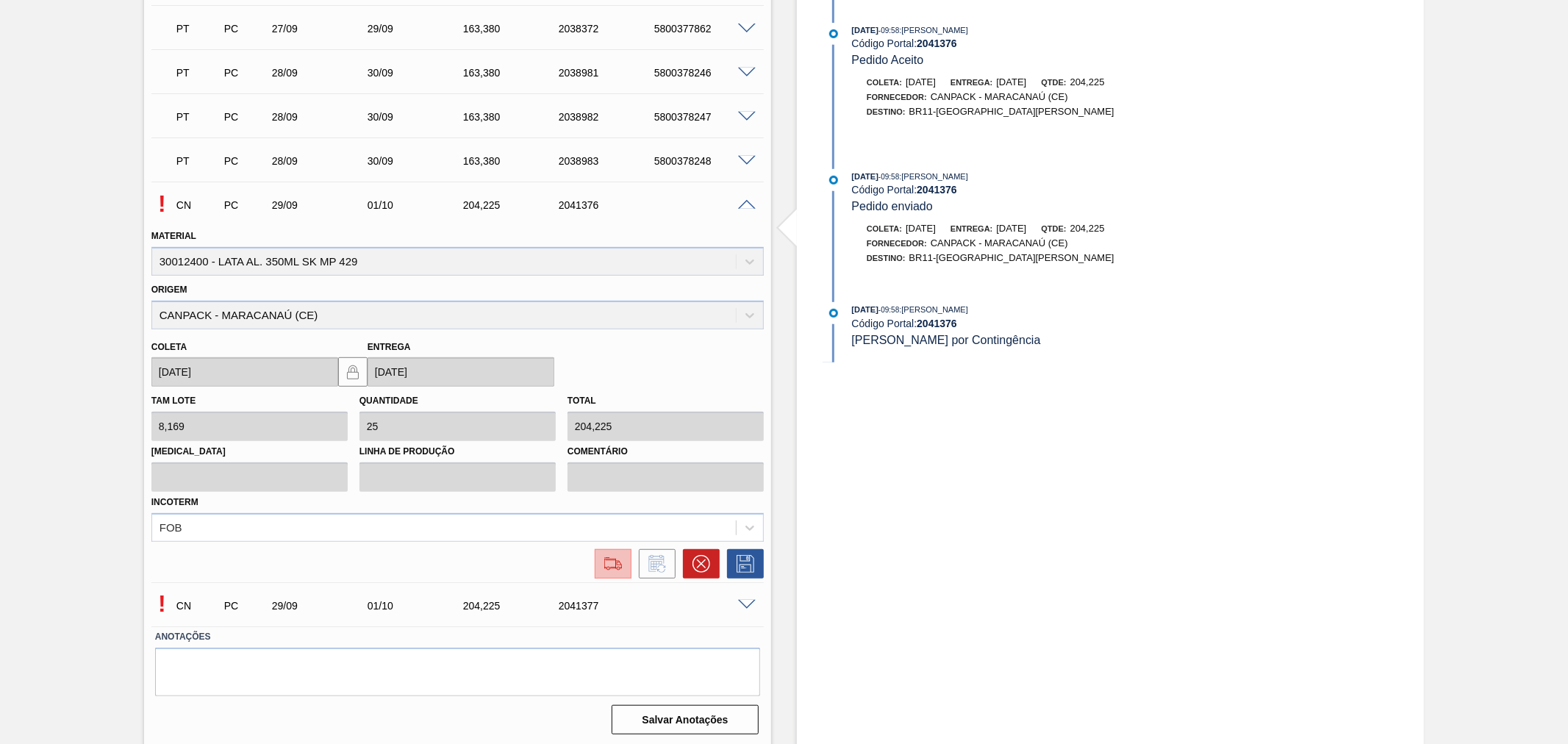
click at [626, 551] on button at bounding box center [612, 563] width 37 height 29
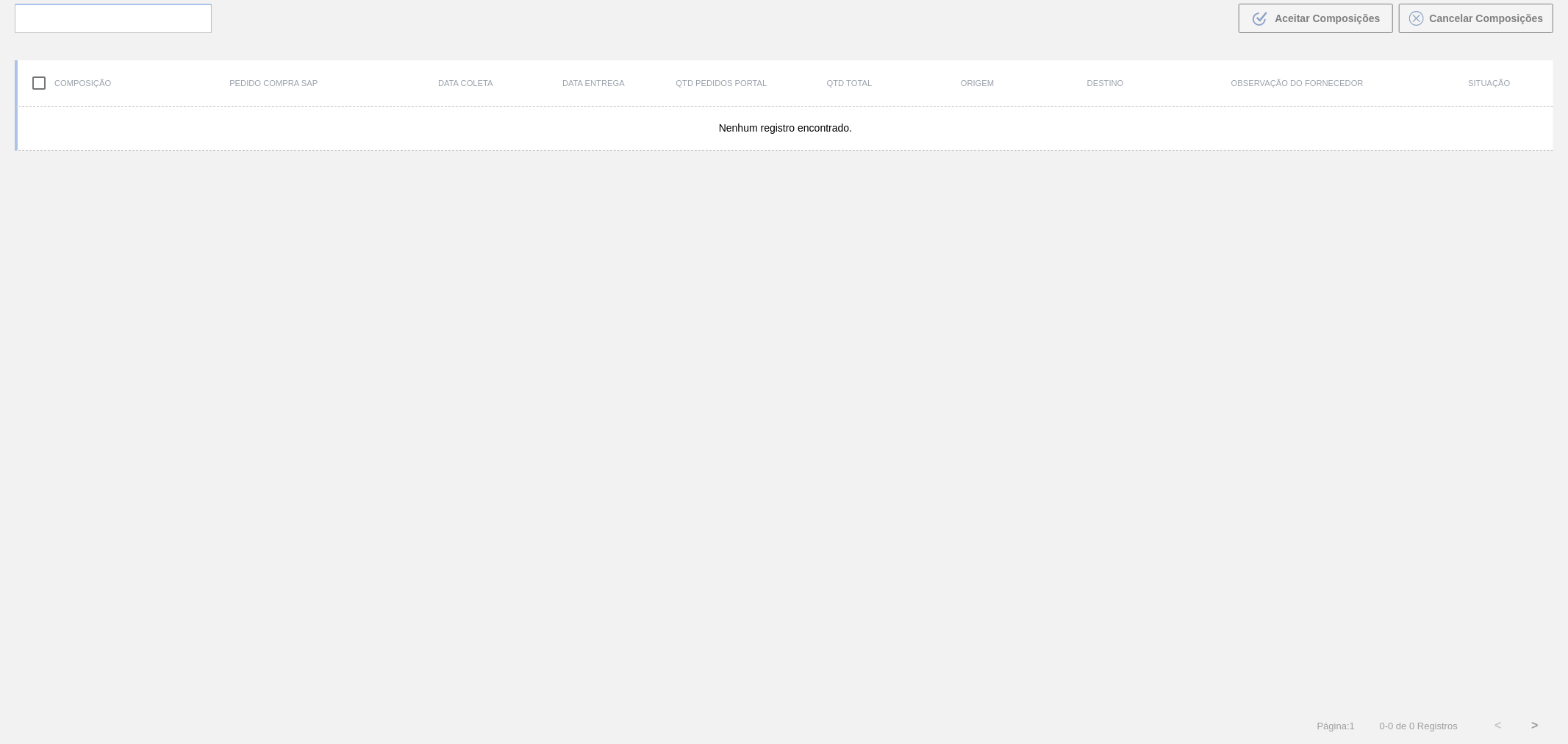
scroll to position [106, 0]
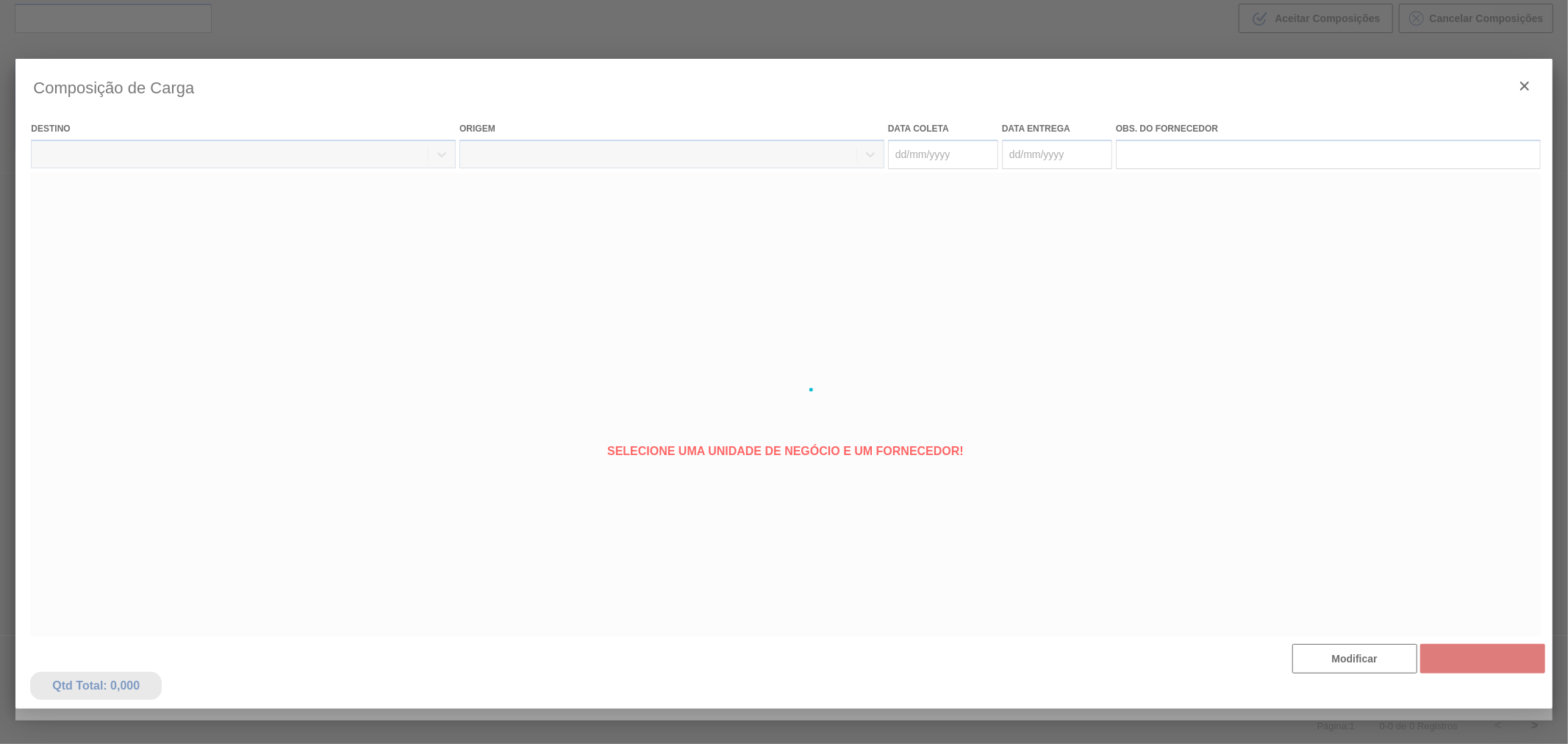
type coleta "[DATE]"
type entrega "[DATE]"
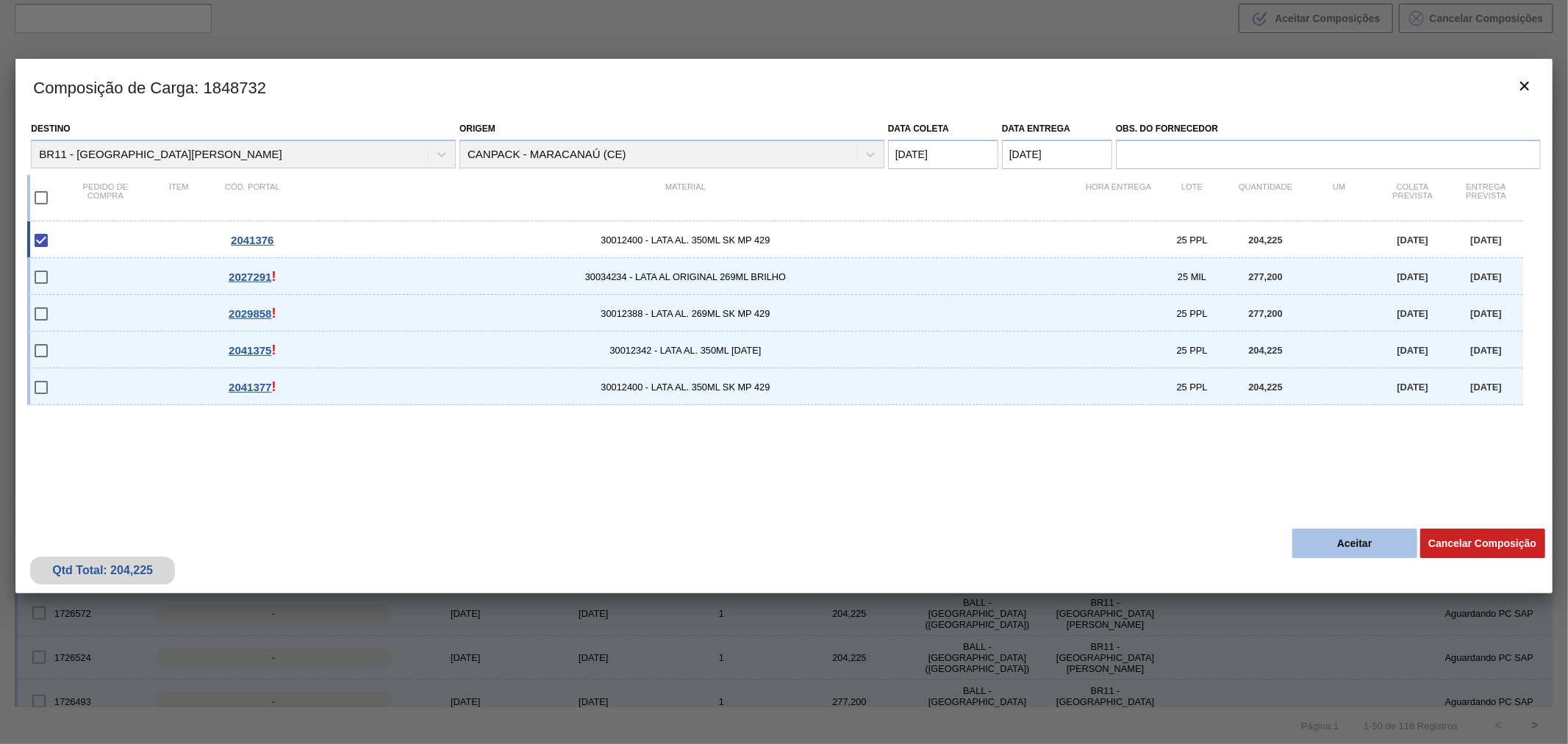
click at [1327, 546] on button "Aceitar" at bounding box center [1355, 542] width 125 height 29
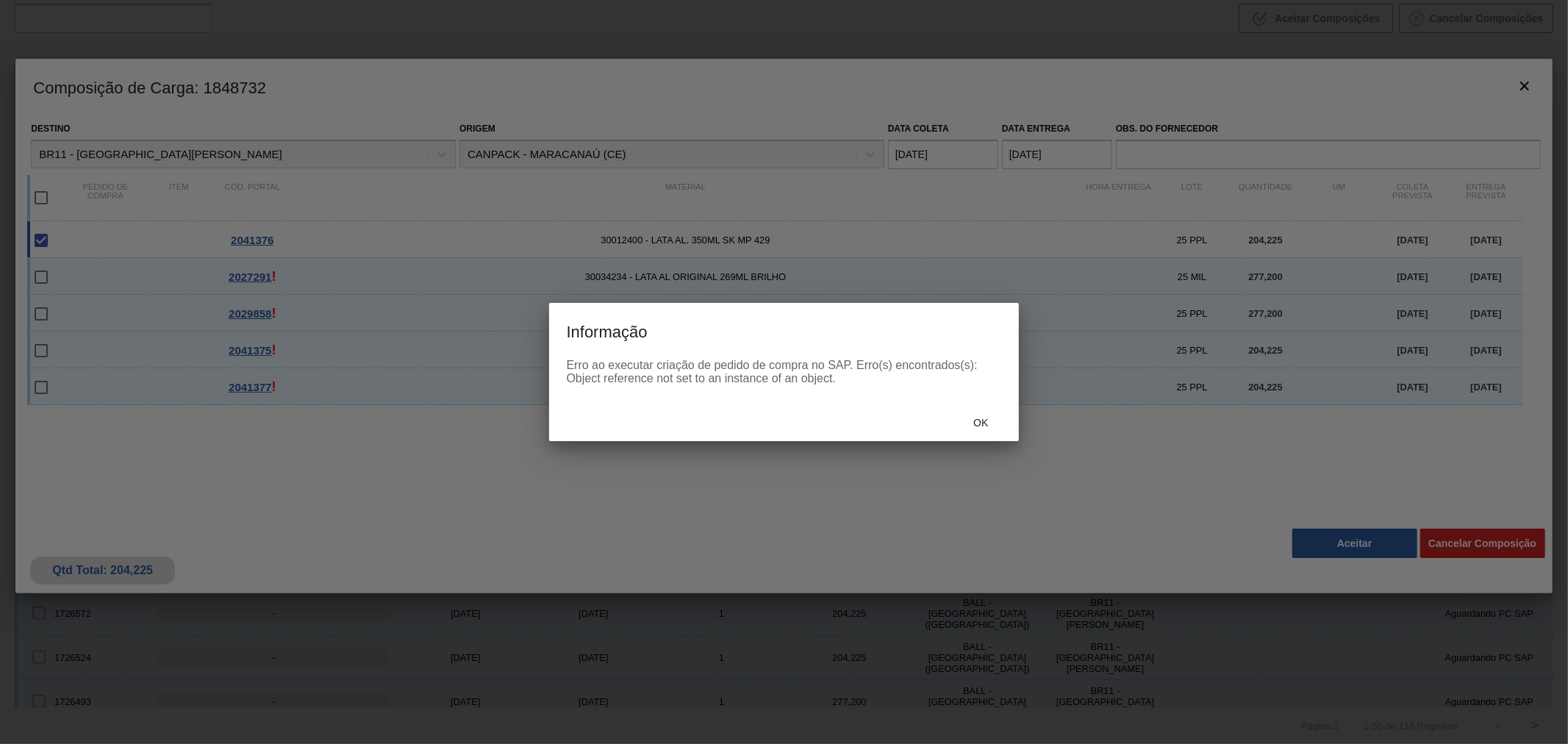
click at [981, 426] on span "Ok" at bounding box center [980, 422] width 39 height 11
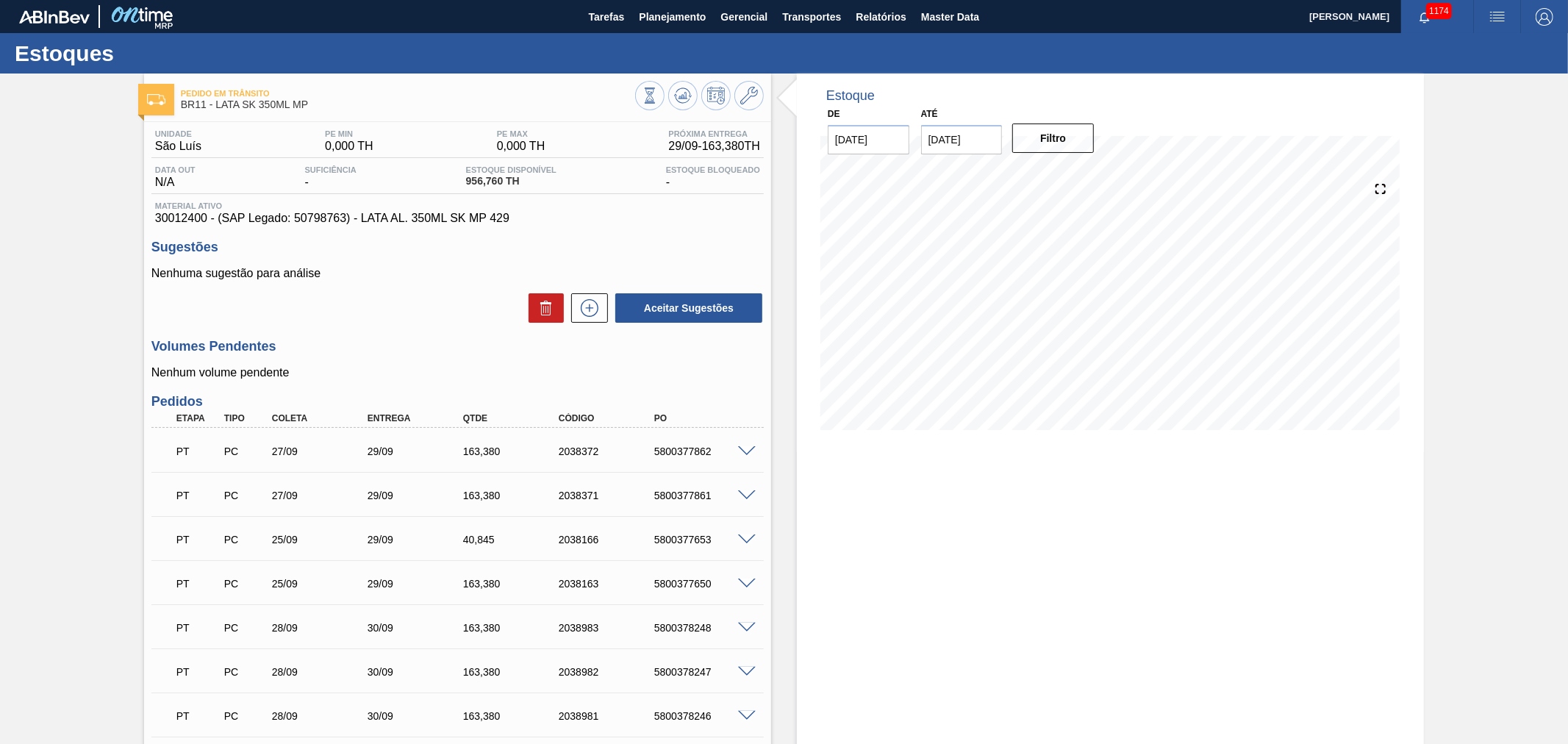
click at [878, 559] on div "Estoque De 29/09/2025 Até 13/10/2025 Filtro" at bounding box center [1110, 509] width 627 height 871
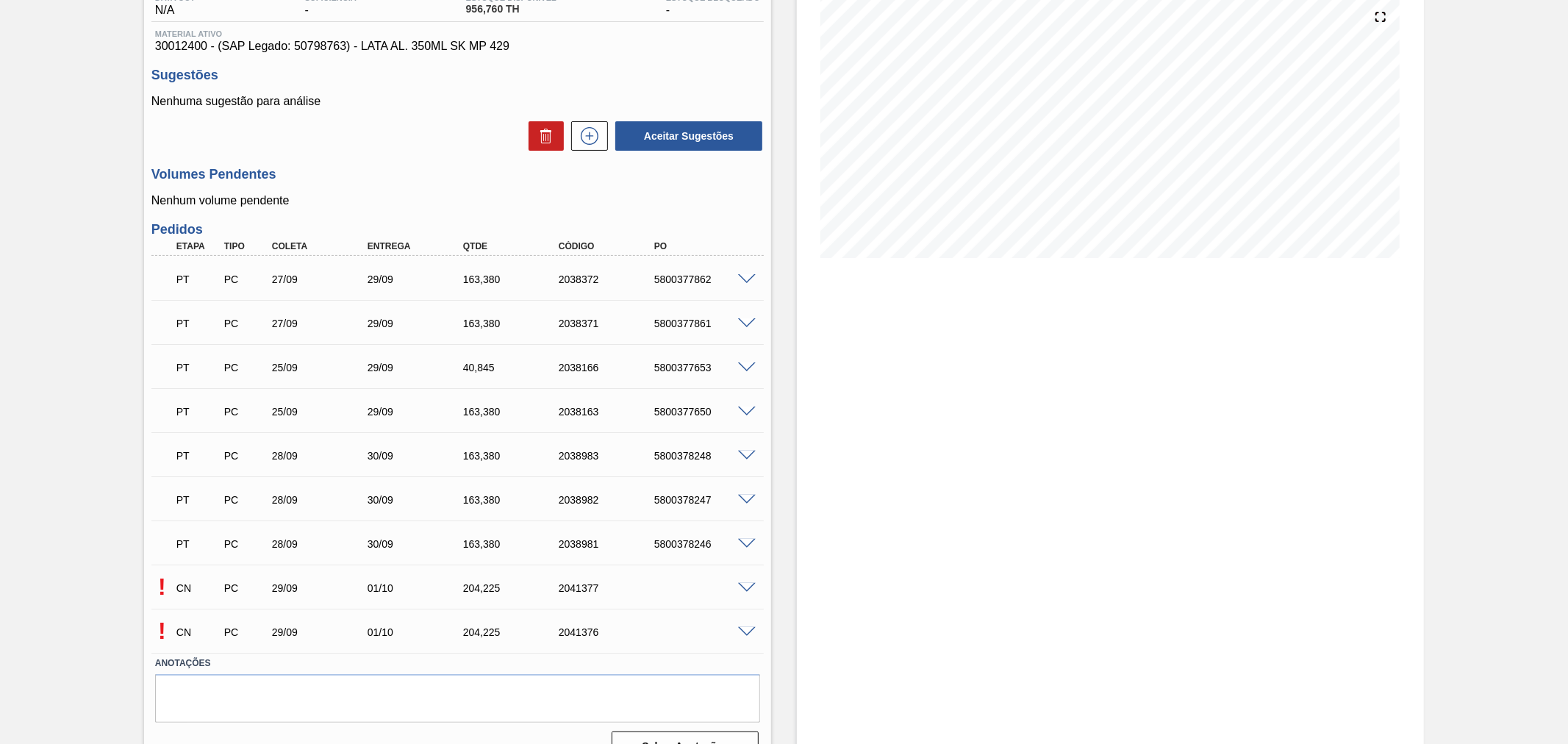
scroll to position [201, 0]
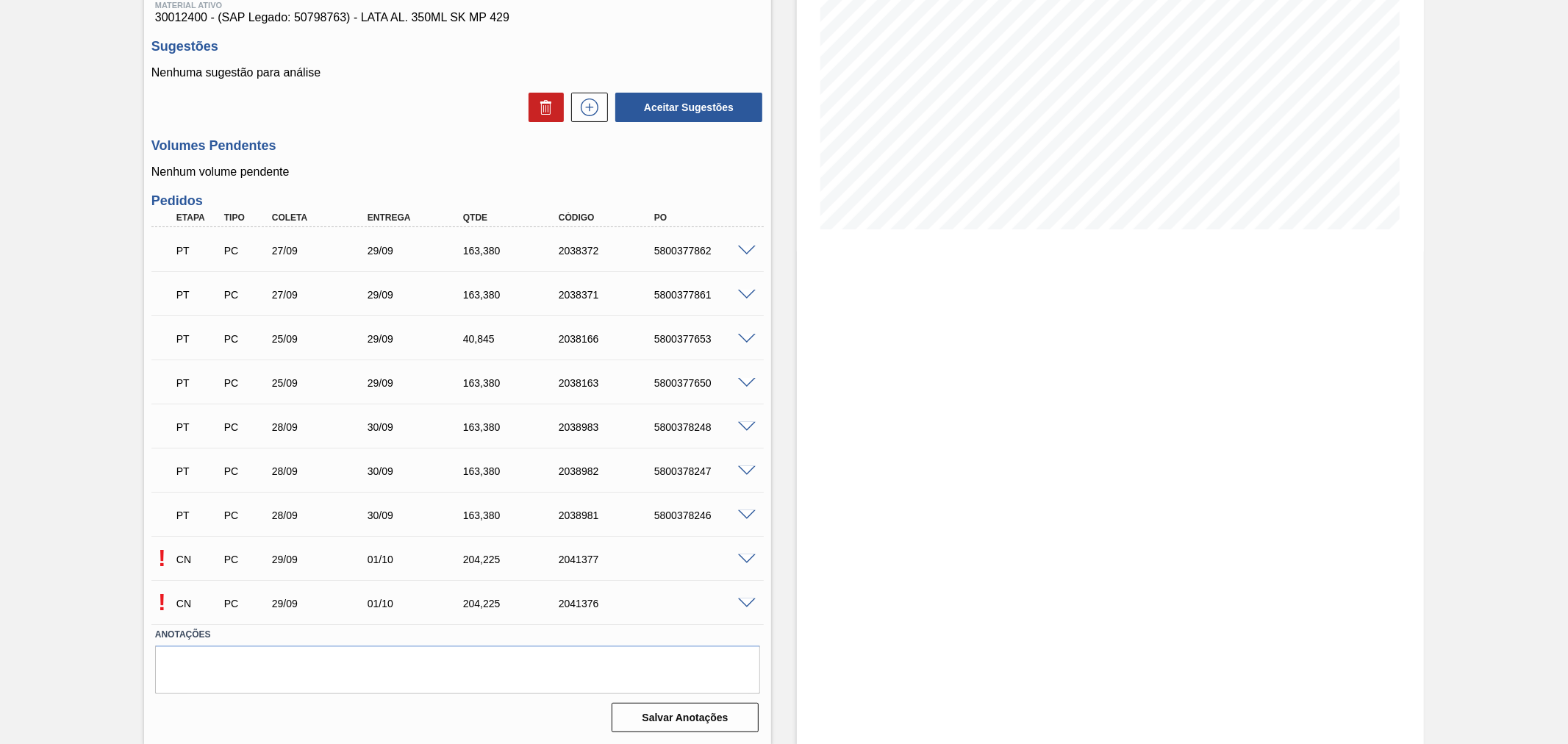
click at [747, 601] on span at bounding box center [746, 603] width 18 height 11
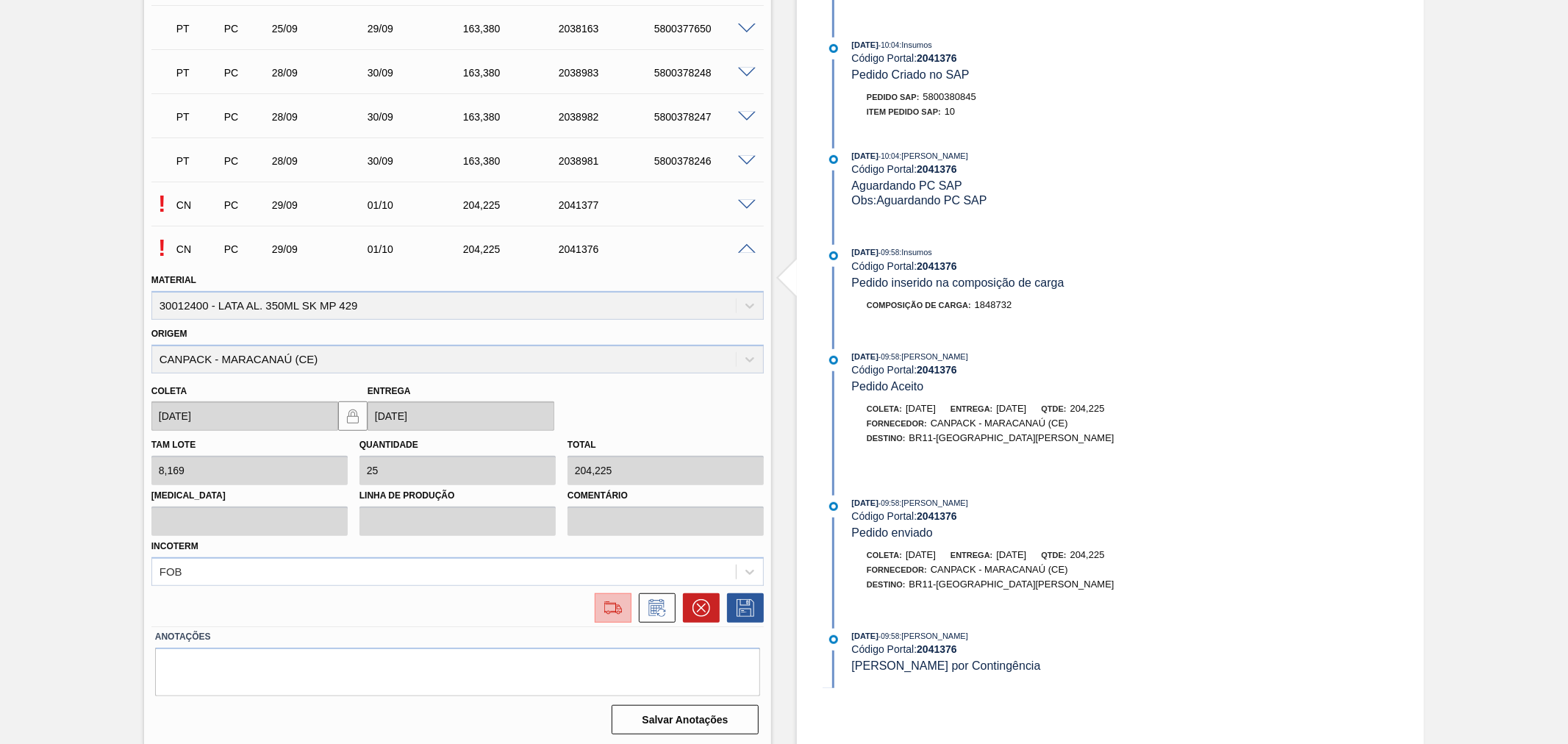
click at [608, 595] on button at bounding box center [612, 607] width 37 height 29
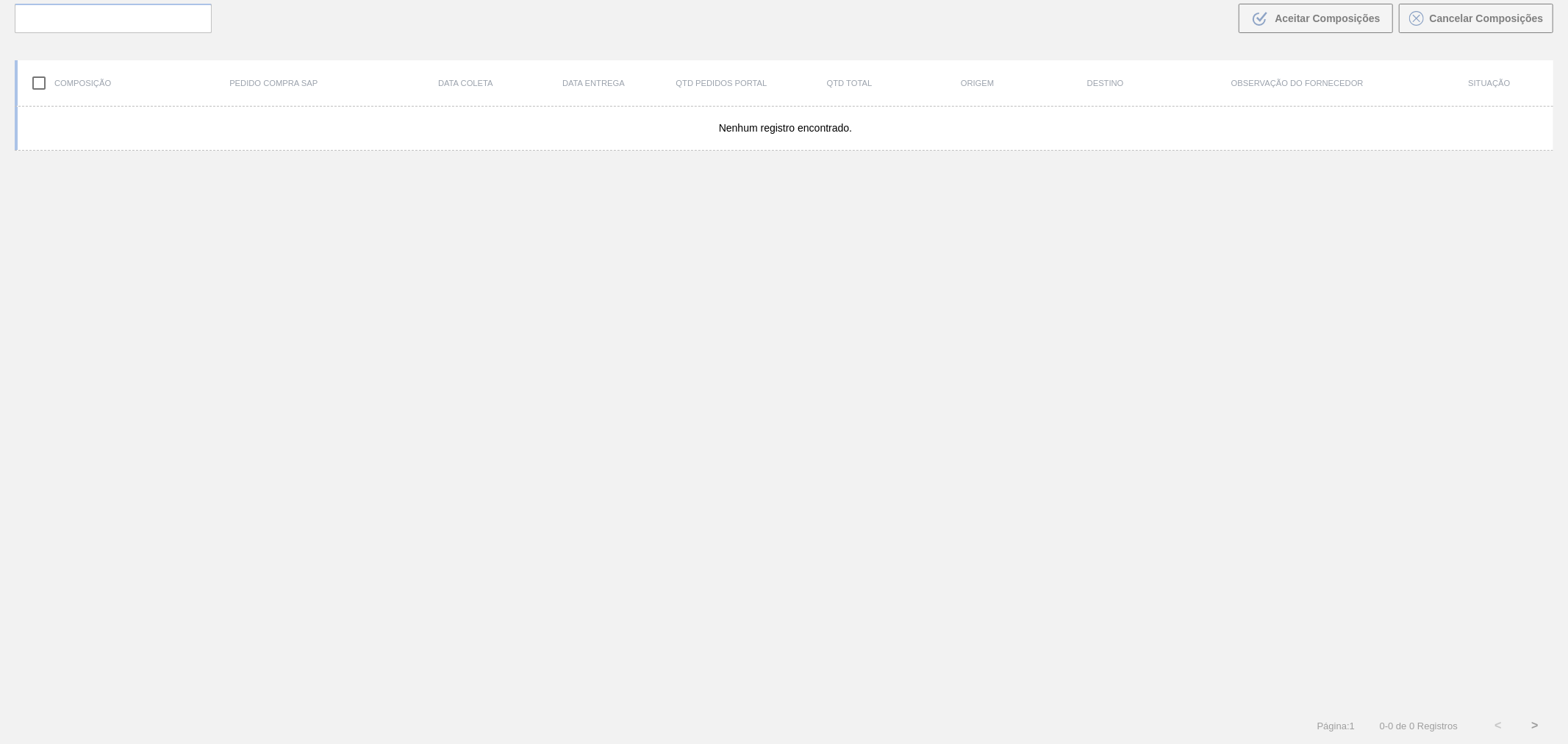
scroll to position [106, 0]
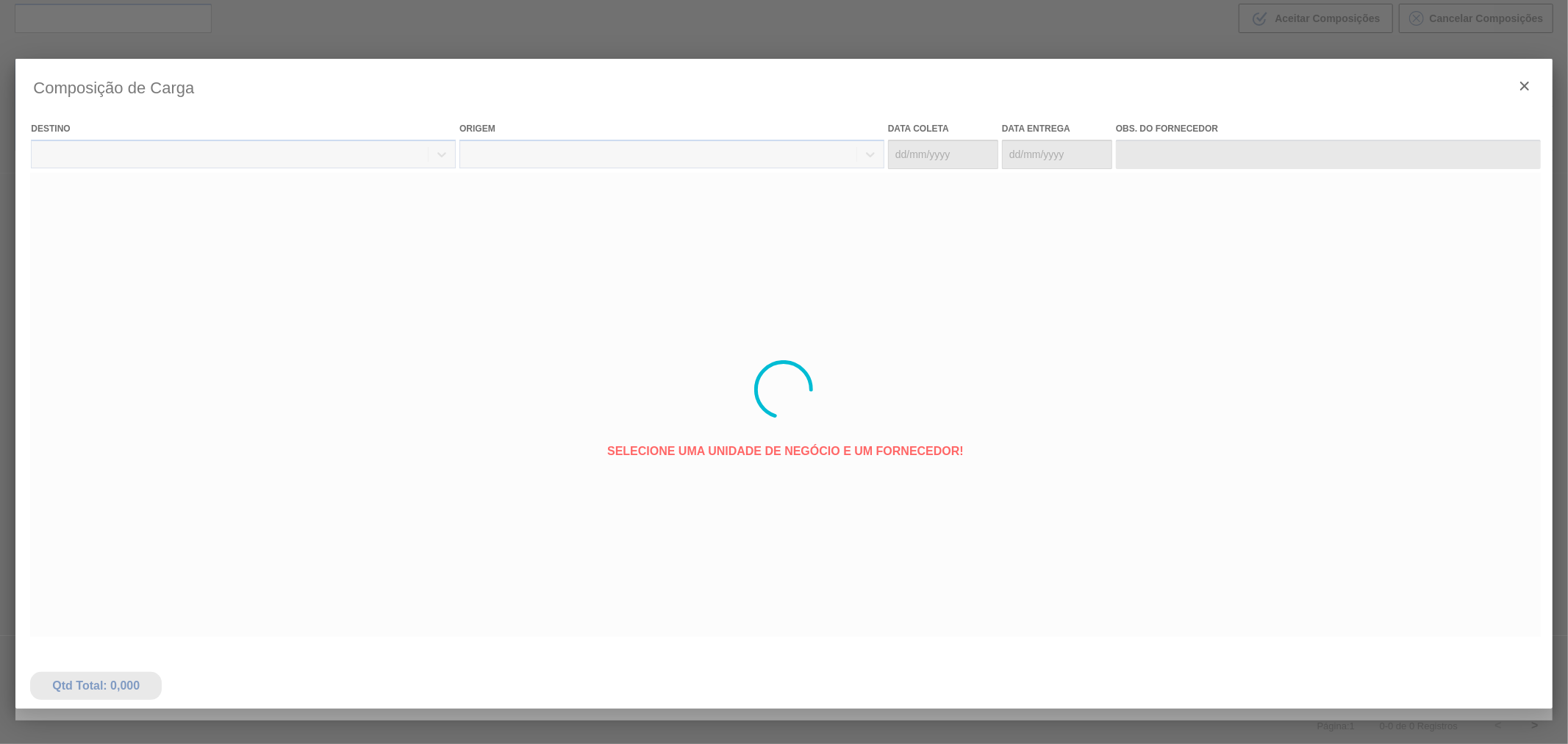
type coleta "[DATE]"
type entrega "[DATE]"
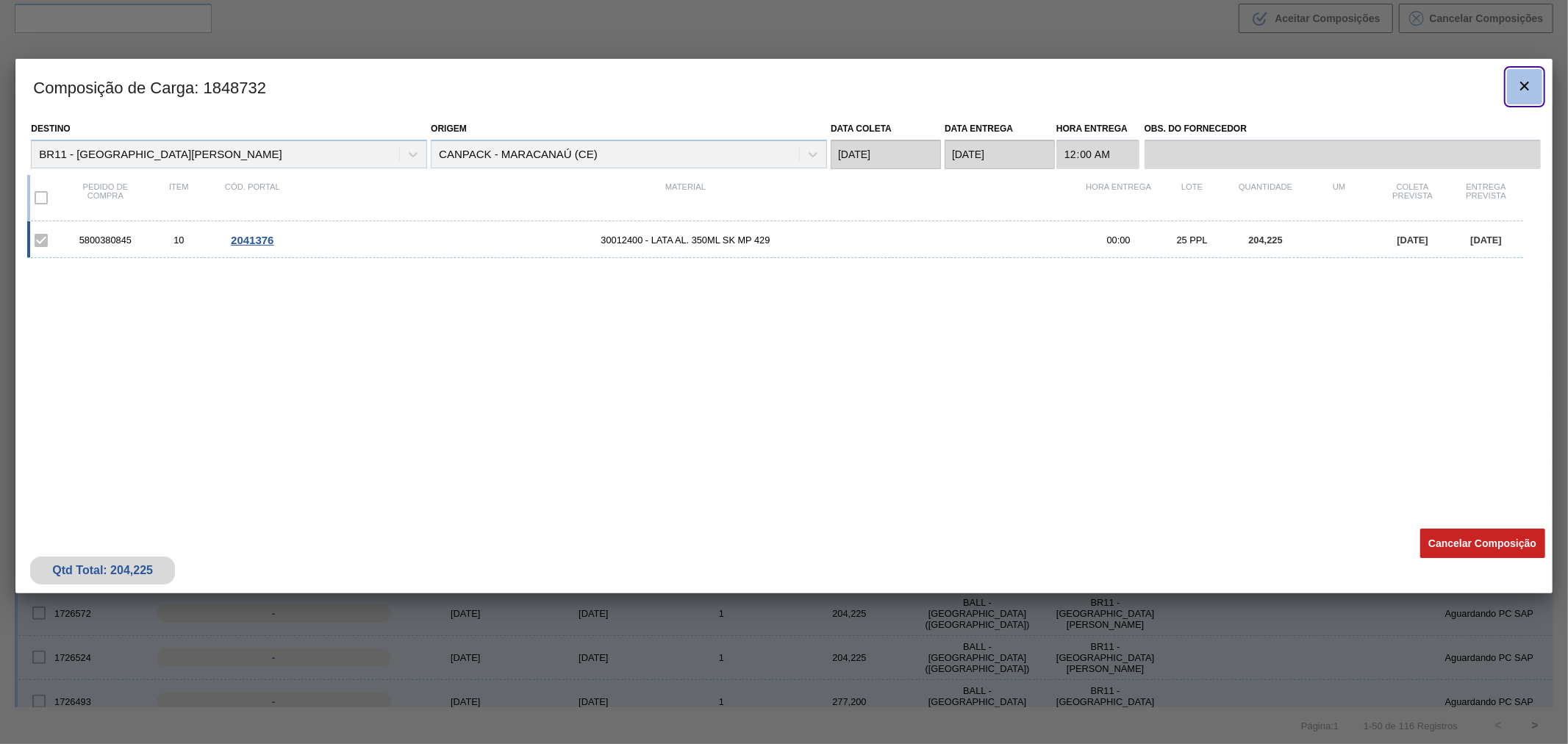
click at [1513, 76] on button "botão de ícone" at bounding box center [1525, 86] width 35 height 35
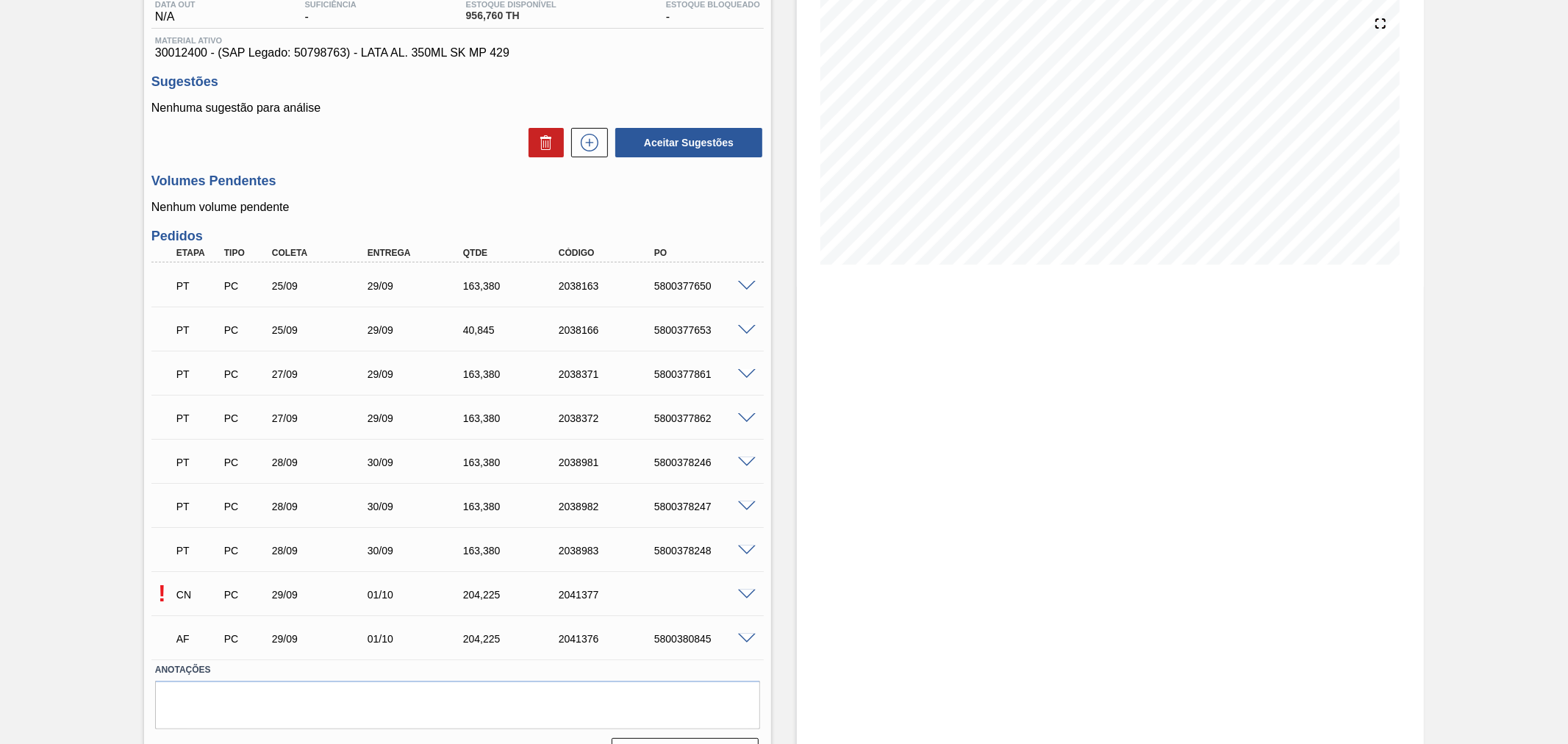
scroll to position [201, 0]
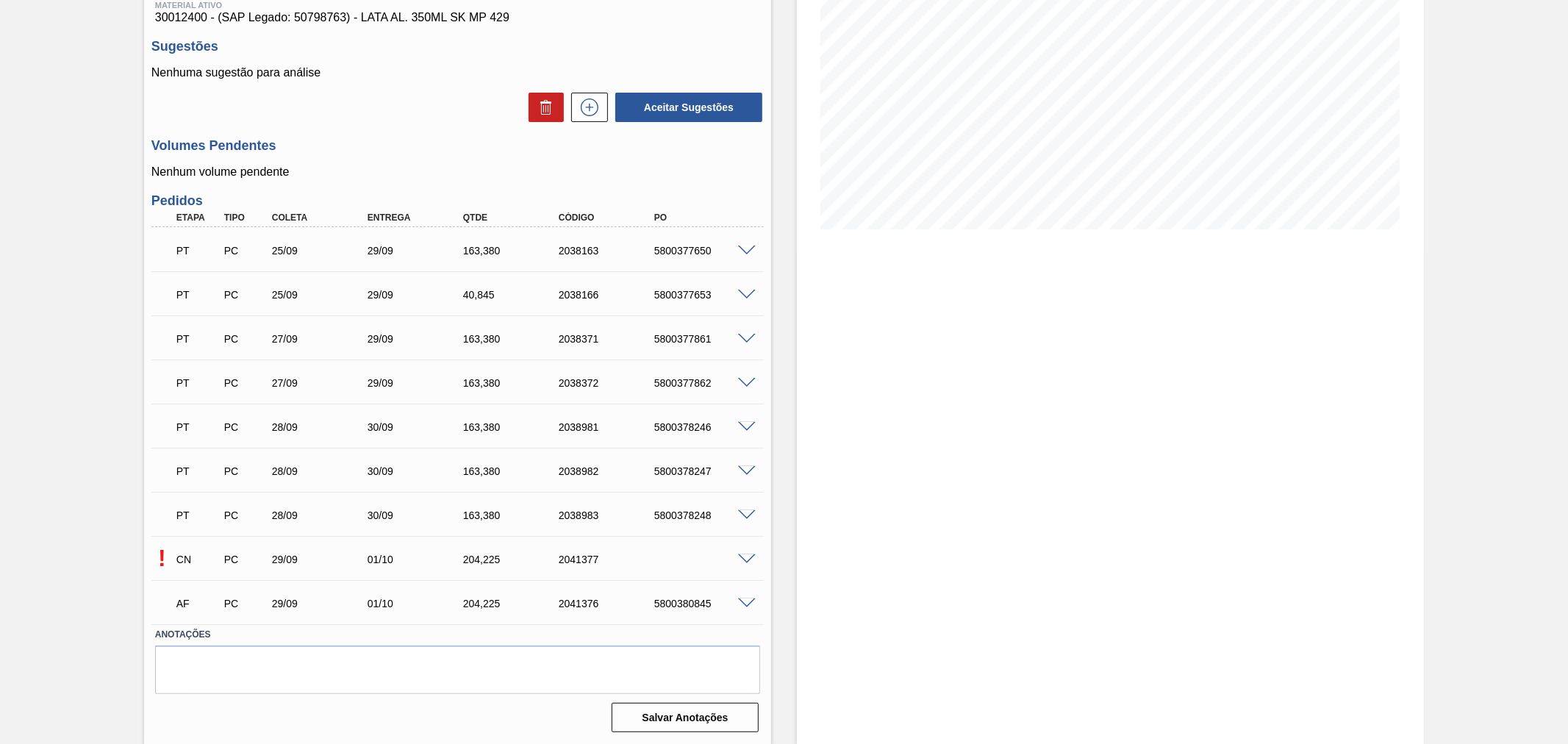
click at [745, 560] on span at bounding box center [746, 560] width 18 height 11
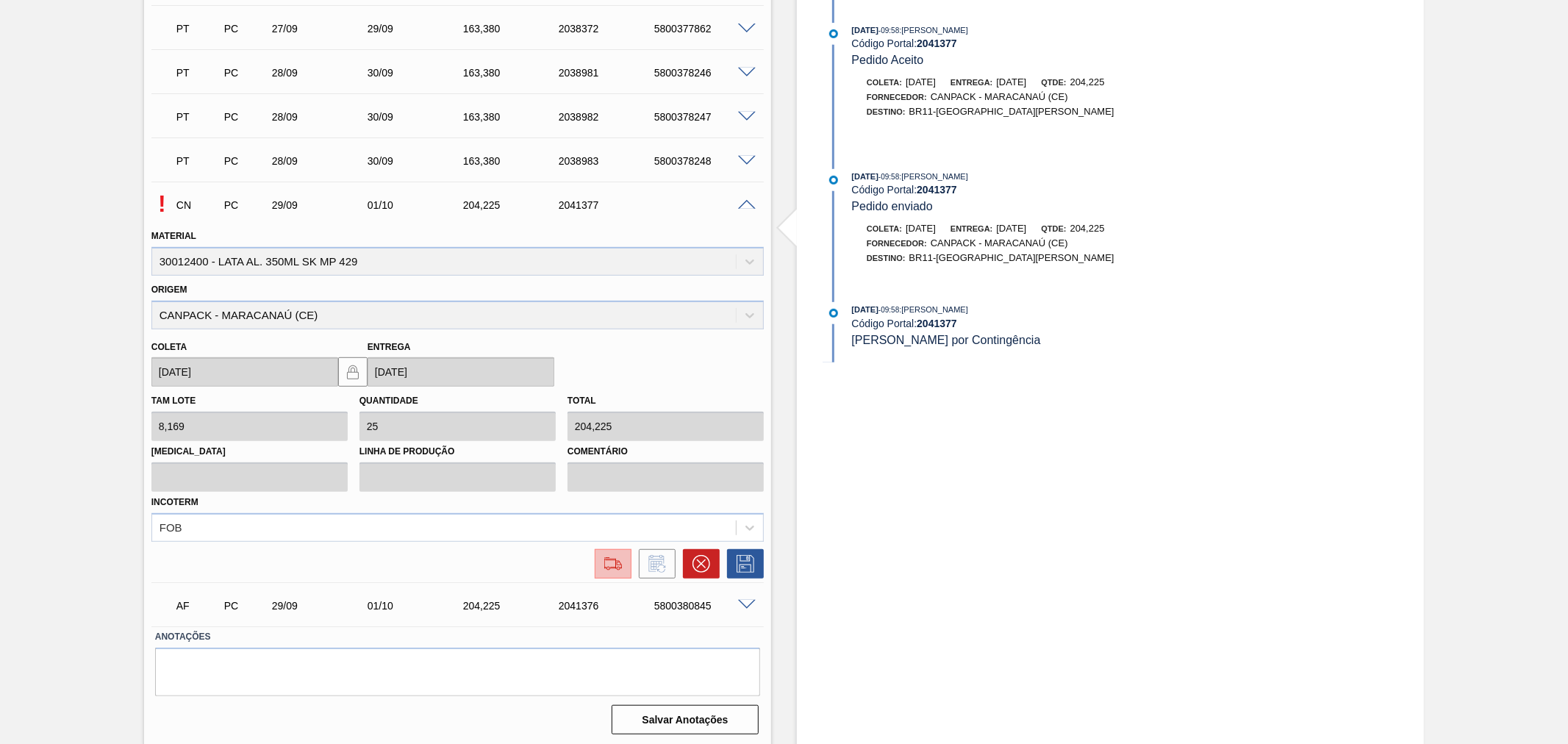
click at [616, 562] on img at bounding box center [612, 563] width 24 height 18
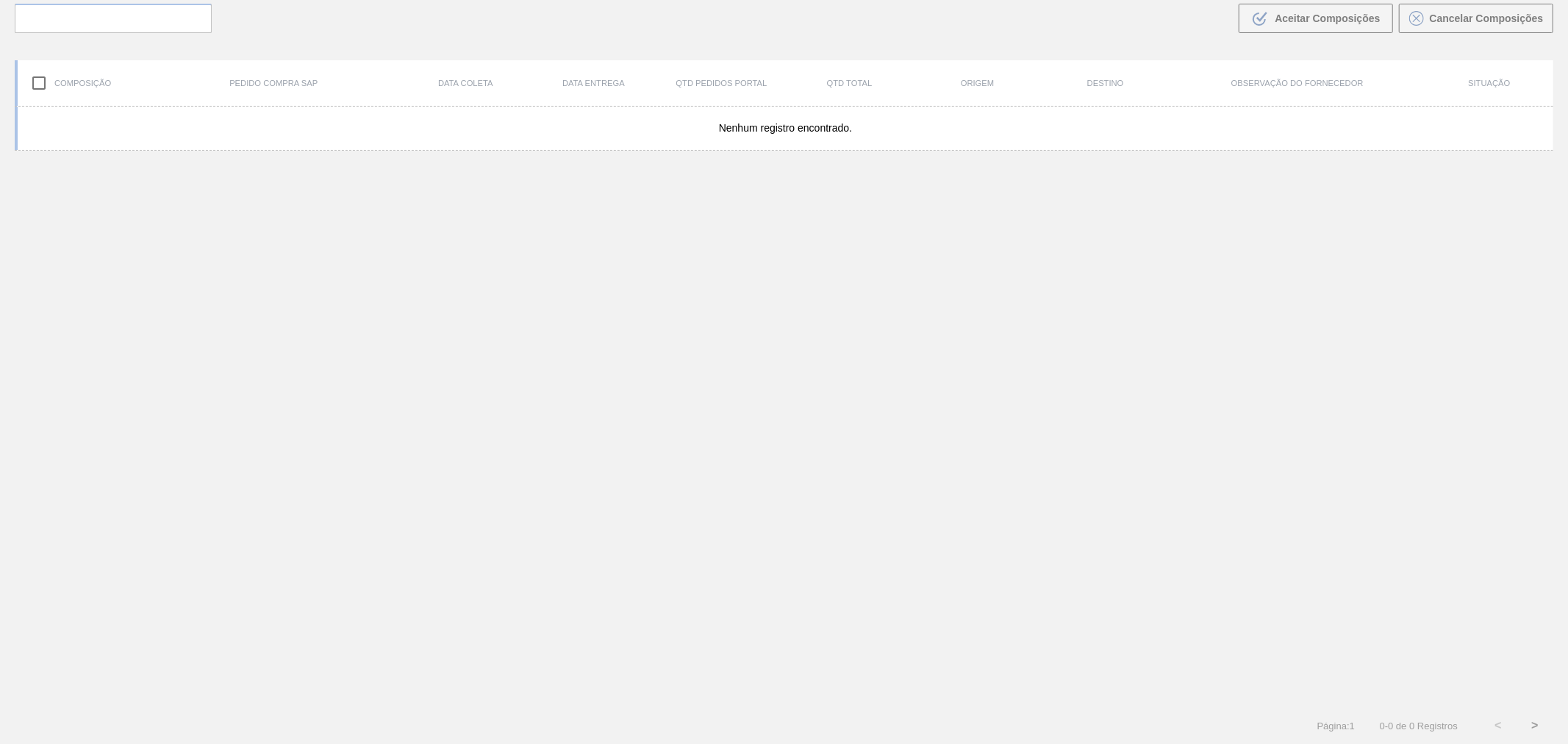
scroll to position [106, 0]
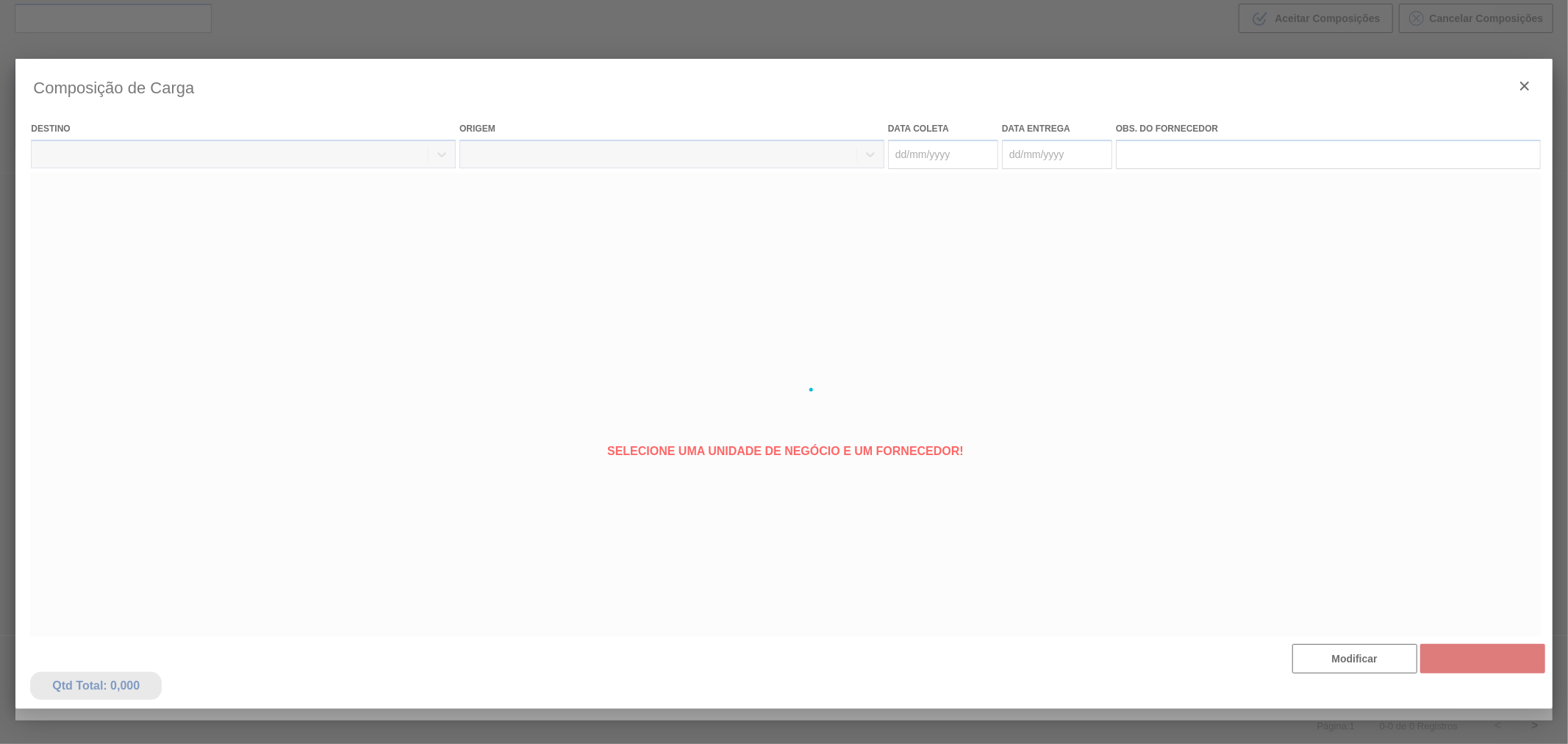
type coleta "[DATE]"
type entrega "[DATE]"
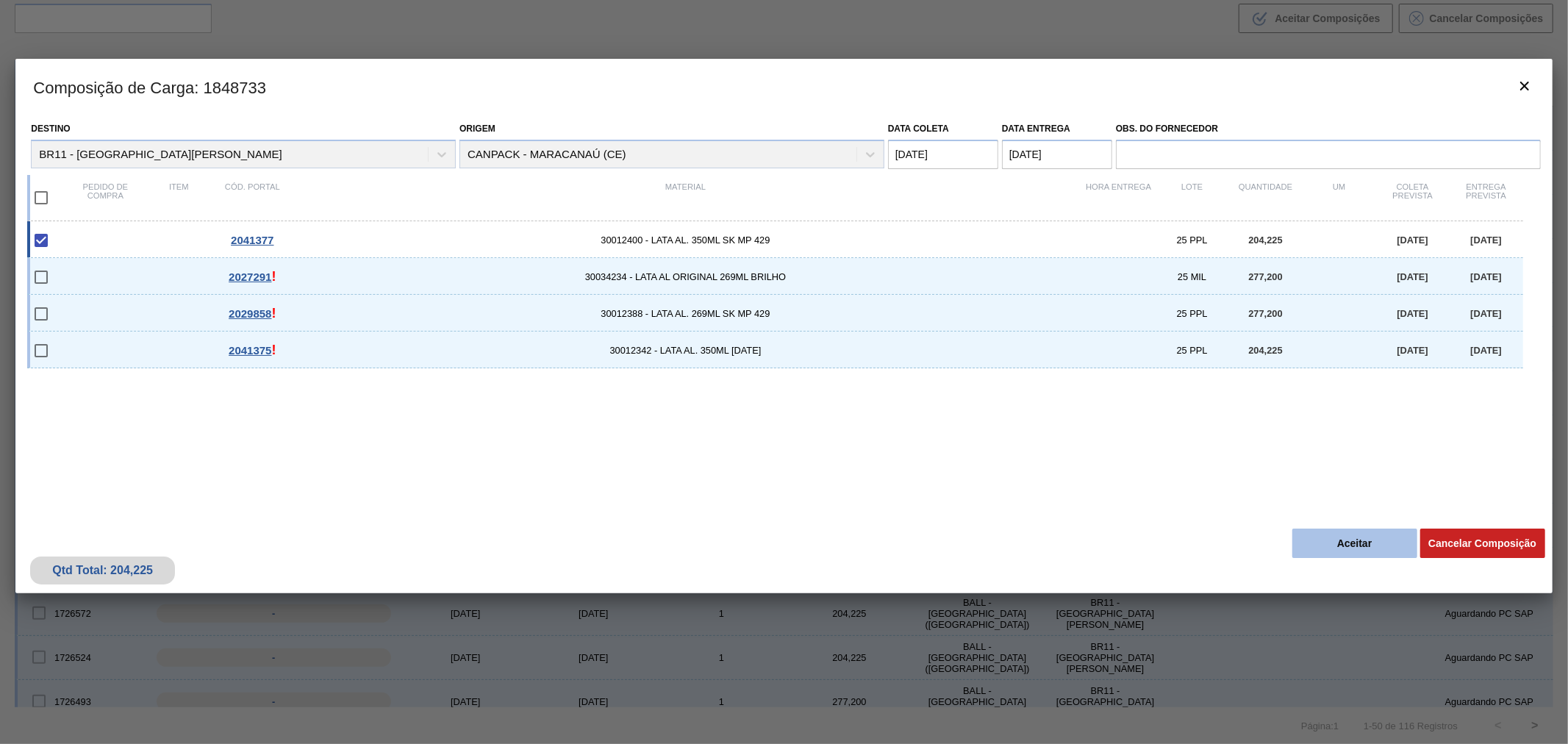
click at [1334, 541] on button "Aceitar" at bounding box center [1355, 542] width 125 height 29
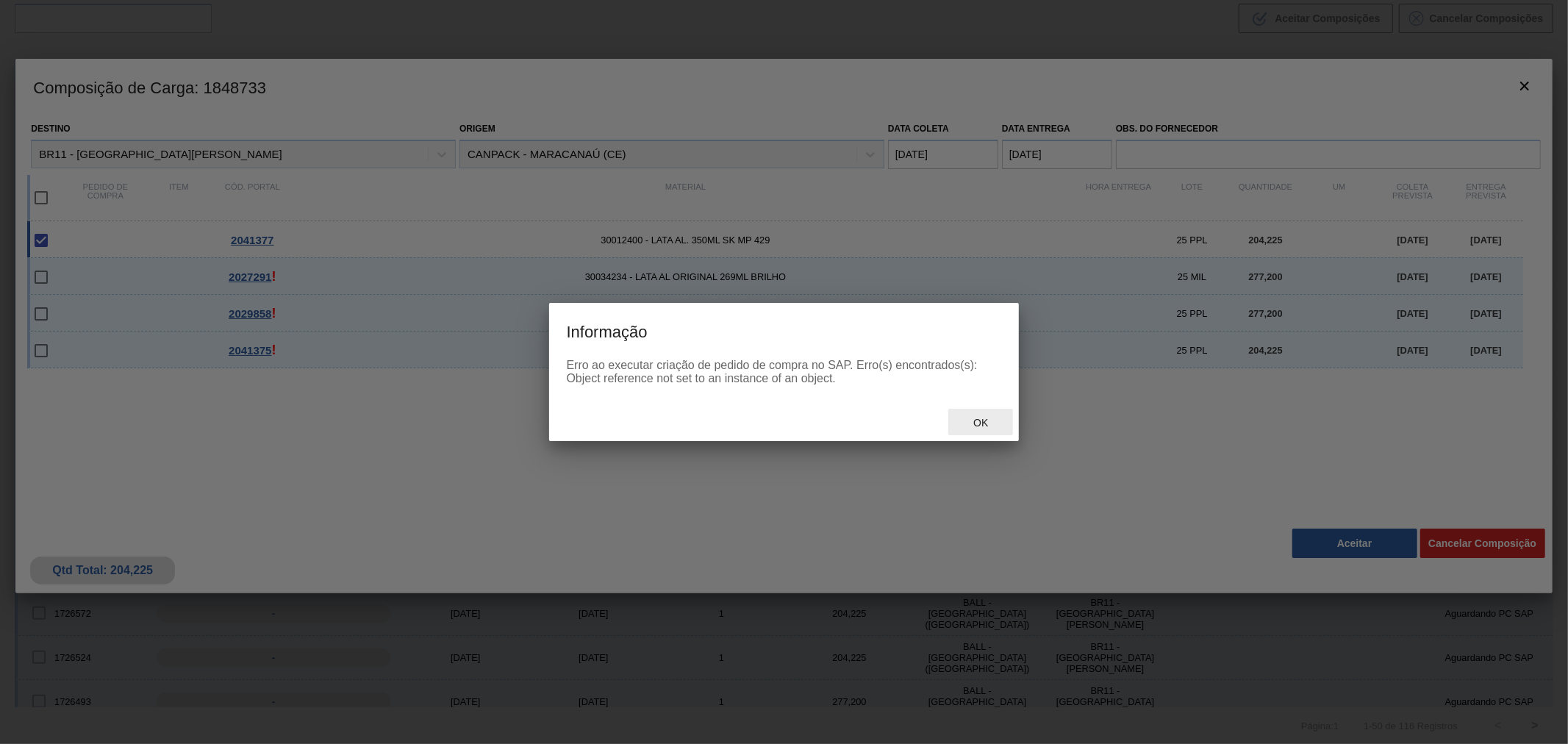
click at [991, 424] on span "Ok" at bounding box center [980, 422] width 39 height 11
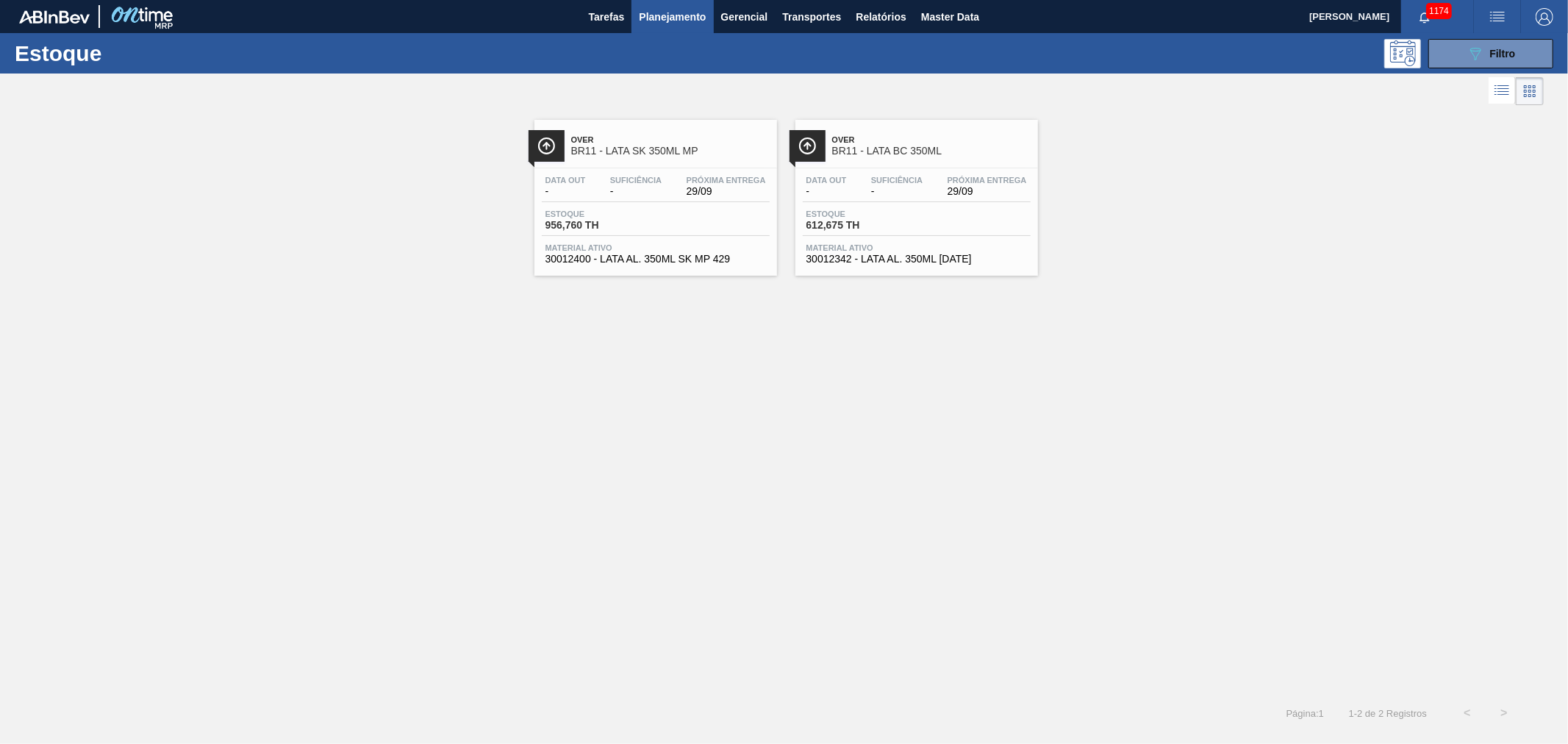
click at [877, 141] on span "Over" at bounding box center [931, 139] width 198 height 8
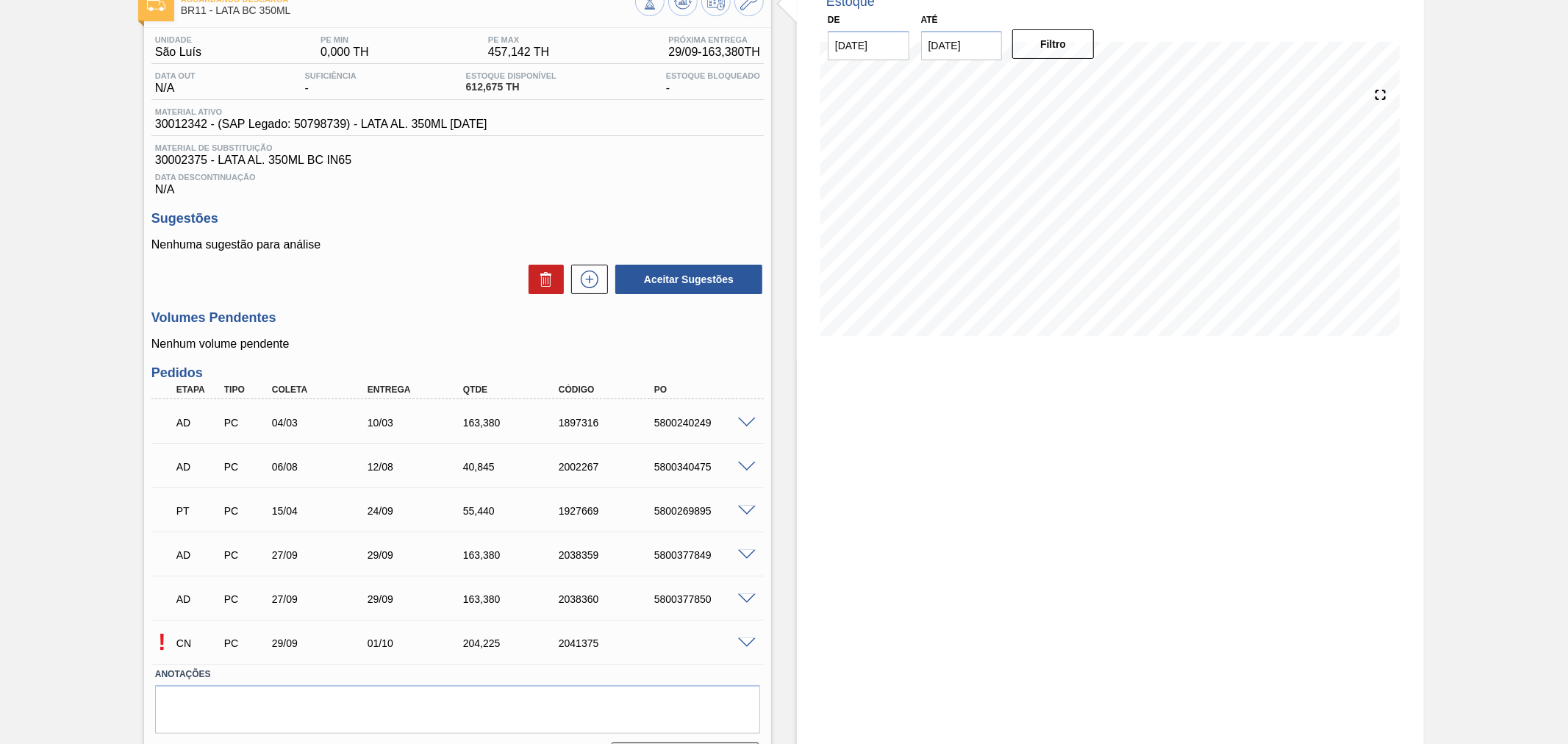
scroll to position [134, 0]
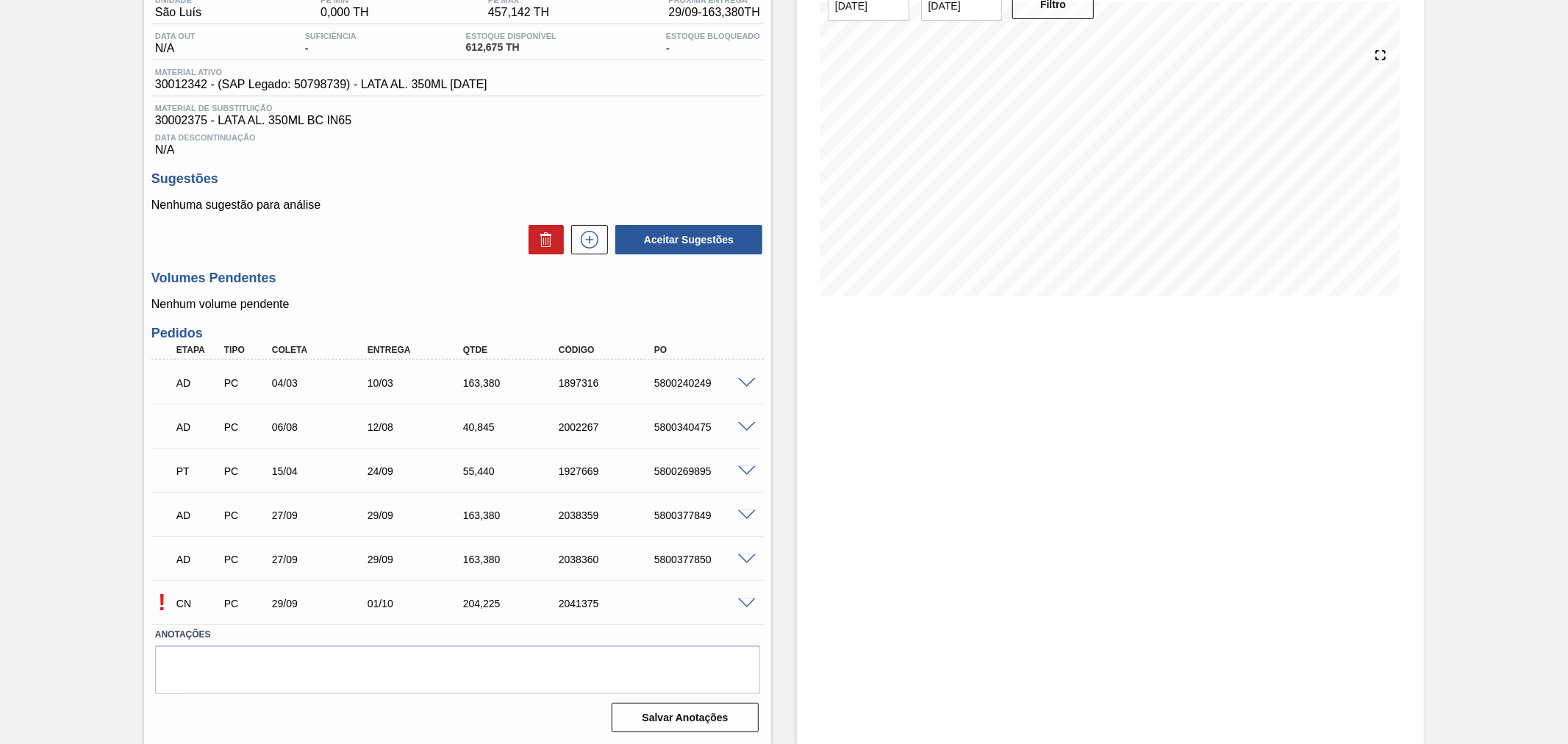
click at [742, 604] on span at bounding box center [746, 603] width 18 height 11
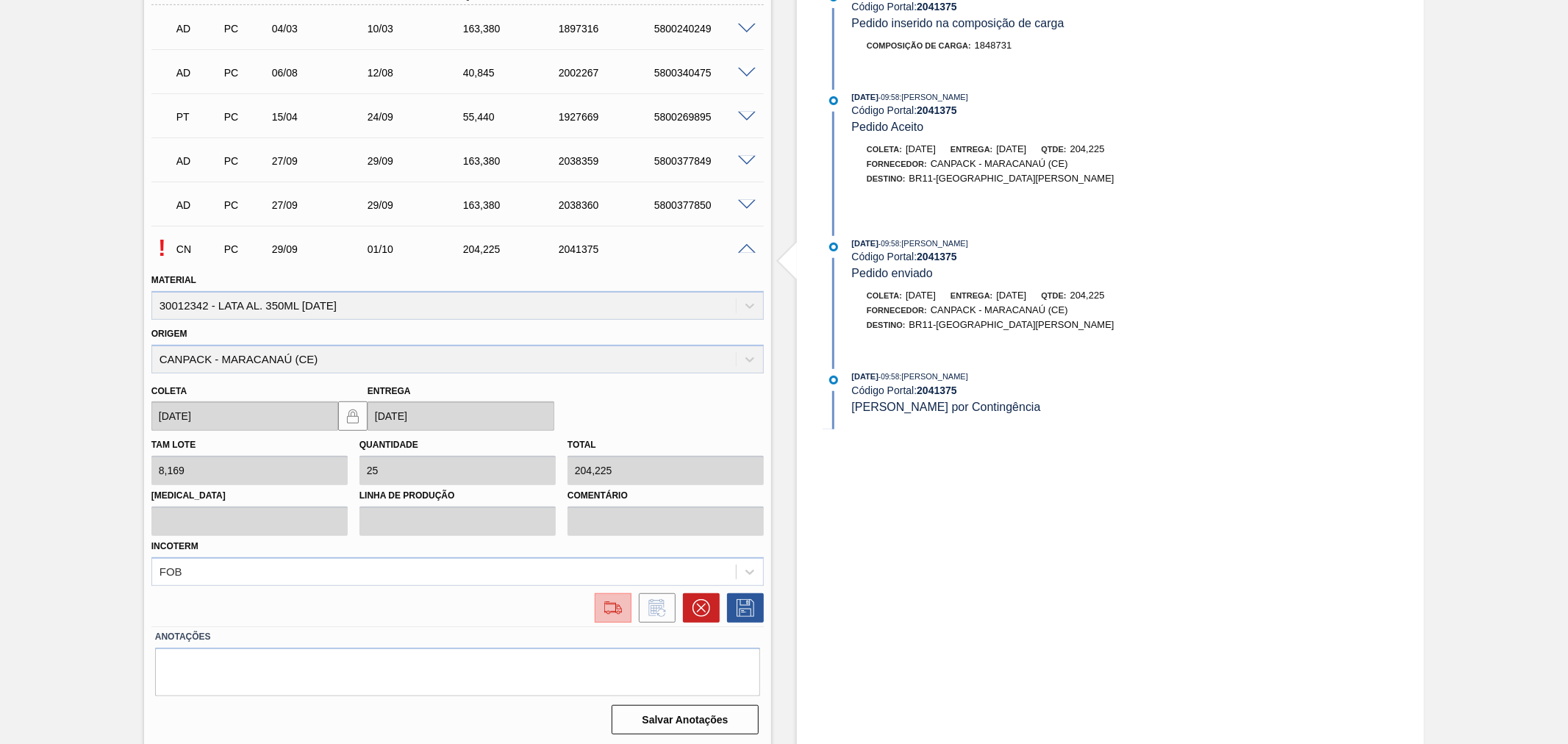
click at [622, 605] on img at bounding box center [612, 607] width 24 height 18
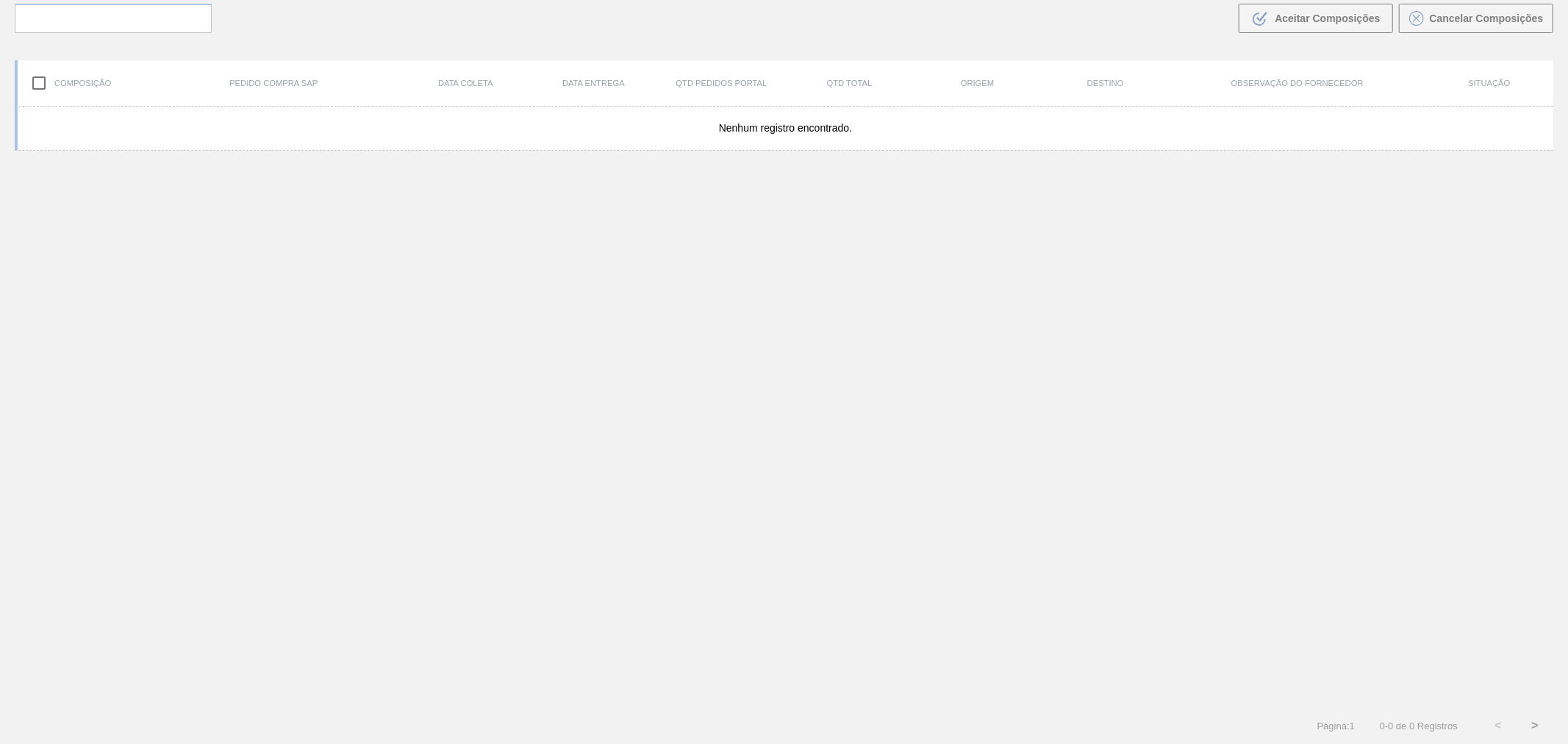
scroll to position [106, 0]
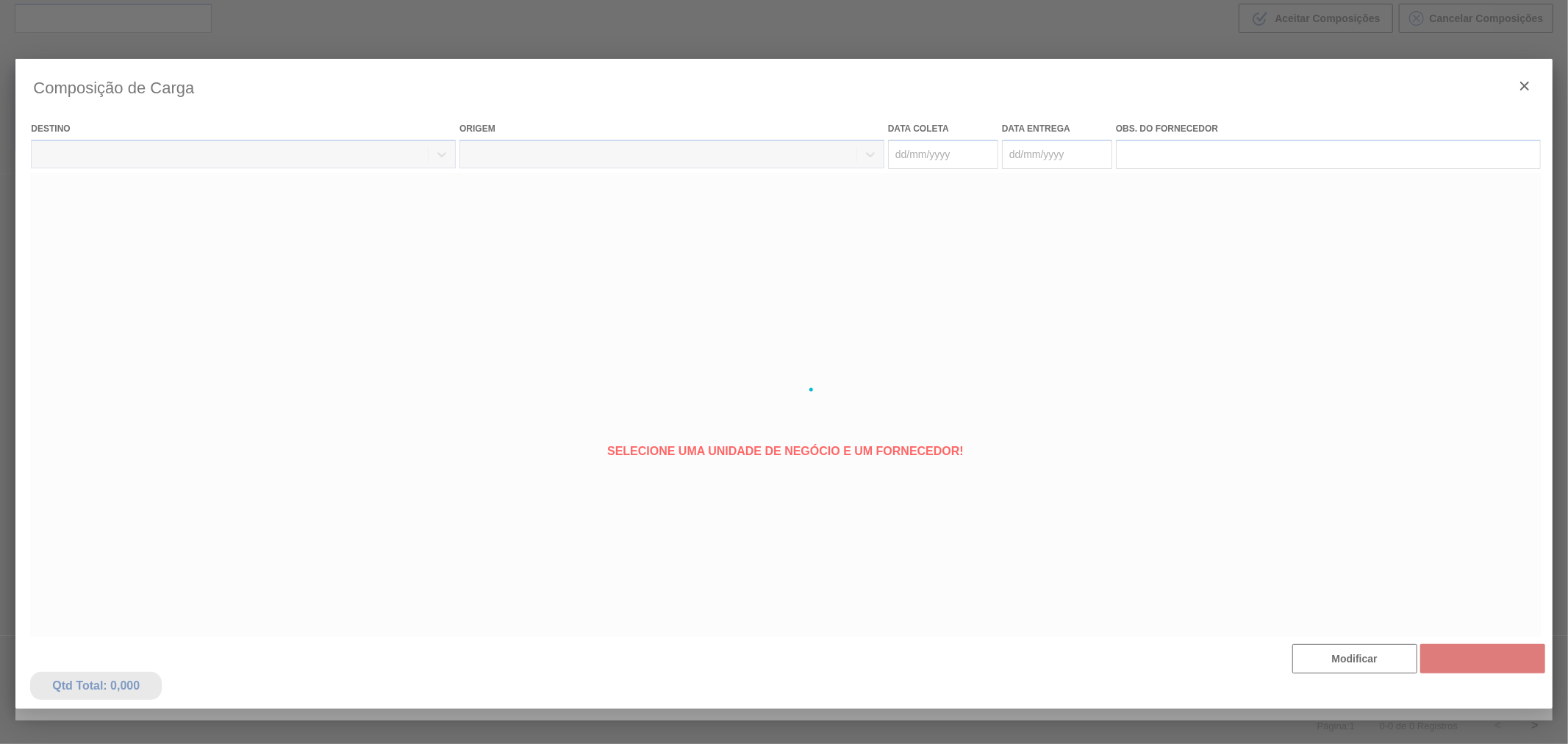
type coleta "[DATE]"
type entrega "[DATE]"
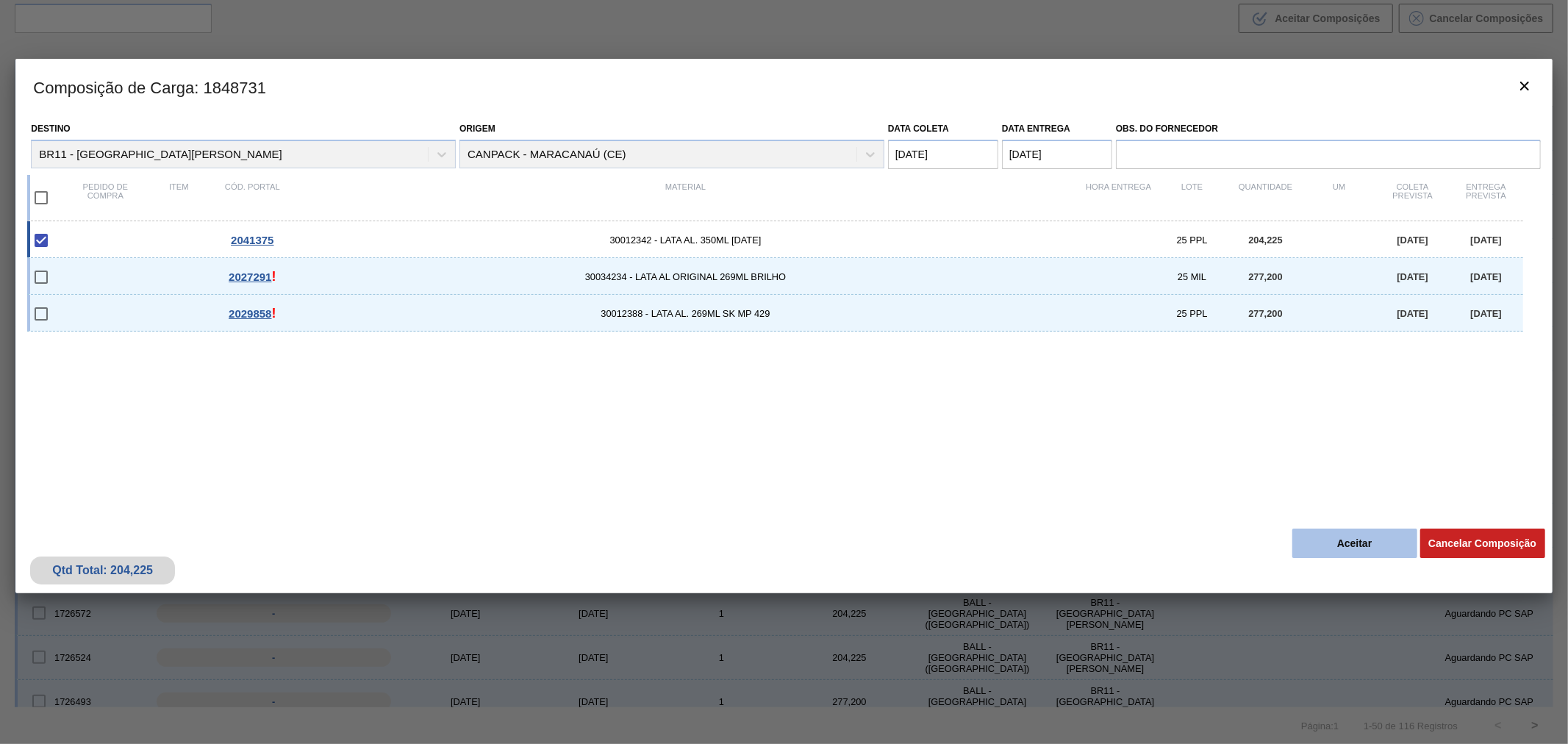
click at [1329, 540] on button "Aceitar" at bounding box center [1355, 542] width 125 height 29
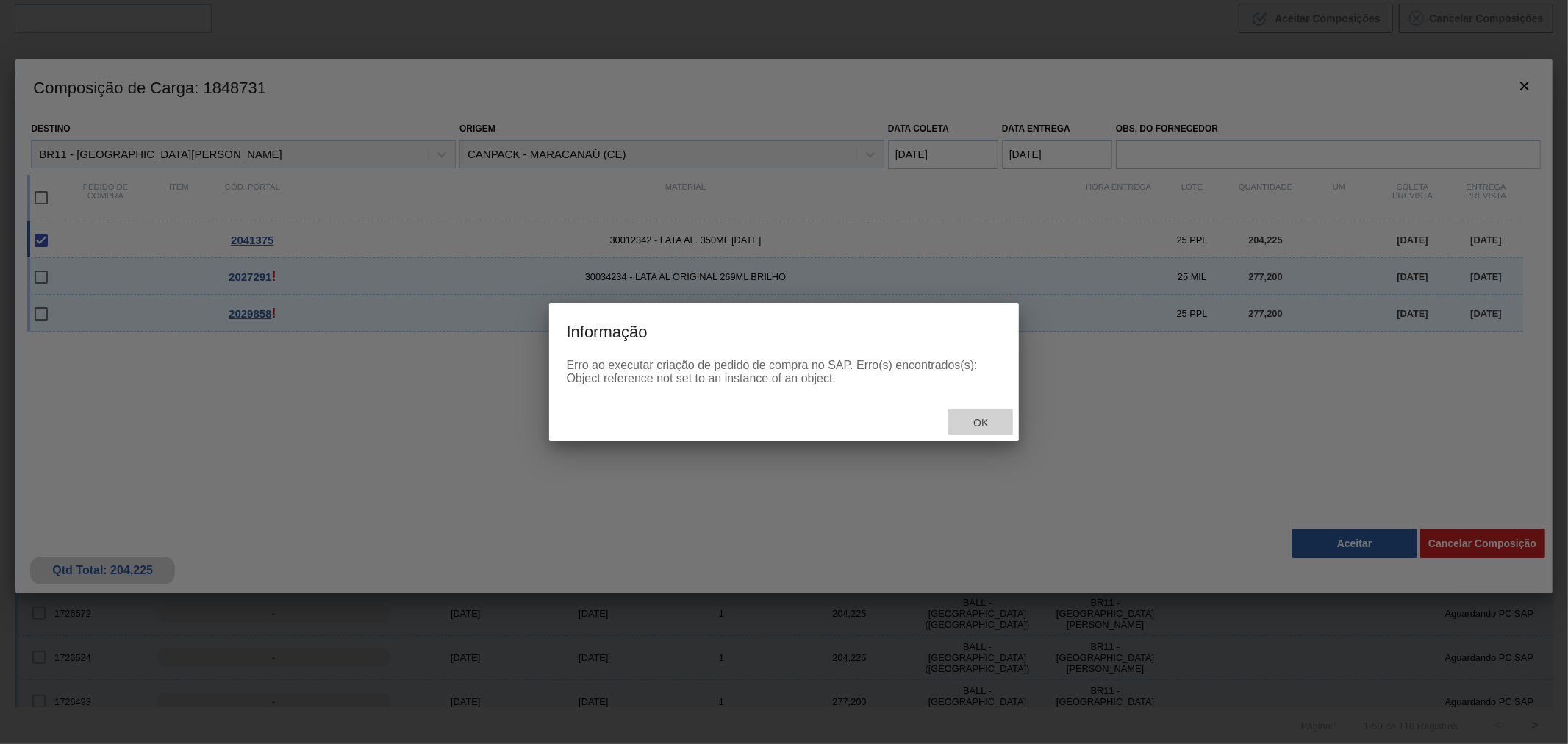
click at [975, 430] on div "Ok" at bounding box center [980, 422] width 65 height 27
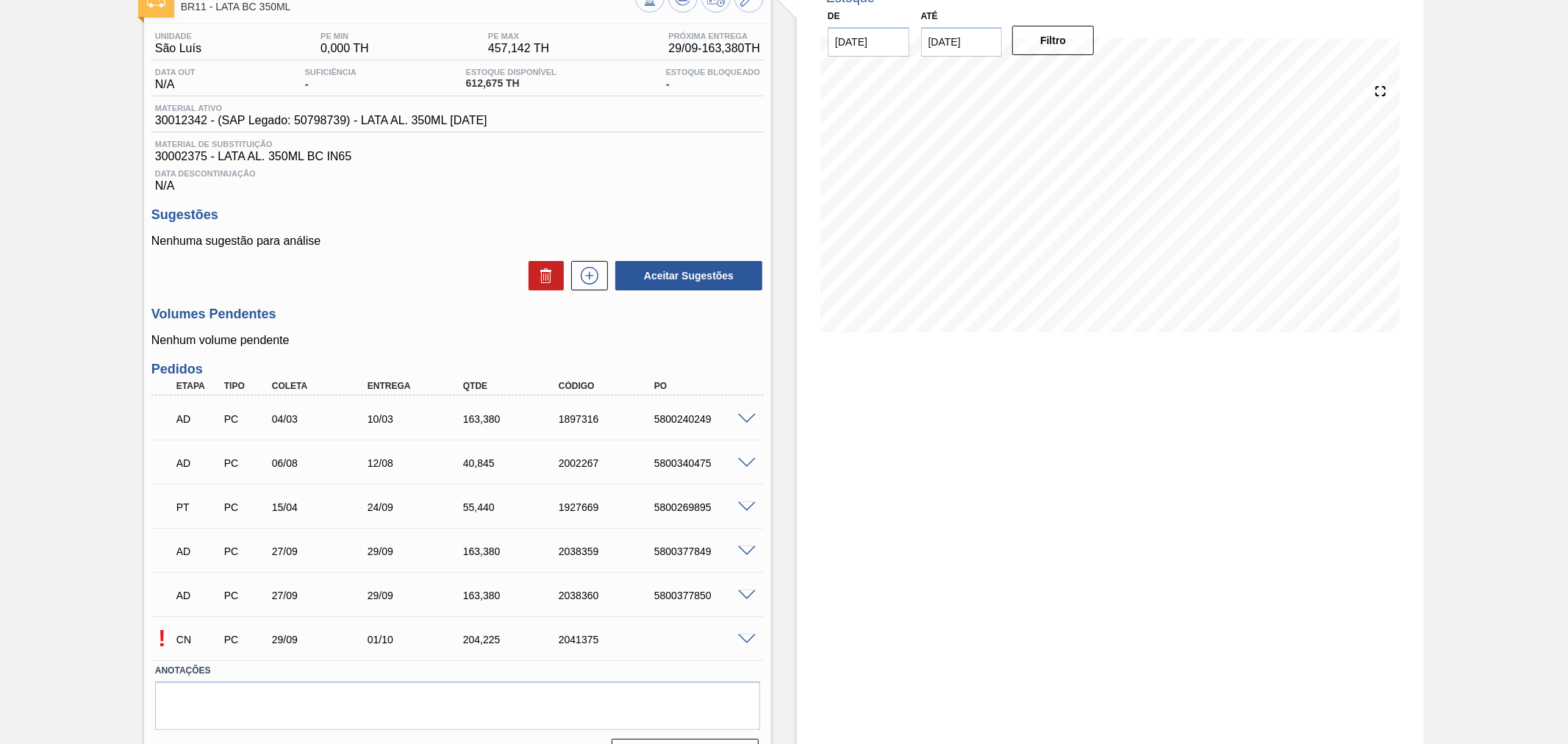
scroll to position [134, 0]
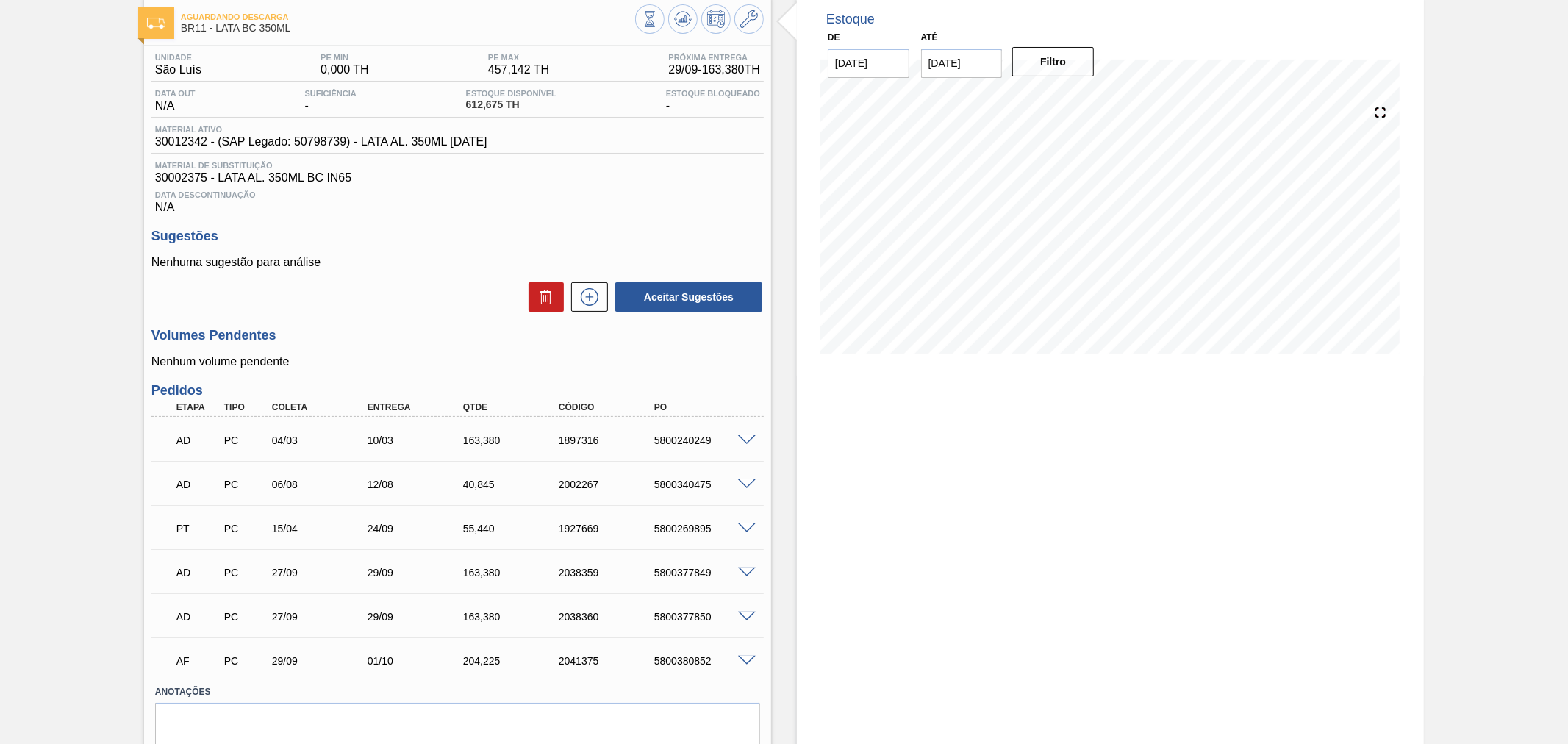
scroll to position [134, 0]
